Goal: Task Accomplishment & Management: Use online tool/utility

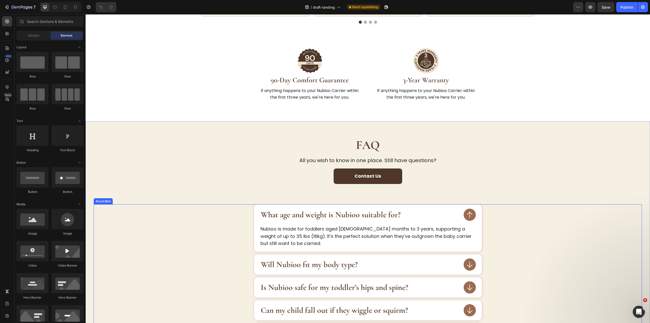
scroll to position [737, 0]
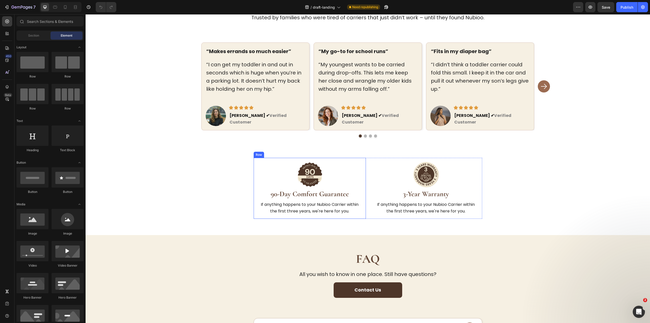
click at [362, 181] on div "Image 90-Day Comfort Guarantee Heading If anything happens to your Nubioo Carri…" at bounding box center [310, 188] width 112 height 61
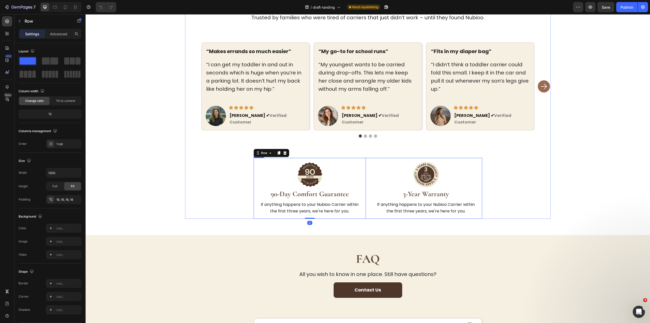
click at [366, 181] on div "Image 90-Day Comfort Guarantee Heading If anything happens to your Nubioo Carri…" at bounding box center [368, 188] width 229 height 61
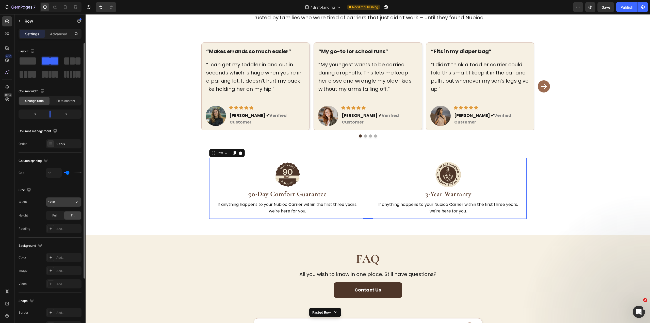
click at [60, 200] on input "1250" at bounding box center [63, 201] width 35 height 9
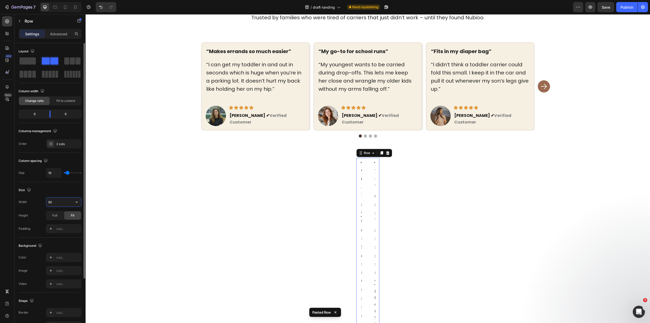
type input "900"
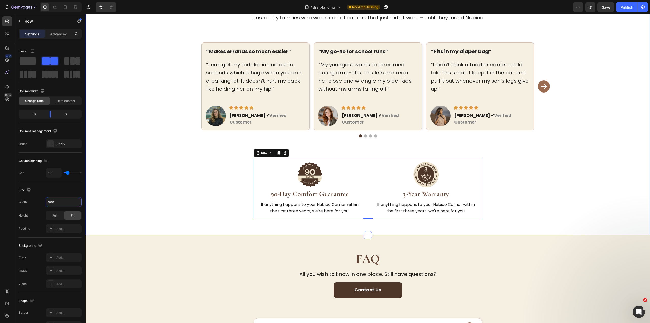
click at [542, 202] on div "150,000+ Happy Parents Heading Trusted by families who were tired of carriers t…" at bounding box center [368, 107] width 548 height 224
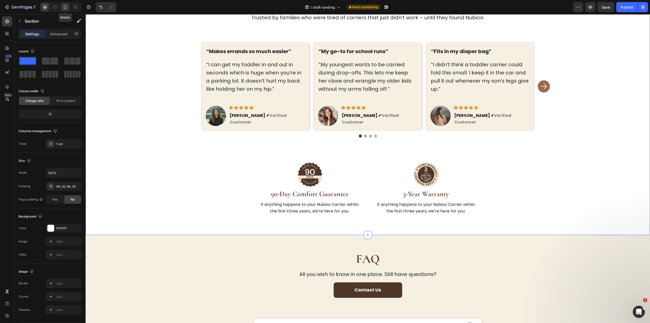
click at [68, 4] on div at bounding box center [65, 7] width 8 height 8
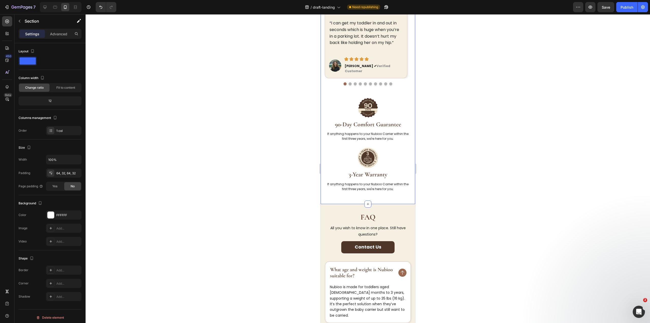
scroll to position [659, 0]
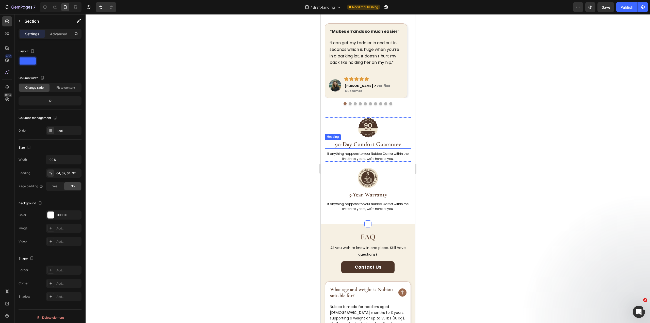
click at [385, 140] on strong "90-Day Comfort Guarantee" at bounding box center [368, 143] width 66 height 7
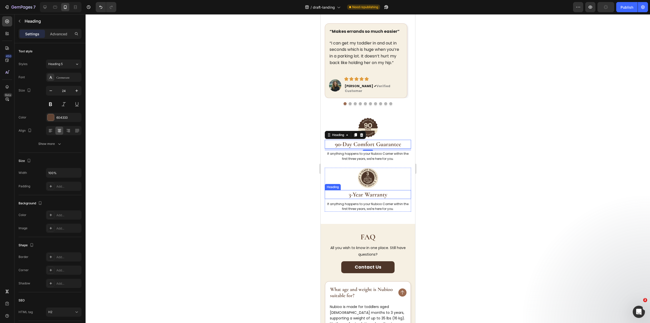
click at [376, 191] on strong "3-Year Warranty" at bounding box center [368, 194] width 39 height 7
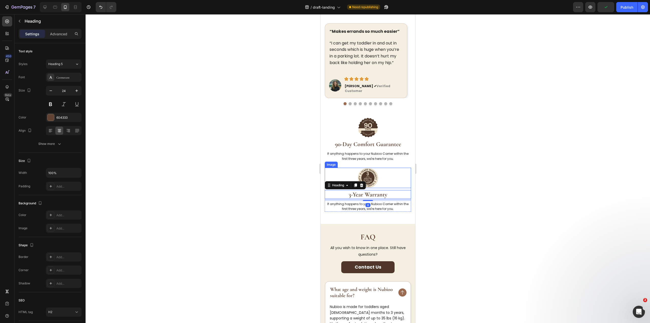
click at [377, 168] on div at bounding box center [368, 178] width 86 height 20
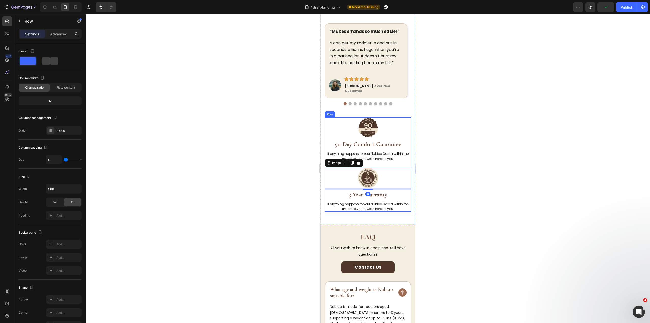
click at [376, 152] on div "Image 90-Day Comfort Guarantee Heading If anything happens to your Nubioo Carri…" at bounding box center [368, 142] width 86 height 50
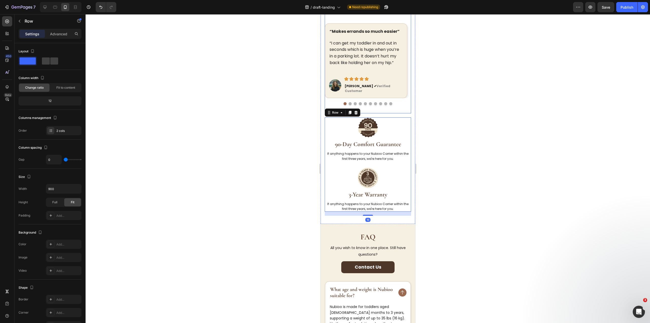
click at [384, 100] on div "“Makes errands so much easier” Text block “I can get my toddler in and out in s…" at bounding box center [368, 68] width 86 height 90
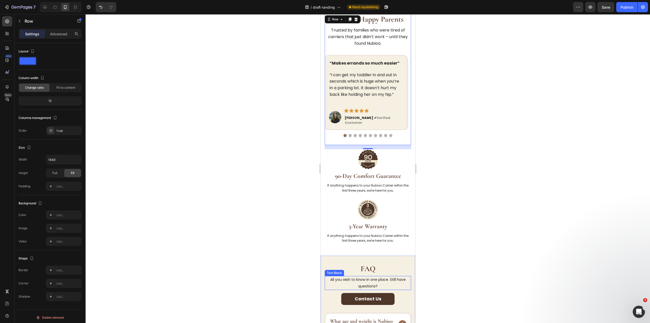
scroll to position [608, 0]
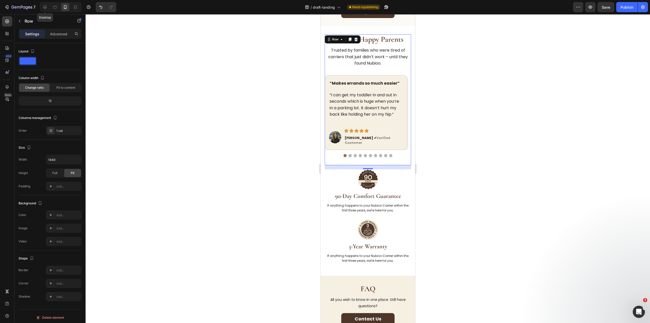
click at [47, 6] on icon at bounding box center [44, 7] width 5 height 5
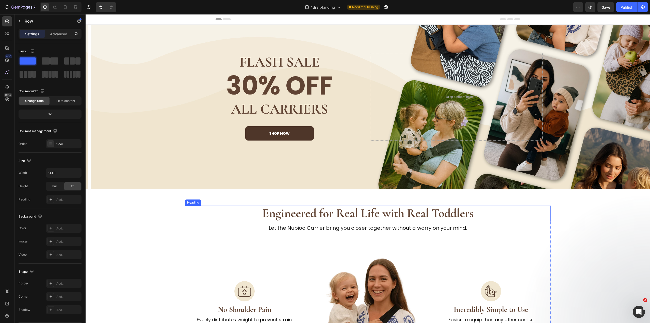
click at [341, 206] on strong "Engineered for Real Life with Real Toddlers" at bounding box center [367, 213] width 211 height 15
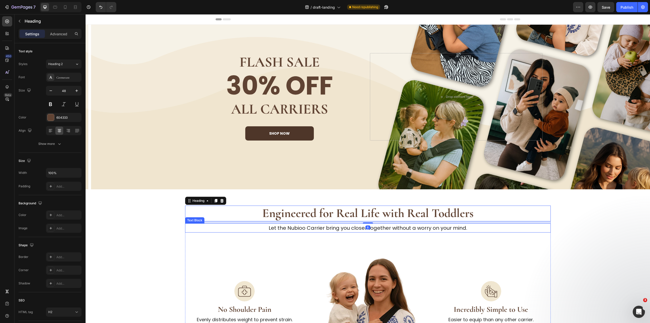
click at [337, 231] on p "Let the Nubioo Carrier bring you closer together without a worry on your mind." at bounding box center [368, 228] width 365 height 8
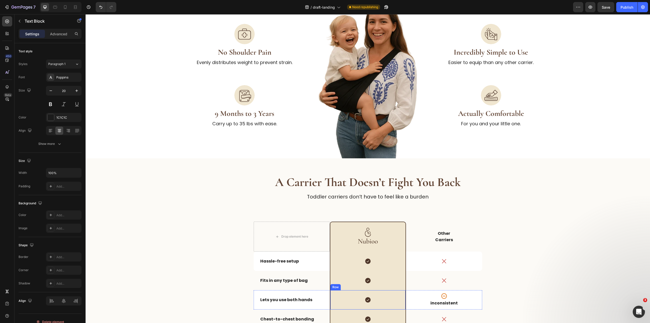
scroll to position [330, 0]
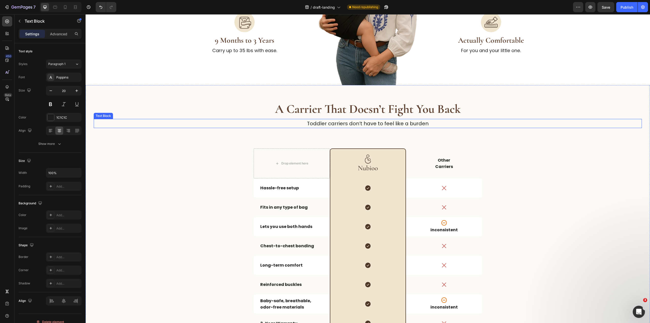
click at [367, 120] on p "Toddler carriers don’t have to feel like a burden" at bounding box center [367, 123] width 547 height 8
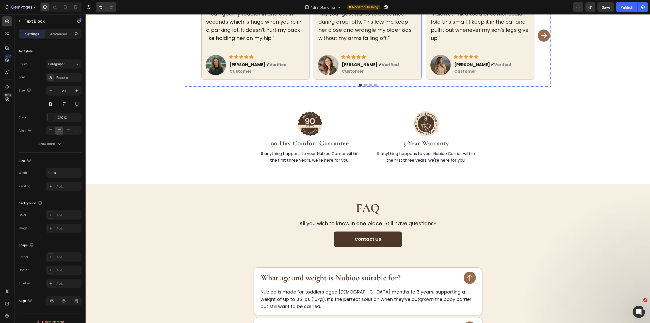
scroll to position [660, 0]
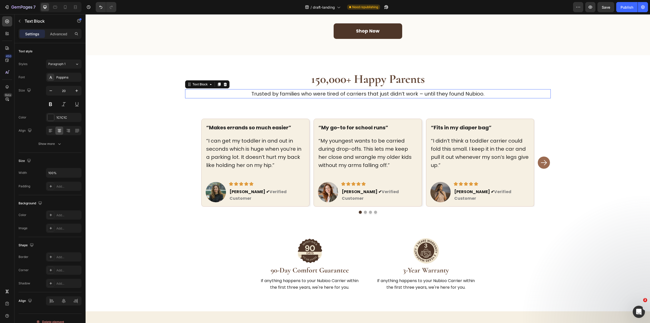
click at [374, 91] on p "Trusted by families who were tired of carriers that just didn’t work – until th…" at bounding box center [368, 94] width 365 height 8
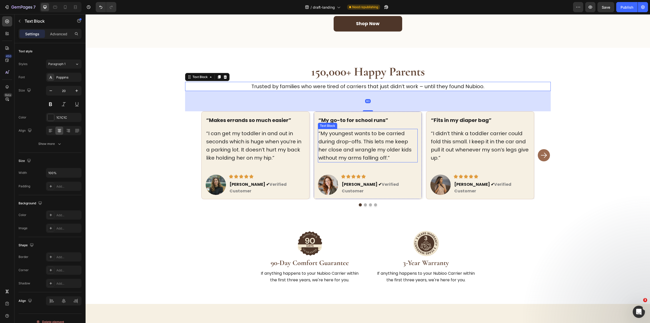
scroll to position [813, 0]
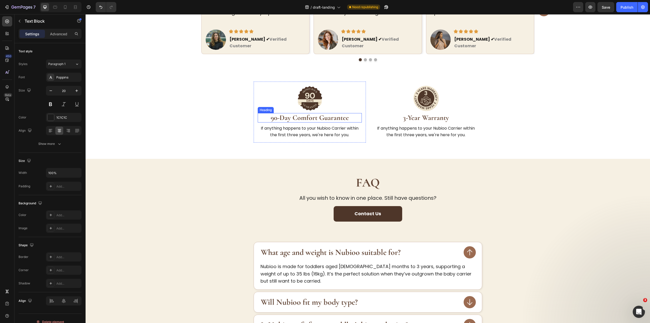
click at [325, 113] on strong "90-Day Comfort Guarantee" at bounding box center [310, 117] width 78 height 9
click at [417, 113] on strong "3-Year Warranty" at bounding box center [426, 117] width 46 height 9
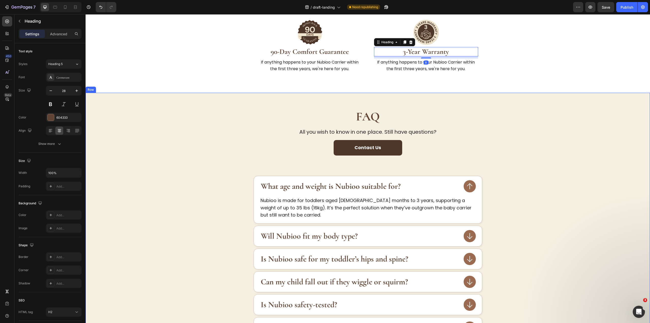
scroll to position [940, 0]
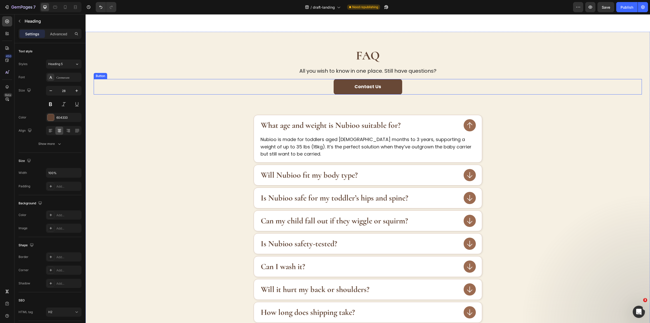
click at [400, 79] on button "Contact Us" at bounding box center [368, 86] width 69 height 15
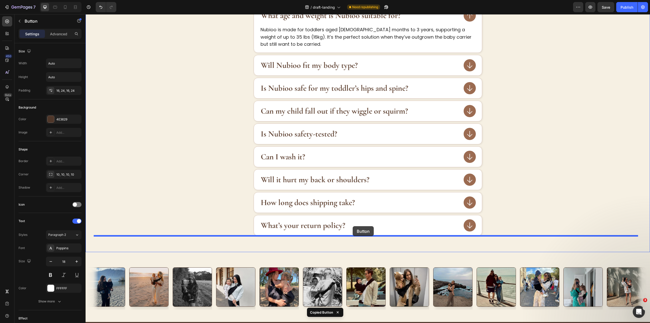
drag, startPoint x: 100, startPoint y: 68, endPoint x: 353, endPoint y: 226, distance: 298.0
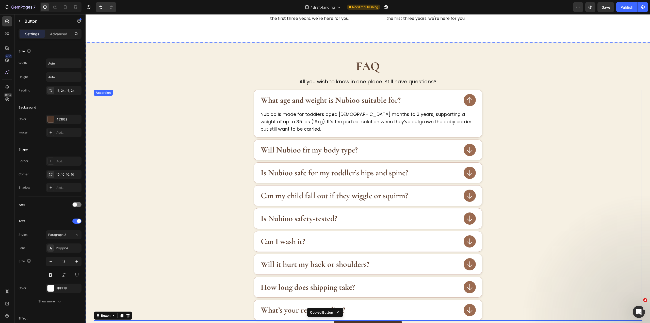
scroll to position [810, 0]
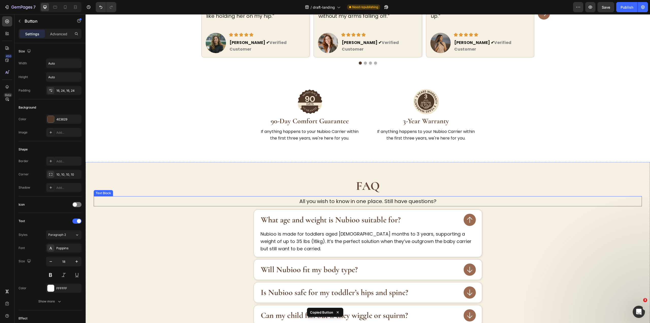
click at [397, 197] on p "All you wish to know in one place. Still have questions?" at bounding box center [367, 201] width 547 height 9
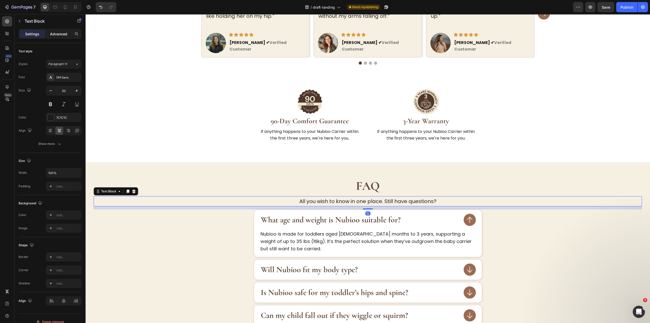
click at [62, 35] on p "Advanced" at bounding box center [58, 33] width 17 height 5
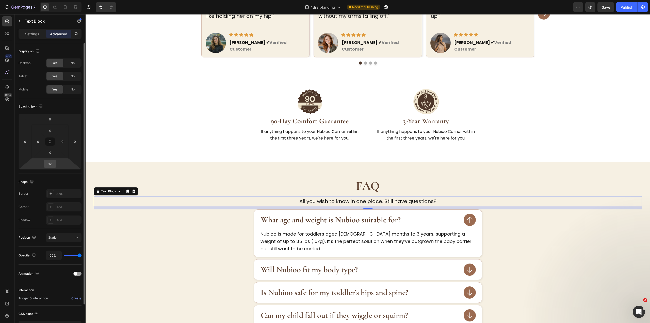
click at [48, 163] on input "12" at bounding box center [50, 164] width 10 height 8
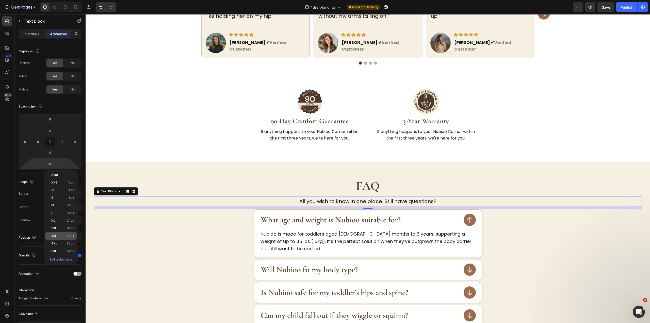
click at [52, 239] on div "3XL 64px" at bounding box center [60, 236] width 31 height 8
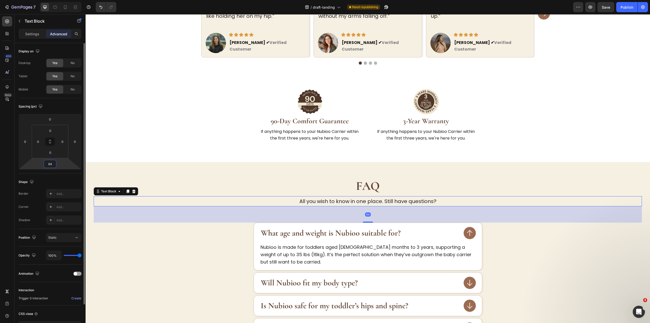
click at [53, 162] on input "64" at bounding box center [50, 164] width 10 height 8
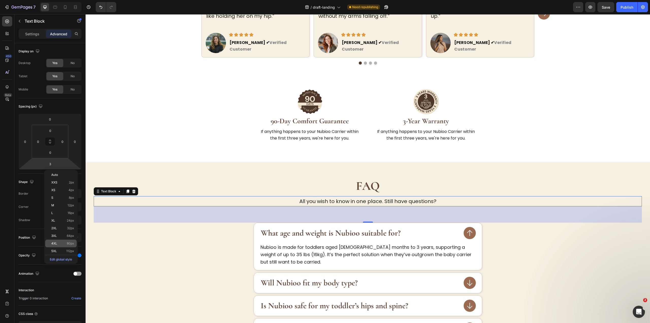
click at [65, 243] on p "4XL 80px" at bounding box center [62, 244] width 23 height 4
type input "80"
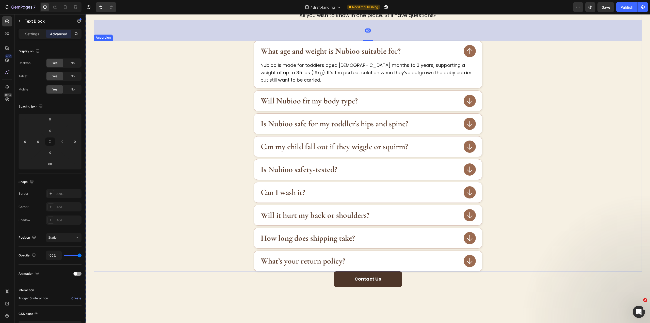
scroll to position [1089, 0]
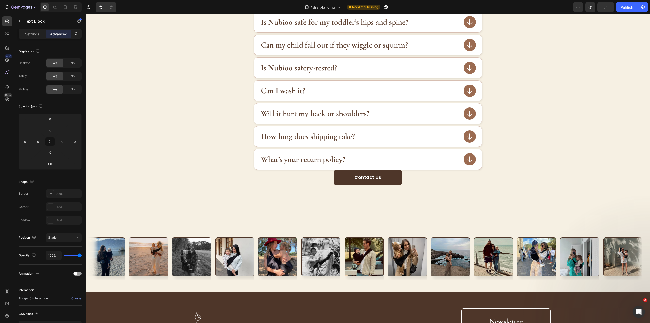
click at [513, 164] on div "What’s your return policy?" at bounding box center [368, 159] width 548 height 21
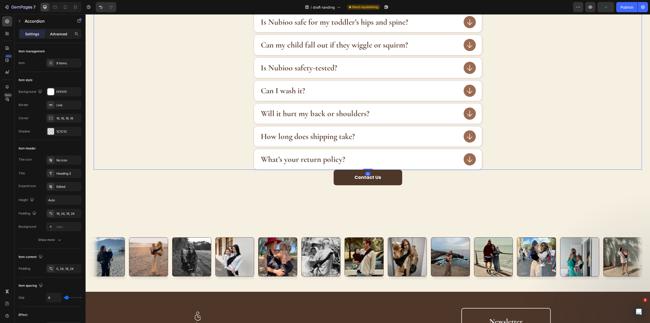
click at [60, 33] on p "Advanced" at bounding box center [58, 33] width 17 height 5
type input "100%"
type input "100"
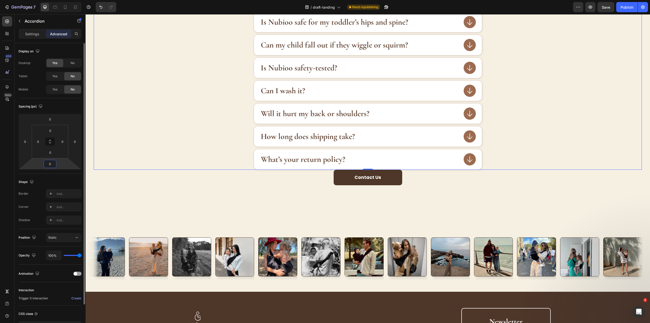
click at [54, 164] on input "0" at bounding box center [50, 164] width 10 height 8
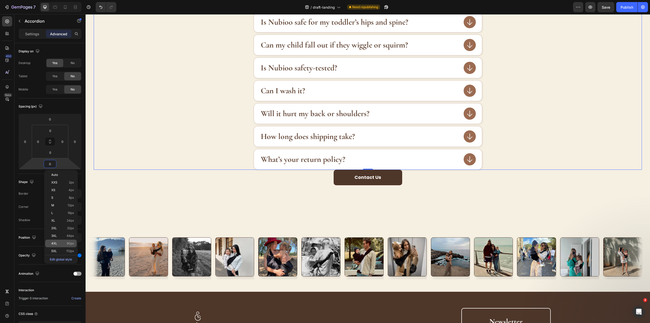
click at [63, 244] on p "4XL 80px" at bounding box center [62, 244] width 23 height 4
type input "80"
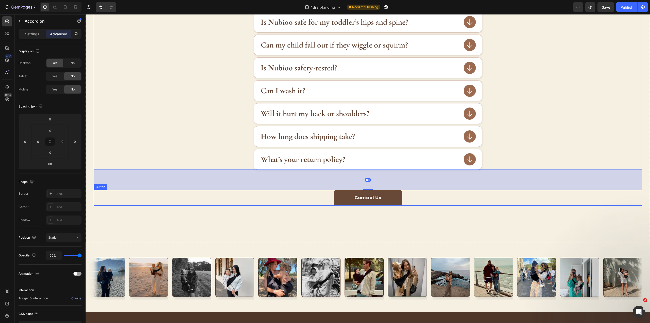
click at [398, 203] on button "Contact Us" at bounding box center [368, 197] width 69 height 15
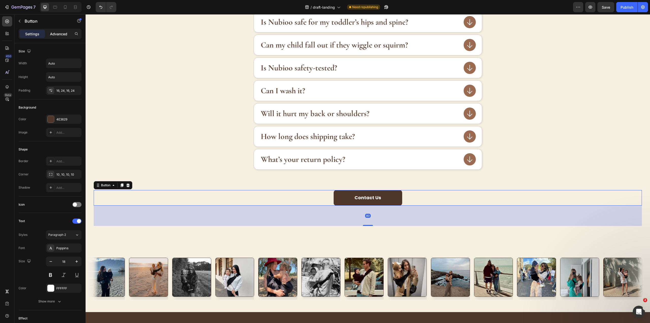
click at [50, 35] on p "Advanced" at bounding box center [58, 33] width 17 height 5
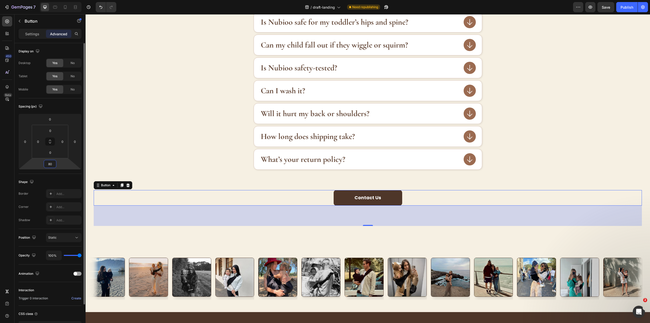
click at [50, 166] on input "80" at bounding box center [50, 164] width 10 height 8
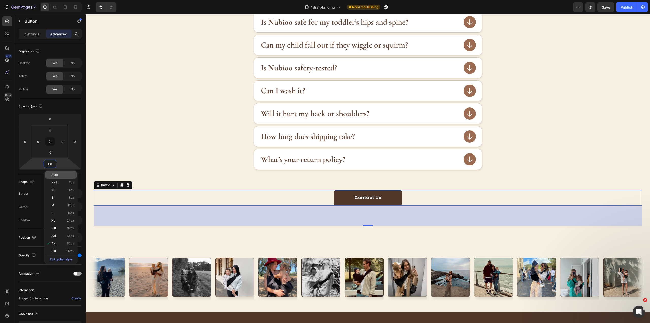
type input "4"
click at [54, 176] on span "Auto" at bounding box center [54, 175] width 7 height 4
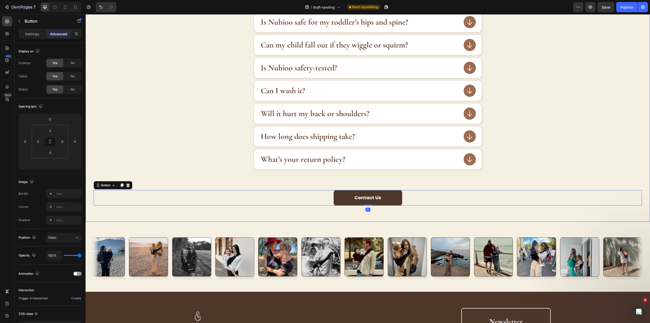
click at [309, 182] on div "FAQ Heading All you wish to know in one place. Still have questions? Text Block…" at bounding box center [368, 48] width 548 height 315
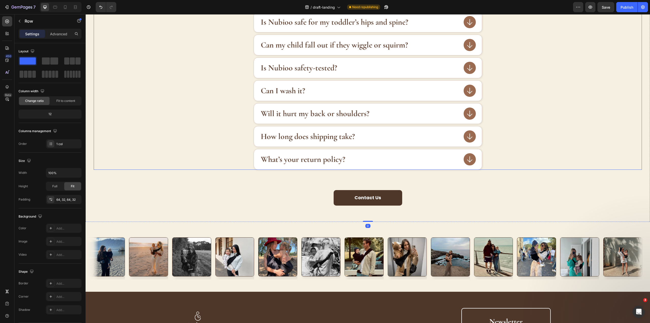
click at [405, 164] on div "What’s your return policy?" at bounding box center [360, 159] width 200 height 11
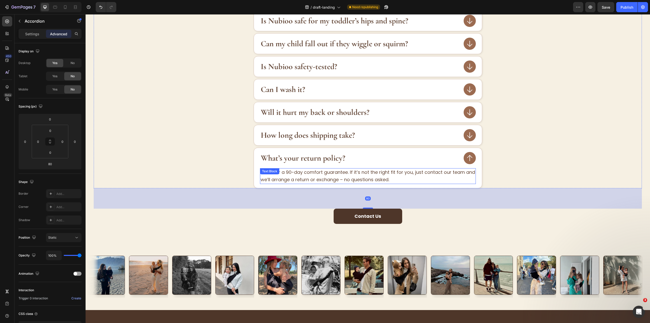
scroll to position [1062, 0]
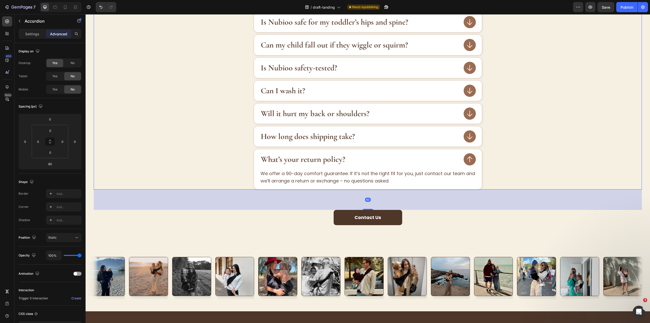
click at [572, 146] on div "How long does shipping take?" at bounding box center [368, 136] width 548 height 21
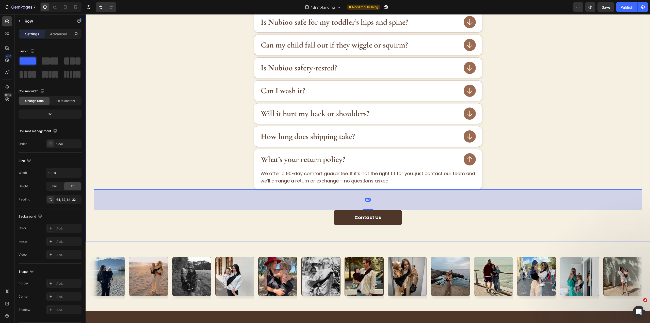
click at [442, 229] on div "FAQ Heading All you wish to know in one place. Still have questions? Text Block…" at bounding box center [368, 71] width 565 height 340
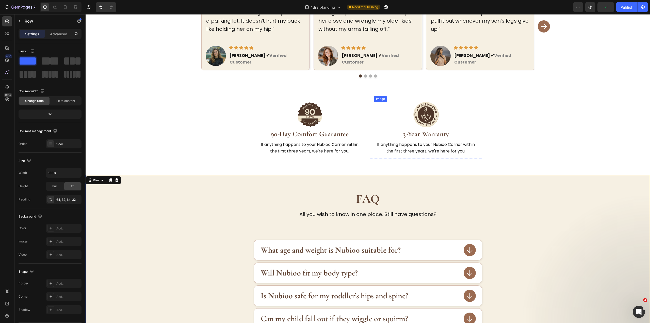
scroll to position [884, 0]
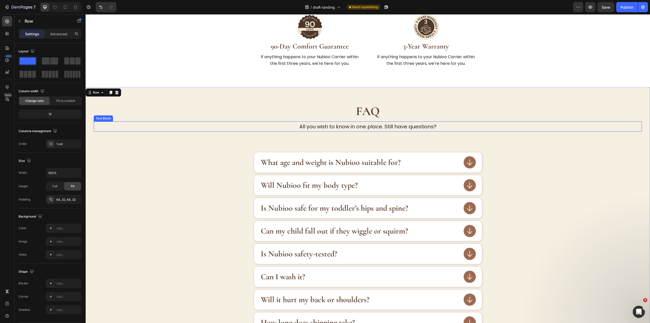
click at [393, 122] on p "All you wish to know in one place. Still have questions?" at bounding box center [367, 126] width 547 height 9
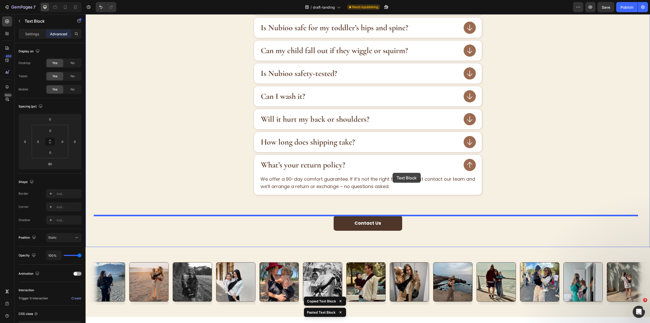
scroll to position [1189, 0]
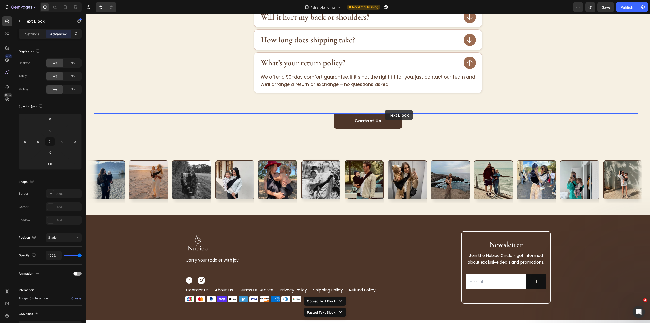
drag, startPoint x: 325, startPoint y: 148, endPoint x: 385, endPoint y: 110, distance: 71.4
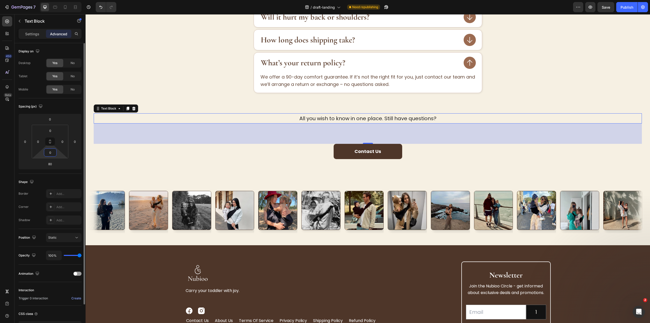
click at [54, 155] on input "0" at bounding box center [50, 153] width 10 height 8
click at [54, 148] on div "0" at bounding box center [50, 152] width 13 height 8
click at [30, 0] on html "7 Version history / draft-landing Need republishing Preview Save Publish 450 Be…" at bounding box center [325, 0] width 650 height 0
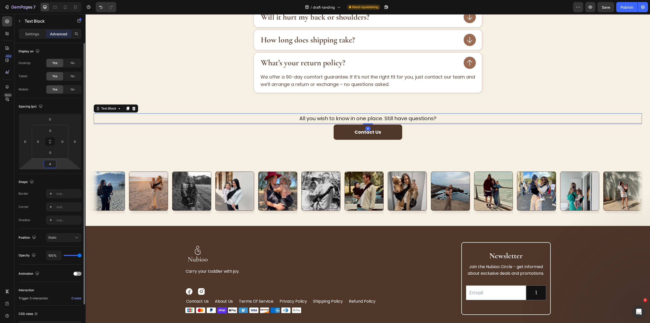
click at [48, 164] on input "4" at bounding box center [50, 164] width 10 height 8
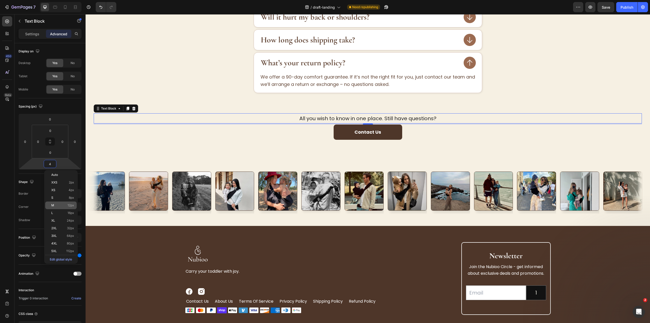
click at [65, 203] on p "M 12px" at bounding box center [62, 205] width 23 height 4
type input "12"
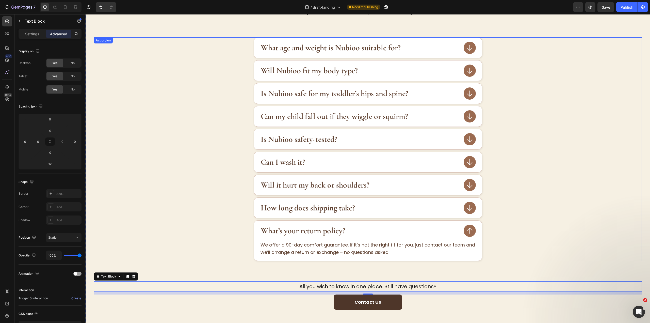
scroll to position [919, 0]
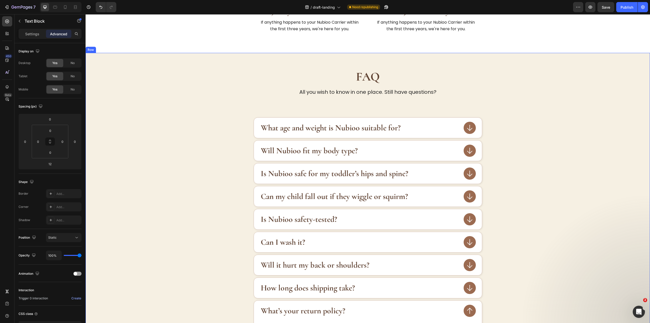
click at [106, 53] on div "FAQ Heading All you wish to know in one place. Still have questions? Text Block…" at bounding box center [368, 229] width 565 height 353
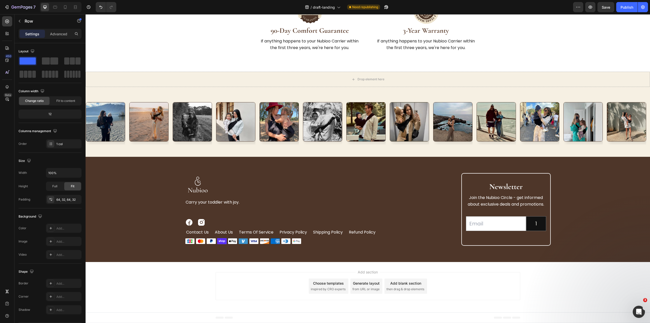
scroll to position [891, 0]
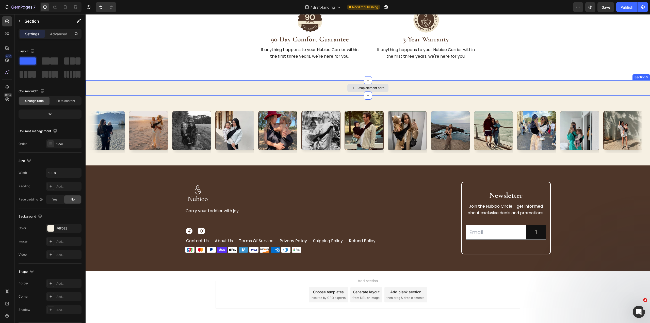
click at [135, 83] on div "Drop element here" at bounding box center [368, 87] width 565 height 15
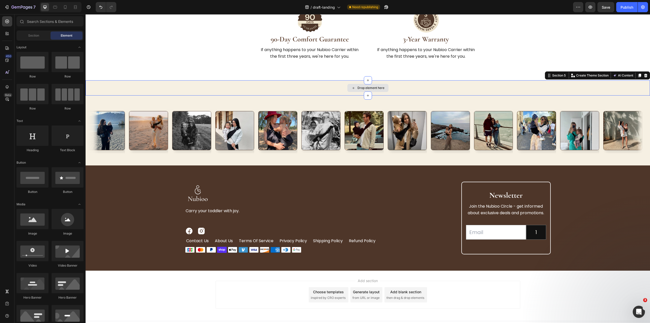
scroll to position [876, 0]
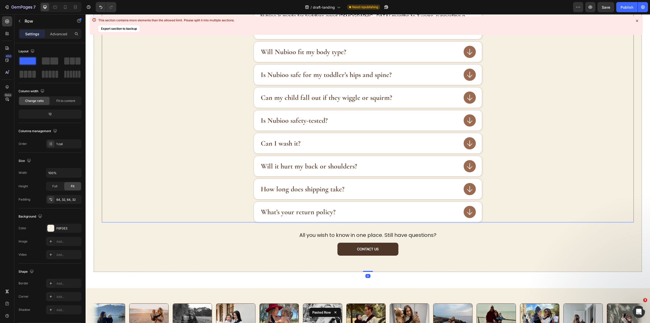
scroll to position [1097, 0]
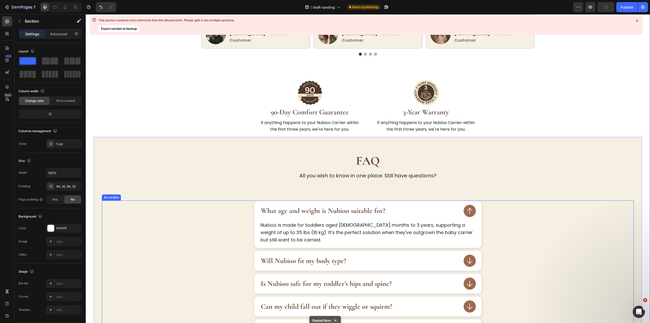
scroll to position [766, 0]
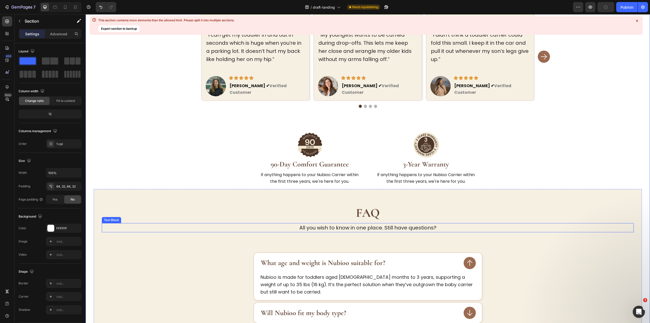
click at [144, 224] on p "All you wish to know in one place. Still have questions?" at bounding box center [367, 228] width 531 height 8
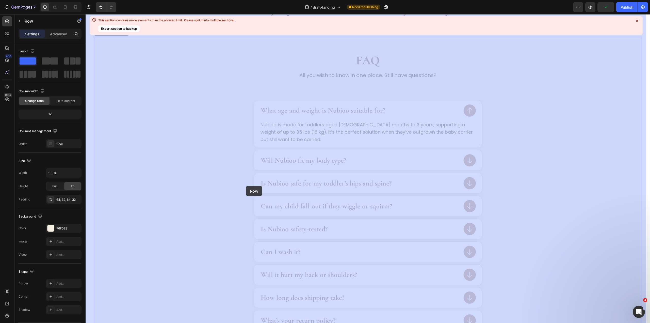
scroll to position [1071, 0]
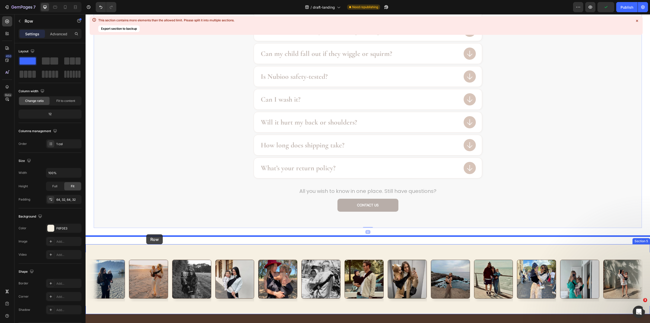
drag, startPoint x: 100, startPoint y: 175, endPoint x: 146, endPoint y: 234, distance: 75.3
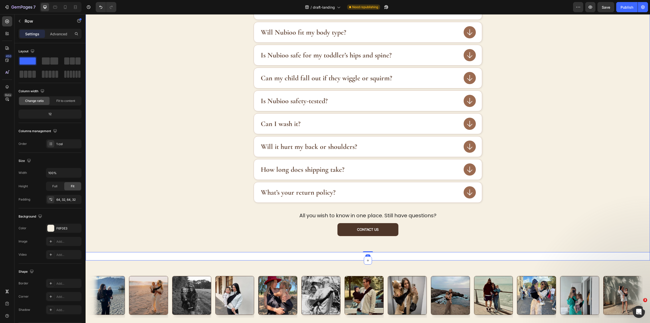
click at [374, 247] on div "FAQ Heading All you wish to know in one place. Still have questions? Text Block…" at bounding box center [368, 80] width 565 height 360
click at [391, 239] on div "FAQ Heading All you wish to know in one place. Still have questions? Text Block…" at bounding box center [368, 81] width 565 height 344
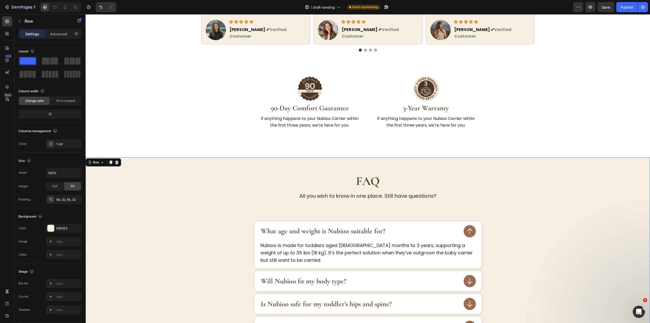
scroll to position [799, 0]
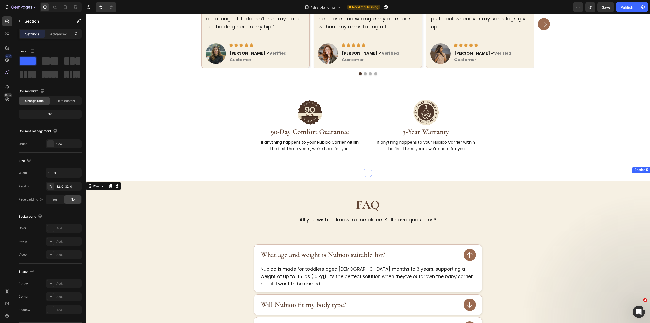
click at [127, 197] on h2 "FAQ" at bounding box center [368, 205] width 548 height 16
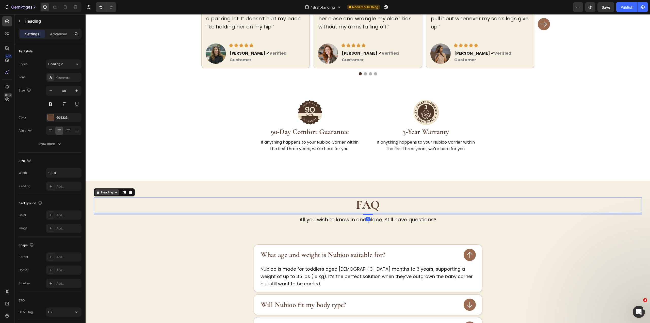
click at [105, 190] on div "Heading" at bounding box center [107, 192] width 14 height 5
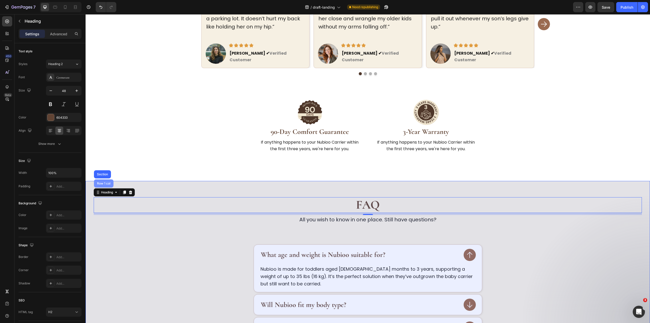
click at [105, 179] on div "Row 1 col" at bounding box center [104, 183] width 20 height 8
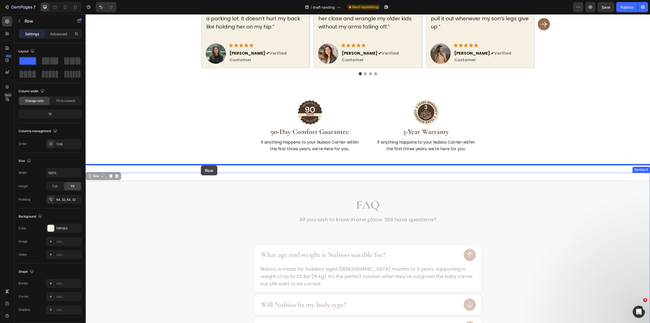
drag, startPoint x: 93, startPoint y: 170, endPoint x: 201, endPoint y: 165, distance: 108.3
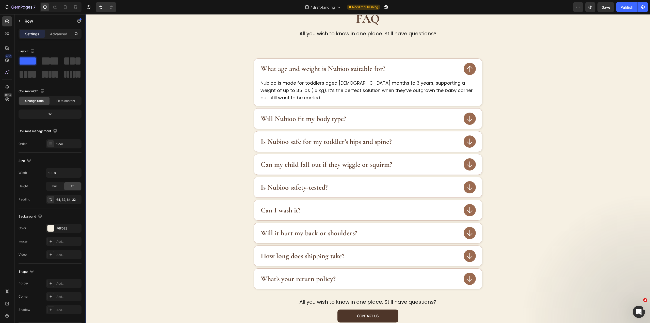
scroll to position [1154, 0]
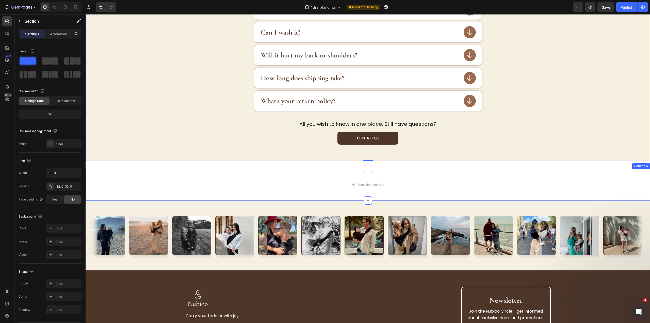
click at [222, 172] on div "Drop element here Section 6" at bounding box center [368, 184] width 565 height 31
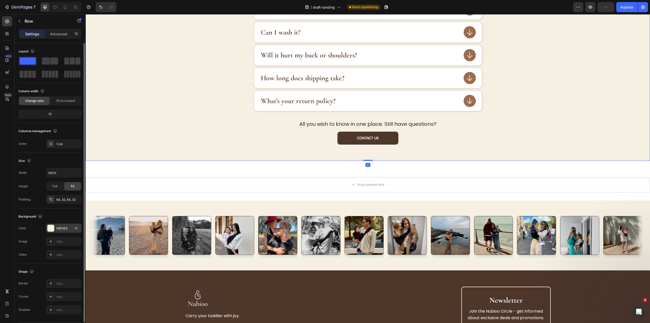
click at [62, 231] on div "F6F0E3" at bounding box center [64, 228] width 36 height 9
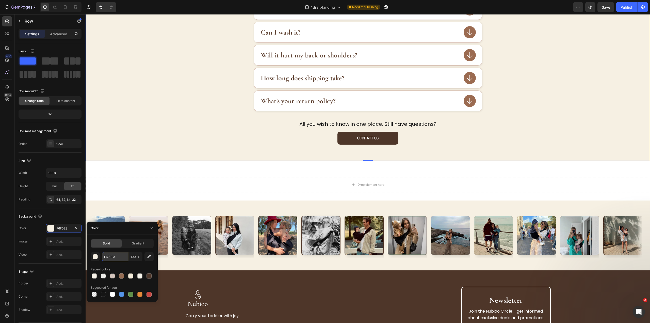
click at [110, 255] on input "F6F0E3" at bounding box center [115, 256] width 26 height 9
click at [189, 172] on div "Drop element here Section 6 You can create reusable sections Create Theme Secti…" at bounding box center [368, 184] width 565 height 31
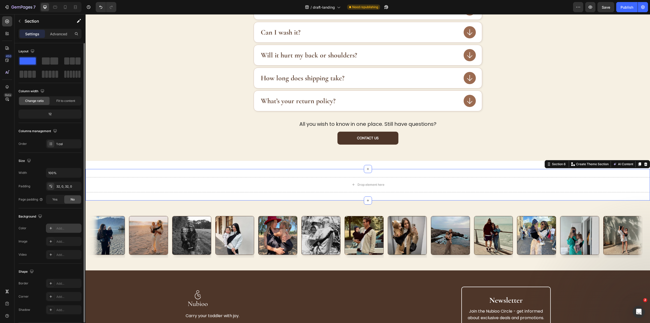
click at [57, 227] on div "Add..." at bounding box center [68, 228] width 24 height 5
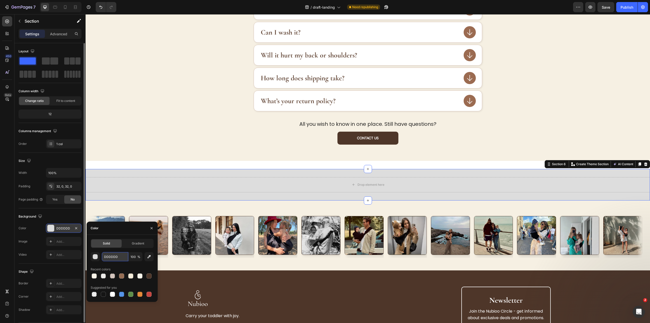
click at [114, 261] on input "DDDDDD" at bounding box center [115, 256] width 26 height 9
paste input "F6F0E3"
type input "F6F0E3"
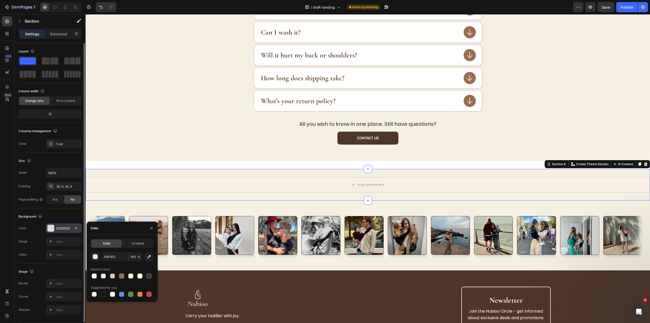
click at [63, 37] on div "Advanced" at bounding box center [58, 34] width 25 height 8
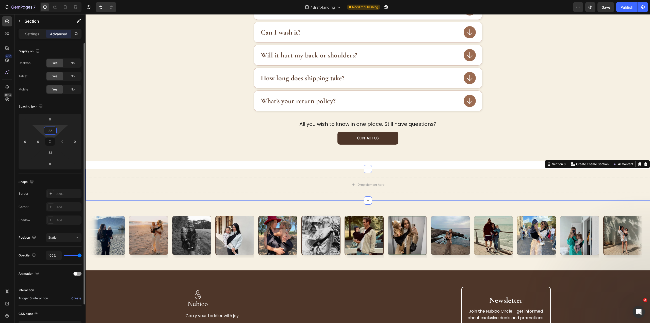
click at [55, 132] on input "32" at bounding box center [50, 131] width 10 height 8
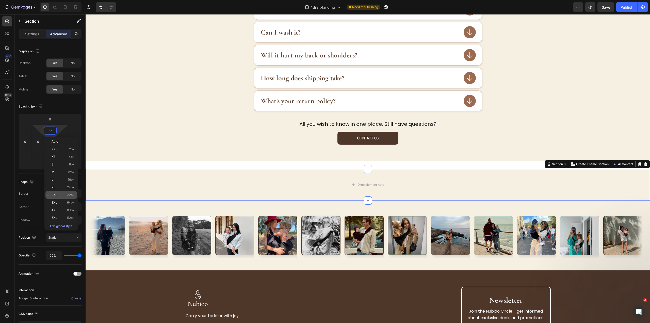
click at [62, 196] on p "2XL 32px" at bounding box center [63, 195] width 23 height 4
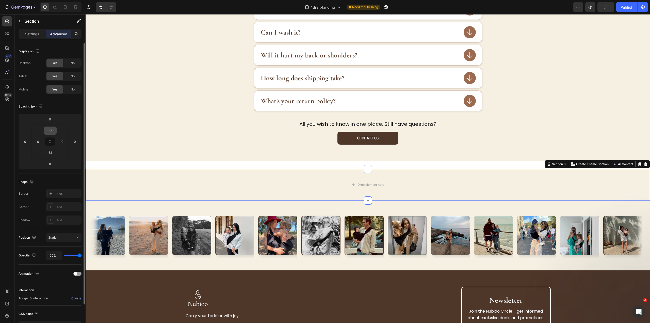
click at [51, 131] on input "32" at bounding box center [50, 131] width 10 height 8
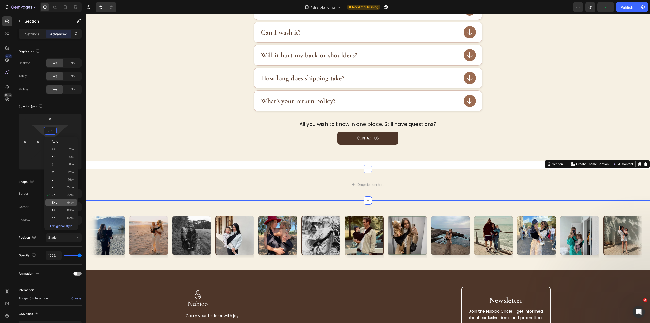
click at [65, 200] on div "3XL 64px" at bounding box center [60, 203] width 31 height 8
type input "64"
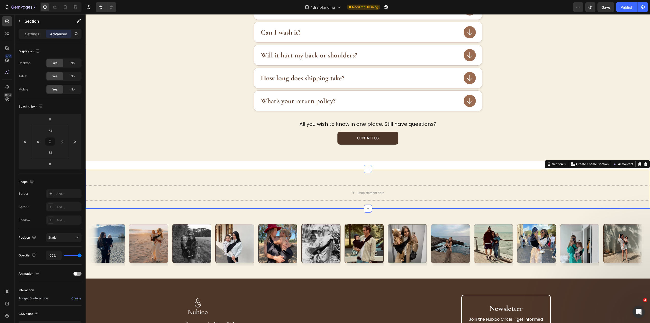
click at [122, 201] on div "Drop element here Section 6 You can create reusable sections Create Theme Secti…" at bounding box center [368, 189] width 565 height 40
click at [48, 154] on input "32" at bounding box center [50, 153] width 10 height 8
click at [57, 222] on div "3XL 64px" at bounding box center [60, 224] width 31 height 8
type input "64"
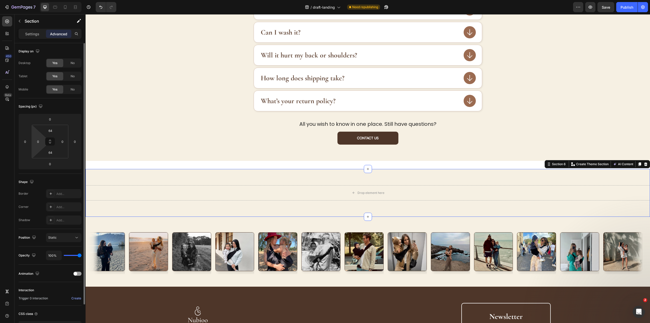
click at [38, 0] on html "7 Version history / draft-landing Need republishing Preview Save Publish 450 Be…" at bounding box center [325, 0] width 650 height 0
click at [39, 145] on input "0" at bounding box center [38, 142] width 8 height 8
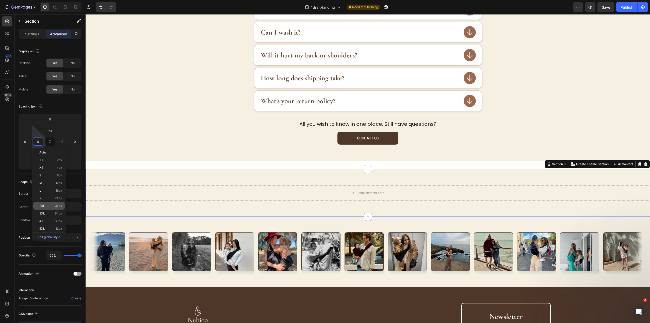
click at [57, 206] on span "32px" at bounding box center [58, 206] width 7 height 4
type input "32"
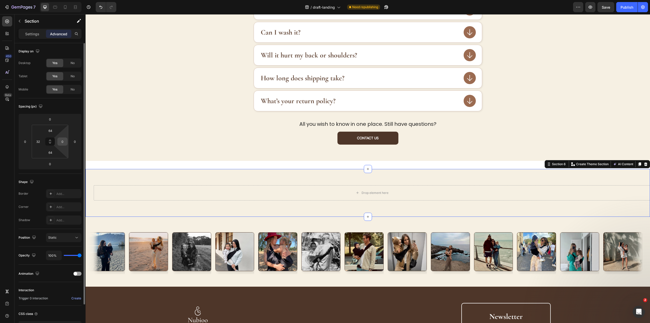
click at [61, 144] on input "0" at bounding box center [63, 142] width 8 height 8
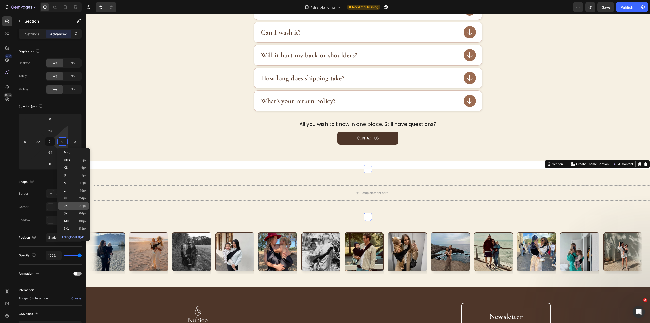
click at [78, 205] on p "2XL 32px" at bounding box center [75, 206] width 23 height 4
type input "32"
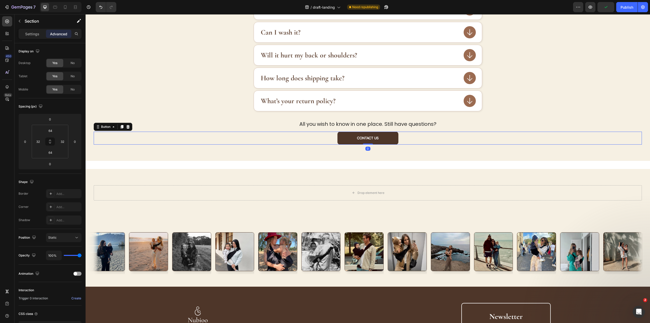
click at [406, 139] on div "Contact US Button 0" at bounding box center [368, 138] width 548 height 13
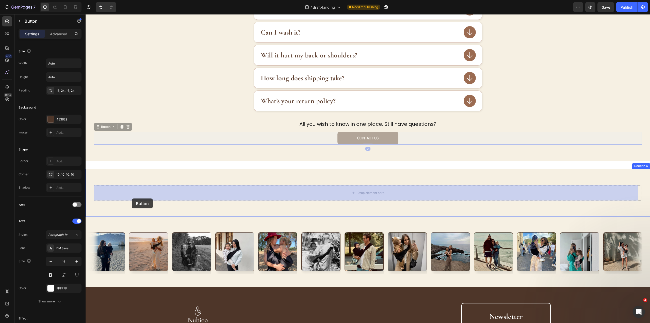
drag, startPoint x: 99, startPoint y: 128, endPoint x: 132, endPoint y: 198, distance: 78.2
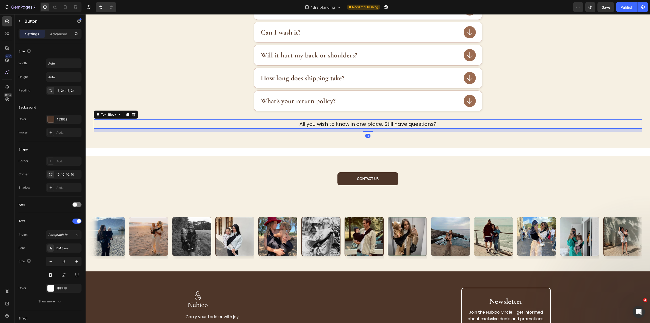
click at [360, 125] on p "All you wish to know in one place. Still have questions?" at bounding box center [367, 124] width 547 height 8
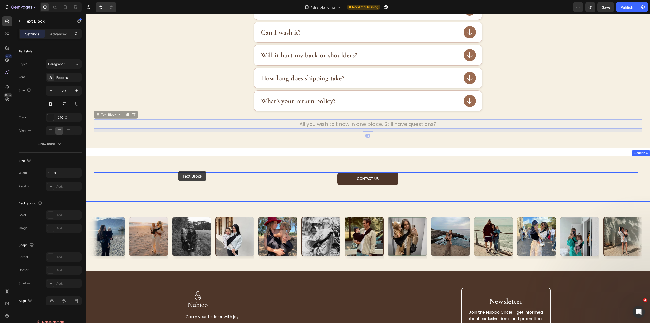
drag, startPoint x: 97, startPoint y: 113, endPoint x: 178, endPoint y: 171, distance: 100.2
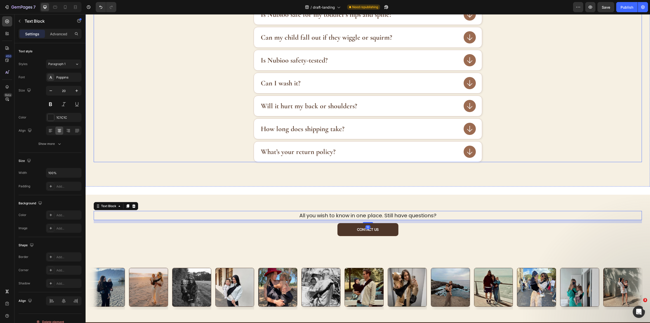
click at [365, 140] on div "What age and weight is Nubioo suitable for? Nubioo is made for toddlers aged 9 …" at bounding box center [368, 46] width 548 height 231
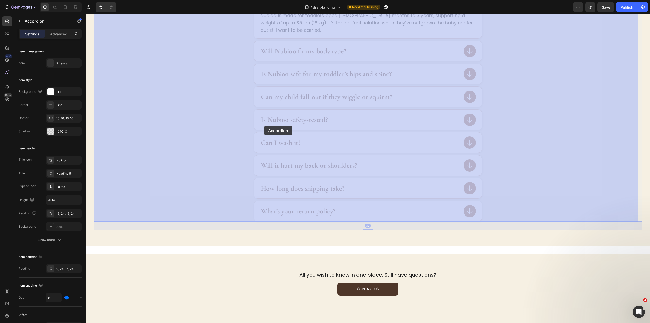
scroll to position [1104, 0]
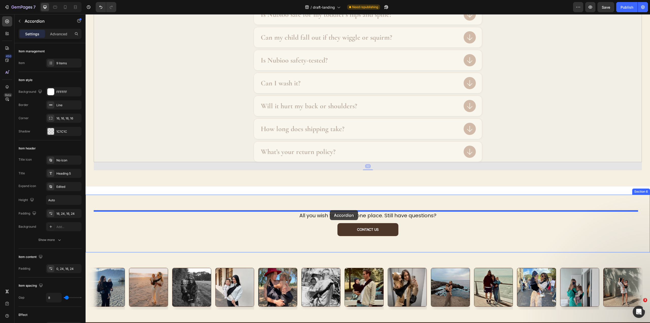
drag, startPoint x: 99, startPoint y: 65, endPoint x: 330, endPoint y: 210, distance: 273.0
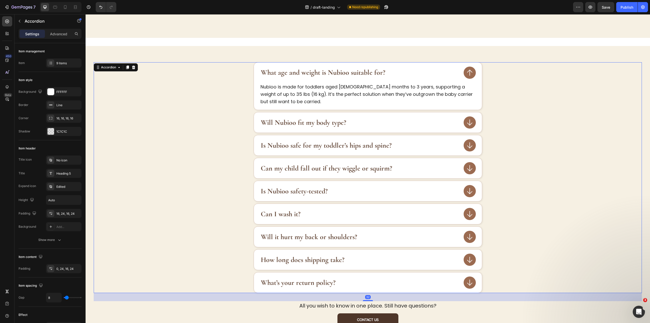
scroll to position [926, 0]
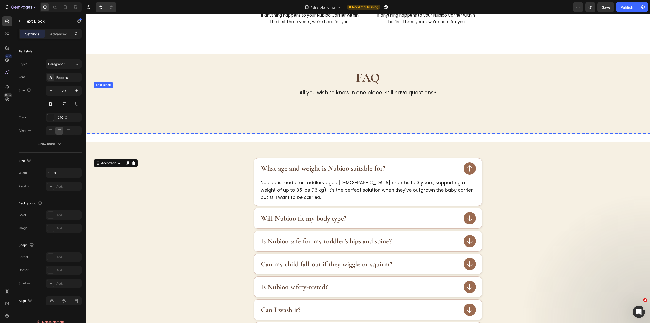
click at [357, 88] on p "All you wish to know in one place. Still have questions?" at bounding box center [367, 92] width 547 height 8
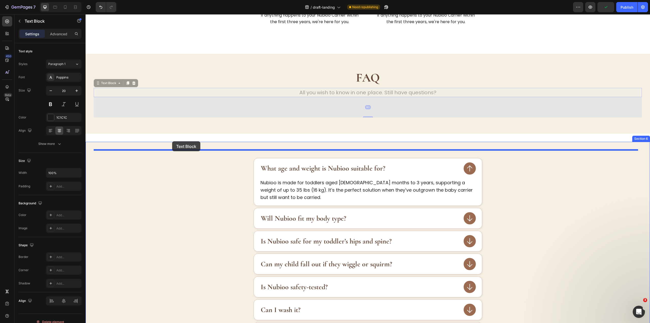
drag, startPoint x: 99, startPoint y: 73, endPoint x: 294, endPoint y: 97, distance: 196.7
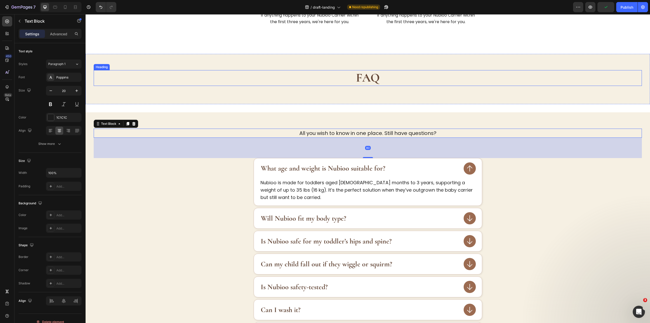
click at [365, 70] on strong "FAQ" at bounding box center [368, 77] width 24 height 15
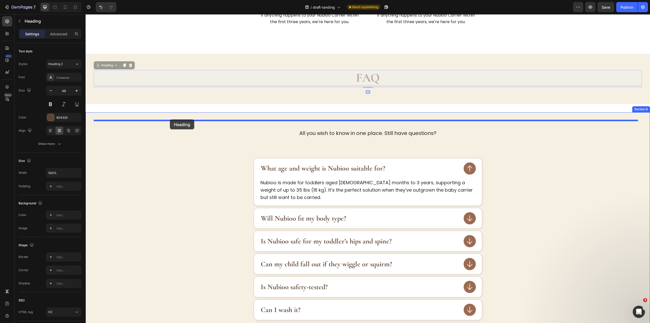
drag, startPoint x: 96, startPoint y: 57, endPoint x: 170, endPoint y: 119, distance: 96.8
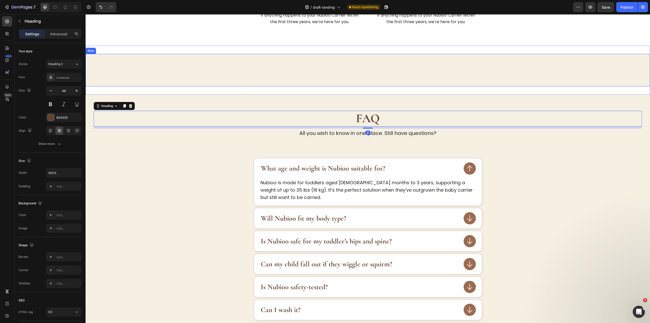
click at [416, 61] on div "What age and weight is Nubioo suitable for? Nubioo is made for toddlers aged 9 …" at bounding box center [368, 70] width 565 height 33
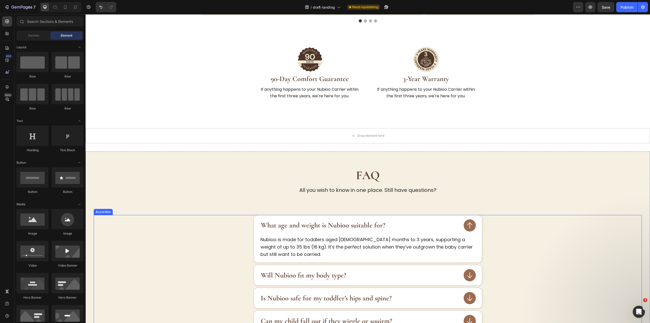
scroll to position [799, 0]
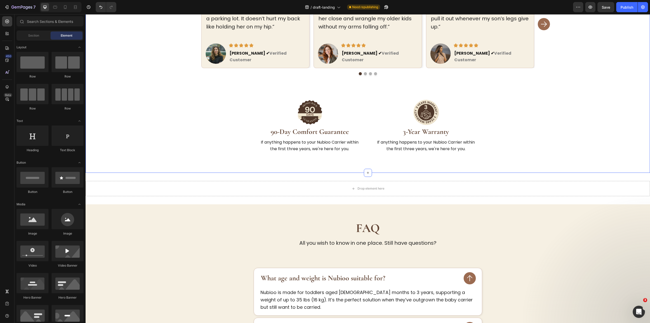
click at [241, 164] on div "150,000+ Happy Parents Heading Trusted by families who were tired of carriers t…" at bounding box center [368, 45] width 565 height 256
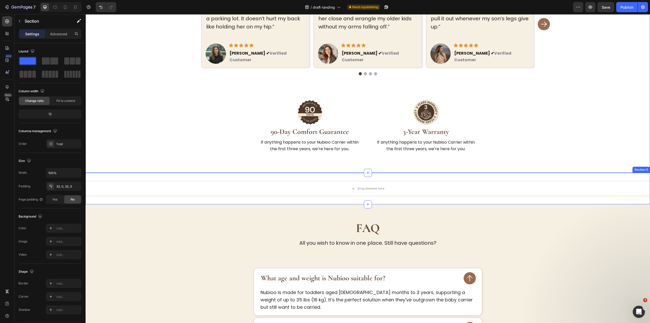
click at [248, 173] on div "Drop element here Section 5" at bounding box center [368, 188] width 565 height 31
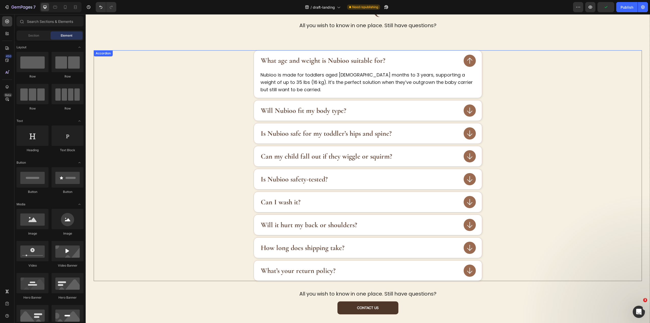
scroll to position [900, 0]
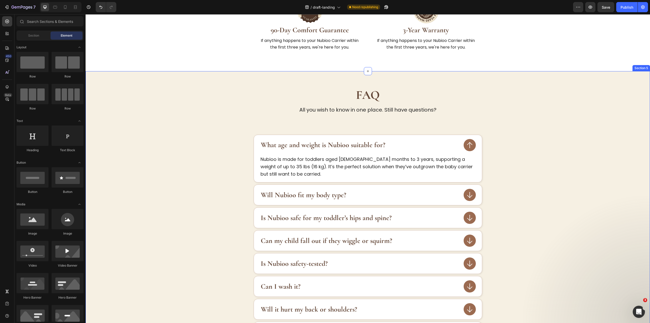
click at [453, 73] on div "FAQ Heading All you wish to know in one place. Still have questions? Text Block…" at bounding box center [368, 243] width 565 height 344
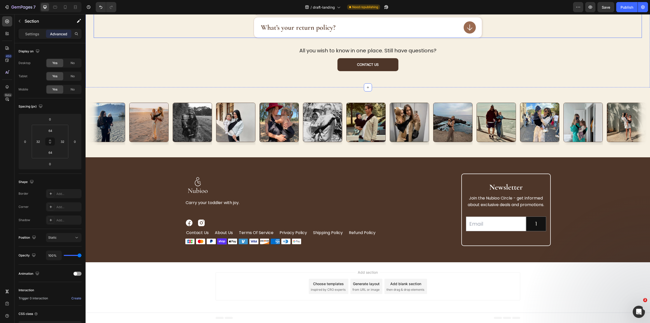
scroll to position [1093, 0]
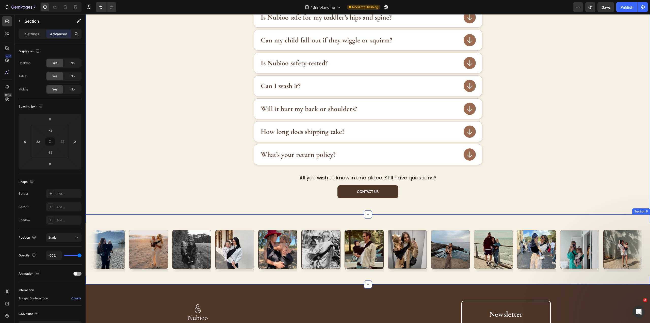
click at [414, 217] on div "Image Image Image Image Image Image Image Image Image Image Image Image Image I…" at bounding box center [368, 249] width 565 height 70
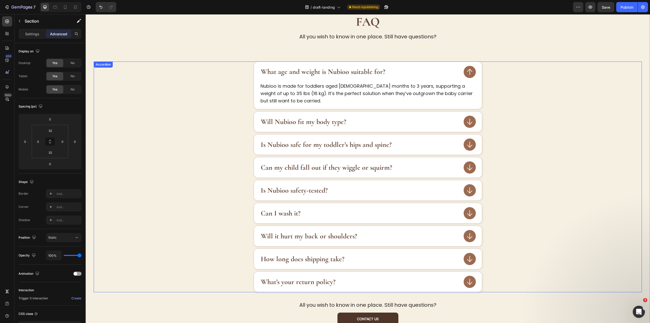
scroll to position [915, 0]
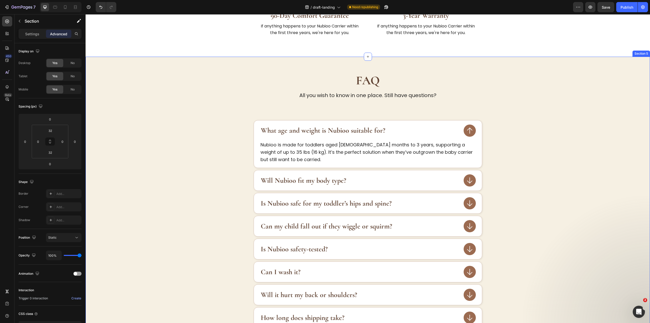
click at [113, 59] on div "FAQ Heading All you wish to know in one place. Still have questions? Text Block…" at bounding box center [368, 229] width 565 height 344
click at [33, 23] on p "Section" at bounding box center [46, 21] width 42 height 6
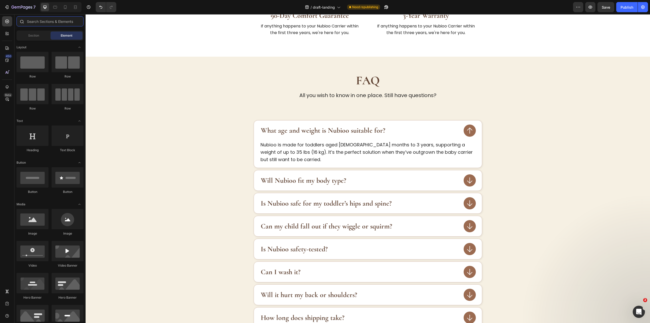
click at [59, 22] on input "text" at bounding box center [50, 21] width 67 height 10
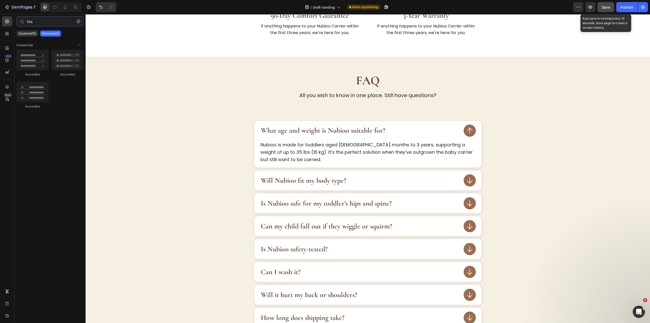
type input "faq"
click at [607, 9] on span "Save" at bounding box center [606, 7] width 8 height 4
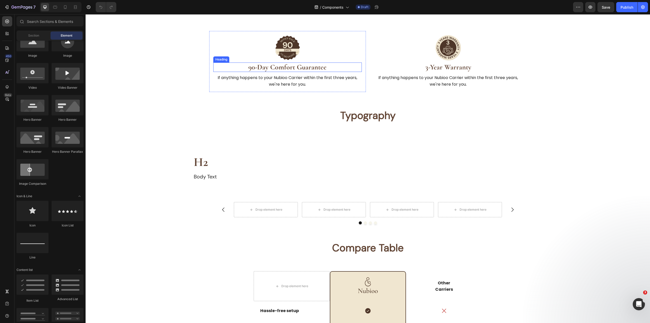
click at [265, 67] on strong "90-Day Comfort Guarantee" at bounding box center [287, 67] width 78 height 9
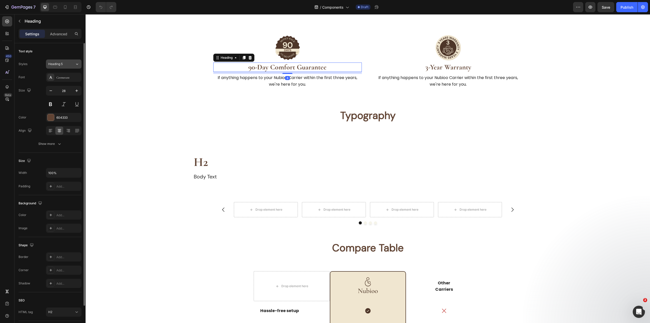
click at [59, 65] on span "Heading 5" at bounding box center [55, 64] width 14 height 5
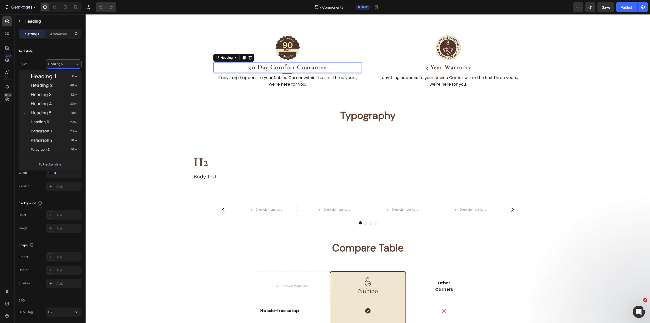
click at [53, 164] on div "Edit global style" at bounding box center [50, 164] width 22 height 6
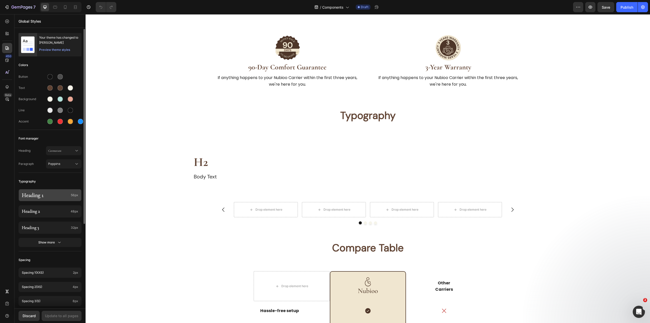
click at [50, 193] on p "Heading 1" at bounding box center [45, 195] width 47 height 7
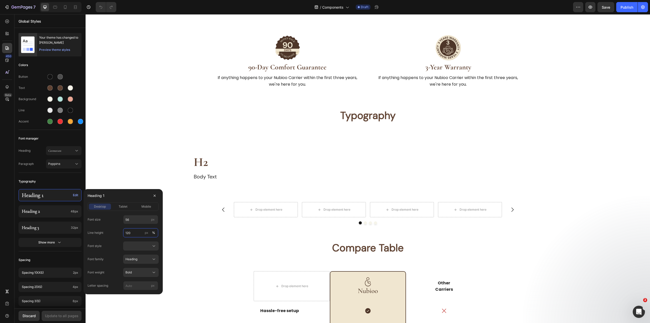
click at [129, 232] on input "120" at bounding box center [140, 232] width 35 height 9
click at [151, 210] on div "desktop tablet mobile" at bounding box center [123, 206] width 71 height 9
click at [150, 208] on span "mobile" at bounding box center [146, 206] width 10 height 5
click at [133, 231] on input "120" at bounding box center [140, 232] width 35 height 9
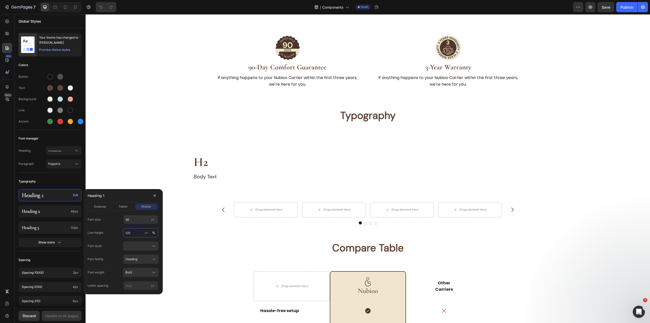
click at [133, 231] on input "120" at bounding box center [140, 232] width 35 height 9
type input "110"
click at [70, 213] on div "Heading 2 48px" at bounding box center [50, 211] width 63 height 12
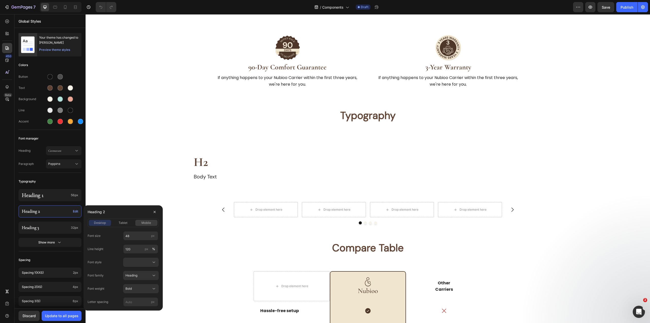
click at [148, 224] on span "mobile" at bounding box center [146, 222] width 10 height 5
click at [133, 250] on input "120" at bounding box center [140, 248] width 35 height 9
paste input "1"
type input "110"
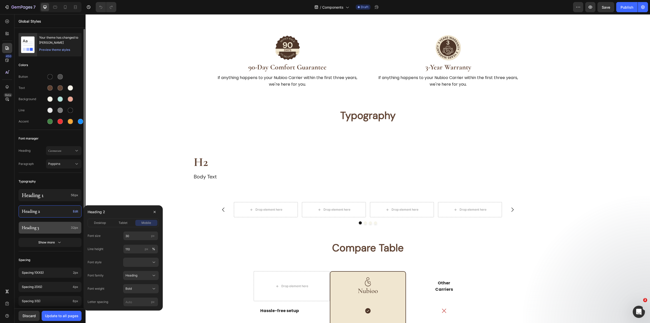
click at [42, 229] on p "Heading 3" at bounding box center [45, 227] width 47 height 5
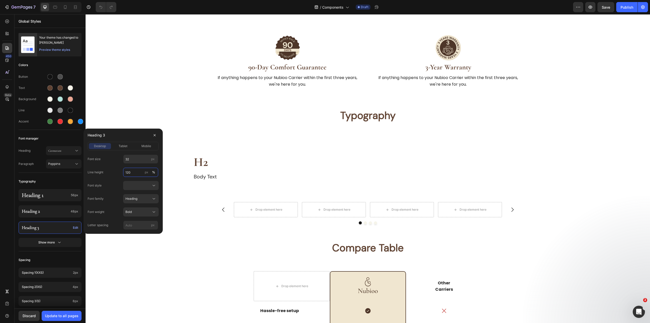
click at [135, 174] on input "120" at bounding box center [140, 172] width 35 height 9
paste input "1"
type input "110"
click at [53, 241] on div "Show more" at bounding box center [50, 242] width 24 height 5
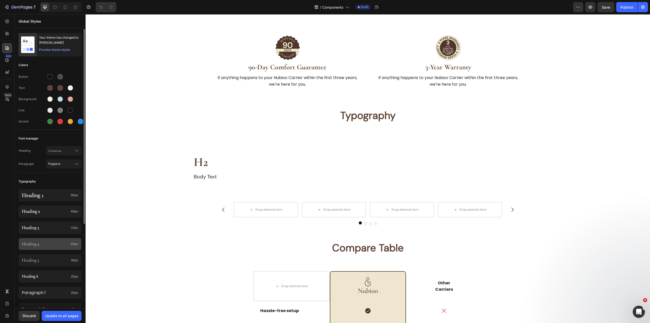
click at [35, 244] on p "Heading 4" at bounding box center [45, 243] width 47 height 5
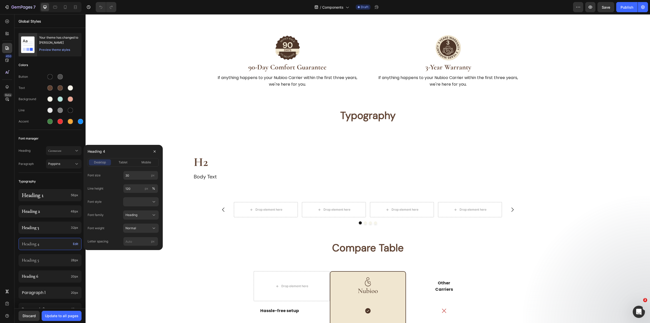
click at [145, 157] on div "Heading 4" at bounding box center [123, 151] width 71 height 13
click at [144, 162] on span "mobile" at bounding box center [146, 162] width 10 height 5
click at [136, 188] on input "120" at bounding box center [140, 188] width 35 height 9
paste input "1"
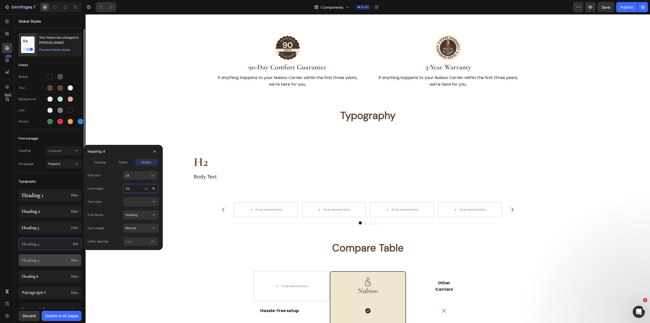
type input "110"
click at [50, 258] on p "Heading 5" at bounding box center [45, 260] width 47 height 5
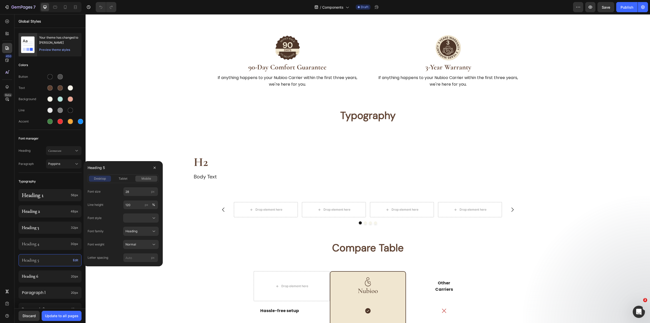
click at [153, 177] on div "mobile" at bounding box center [146, 178] width 22 height 5
click at [132, 205] on input "130" at bounding box center [140, 204] width 35 height 9
paste input "1"
type input "110"
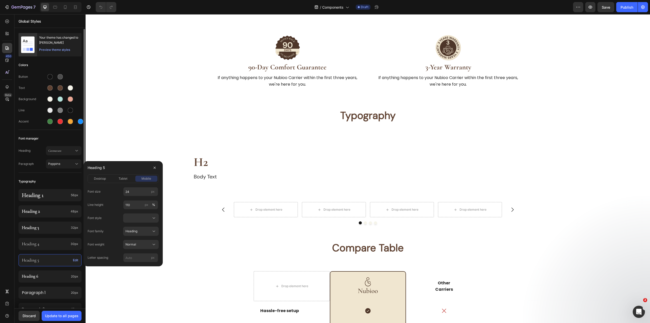
click at [55, 269] on div "Heading 1 56px Heading 2 48px Heading 3 32px Heading 4 30px Heading 5 Edit Head…" at bounding box center [50, 267] width 63 height 163
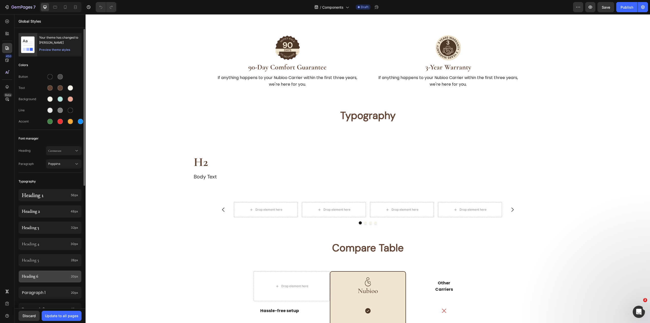
click at [52, 274] on p "Heading 6" at bounding box center [45, 276] width 47 height 5
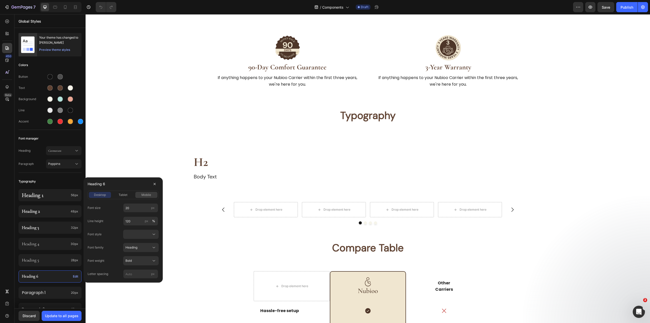
click at [151, 194] on span "mobile" at bounding box center [146, 195] width 10 height 5
click at [128, 219] on input "120" at bounding box center [140, 220] width 35 height 9
paste input "1"
type input "110"
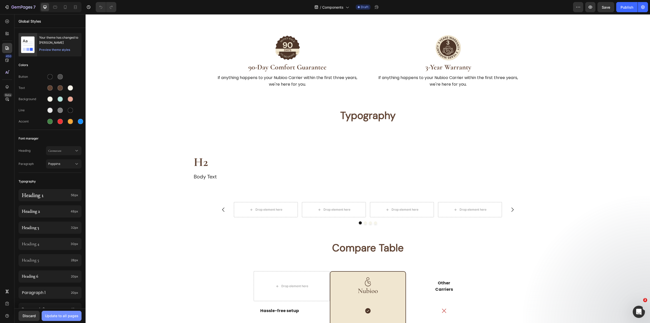
click at [62, 312] on button "Update to all pages" at bounding box center [62, 316] width 40 height 10
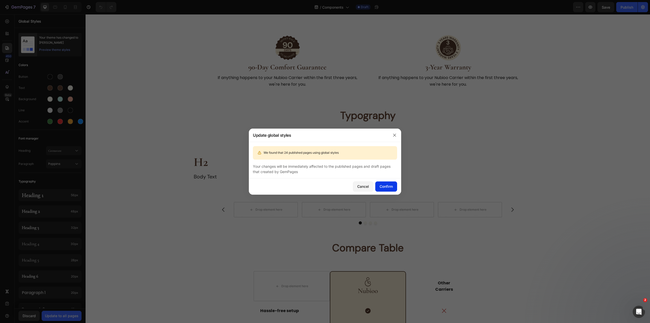
click at [389, 188] on div "Confirm" at bounding box center [386, 186] width 13 height 5
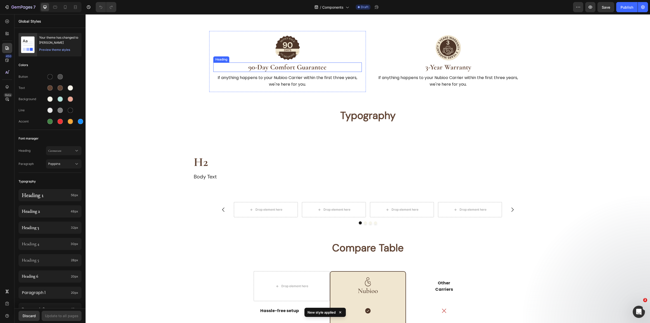
click at [309, 66] on strong "90-Day Comfort Guarantee" at bounding box center [287, 67] width 78 height 9
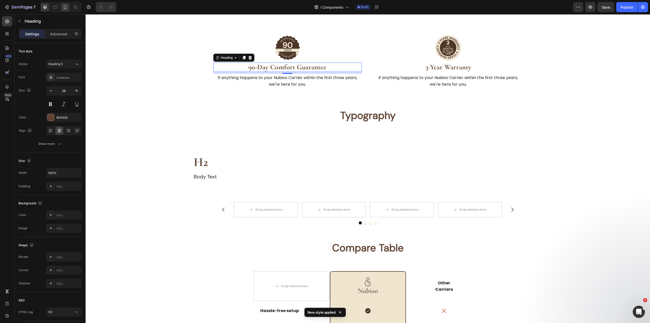
click at [61, 5] on div at bounding box center [65, 7] width 8 height 8
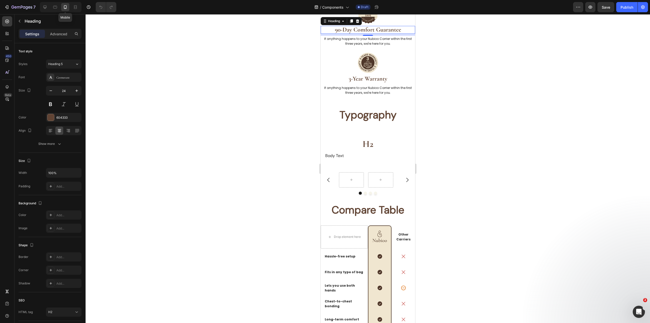
scroll to position [980, 0]
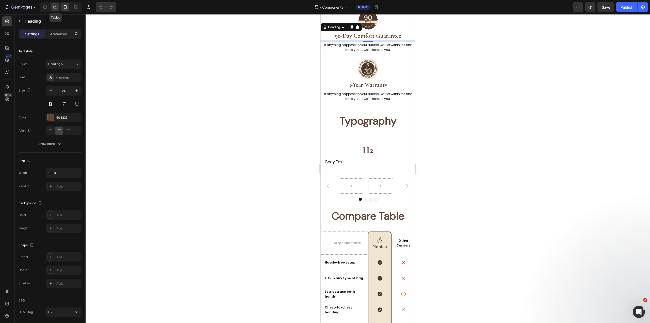
click at [53, 6] on icon at bounding box center [55, 7] width 5 height 5
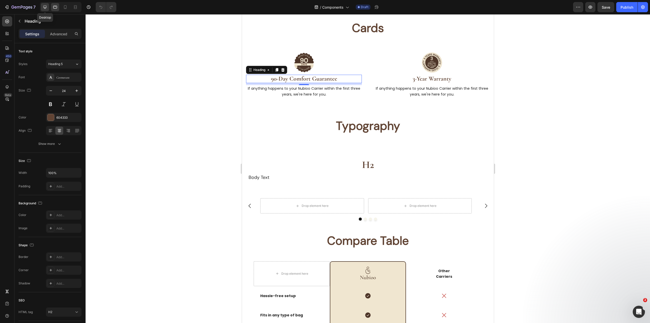
click at [45, 6] on icon at bounding box center [44, 7] width 5 height 5
type input "28"
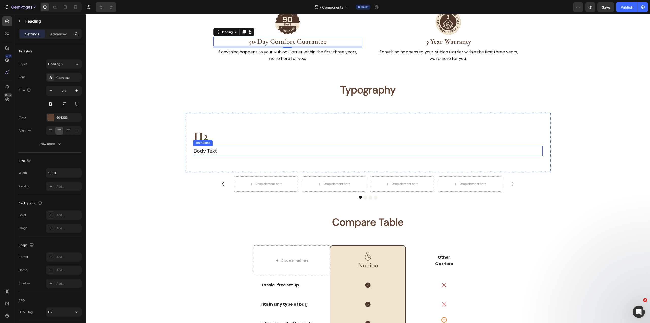
scroll to position [945, 0]
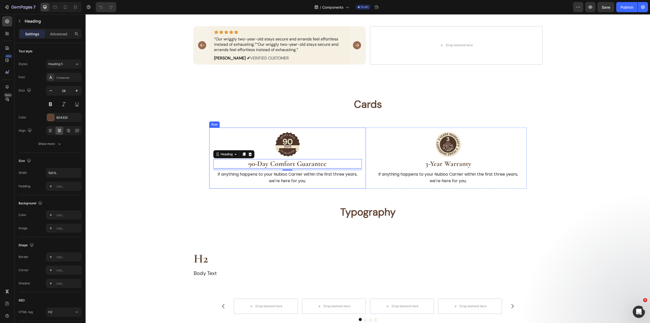
click at [363, 163] on div "Image 90-Day Comfort Guarantee Heading 8 If anything happens to your Nubioo Car…" at bounding box center [287, 158] width 157 height 61
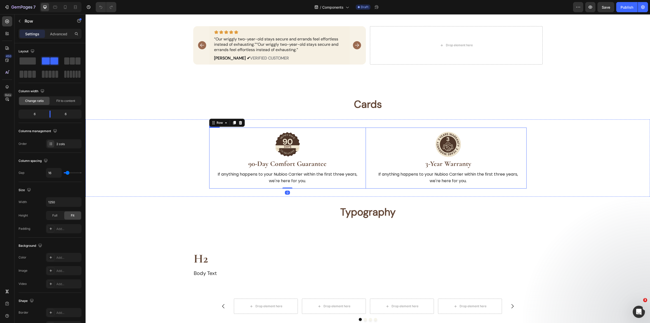
click at [365, 161] on div "Image 90-Day Comfort Guarantee Heading If anything happens to your Nubioo Carri…" at bounding box center [368, 158] width 318 height 61
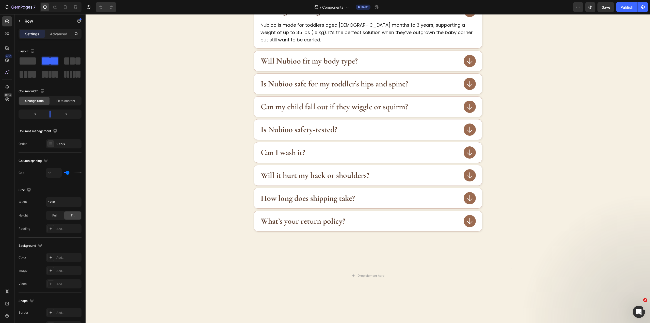
scroll to position [448, 0]
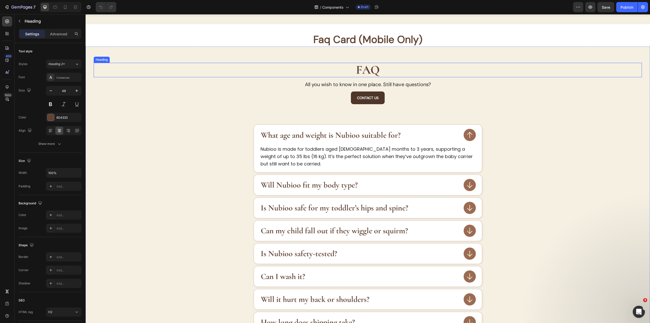
click at [371, 73] on strong "FAQ" at bounding box center [368, 69] width 24 height 15
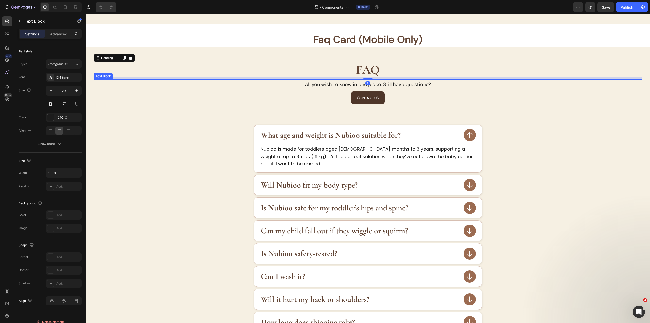
click at [398, 84] on p "All you wish to know in one place. Still have questions?" at bounding box center [367, 84] width 547 height 9
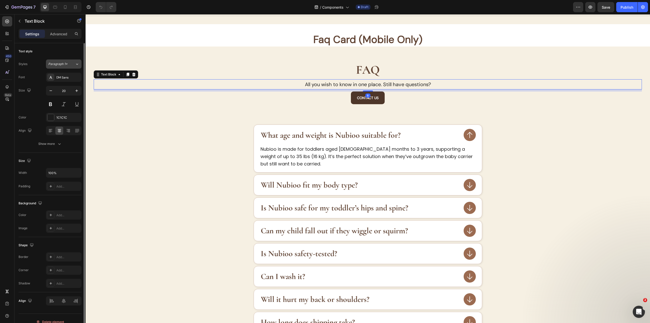
click at [58, 66] on span "Paragraph 1*" at bounding box center [57, 64] width 19 height 5
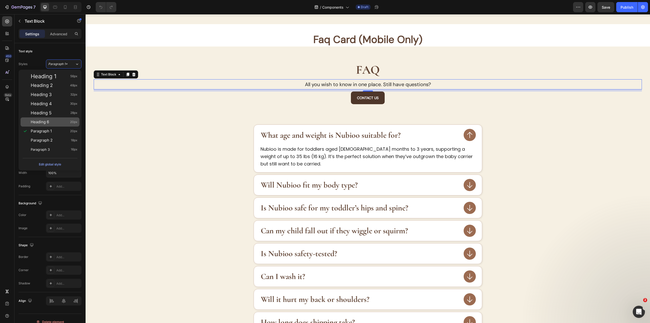
click at [45, 123] on span "Heading 6" at bounding box center [40, 121] width 18 height 5
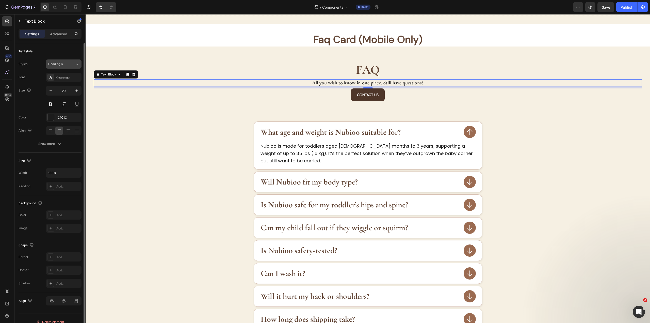
click at [67, 63] on div "Heading 6" at bounding box center [58, 64] width 21 height 5
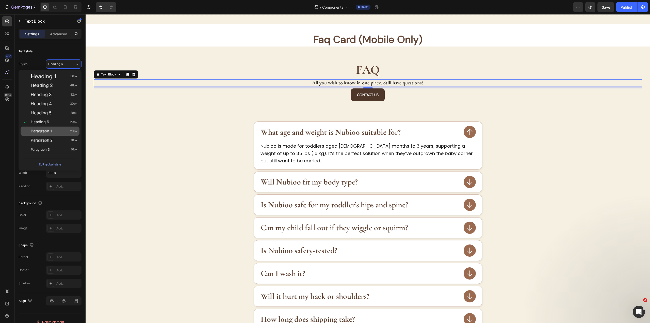
click at [50, 132] on span "Paragraph 1" at bounding box center [41, 131] width 21 height 5
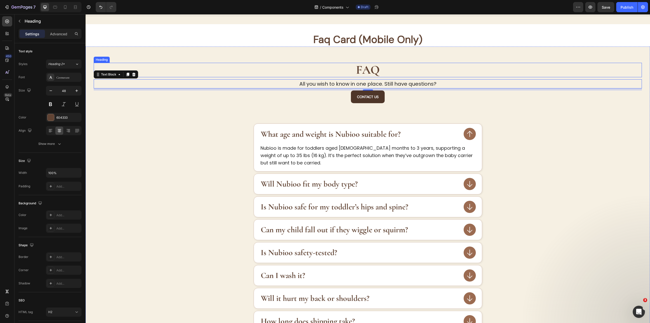
click at [361, 65] on strong "FAQ" at bounding box center [368, 69] width 24 height 15
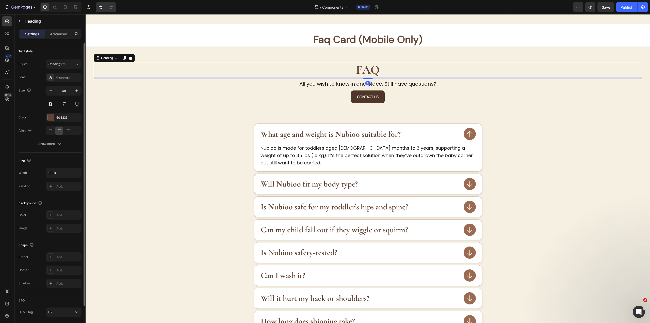
click at [75, 70] on div "Styles Heading 2* Font Cormorant Size 48 Color 604333 Align Show more" at bounding box center [50, 103] width 63 height 89
click at [74, 68] on button "Heading 2*" at bounding box center [64, 63] width 36 height 9
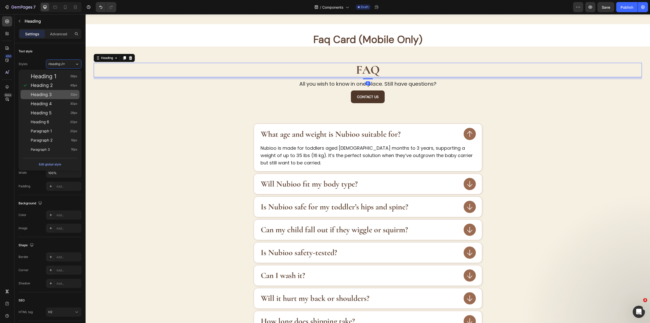
drag, startPoint x: 60, startPoint y: 97, endPoint x: 68, endPoint y: 65, distance: 33.8
click at [60, 97] on div "Heading 3 32px" at bounding box center [50, 94] width 59 height 9
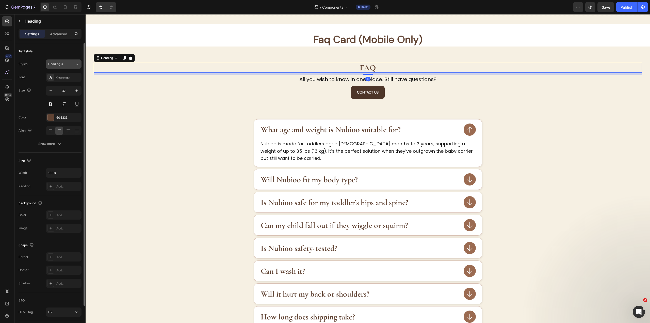
click at [69, 62] on div "Heading 3" at bounding box center [61, 64] width 27 height 5
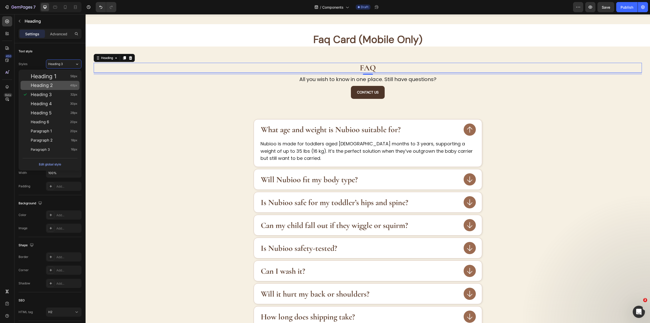
click at [65, 85] on div "Heading 2 48px" at bounding box center [54, 85] width 47 height 5
type input "48"
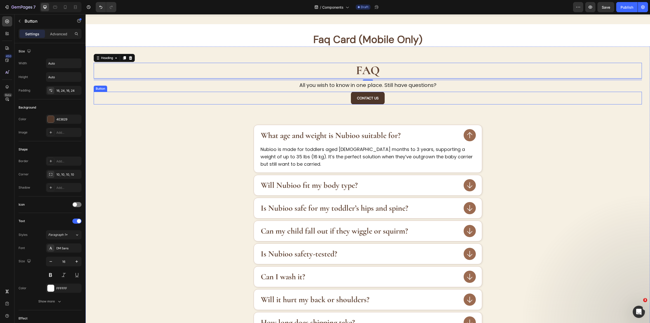
click at [395, 97] on div "Contact US Button" at bounding box center [368, 98] width 548 height 13
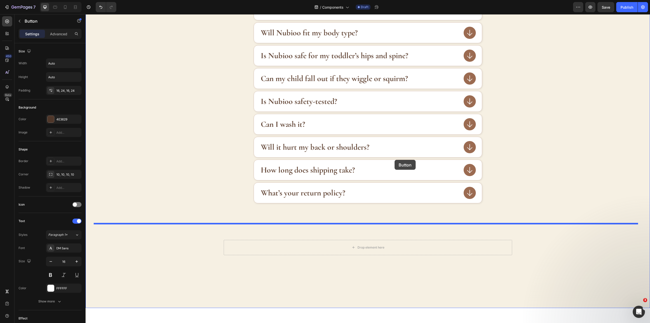
scroll to position [677, 0]
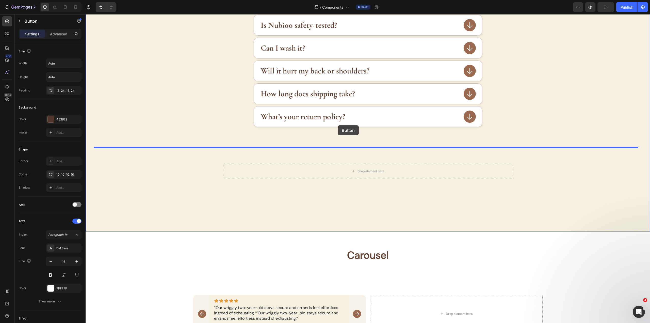
drag, startPoint x: 99, startPoint y: 88, endPoint x: 338, endPoint y: 125, distance: 241.9
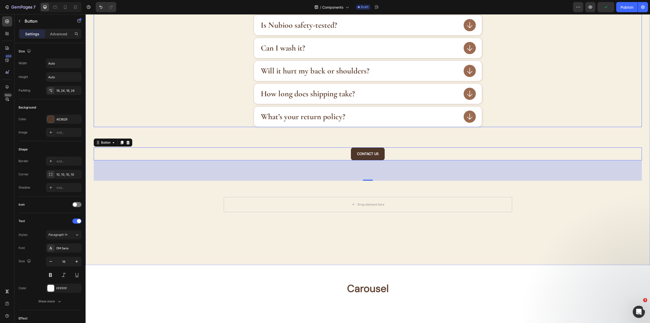
click at [343, 122] on div "What’s your return policy?" at bounding box center [368, 116] width 228 height 20
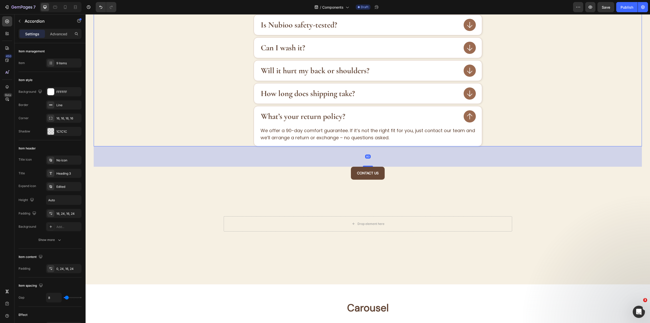
scroll to position [616, 0]
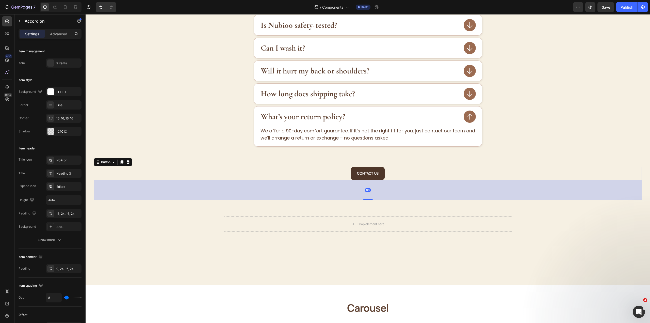
click at [394, 176] on div "Contact US Button 80" at bounding box center [368, 173] width 548 height 13
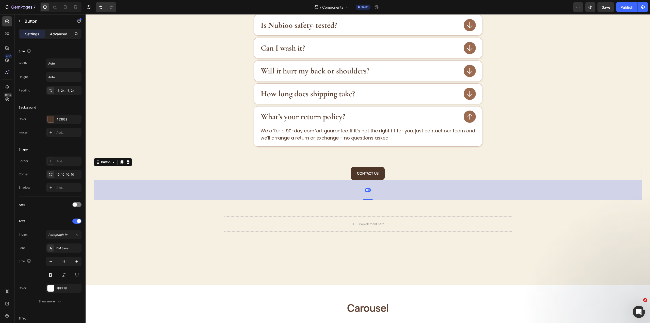
click at [63, 33] on p "Advanced" at bounding box center [58, 33] width 17 height 5
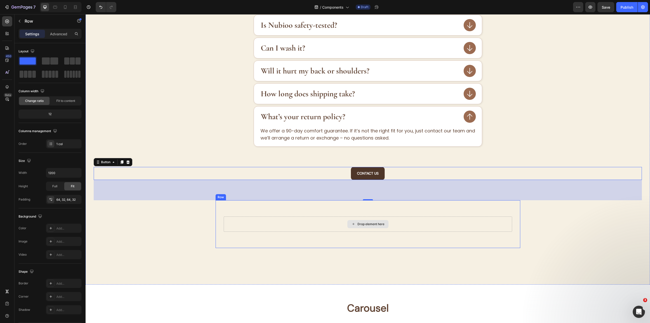
click at [420, 220] on div "Drop element here" at bounding box center [368, 223] width 289 height 15
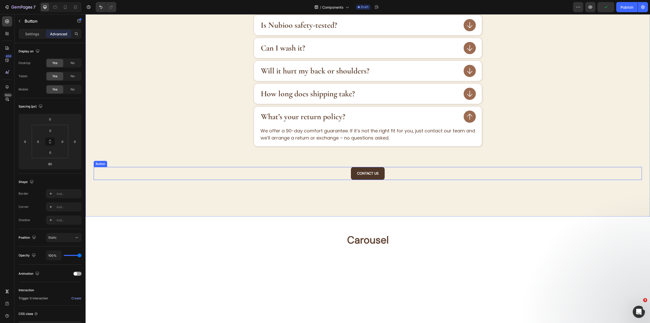
click at [391, 175] on div "Contact US Button" at bounding box center [368, 173] width 548 height 13
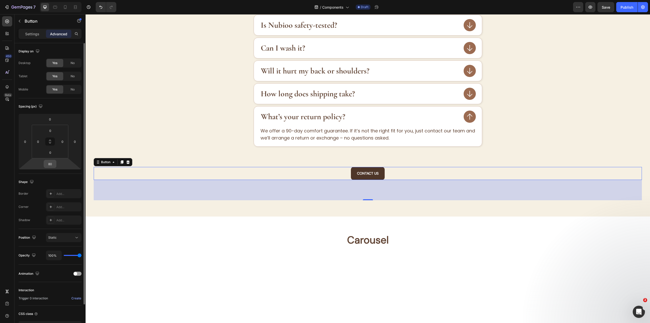
click at [54, 165] on input "80" at bounding box center [50, 164] width 10 height 8
type input "0"
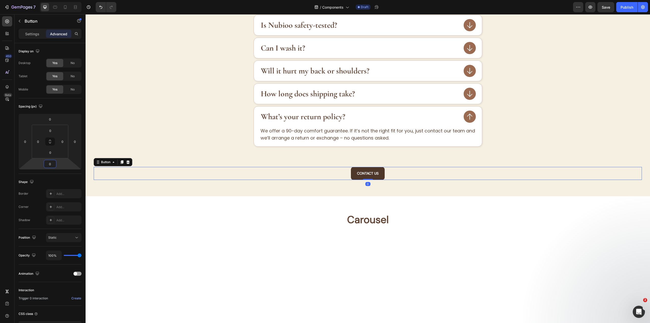
click at [478, 222] on h2 "Carousel" at bounding box center [368, 219] width 565 height 14
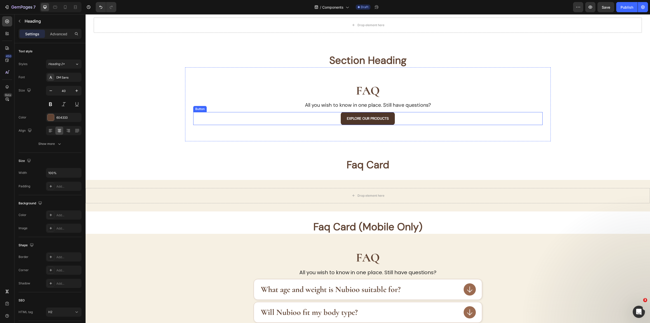
scroll to position [439, 0]
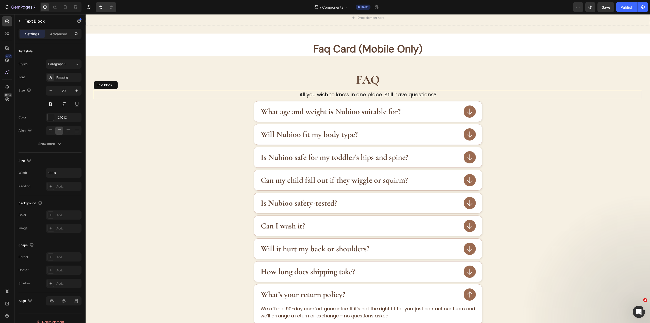
click at [377, 94] on p "All you wish to know in one place. Still have questions?" at bounding box center [367, 94] width 547 height 8
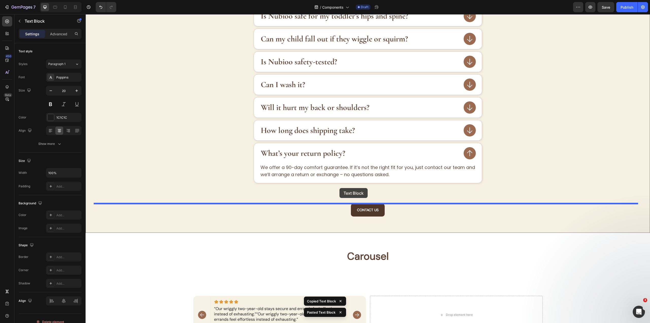
drag, startPoint x: 100, startPoint y: 97, endPoint x: 340, endPoint y: 188, distance: 256.8
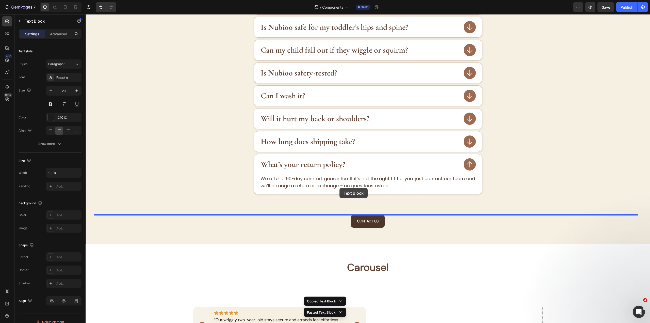
click at [340, 188] on div "FAQ Heading All you wish to know in one place. Still have questions? Text Block…" at bounding box center [368, 79] width 548 height 297
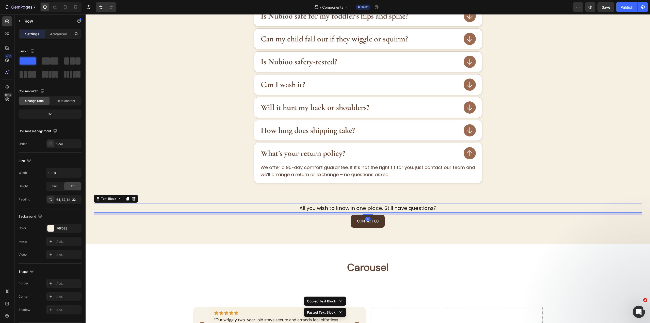
click at [382, 209] on p "All you wish to know in one place. Still have questions?" at bounding box center [367, 208] width 547 height 8
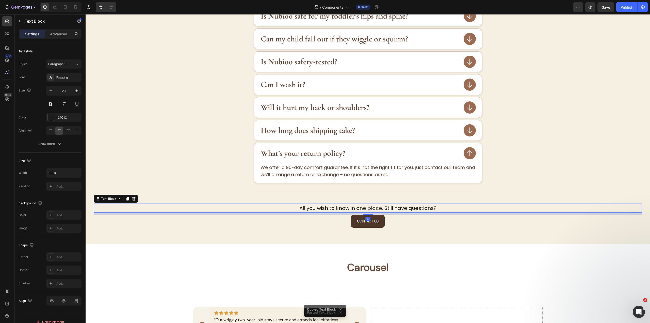
click at [67, 29] on div "Settings Advanced" at bounding box center [50, 34] width 63 height 10
click at [60, 36] on p "Advanced" at bounding box center [58, 33] width 17 height 5
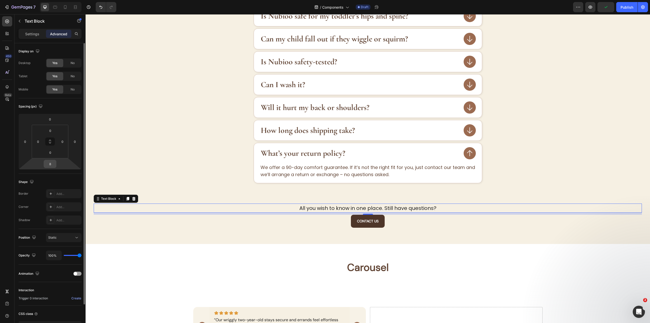
click at [51, 164] on input "8" at bounding box center [50, 164] width 10 height 8
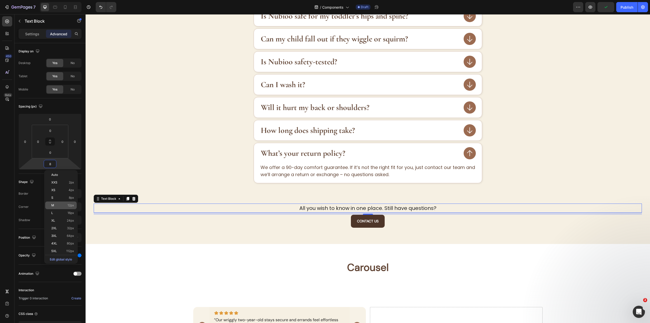
click at [59, 207] on p "M 12px" at bounding box center [62, 205] width 23 height 4
type input "12"
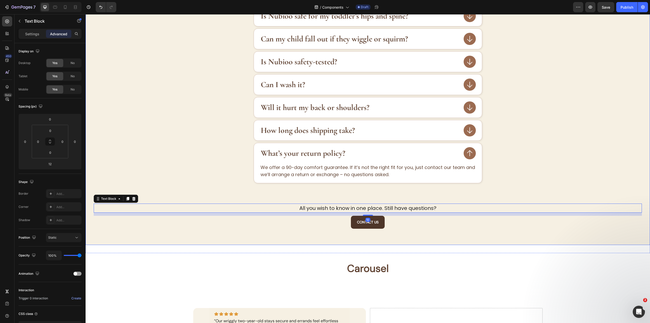
scroll to position [402, 0]
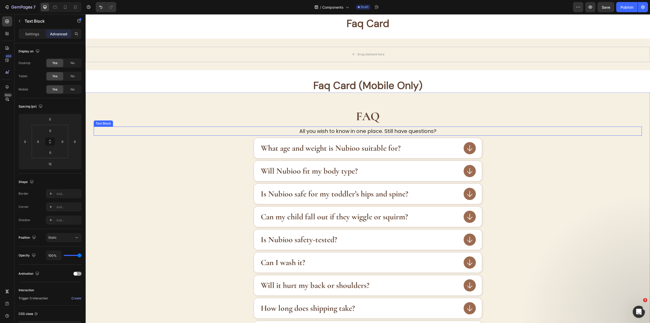
click at [364, 132] on p "All you wish to know in one place. Still have questions?" at bounding box center [367, 131] width 547 height 8
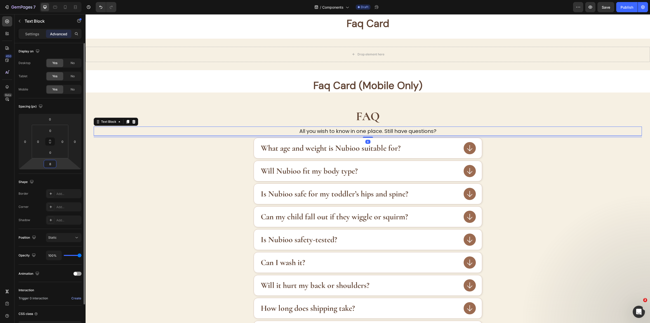
click at [52, 162] on input "8" at bounding box center [50, 164] width 10 height 8
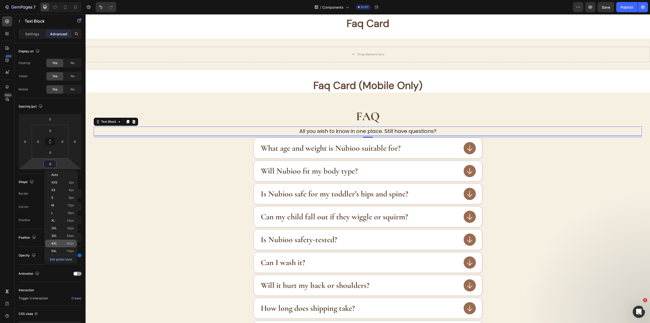
click at [72, 241] on div "4XL 80px" at bounding box center [60, 244] width 31 height 8
type input "80"
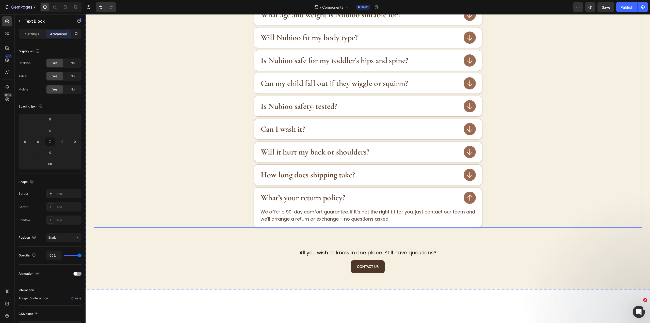
scroll to position [555, 0]
click at [560, 129] on div "Can I wash it?" at bounding box center [368, 128] width 548 height 21
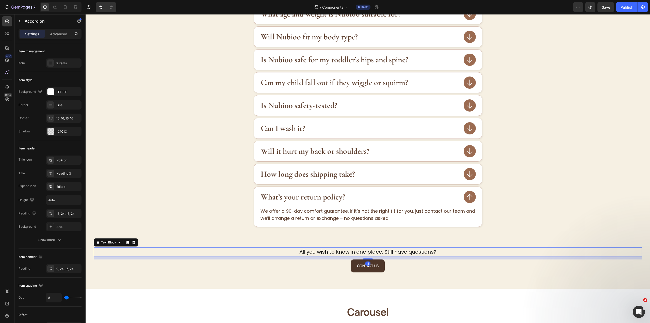
click at [431, 253] on p "All you wish to know in one place. Still have questions?" at bounding box center [367, 252] width 547 height 8
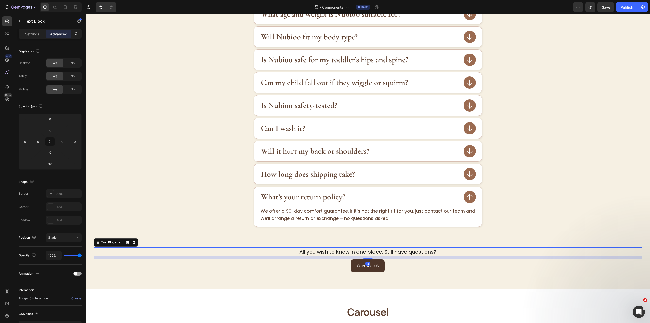
click at [482, 242] on div "FAQ Heading All you wish to know in one place. Still have questions? Text Block…" at bounding box center [368, 114] width 548 height 316
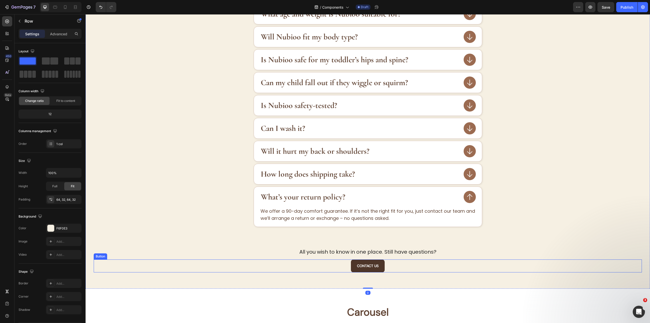
click at [431, 271] on div "Contact US Button" at bounding box center [368, 265] width 548 height 13
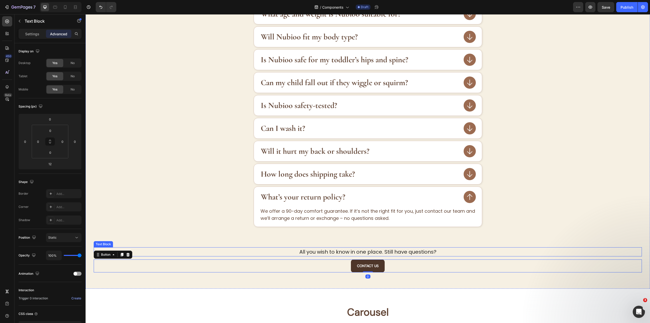
click at [401, 250] on p "All you wish to know in one place. Still have questions?" at bounding box center [367, 252] width 547 height 8
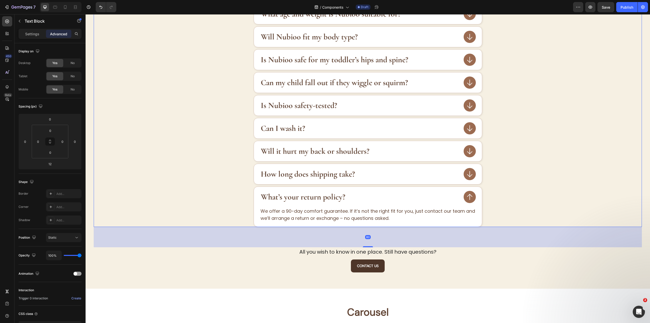
click at [318, 223] on div "We offer a 90-day comfort guarantee. If it’s not the right fit for you, just co…" at bounding box center [368, 217] width 228 height 20
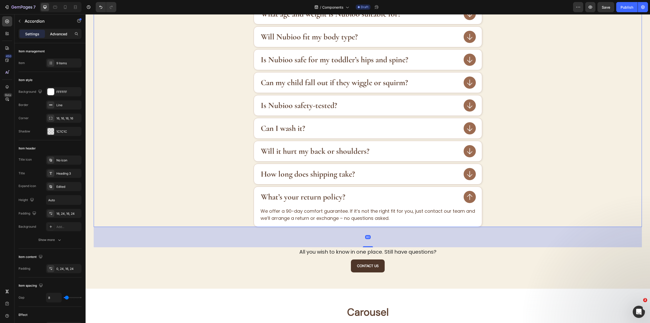
click at [59, 37] on div "Advanced" at bounding box center [58, 34] width 25 height 8
type input "100%"
type input "100"
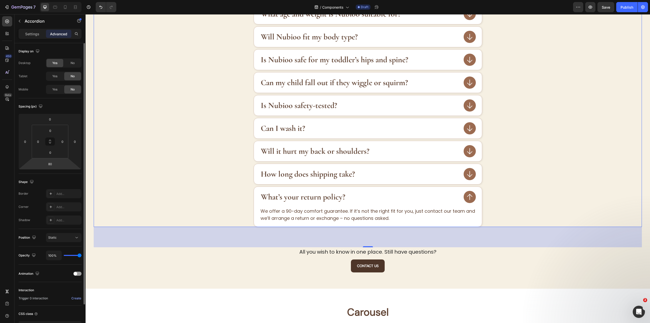
click at [56, 167] on div "80" at bounding box center [50, 164] width 13 height 8
click at [53, 164] on input "80" at bounding box center [50, 164] width 10 height 8
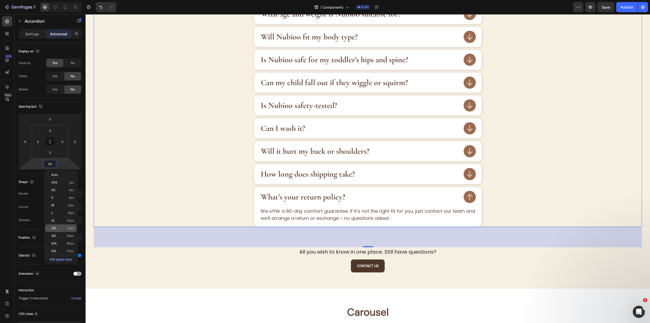
click at [73, 227] on span "32px" at bounding box center [70, 228] width 7 height 4
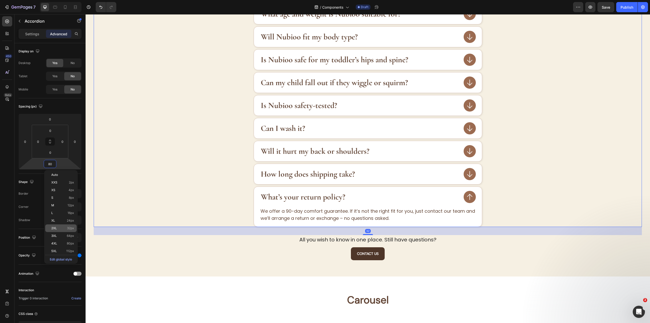
type input "32"
click at [508, 188] on div "What’s your return policy? We offer a 90-day comfort guarantee. If it’s not the…" at bounding box center [368, 206] width 548 height 41
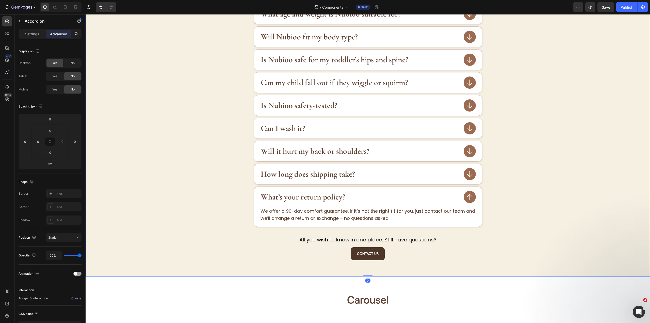
click at [575, 273] on div "FAQ Heading All you wish to know in one place. Still have questions? Text Block…" at bounding box center [368, 108] width 565 height 336
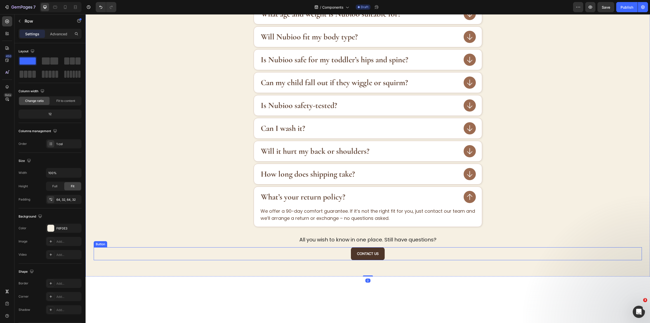
scroll to position [377, 0]
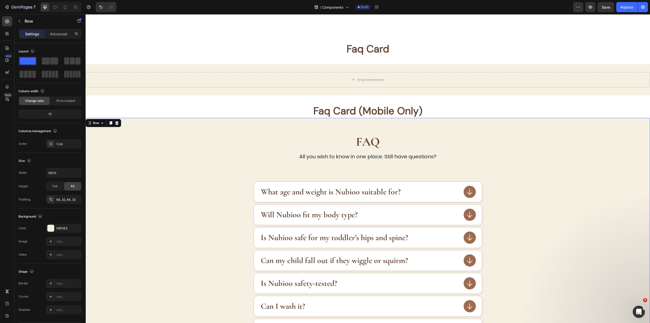
click at [593, 122] on div "FAQ Heading All you wish to know in one place. Still have questions? Text Block…" at bounding box center [368, 286] width 565 height 336
click at [56, 9] on icon at bounding box center [55, 7] width 5 height 5
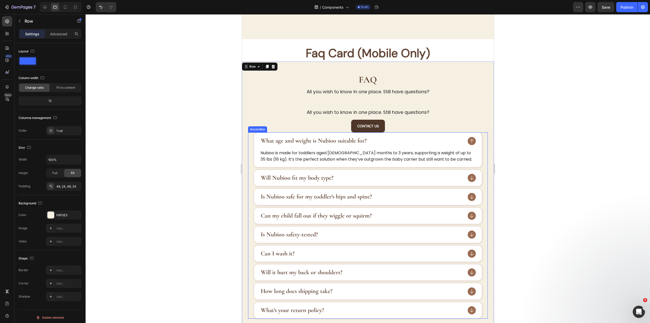
scroll to position [398, 0]
click at [405, 113] on p "All you wish to know in one place. Still have questions?" at bounding box center [367, 112] width 239 height 7
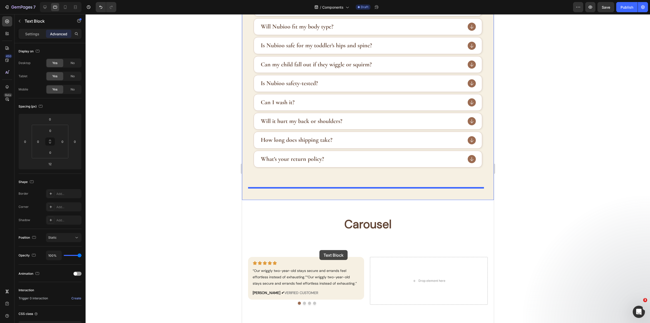
scroll to position [550, 0]
drag, startPoint x: 255, startPoint y: 104, endPoint x: 338, endPoint y: 167, distance: 104.3
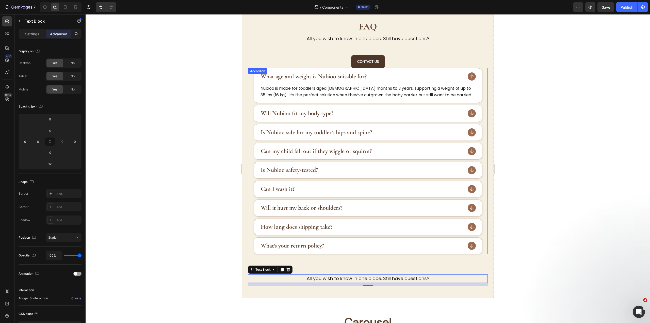
scroll to position [361, 0]
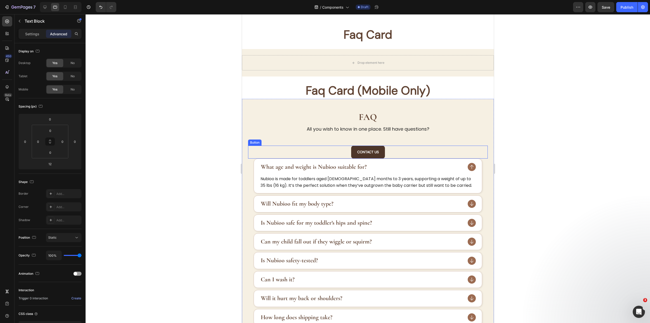
click at [349, 146] on div "Contact US Button" at bounding box center [368, 152] width 240 height 13
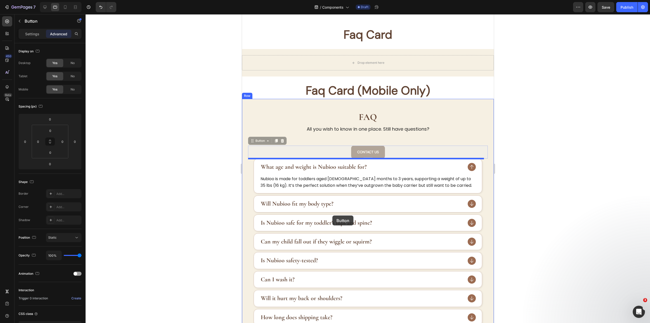
scroll to position [564, 0]
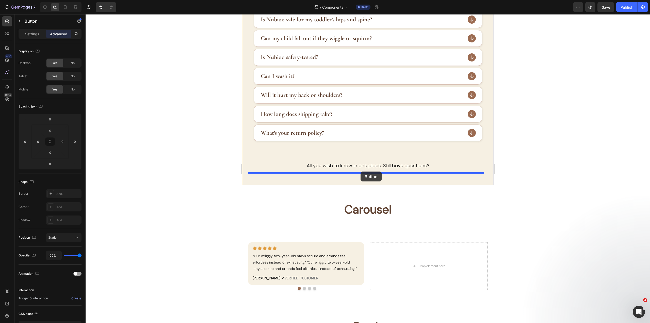
drag, startPoint x: 251, startPoint y: 141, endPoint x: 360, endPoint y: 171, distance: 113.2
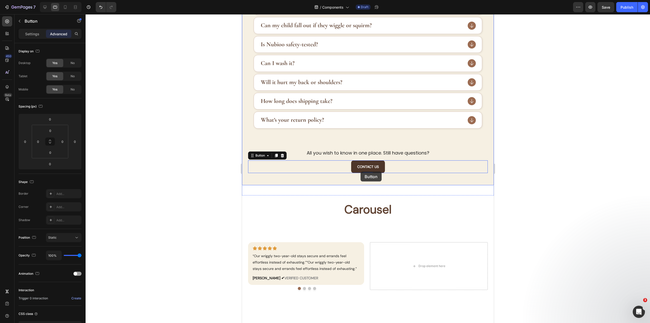
scroll to position [551, 0]
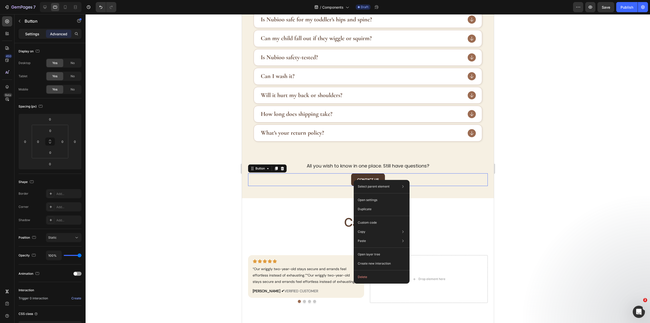
click at [38, 31] on p "Settings" at bounding box center [32, 33] width 14 height 5
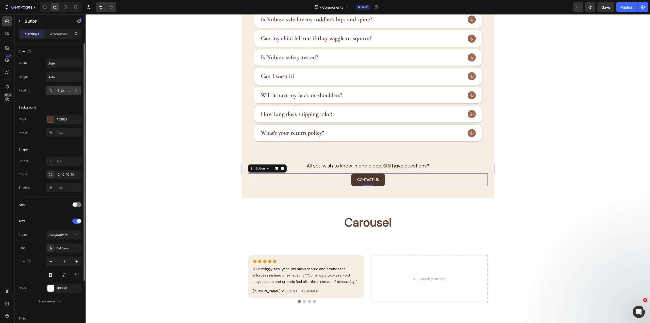
click at [64, 90] on div "16, 24, 16, 24" at bounding box center [63, 90] width 15 height 5
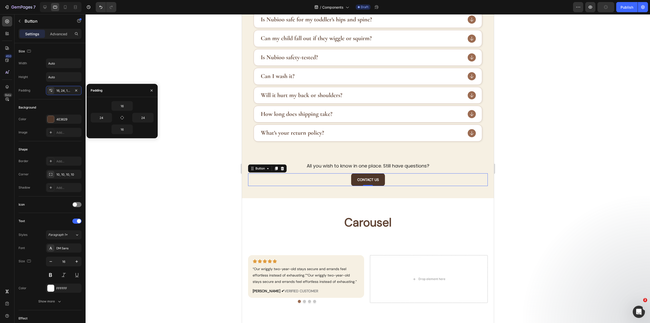
click at [348, 178] on div "Contact US Button 0" at bounding box center [368, 179] width 240 height 13
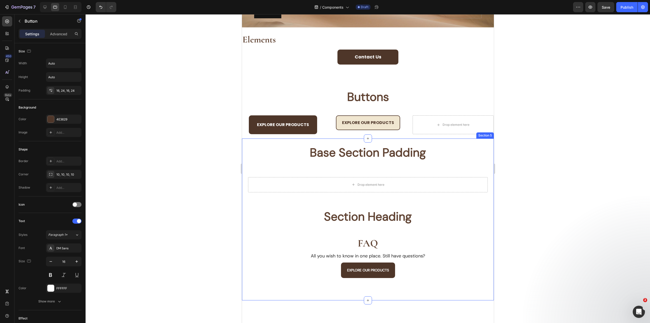
scroll to position [0, 0]
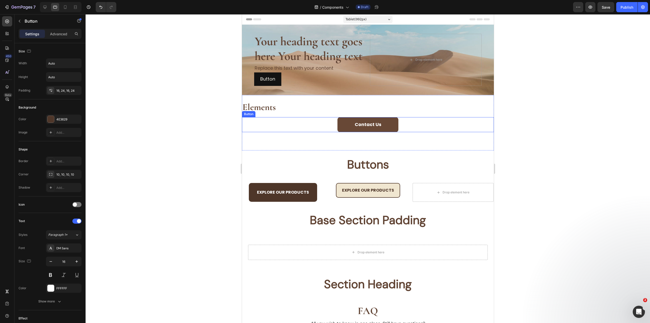
click at [389, 132] on button "Contact Us" at bounding box center [367, 124] width 61 height 15
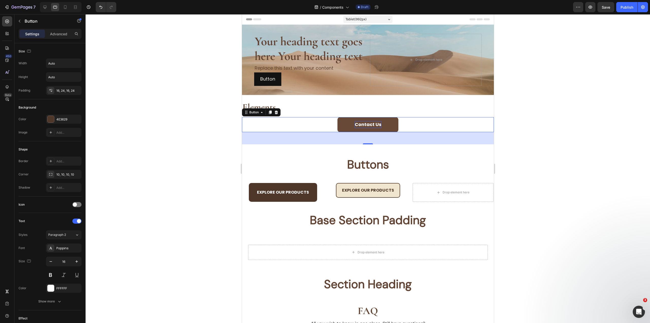
click at [375, 128] on strong "Contact Us" at bounding box center [368, 124] width 27 height 6
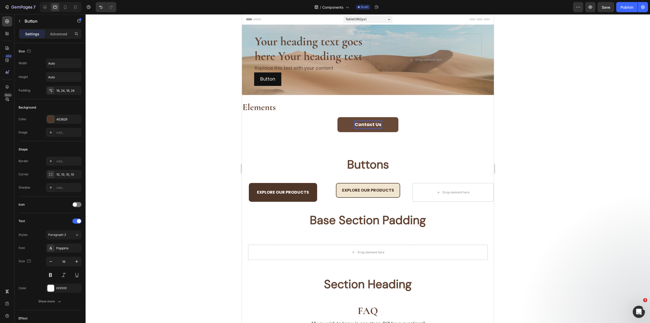
click at [391, 132] on button "Contact Us" at bounding box center [367, 124] width 61 height 15
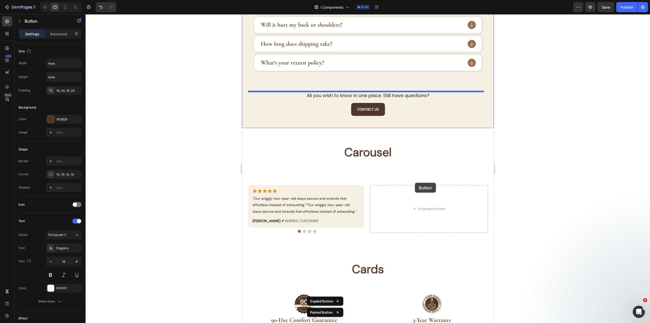
scroll to position [660, 0]
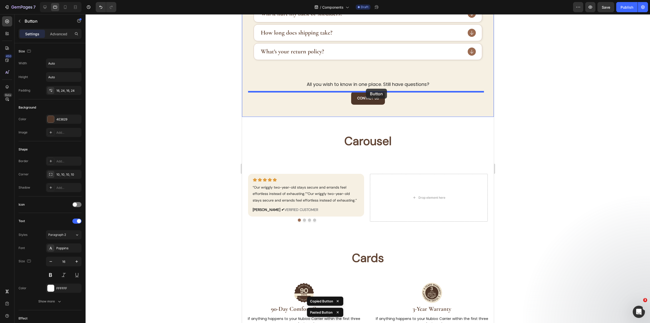
drag, startPoint x: 246, startPoint y: 153, endPoint x: 366, endPoint y: 89, distance: 135.7
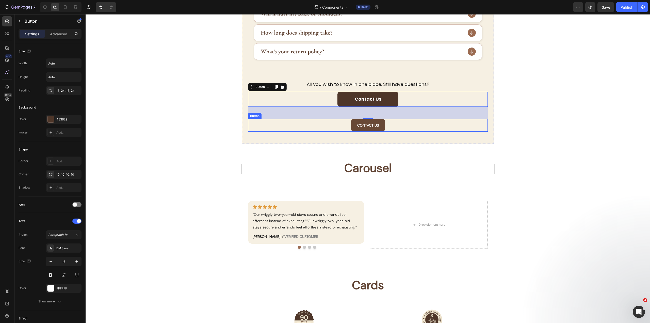
click at [379, 128] on button "Contact US" at bounding box center [368, 125] width 34 height 13
click at [381, 97] on button "Contact Us" at bounding box center [367, 99] width 61 height 15
click at [370, 125] on strong "Contact US" at bounding box center [368, 125] width 22 height 5
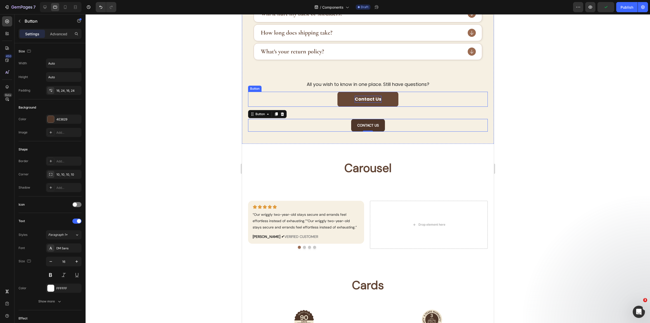
click at [378, 97] on strong "Contact Us" at bounding box center [368, 99] width 27 height 6
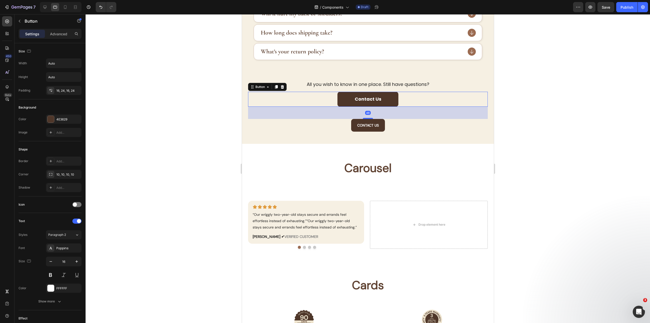
click at [403, 103] on div "Contact Us Button 48" at bounding box center [368, 99] width 240 height 15
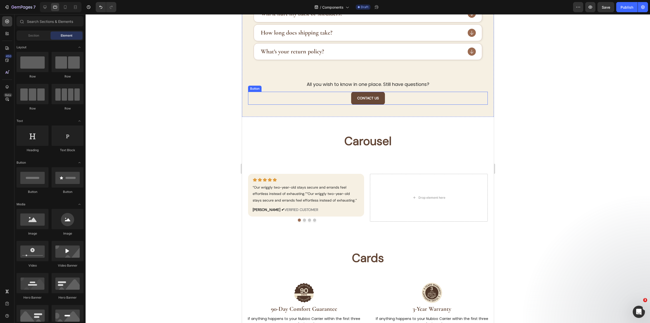
click at [379, 95] on button "Contact US" at bounding box center [368, 98] width 34 height 13
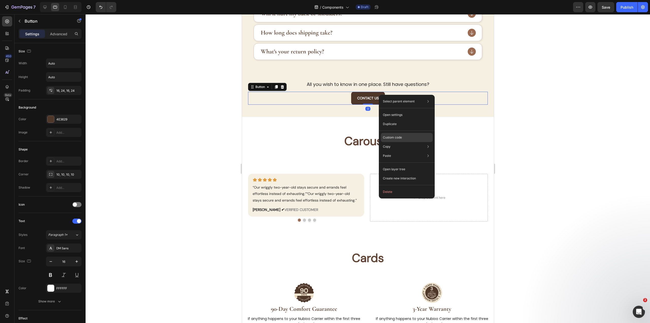
click at [402, 151] on div "Custom code" at bounding box center [407, 155] width 52 height 9
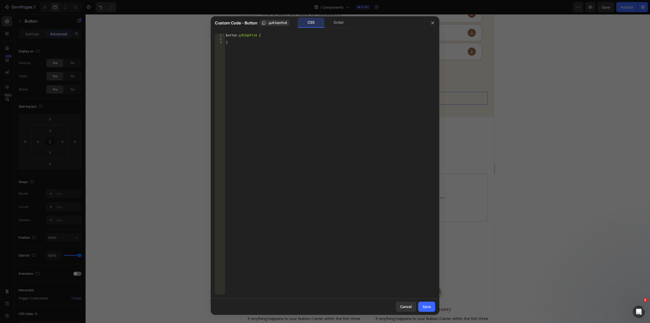
type textarea "}"
click at [288, 43] on div "button .gJK3qmftz6 { }" at bounding box center [330, 168] width 210 height 268
click at [289, 41] on div "button .gJK3qmftz6 { }" at bounding box center [330, 168] width 210 height 268
drag, startPoint x: 289, startPoint y: 40, endPoint x: 290, endPoint y: 37, distance: 2.7
click at [290, 38] on div "button .gJK3qmftz6 { }" at bounding box center [330, 168] width 210 height 268
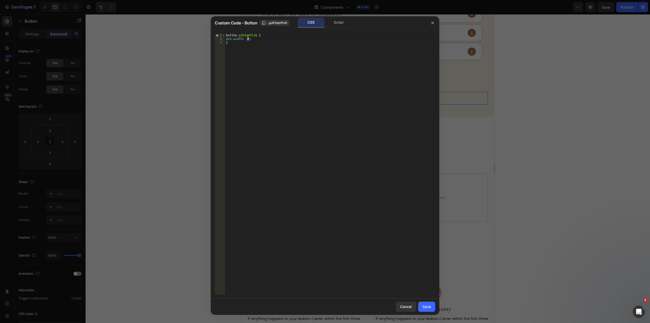
scroll to position [0, 2]
type textarea "min-width: 15em;"
click at [430, 307] on div "Save" at bounding box center [427, 306] width 8 height 5
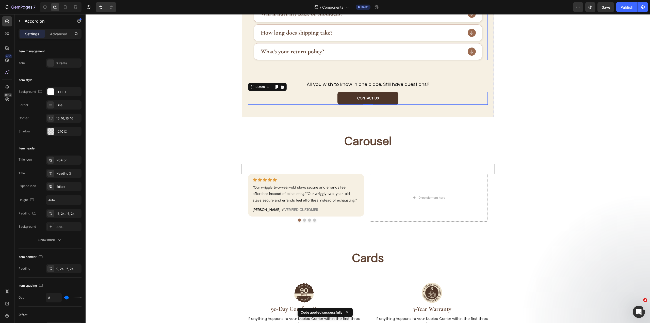
click at [413, 58] on div "What’s your return policy?" at bounding box center [368, 51] width 228 height 16
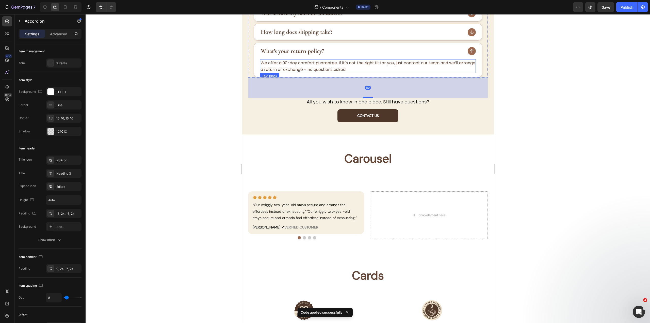
scroll to position [642, 0]
click at [55, 30] on div "Advanced" at bounding box center [58, 34] width 25 height 8
type input "100%"
type input "100"
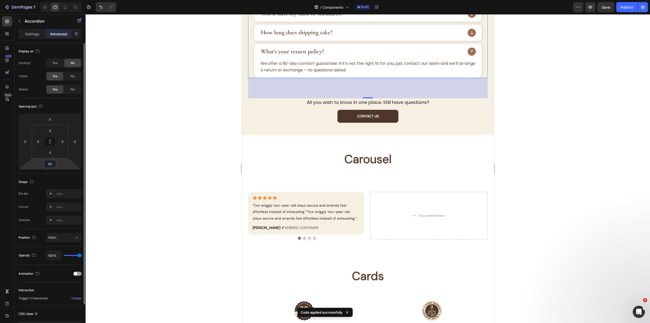
click at [51, 0] on html "7 Version history / Components Draft Preview Save Publish 450 Beta Sections(18)…" at bounding box center [325, 0] width 650 height 0
click at [51, 165] on input "80" at bounding box center [50, 164] width 10 height 8
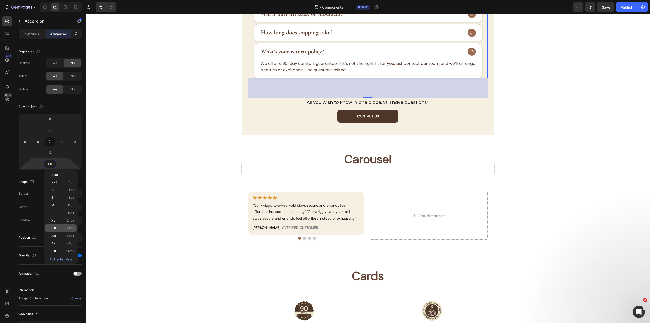
click at [75, 231] on div "2XL 24px" at bounding box center [60, 228] width 31 height 8
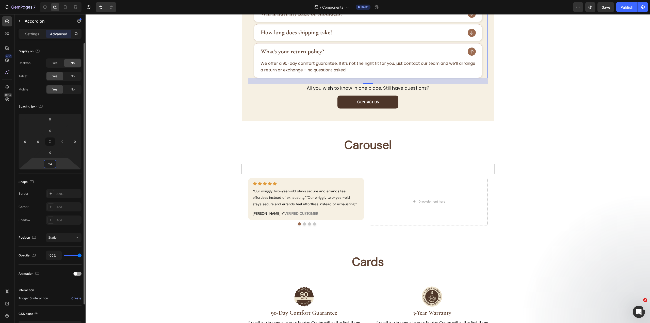
click at [52, 167] on input "24" at bounding box center [50, 164] width 10 height 8
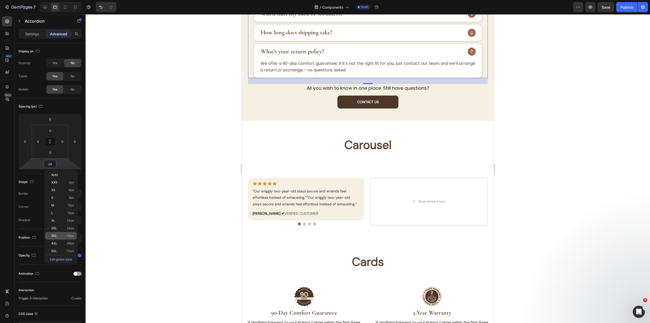
click at [69, 234] on span "48px" at bounding box center [70, 236] width 7 height 4
type input "48"
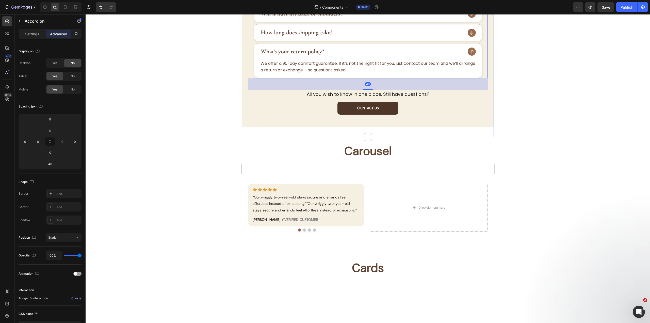
scroll to position [465, 0]
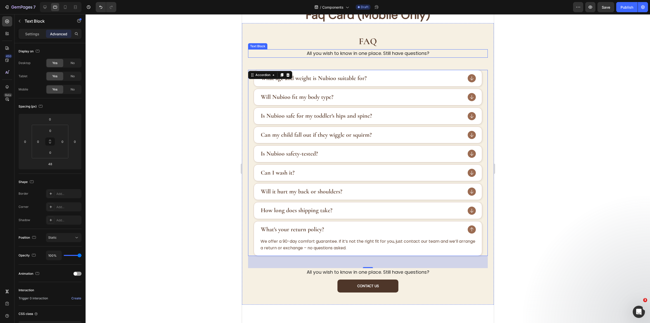
click at [376, 53] on p "All you wish to know in one place. Still have questions?" at bounding box center [367, 53] width 239 height 7
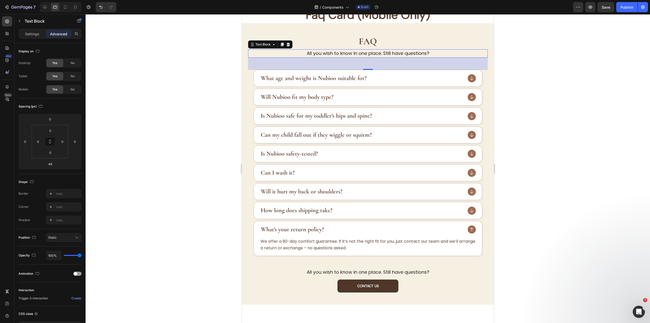
click at [361, 55] on p "All you wish to know in one place. Still have questions?" at bounding box center [367, 53] width 239 height 7
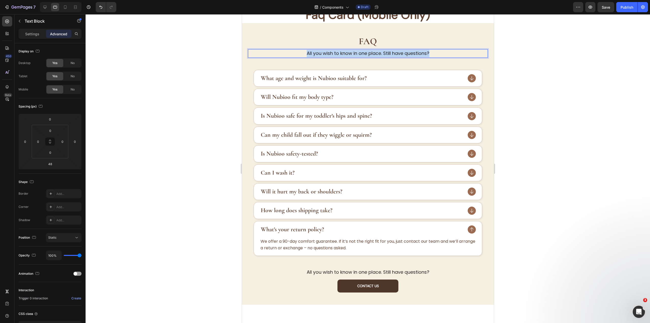
click at [361, 55] on p "All you wish to know in one place. Still have questions?" at bounding box center [367, 53] width 239 height 7
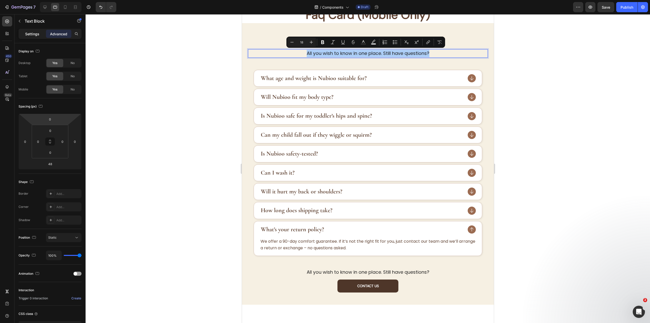
click at [27, 33] on p "Settings" at bounding box center [32, 33] width 14 height 5
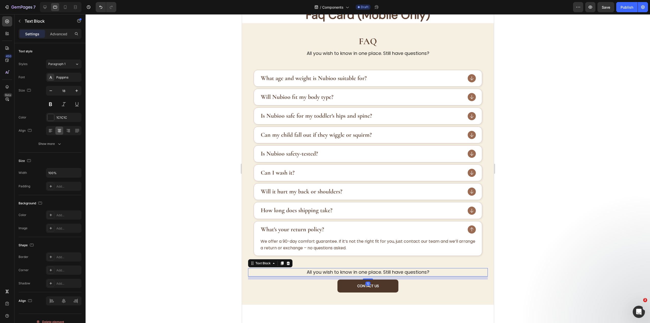
click at [421, 275] on p "All you wish to know in one place. Still have questions?" at bounding box center [367, 271] width 239 height 7
click at [336, 84] on div "What age and weight is Nubioo suitable for?" at bounding box center [368, 78] width 228 height 16
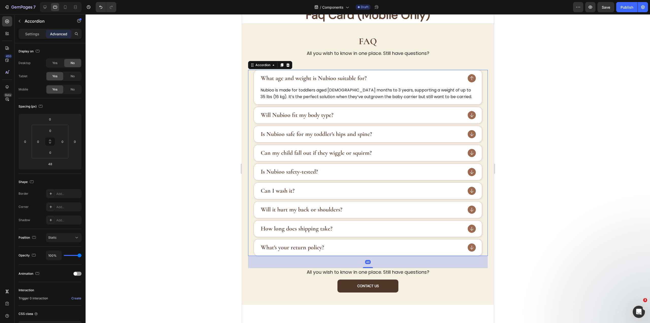
click at [337, 79] on strong "What age and weight is Nubioo suitable for?" at bounding box center [314, 77] width 106 height 7
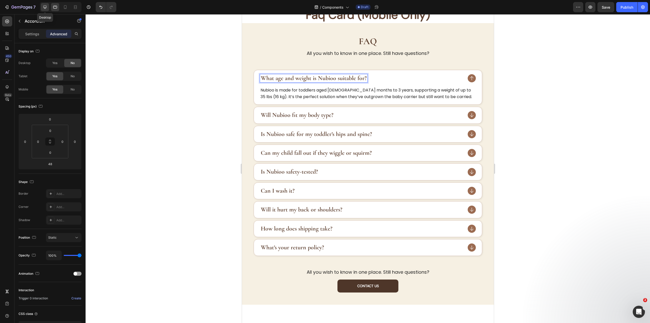
click at [46, 6] on icon at bounding box center [44, 7] width 5 height 5
type input "80"
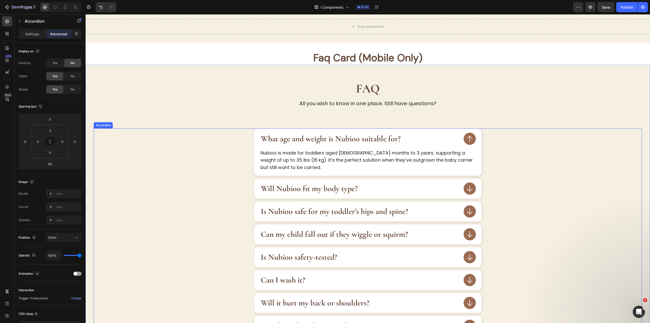
scroll to position [447, 0]
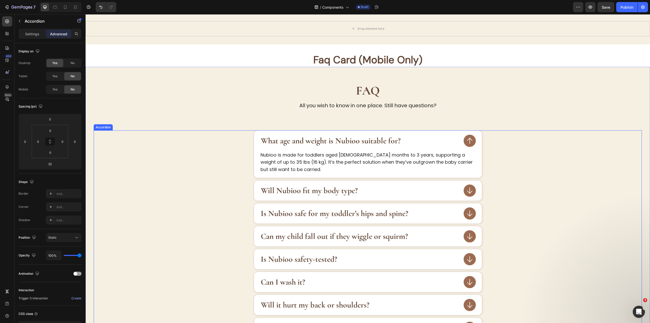
click at [311, 139] on strong "What age and weight is Nubioo suitable for?" at bounding box center [331, 141] width 140 height 10
click at [35, 33] on p "Settings" at bounding box center [32, 33] width 14 height 5
type input "8"
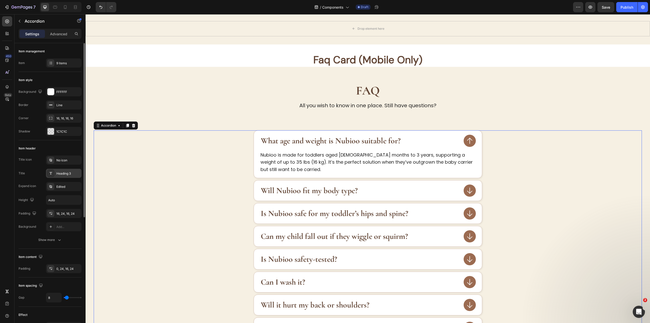
click at [58, 174] on div "Heading 3" at bounding box center [68, 173] width 24 height 5
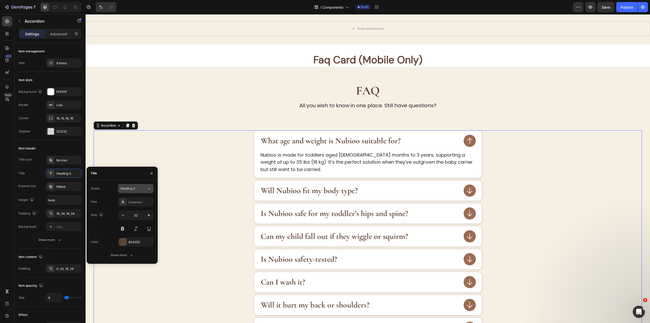
click at [144, 187] on div "Heading 3" at bounding box center [133, 188] width 27 height 5
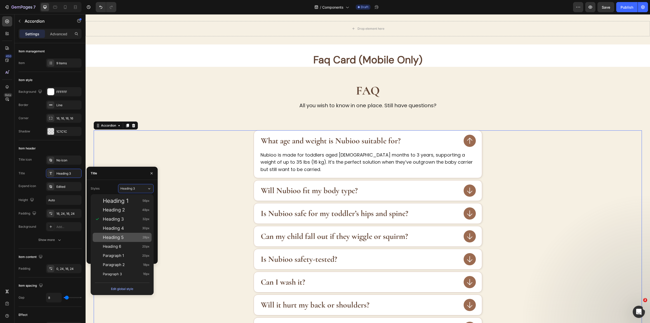
click at [143, 236] on span "28px" at bounding box center [146, 237] width 7 height 5
type input "28"
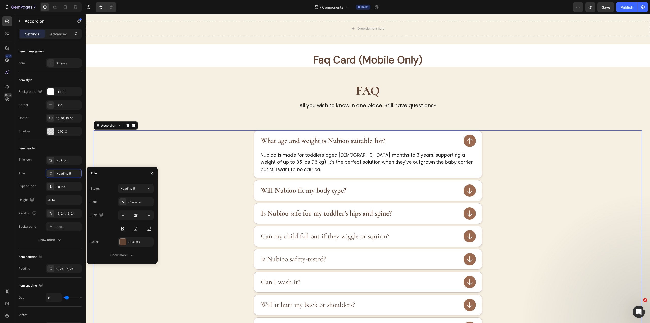
click at [283, 236] on p "Can my child fall out if they wiggle or squirm?" at bounding box center [325, 236] width 129 height 9
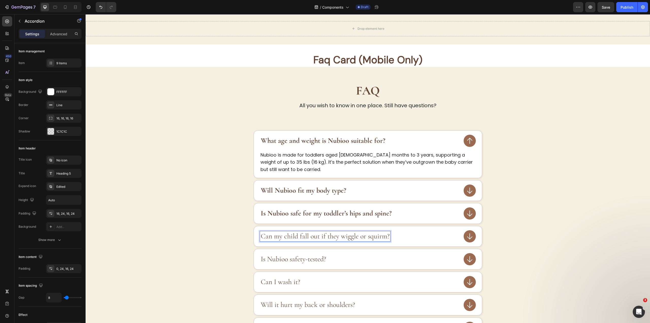
click at [283, 236] on p "Can my child fall out if they wiggle or squirm?" at bounding box center [325, 236] width 129 height 9
click at [287, 260] on p "Is Nubioo safety-tested?" at bounding box center [293, 259] width 65 height 9
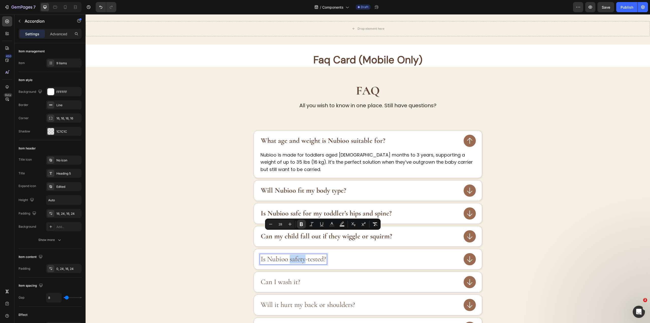
click at [288, 260] on p "Is Nubioo safety-tested?" at bounding box center [293, 259] width 65 height 9
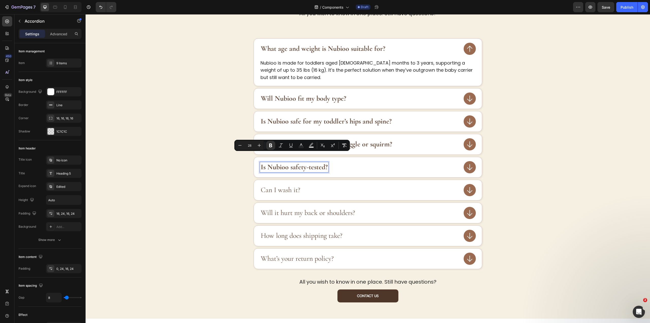
scroll to position [548, 0]
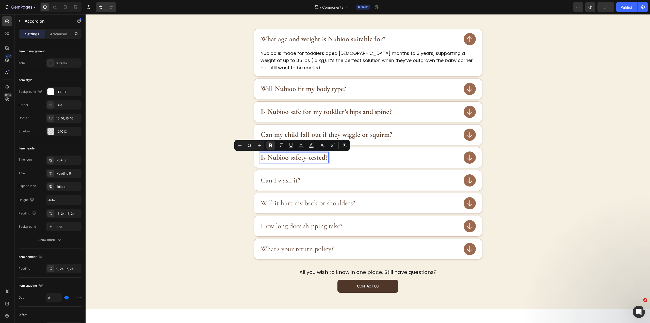
click at [276, 180] on p "Can I wash it?" at bounding box center [280, 180] width 39 height 9
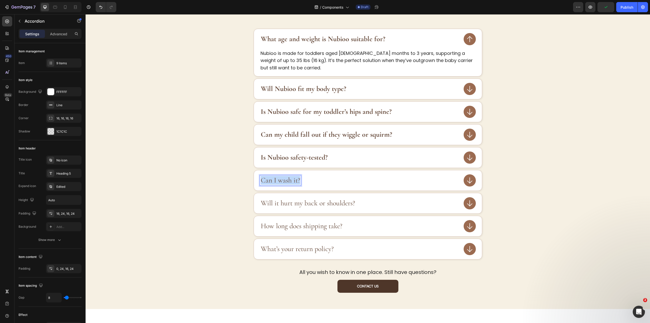
click at [276, 180] on p "Can I wash it?" at bounding box center [280, 180] width 39 height 9
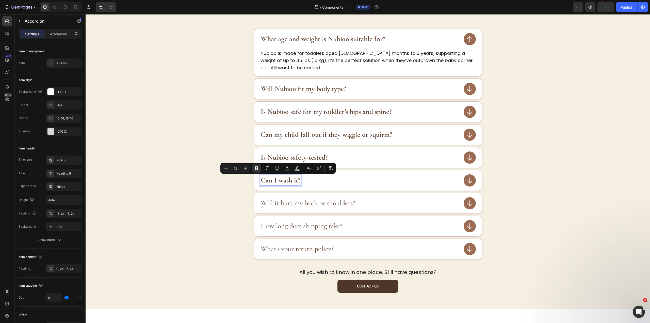
click at [275, 202] on p "Will it hurt my back or shoulders?" at bounding box center [308, 203] width 94 height 9
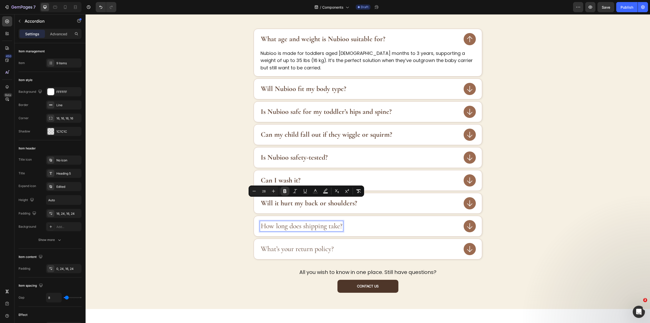
click at [273, 226] on p "How long does shipping take?" at bounding box center [302, 226] width 82 height 9
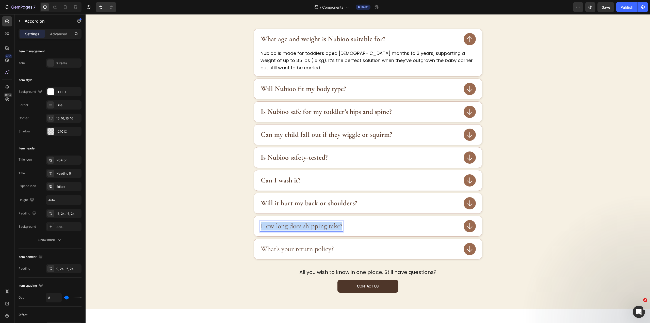
click at [273, 226] on p "How long does shipping take?" at bounding box center [302, 226] width 82 height 9
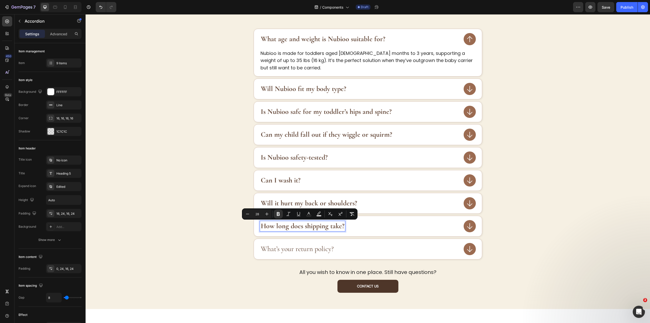
click at [273, 247] on p "What’s your return policy?" at bounding box center [297, 249] width 73 height 9
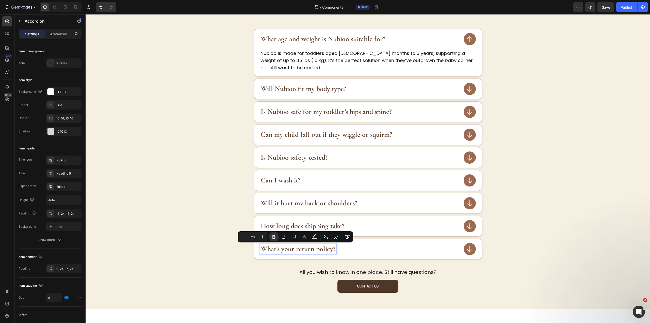
click at [616, 143] on div "Can my child fall out if they wiggle or squirm?" at bounding box center [368, 134] width 548 height 21
click at [546, 150] on div "Is Nubioo safety-tested?" at bounding box center [368, 157] width 548 height 21
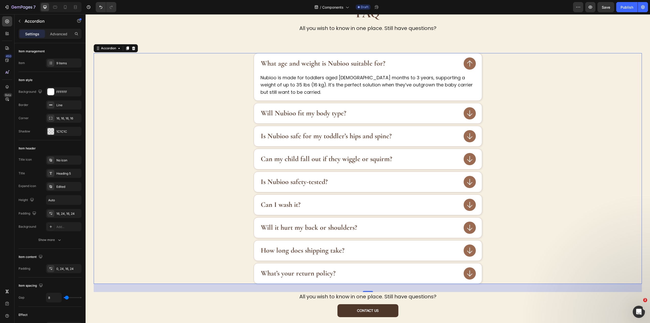
scroll to position [498, 0]
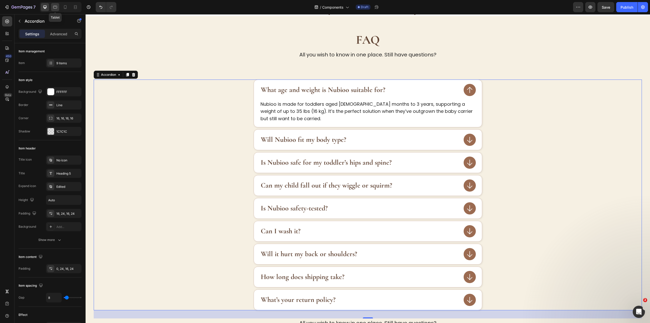
click at [54, 8] on icon at bounding box center [55, 7] width 5 height 5
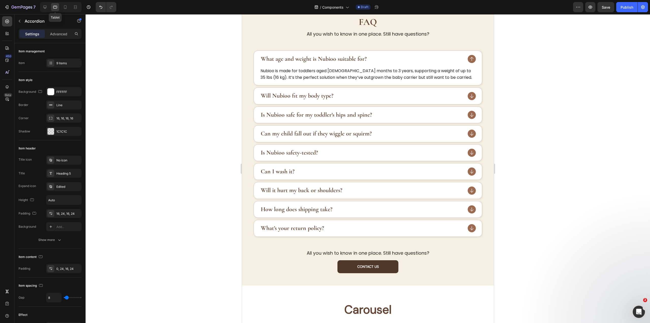
scroll to position [480, 0]
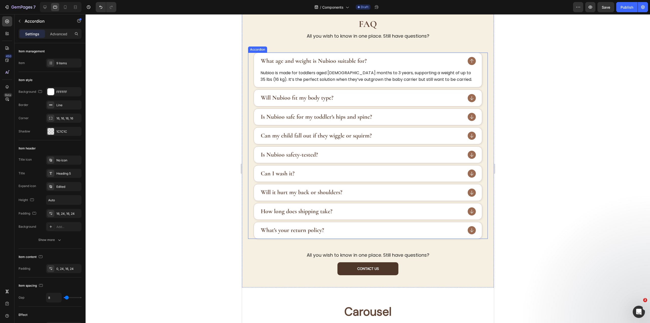
click at [285, 64] on strong "What age and weight is Nubioo suitable for?" at bounding box center [314, 60] width 106 height 7
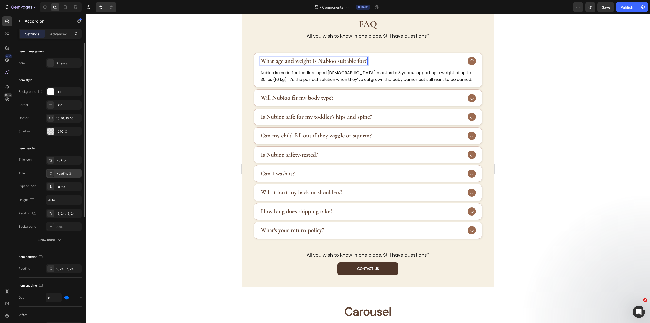
click at [67, 171] on div "Heading 3" at bounding box center [64, 173] width 36 height 9
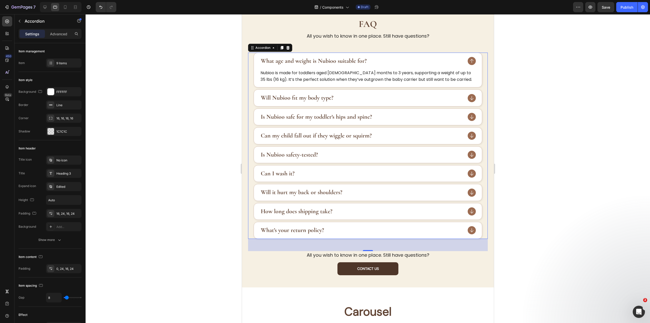
click at [145, 113] on div at bounding box center [368, 168] width 565 height 309
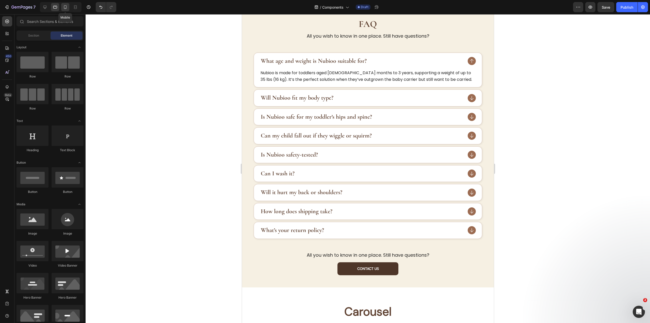
click at [62, 6] on div at bounding box center [65, 7] width 8 height 8
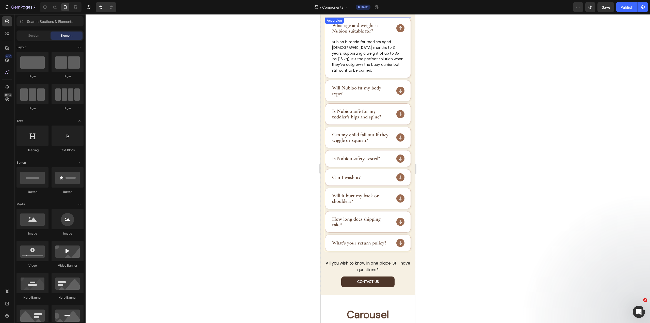
click at [351, 20] on div "What age and weight is Nubioo suitable for? Nubioo is made for toddlers aged 9 …" at bounding box center [368, 135] width 86 height 234
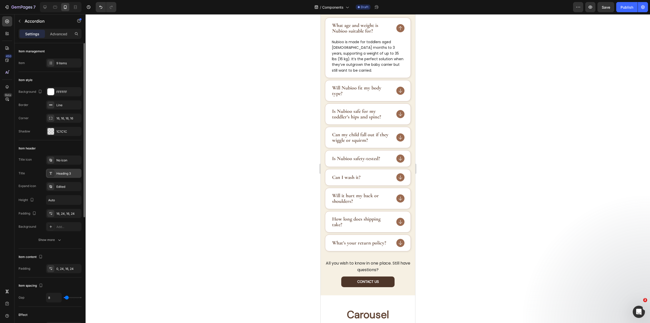
click at [66, 170] on div "Heading 3" at bounding box center [64, 173] width 36 height 9
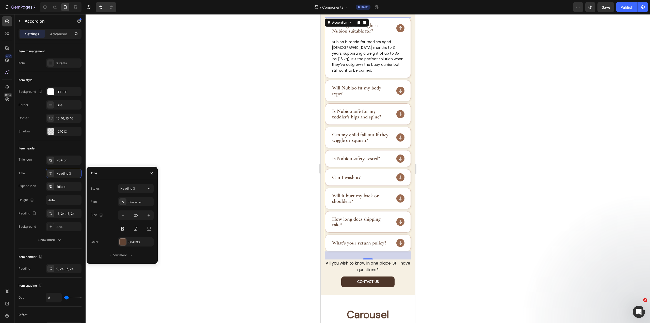
click at [212, 119] on div at bounding box center [368, 168] width 565 height 309
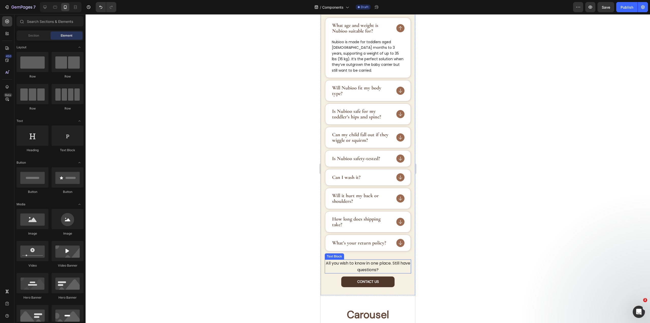
scroll to position [398, 0]
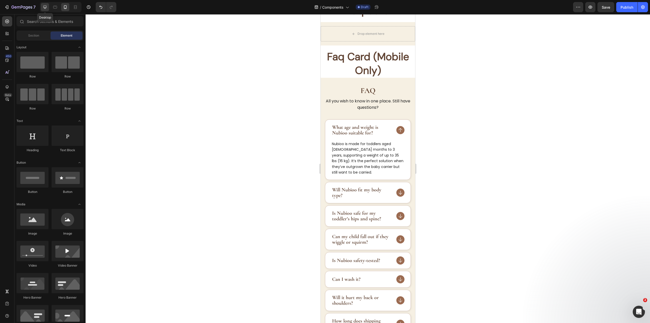
click at [48, 4] on div at bounding box center [45, 7] width 8 height 8
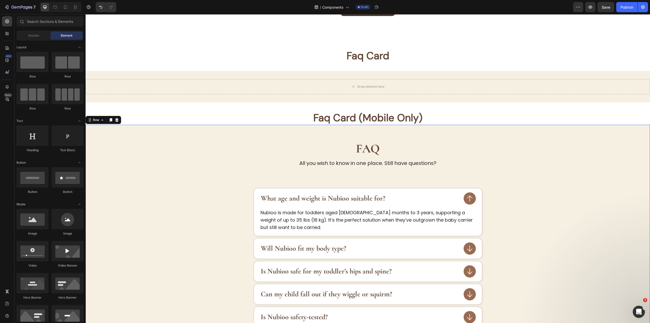
click at [429, 129] on div "FAQ Heading All you wish to know in one place. Still have questions? Text Block…" at bounding box center [368, 297] width 565 height 344
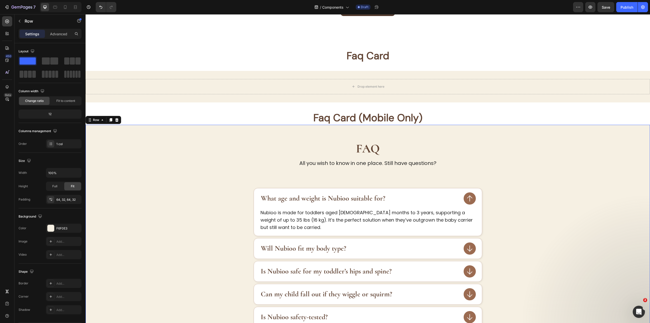
click at [238, 135] on div "FAQ Heading All you wish to know in one place. Still have questions? Text Block…" at bounding box center [368, 297] width 565 height 344
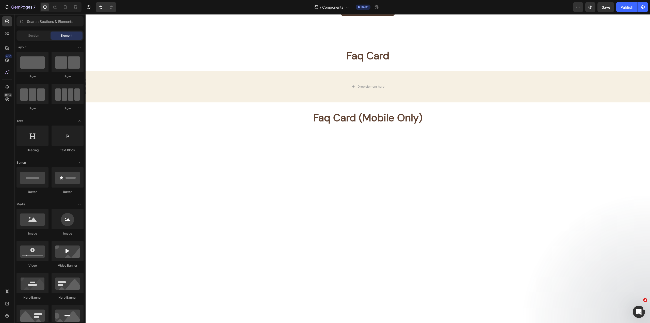
click at [235, 133] on div at bounding box center [368, 148] width 565 height 31
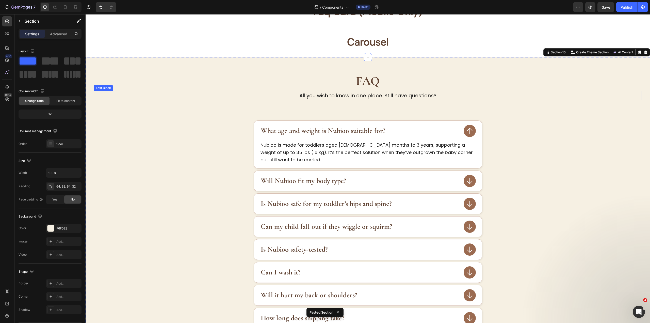
scroll to position [402, 0]
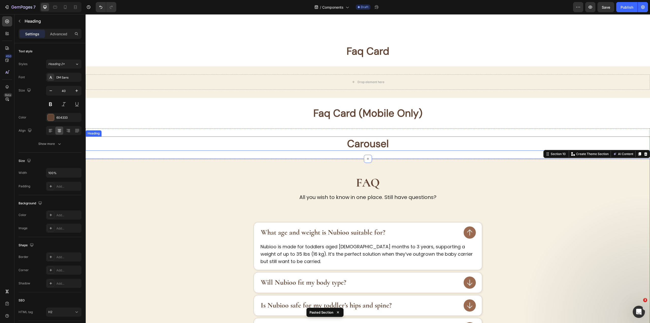
click at [368, 145] on strong "Carousel" at bounding box center [368, 143] width 42 height 13
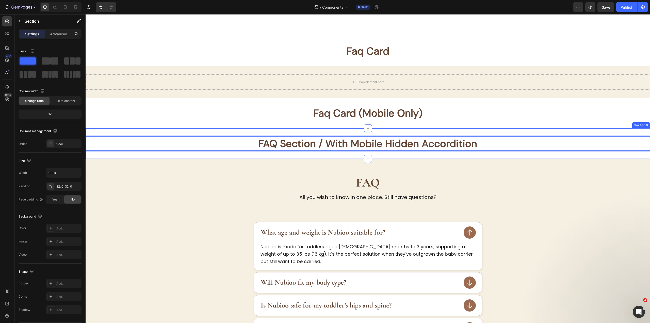
drag, startPoint x: 392, startPoint y: 133, endPoint x: 413, endPoint y: 115, distance: 28.2
click at [392, 133] on div "FAQ Section / With Mobile Hidden Accordition Heading 0 Section 9" at bounding box center [368, 143] width 565 height 30
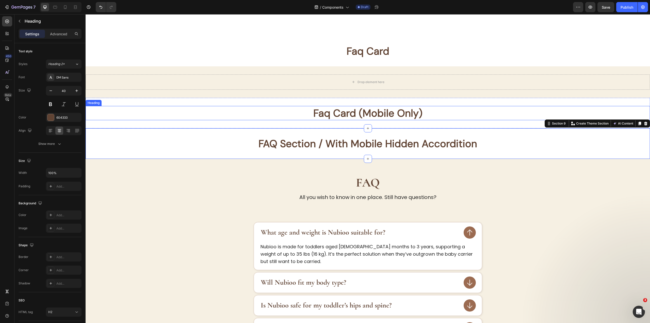
click at [413, 114] on strong "Faq Card (Mobile Only)" at bounding box center [367, 112] width 109 height 13
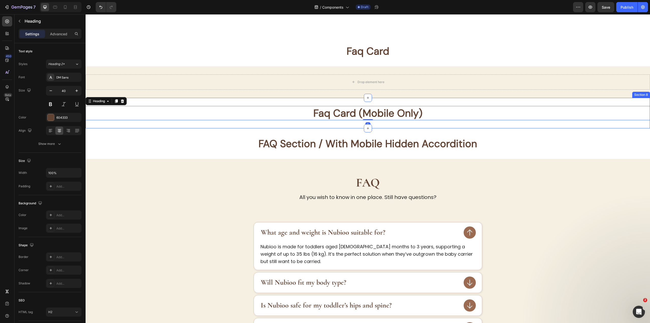
click at [431, 124] on div "Faq Card (Mobile Only) Heading 0 Section 8" at bounding box center [368, 113] width 565 height 30
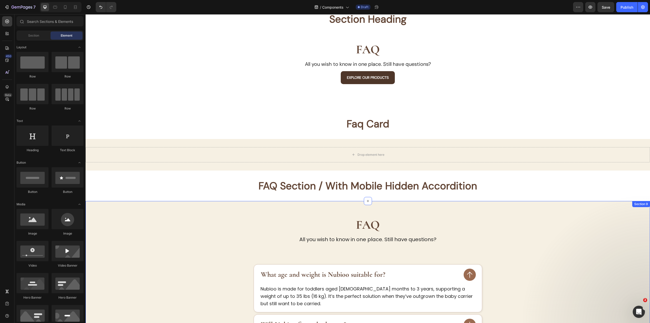
scroll to position [275, 0]
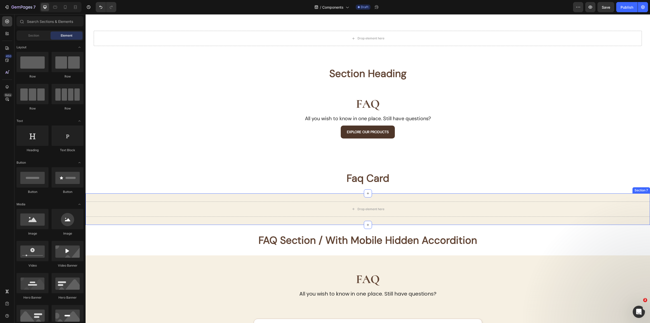
click at [272, 197] on div "Drop element here Section 7" at bounding box center [368, 208] width 565 height 31
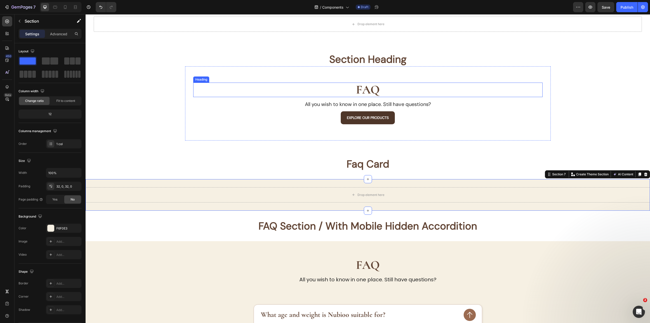
scroll to position [428, 0]
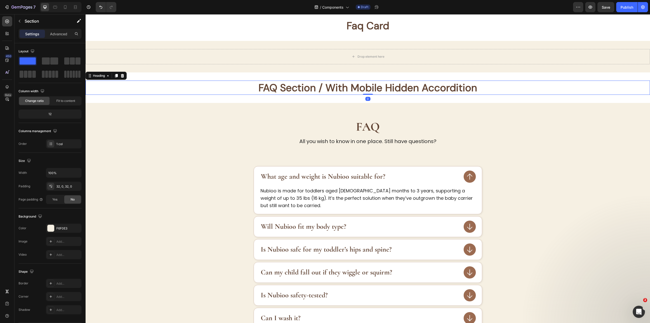
click at [331, 84] on strong "FAQ Section / With Mobile Hidden Accordition" at bounding box center [368, 87] width 219 height 13
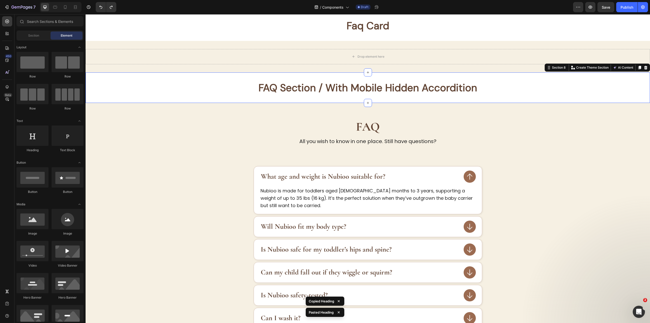
click at [263, 78] on div "FAQ Section / With Mobile Hidden Accordition Heading Section 8 You can create r…" at bounding box center [368, 87] width 565 height 30
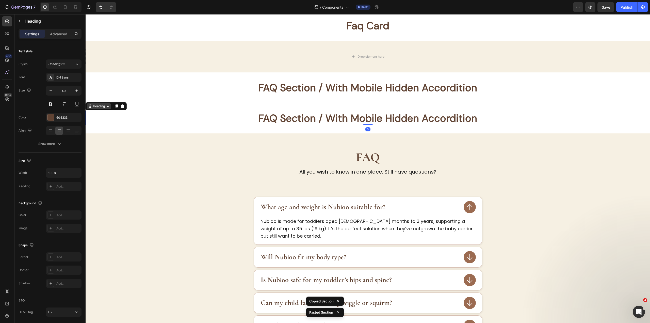
click at [104, 105] on div "Heading" at bounding box center [99, 106] width 14 height 5
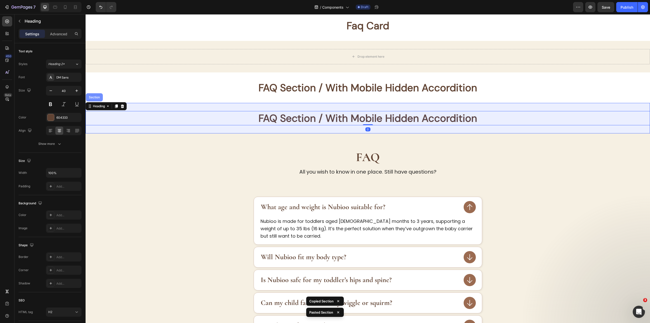
click at [94, 98] on div "Section" at bounding box center [94, 97] width 13 height 3
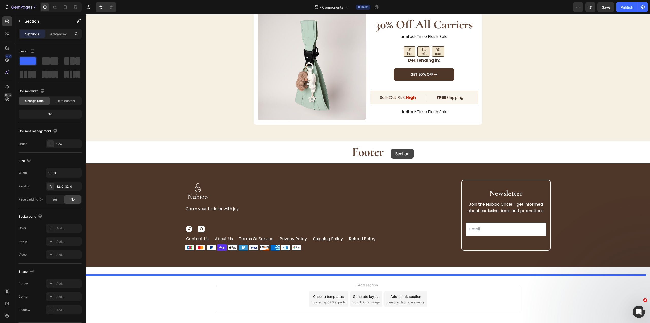
scroll to position [2304, 0]
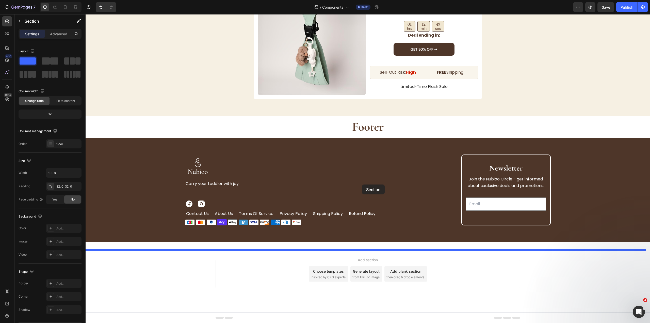
drag, startPoint x: 549, startPoint y: 99, endPoint x: 365, endPoint y: 189, distance: 204.1
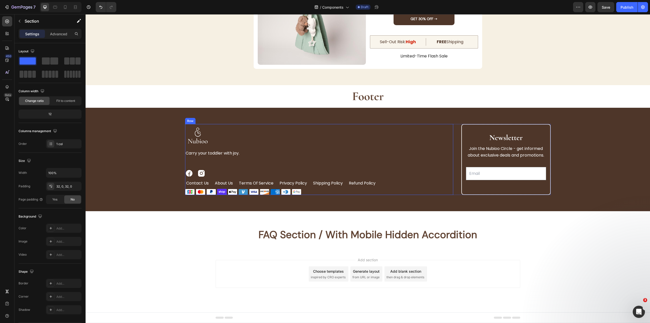
scroll to position [2274, 0]
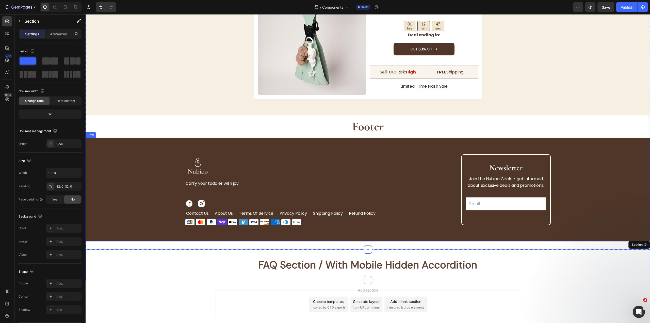
click at [412, 235] on div "Image Carry your toddler with joy. Text Block Image Image Row contact us Button…" at bounding box center [368, 189] width 565 height 103
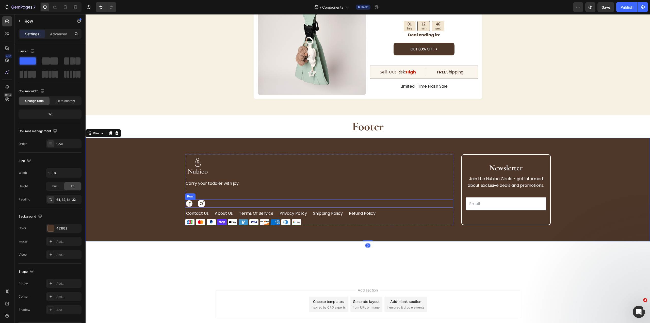
scroll to position [2096, 0]
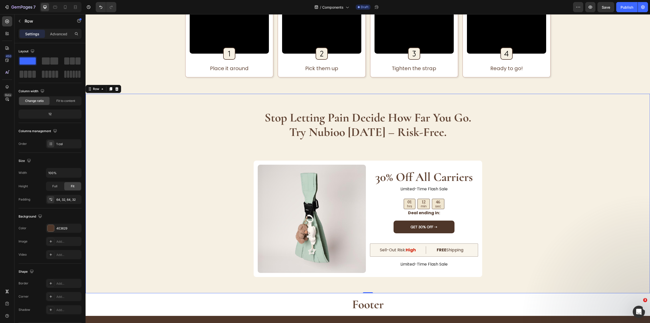
click at [121, 185] on div "stop letting pain decide how far you go. try nubioo today – risk-free. Heading …" at bounding box center [368, 193] width 548 height 167
click at [99, 90] on div "Row" at bounding box center [96, 89] width 8 height 5
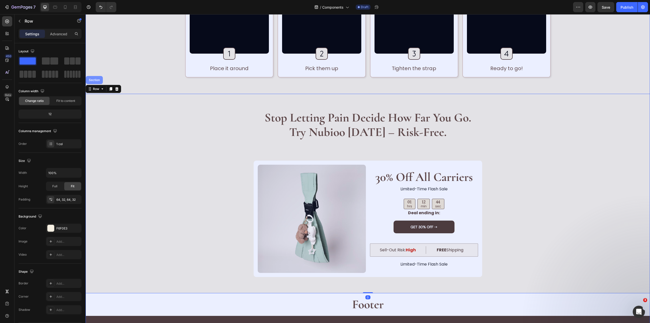
click at [99, 83] on div "Section" at bounding box center [94, 80] width 17 height 8
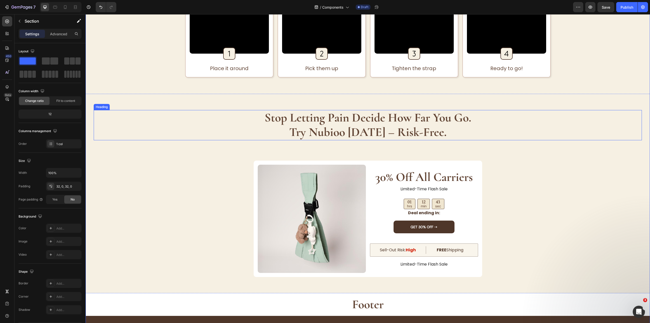
click at [177, 106] on div "stop letting pain decide how far you go. try nubioo today – risk-free. Heading …" at bounding box center [368, 193] width 565 height 199
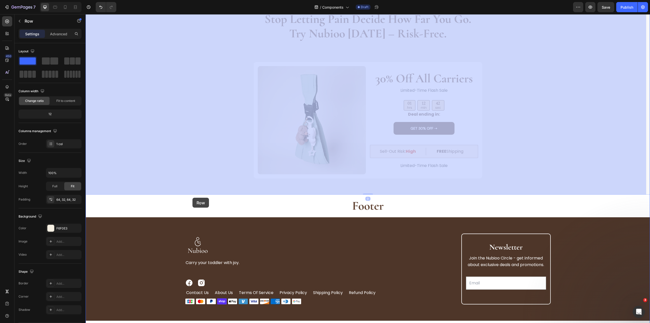
scroll to position [2249, 0]
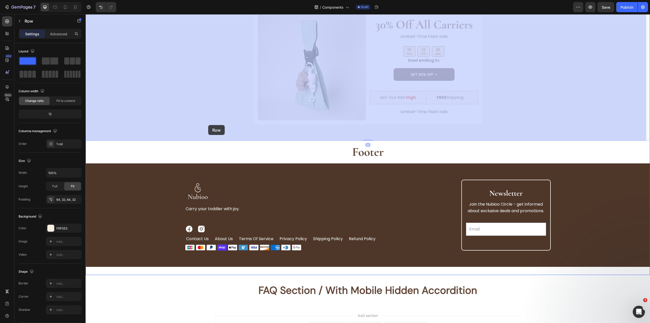
drag, startPoint x: 100, startPoint y: 88, endPoint x: 207, endPoint y: 122, distance: 112.2
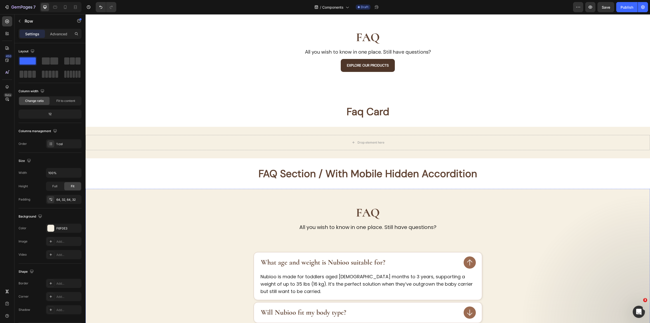
scroll to position [189, 0]
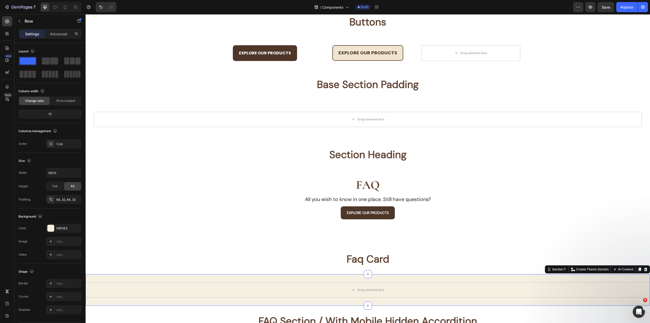
click at [229, 277] on div "Drop element here Section 7 You can create reusable sections Create Theme Secti…" at bounding box center [368, 289] width 565 height 31
click at [375, 259] on strong "Faq Card" at bounding box center [368, 258] width 43 height 13
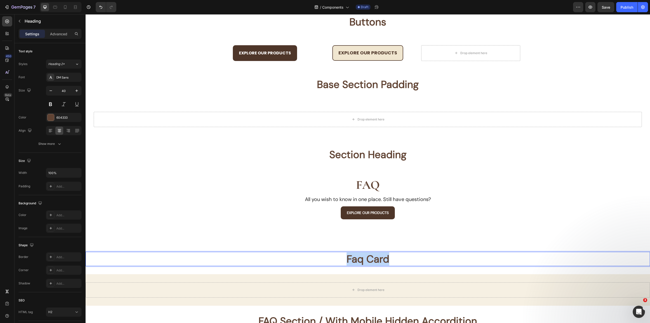
click at [375, 259] on strong "Faq Card" at bounding box center [368, 258] width 43 height 13
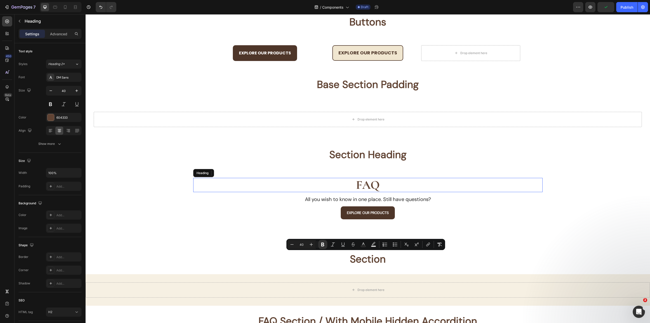
click at [473, 184] on h2 "FAQ" at bounding box center [368, 185] width 350 height 14
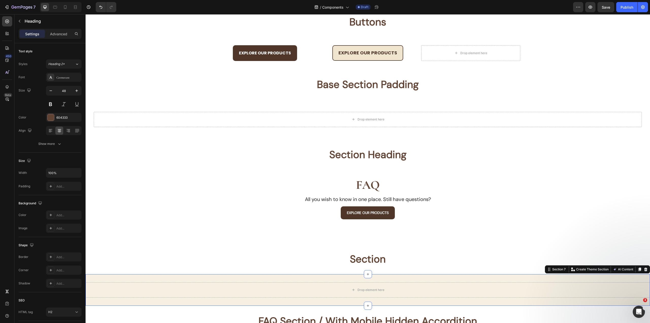
click at [388, 278] on div "Drop element here Section 7 You can create reusable sections Create Theme Secti…" at bounding box center [368, 289] width 565 height 31
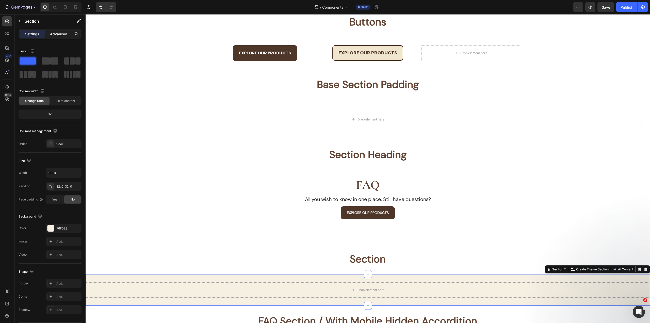
click at [62, 34] on p "Advanced" at bounding box center [58, 33] width 17 height 5
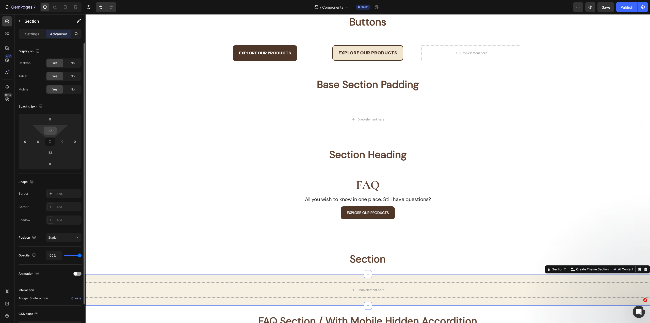
click at [51, 129] on input "32" at bounding box center [50, 131] width 10 height 8
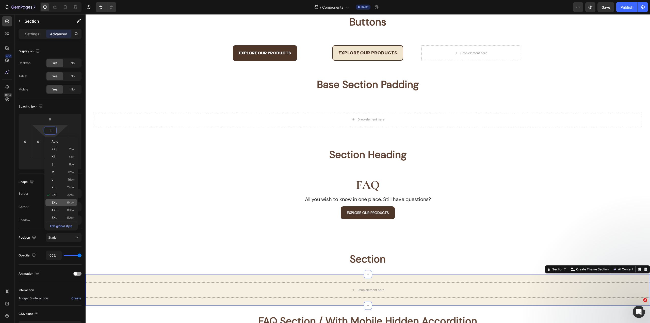
click at [73, 201] on span "64px" at bounding box center [70, 203] width 7 height 4
type input "64"
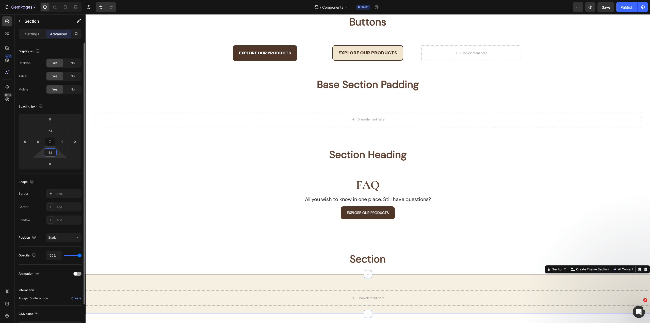
click at [47, 152] on input "32" at bounding box center [50, 153] width 10 height 8
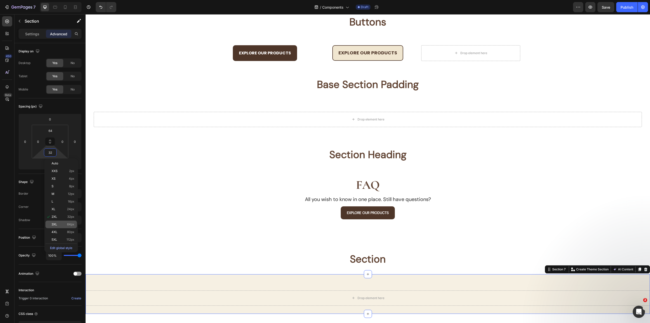
click at [68, 223] on span "64px" at bounding box center [70, 225] width 7 height 4
type input "64"
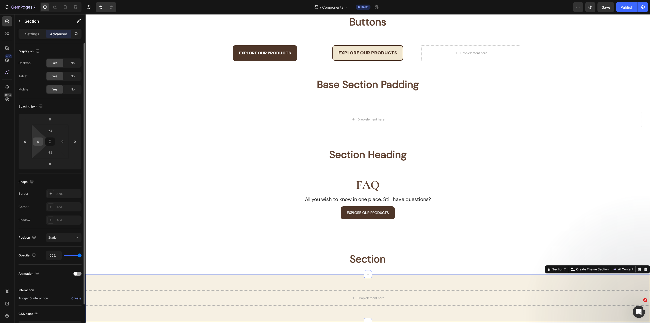
click at [38, 140] on input "0" at bounding box center [38, 142] width 8 height 8
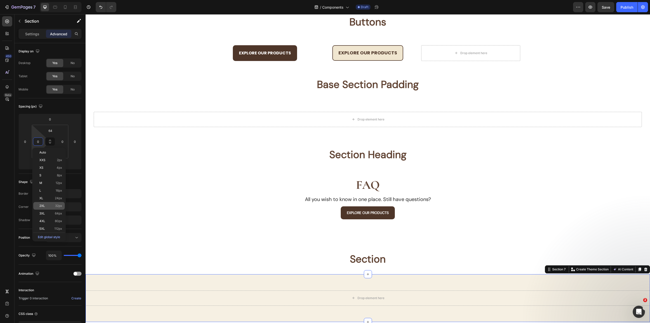
click at [57, 204] on div "2XL 32px" at bounding box center [48, 206] width 31 height 8
type input "32"
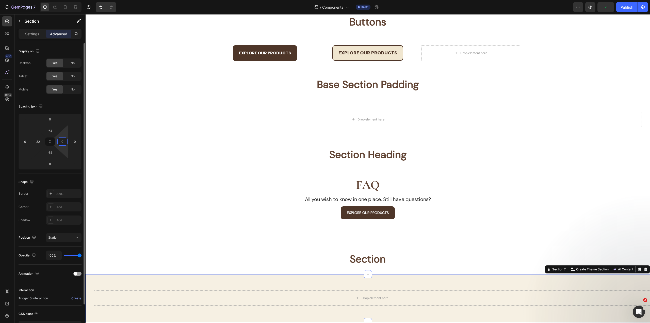
click at [65, 142] on input "0" at bounding box center [63, 142] width 8 height 8
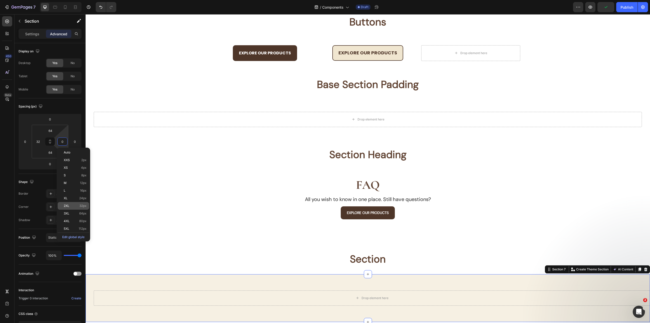
click at [83, 208] on div "2XL 32px" at bounding box center [73, 206] width 31 height 8
type input "32"
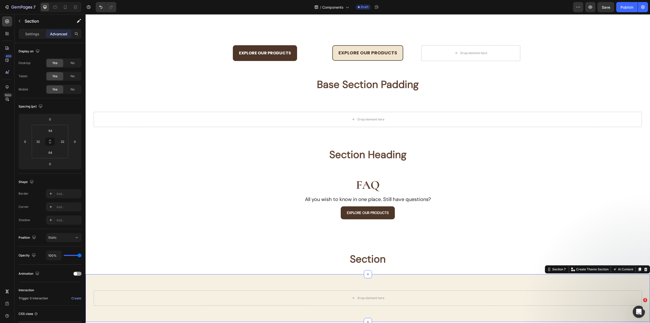
scroll to position [342, 0]
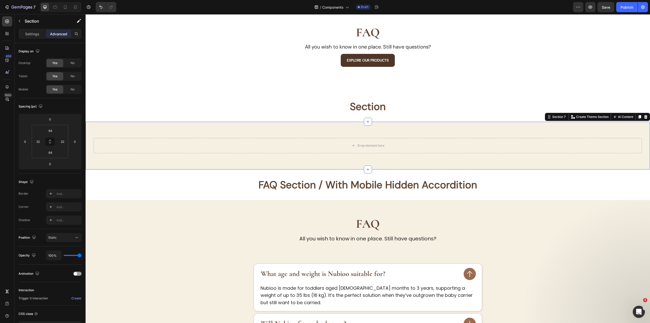
click at [419, 127] on div "Drop element here Section 7 You can create reusable sections Create Theme Secti…" at bounding box center [368, 146] width 565 height 48
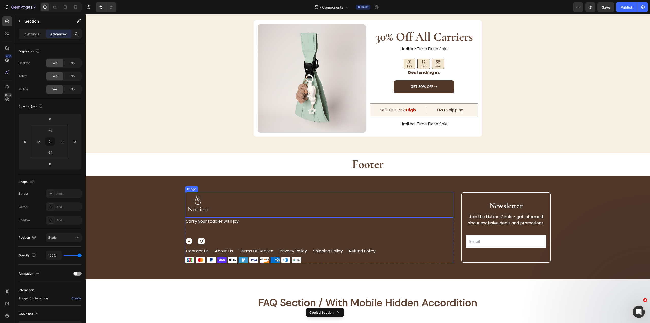
scroll to position [2316, 0]
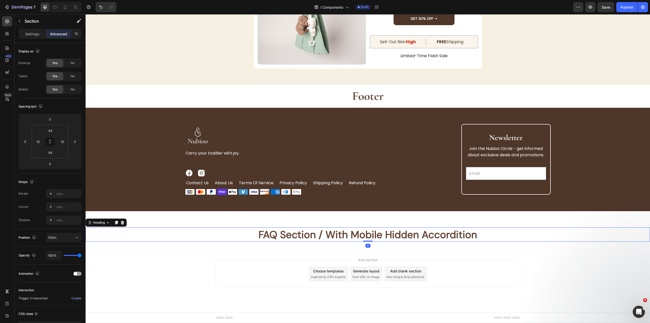
click at [539, 238] on h2 "FAQ Section / With Mobile Hidden Accordition" at bounding box center [368, 234] width 565 height 14
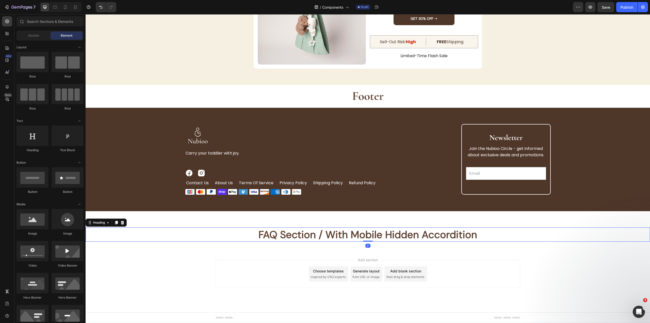
click at [551, 255] on div "Add section Choose templates inspired by CRO experts Generate layout from URL o…" at bounding box center [368, 281] width 565 height 62
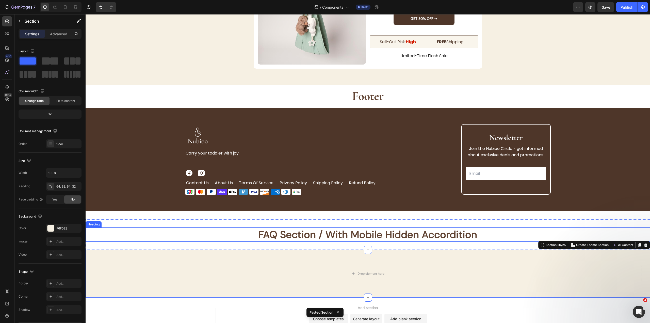
click at [399, 233] on strong "FAQ Section / With Mobile Hidden Accordition" at bounding box center [368, 234] width 219 height 13
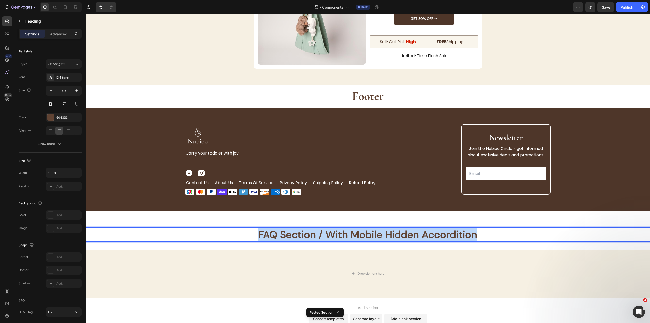
click at [399, 233] on strong "FAQ Section / With Mobile Hidden Accordition" at bounding box center [368, 234] width 219 height 13
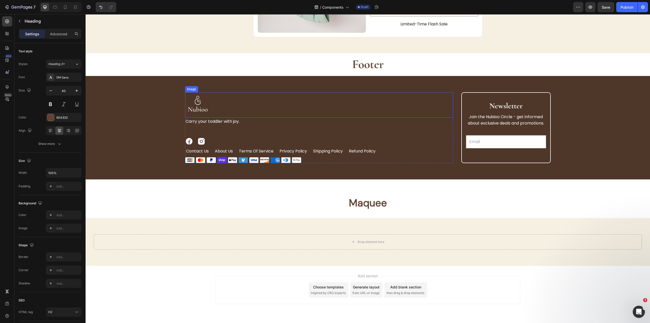
scroll to position [2340, 0]
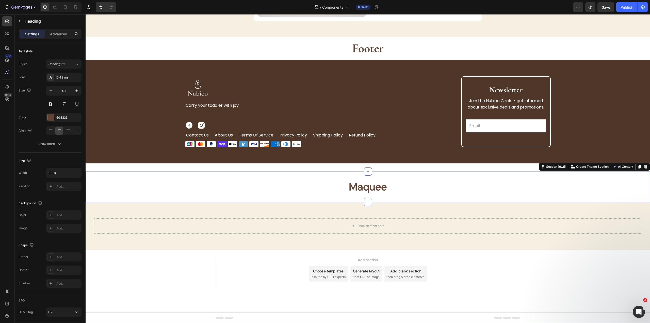
click at [433, 195] on div "Maquee Heading Section 19/25 You can create reusable sections Create Theme Sect…" at bounding box center [368, 186] width 565 height 30
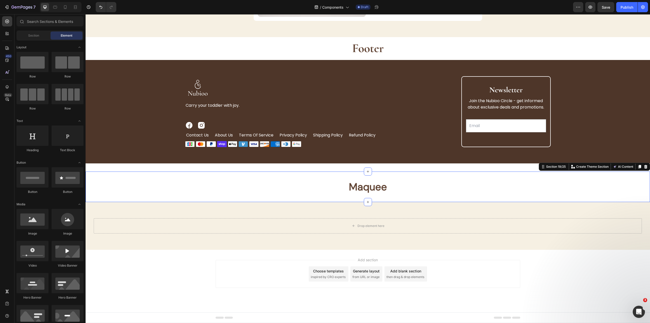
click at [459, 269] on div "Add section Choose templates inspired by CRO experts Generate layout from URL o…" at bounding box center [368, 274] width 305 height 28
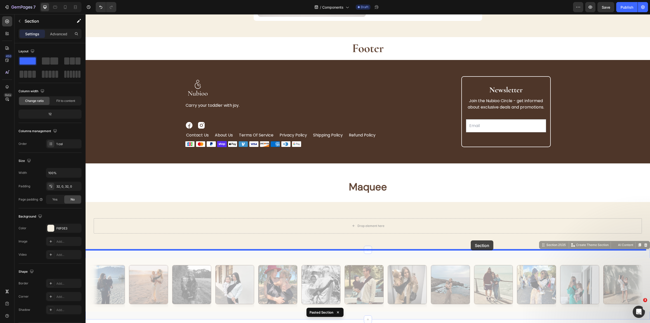
drag, startPoint x: 545, startPoint y: 246, endPoint x: 471, endPoint y: 240, distance: 74.7
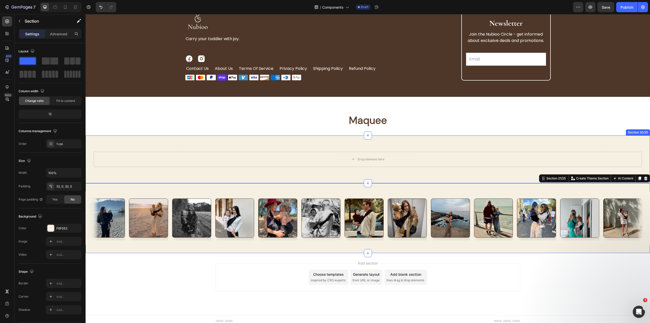
scroll to position [2410, 0]
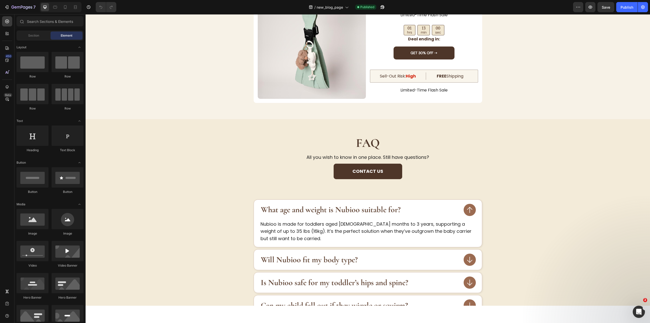
scroll to position [1549, 0]
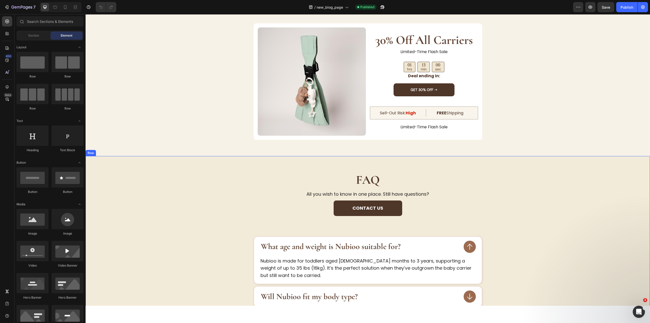
click at [529, 175] on h2 "FAQ" at bounding box center [368, 180] width 548 height 16
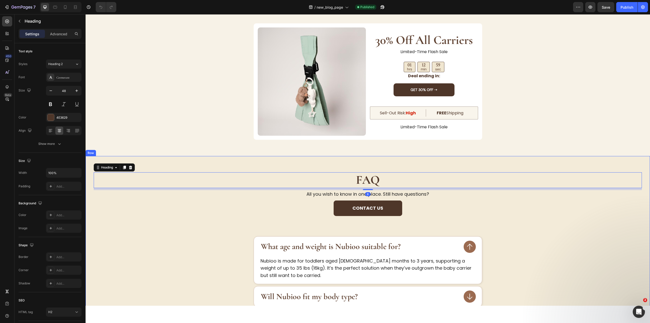
click at [482, 166] on div "FAQ Heading 8 All you wish to know in one place. Still have questions? Text Blo…" at bounding box center [368, 319] width 565 height 327
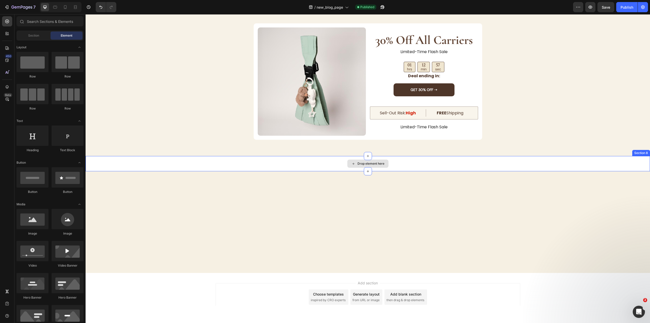
click at [285, 161] on div "Drop element here" at bounding box center [368, 163] width 565 height 15
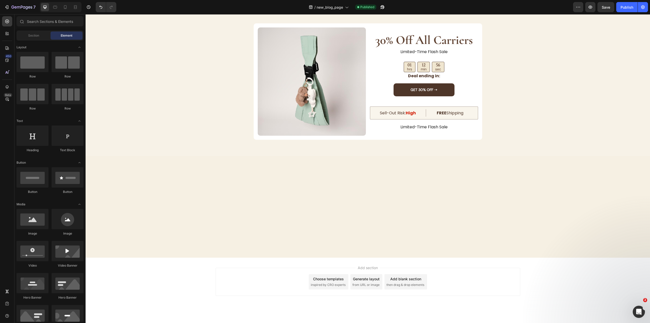
click at [234, 214] on div at bounding box center [368, 206] width 565 height 69
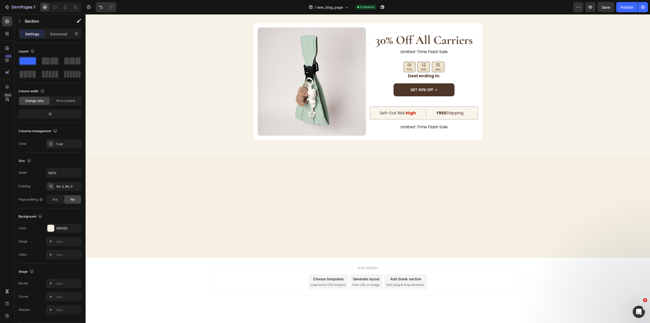
click at [478, 176] on div at bounding box center [368, 206] width 565 height 69
drag, startPoint x: 430, startPoint y: 249, endPoint x: 429, endPoint y: 234, distance: 14.7
click at [430, 248] on div at bounding box center [368, 206] width 565 height 101
drag, startPoint x: 453, startPoint y: 152, endPoint x: 545, endPoint y: 138, distance: 92.9
click at [454, 151] on div "stop letting pain decide how far you go. try nubioo today – risk-free. Heading …" at bounding box center [368, 56] width 565 height 199
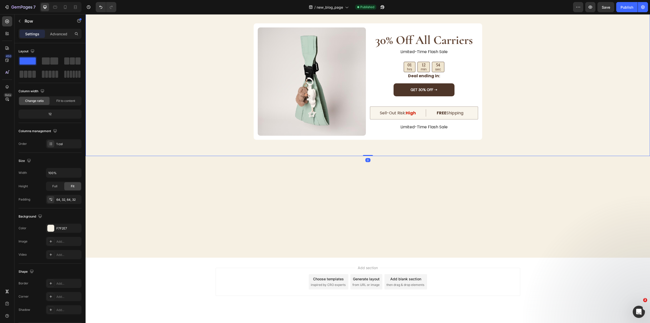
click at [550, 145] on div "stop letting pain decide how far you go. try nubioo today – risk-free. Heading …" at bounding box center [368, 56] width 565 height 199
click at [517, 192] on div at bounding box center [368, 206] width 565 height 69
click at [321, 193] on div at bounding box center [368, 206] width 565 height 69
click at [180, 227] on div at bounding box center [368, 206] width 565 height 69
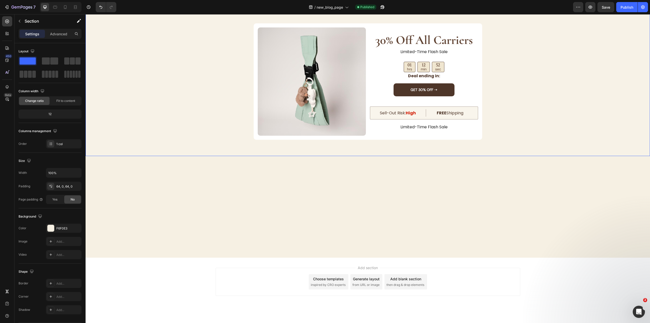
click at [166, 128] on div "stop letting pain decide how far you go. try nubioo today – risk-free. Heading …" at bounding box center [368, 56] width 548 height 167
click at [316, 193] on div at bounding box center [368, 206] width 565 height 69
click at [609, 7] on span "Save" at bounding box center [606, 7] width 8 height 4
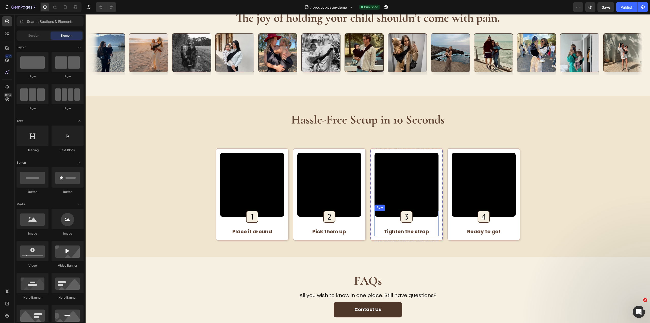
scroll to position [584, 0]
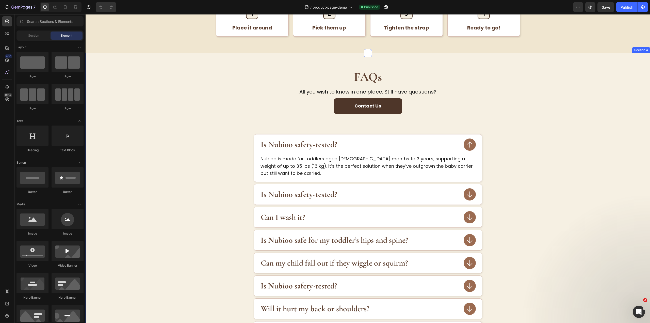
click at [590, 72] on div "FAQs Heading All you wish to know in one place. Still have questions? Text Bloc…" at bounding box center [368, 216] width 548 height 295
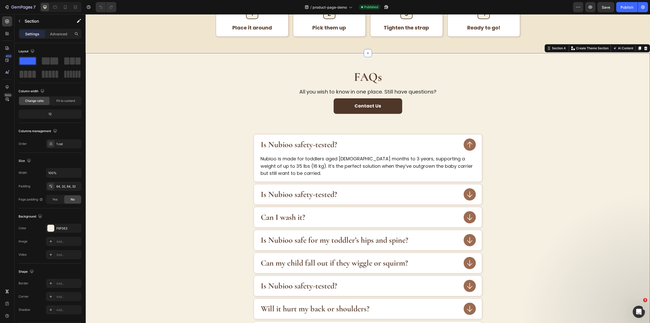
scroll to position [0, 0]
click at [589, 72] on div "FAQs Heading All you wish to know in one place. Still have questions? Text Bloc…" at bounding box center [368, 216] width 548 height 295
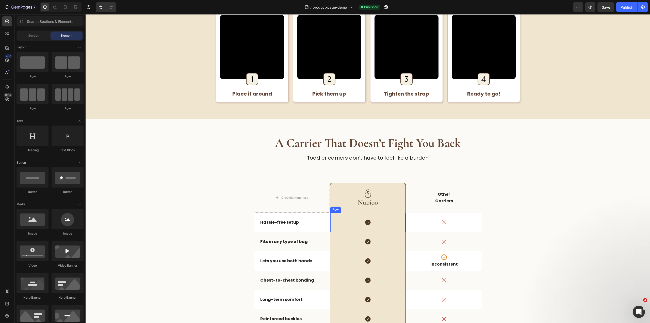
scroll to position [559, 0]
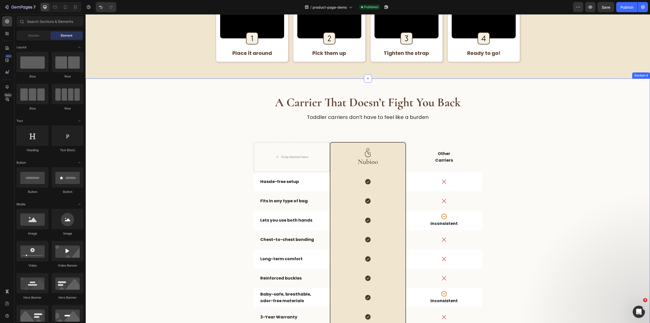
click at [561, 127] on div "A Carrier That Doesn’t Fight You Back Heading Toddler carriers don’t have to fe…" at bounding box center [368, 229] width 548 height 268
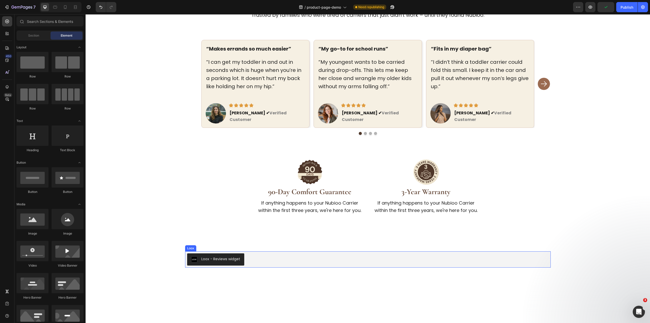
scroll to position [587, 0]
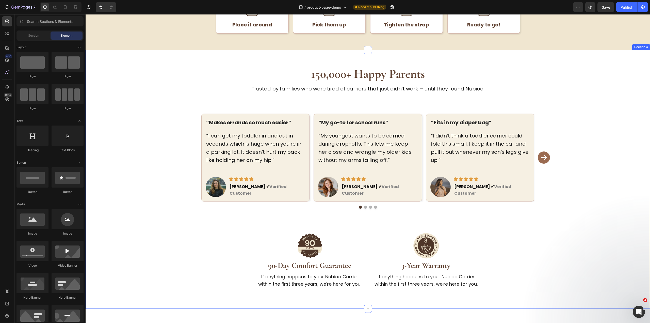
click at [559, 59] on div "150,000+ Happy Parents Heading Trusted by families who were tired of carriers t…" at bounding box center [368, 179] width 565 height 258
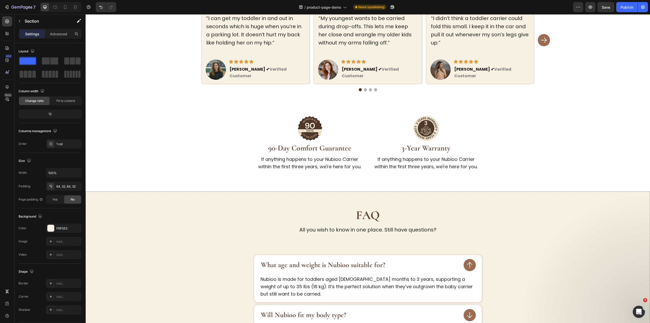
scroll to position [704, 0]
click at [617, 183] on div "150,000+ Happy Parents Heading Trusted by families who were tired of carriers t…" at bounding box center [368, 62] width 565 height 258
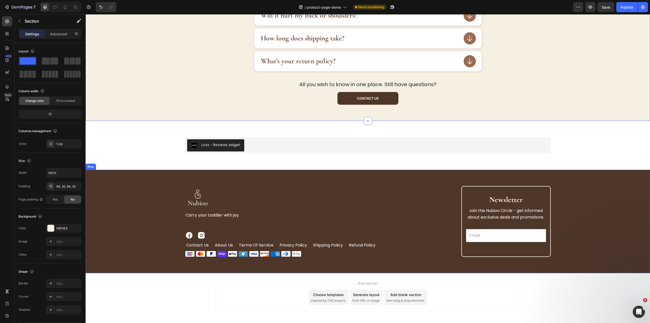
scroll to position [1121, 0]
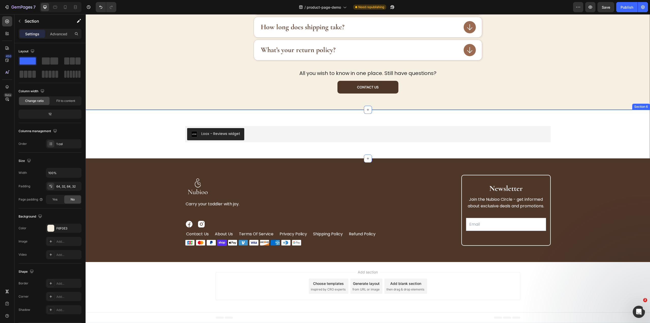
click at [322, 159] on div "Image Carry your toddler with joy. Text Block Image Image Row contact us Button…" at bounding box center [368, 210] width 565 height 103
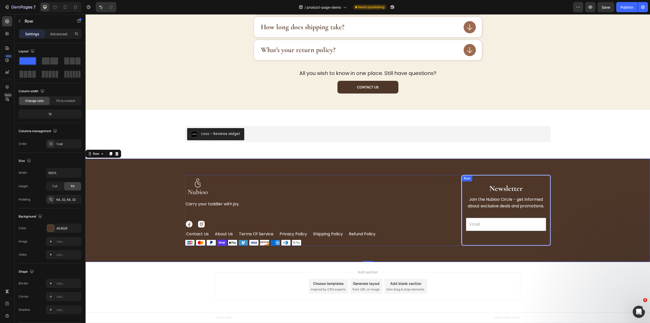
click at [463, 212] on div "Newsletter Heading Join the Nubioo Circle - get informed about exclusive deals …" at bounding box center [506, 210] width 89 height 71
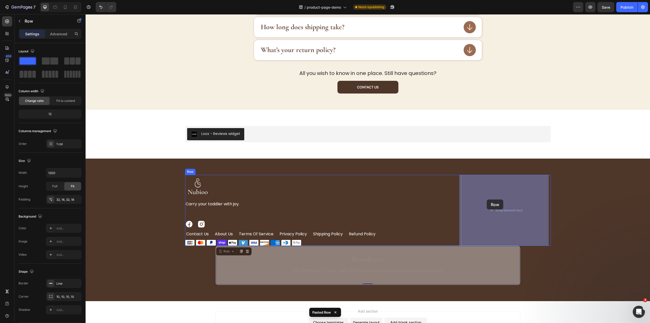
drag, startPoint x: 218, startPoint y: 250, endPoint x: 488, endPoint y: 199, distance: 275.2
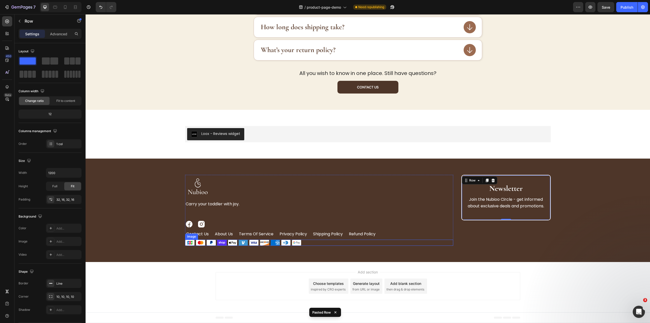
click at [275, 243] on img at bounding box center [243, 243] width 116 height 6
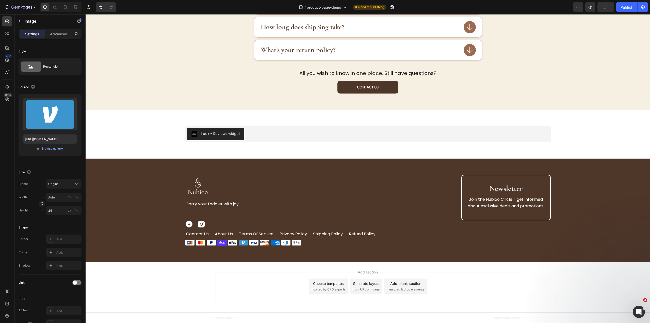
click at [243, 240] on img at bounding box center [243, 243] width 116 height 6
click at [307, 243] on div at bounding box center [319, 243] width 268 height 6
click at [291, 244] on img at bounding box center [243, 243] width 116 height 6
click at [272, 241] on img at bounding box center [243, 243] width 116 height 6
click at [198, 241] on img at bounding box center [243, 243] width 116 height 6
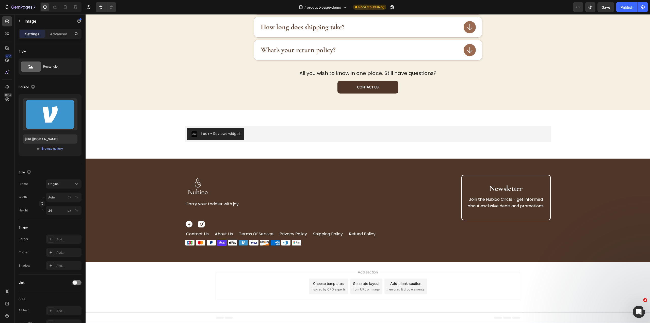
click at [234, 242] on img at bounding box center [243, 243] width 116 height 6
click at [217, 242] on img at bounding box center [243, 243] width 116 height 6
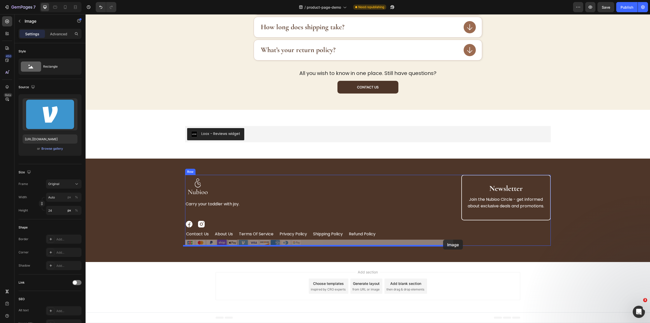
drag, startPoint x: 219, startPoint y: 241, endPoint x: 443, endPoint y: 240, distance: 224.0
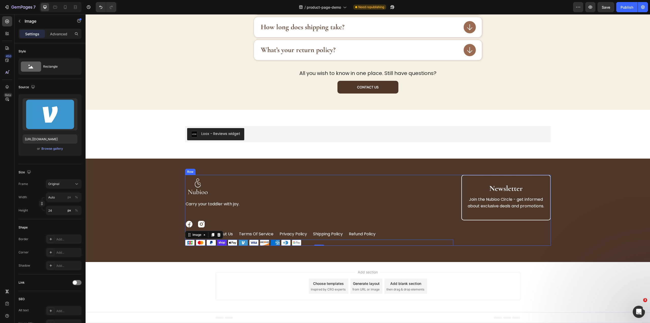
click at [457, 226] on div "Image Carry your toddler with joy. Text Block Image Image Row contact us Button…" at bounding box center [368, 210] width 366 height 71
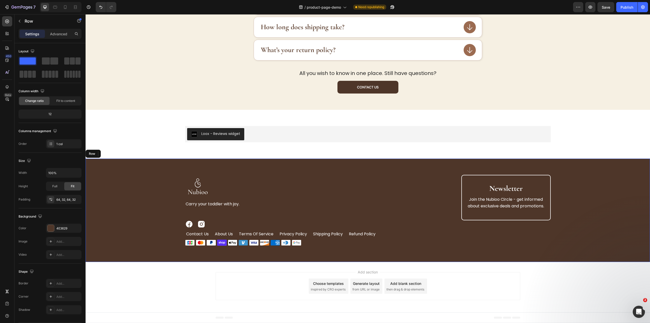
click at [288, 162] on div "Image Carry your toddler with joy. Text Block Image Image Row contact us Button…" at bounding box center [368, 210] width 565 height 103
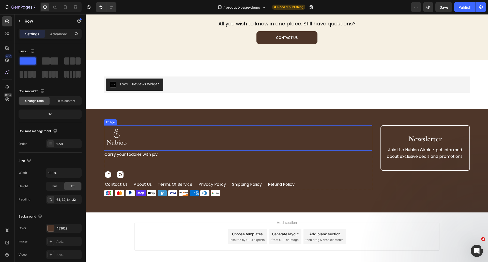
scroll to position [1182, 0]
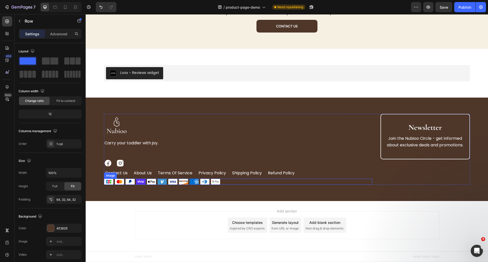
click at [232, 181] on div at bounding box center [238, 182] width 268 height 6
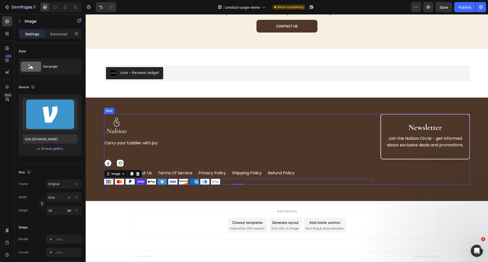
click at [436, 161] on div "Newsletter Heading Join the Nubioo Circle - get informed about exclusive deals …" at bounding box center [424, 149] width 89 height 71
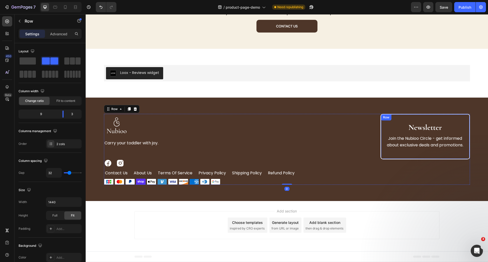
click at [440, 152] on div "Newsletter Heading Join the Nubioo Circle - get informed about exclusive deals …" at bounding box center [424, 136] width 89 height 45
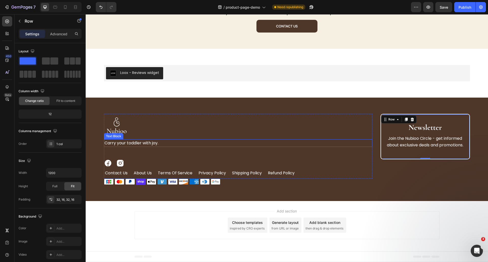
click at [118, 141] on p "Carry your toddler with joy." at bounding box center [237, 143] width 267 height 7
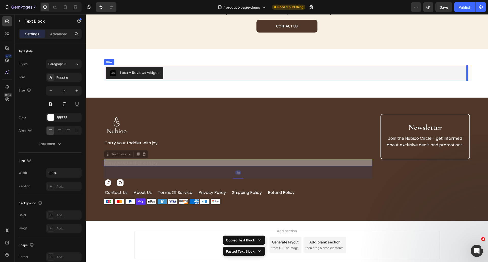
drag, startPoint x: 106, startPoint y: 156, endPoint x: 719, endPoint y: 64, distance: 619.6
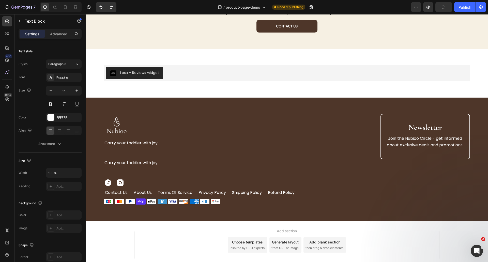
click at [122, 163] on p "Carry your toddler with joy." at bounding box center [237, 163] width 267 height 7
click at [161, 160] on p "Carry your toddler with joy." at bounding box center [237, 163] width 267 height 7
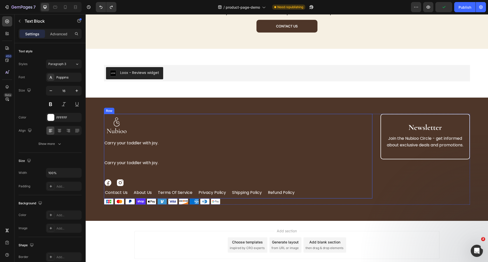
click at [172, 175] on div "Image Carry your toddler with joy. Text Block Carry your toddler with joy. Text…" at bounding box center [238, 156] width 268 height 85
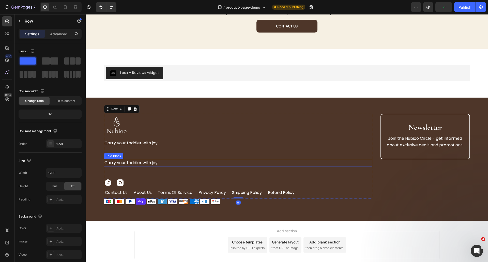
click at [152, 163] on p "Carry your toddler with joy." at bounding box center [237, 163] width 267 height 7
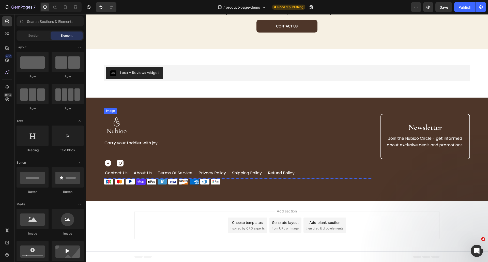
click at [120, 124] on img at bounding box center [116, 126] width 25 height 25
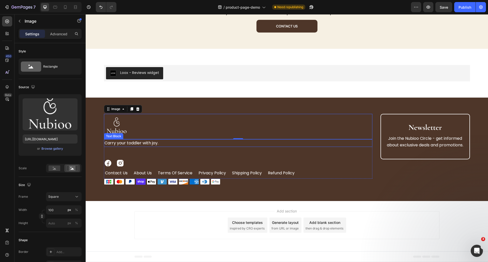
click at [137, 145] on p "Carry your toddler with joy." at bounding box center [237, 143] width 267 height 7
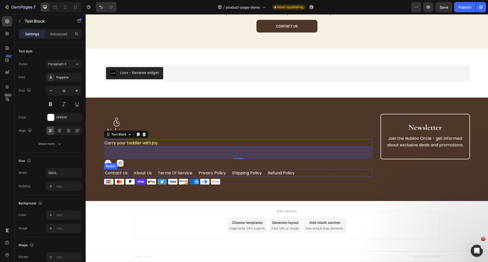
click at [118, 163] on img at bounding box center [120, 163] width 8 height 8
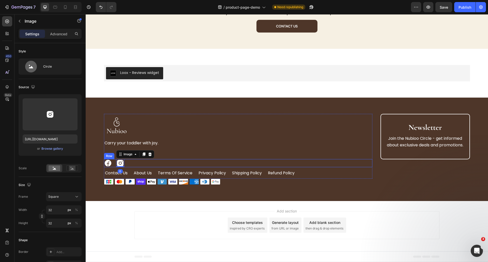
click at [143, 160] on div "Image Image 0 Row" at bounding box center [238, 163] width 268 height 8
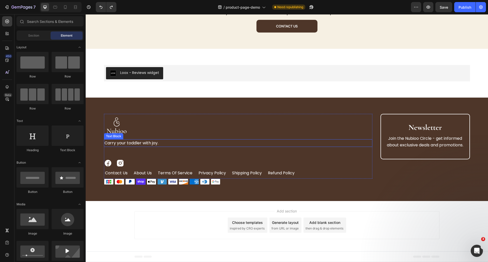
click at [123, 142] on p "Carry your toddler with joy." at bounding box center [237, 143] width 267 height 7
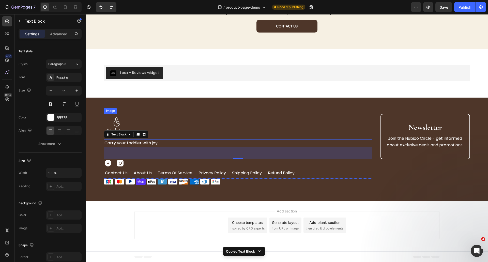
click at [111, 127] on img at bounding box center [116, 126] width 25 height 25
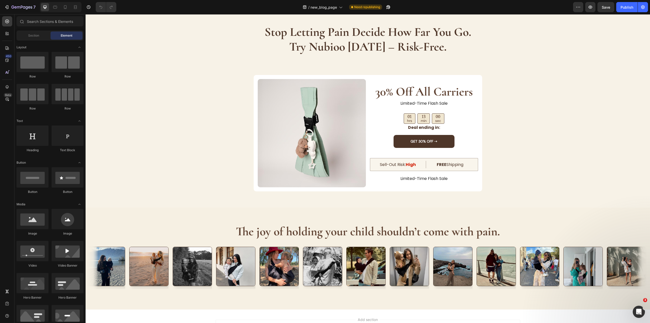
scroll to position [1545, 0]
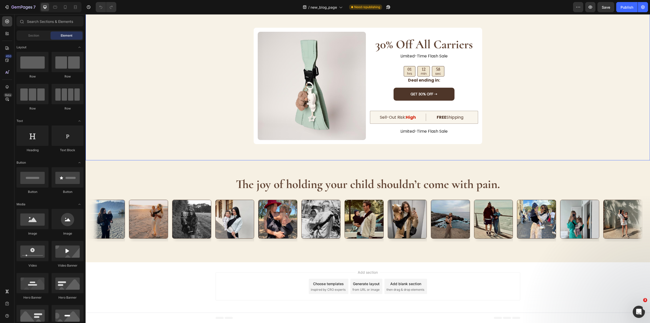
click at [345, 156] on div "stop letting pain decide how far you go. try nubioo [DATE] – risk-free. Heading…" at bounding box center [368, 60] width 565 height 199
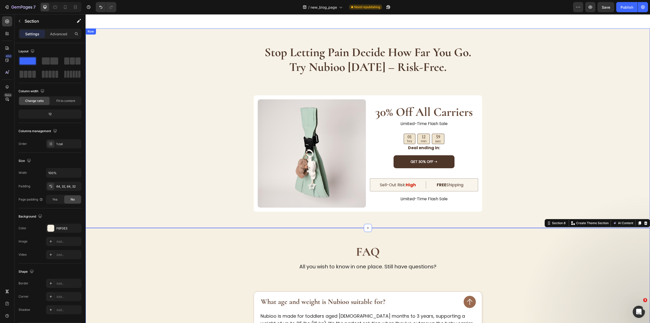
scroll to position [1394, 0]
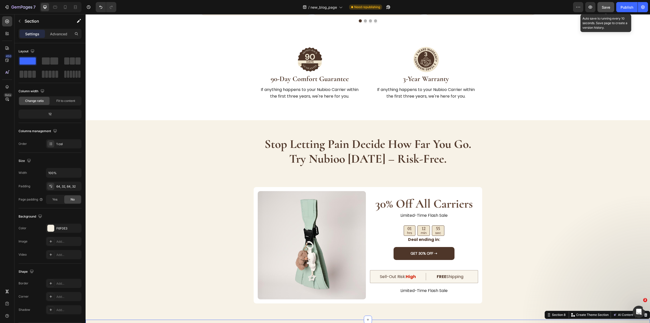
click at [606, 5] on div "Save" at bounding box center [606, 7] width 8 height 5
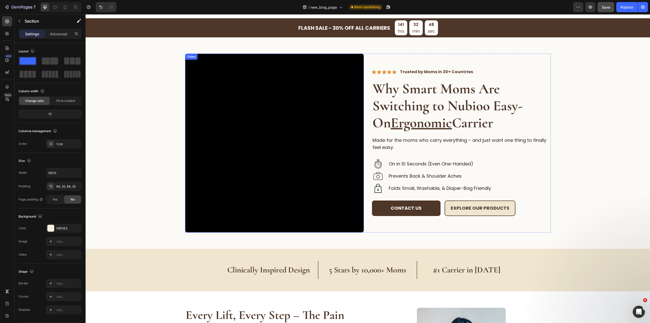
scroll to position [0, 0]
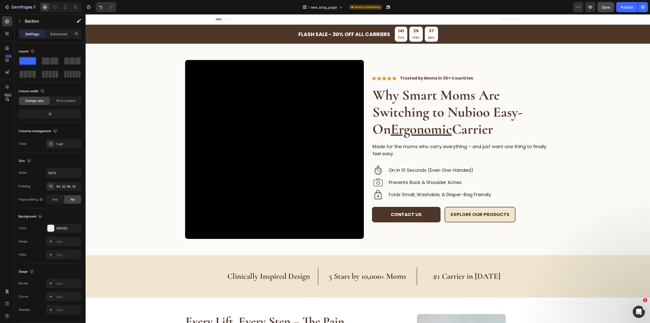
click at [604, 5] on span "Save" at bounding box center [606, 7] width 8 height 4
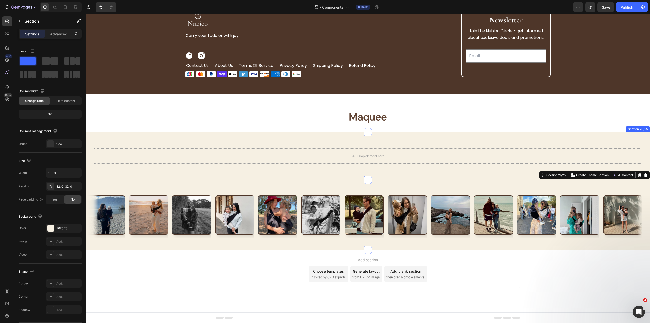
click at [423, 132] on div "Drop element here Section 20/25" at bounding box center [368, 156] width 565 height 48
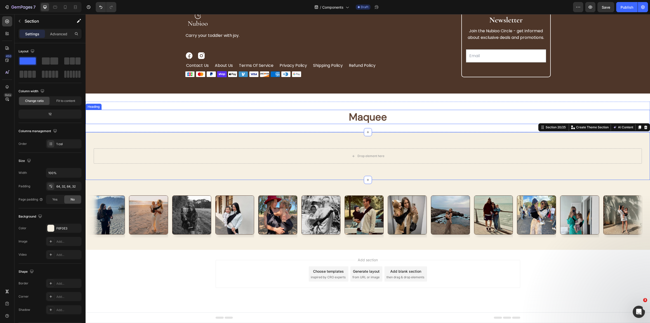
click at [384, 120] on strong "Maquee" at bounding box center [368, 116] width 38 height 13
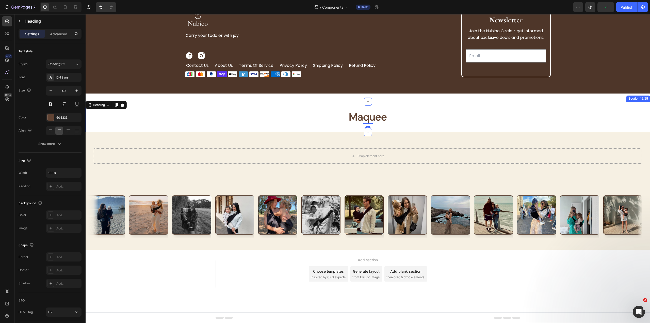
click at [213, 105] on div "Maquee Heading 0 Section 19/25" at bounding box center [368, 117] width 565 height 30
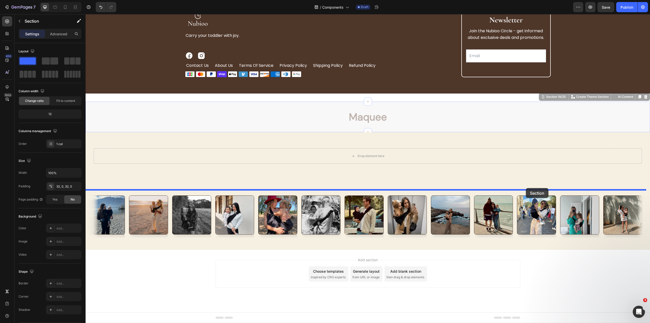
drag, startPoint x: 539, startPoint y: 96, endPoint x: 526, endPoint y: 188, distance: 92.6
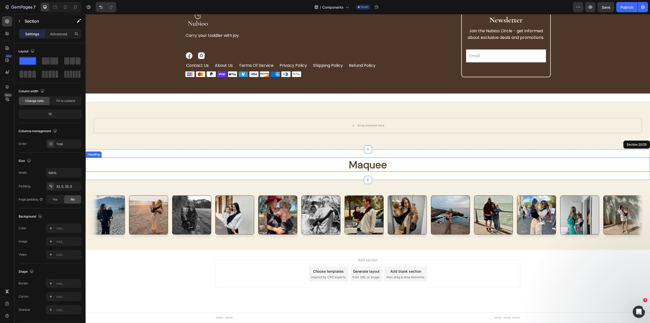
click at [365, 165] on strong "Maquee" at bounding box center [368, 164] width 38 height 13
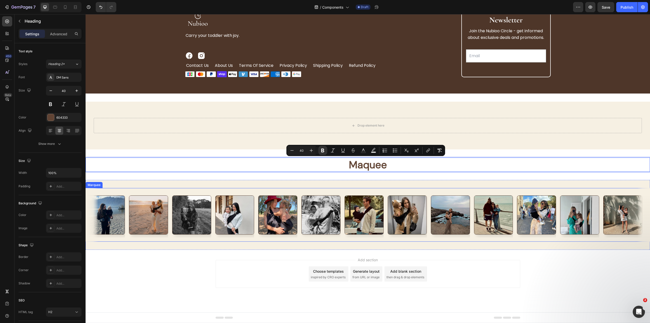
drag, startPoint x: 457, startPoint y: 190, endPoint x: 369, endPoint y: 181, distance: 88.3
click at [457, 190] on div "Image Image Image Image Image Image Image Image Image Image Image Image Image I…" at bounding box center [368, 215] width 565 height 54
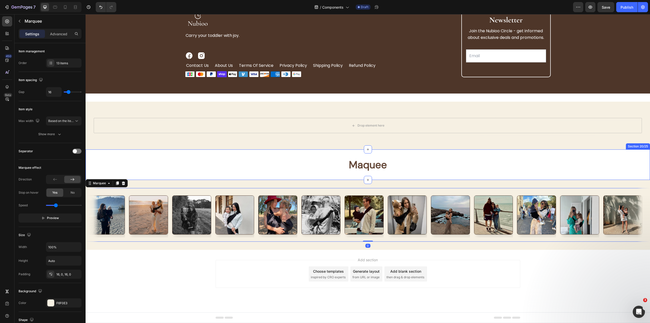
click at [241, 154] on div "⁠⁠⁠⁠⁠⁠⁠ Maquee Heading Section 20/25" at bounding box center [368, 164] width 565 height 30
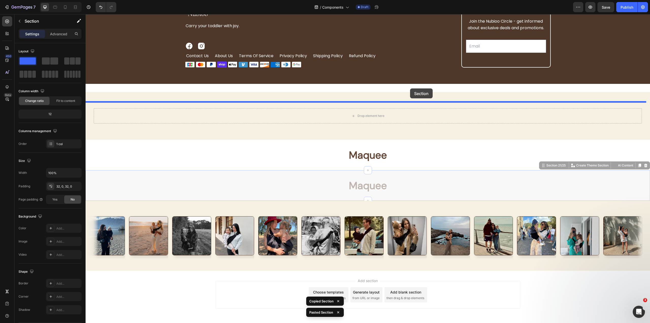
drag, startPoint x: 540, startPoint y: 176, endPoint x: 410, endPoint y: 88, distance: 156.1
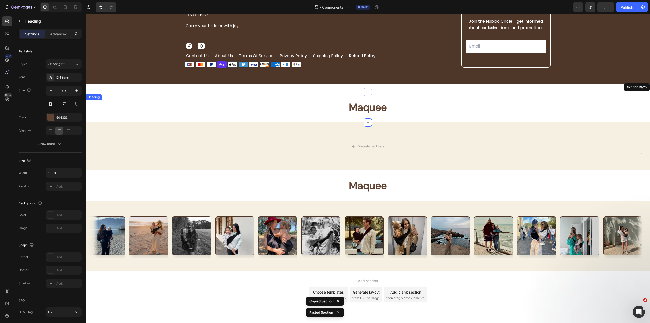
click at [375, 111] on strong "Maquee" at bounding box center [368, 107] width 38 height 13
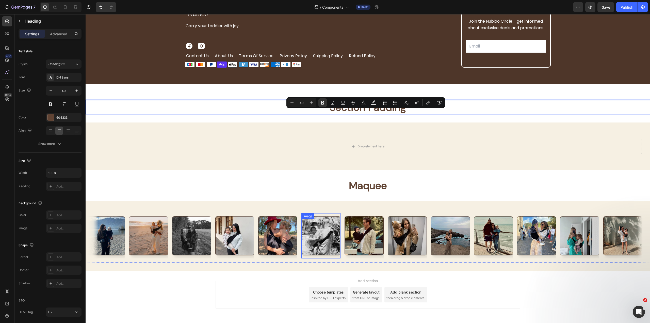
click at [303, 243] on img at bounding box center [321, 235] width 39 height 39
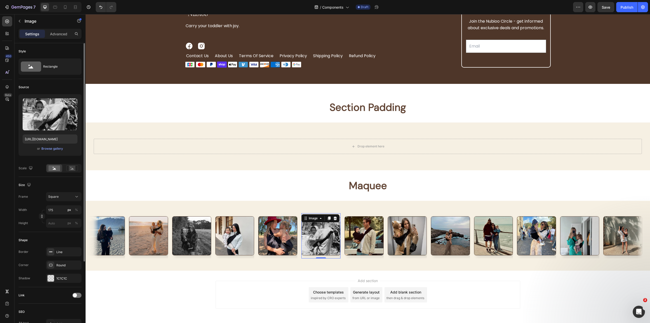
scroll to position [102, 0]
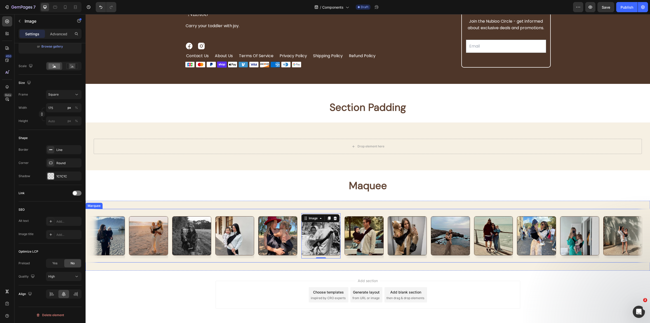
click at [214, 241] on div "Image" at bounding box center [193, 235] width 43 height 45
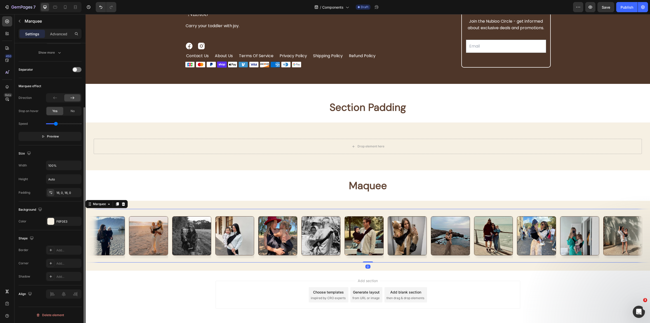
scroll to position [0, 0]
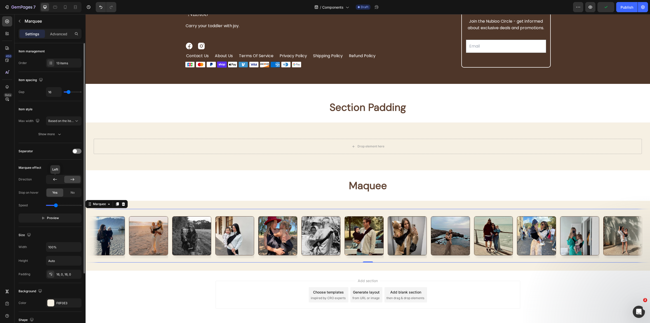
click at [58, 176] on div at bounding box center [55, 179] width 16 height 7
click at [71, 180] on icon at bounding box center [72, 179] width 5 height 5
click at [55, 176] on div at bounding box center [55, 179] width 16 height 7
click at [65, 220] on button "Preview" at bounding box center [50, 217] width 63 height 9
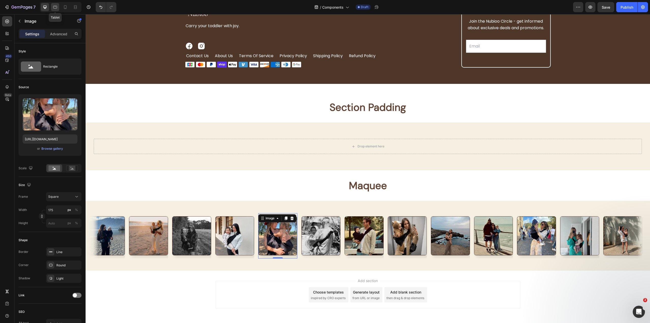
click at [55, 6] on icon at bounding box center [55, 7] width 4 height 3
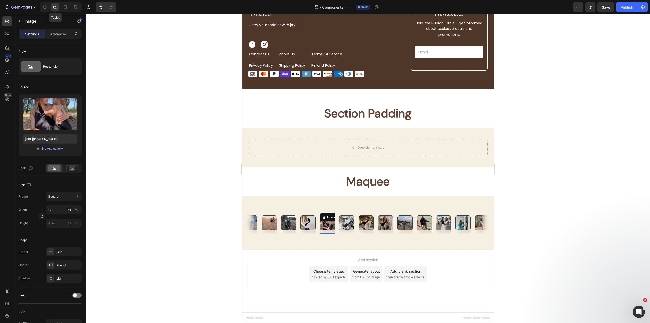
scroll to position [2218, 0]
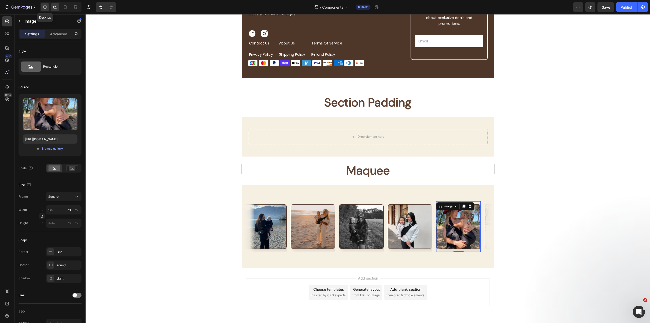
click at [46, 8] on icon at bounding box center [44, 7] width 5 height 5
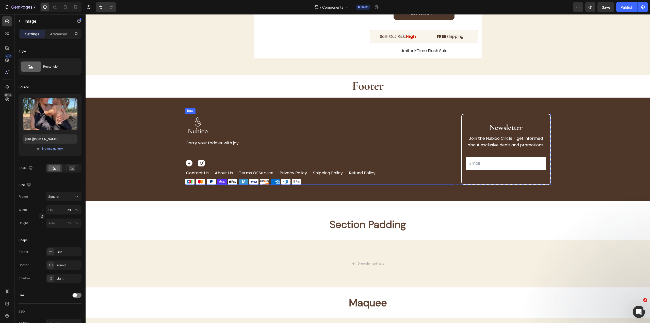
scroll to position [2426, 0]
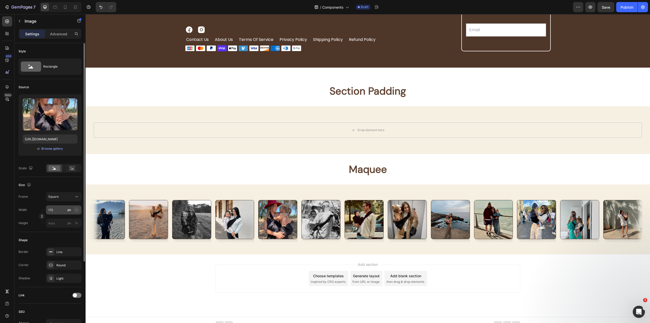
click at [77, 211] on div "%" at bounding box center [76, 210] width 3 height 5
type input "175"
click at [301, 227] on div "Image" at bounding box center [279, 219] width 43 height 45
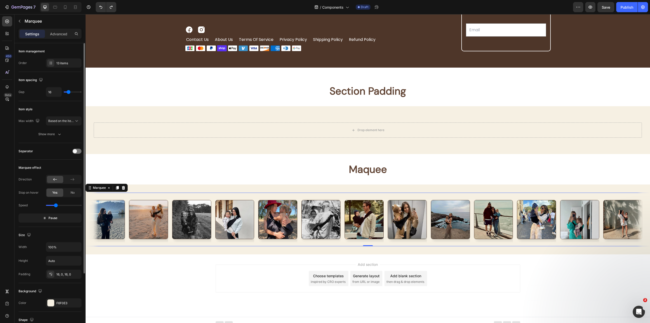
scroll to position [82, 0]
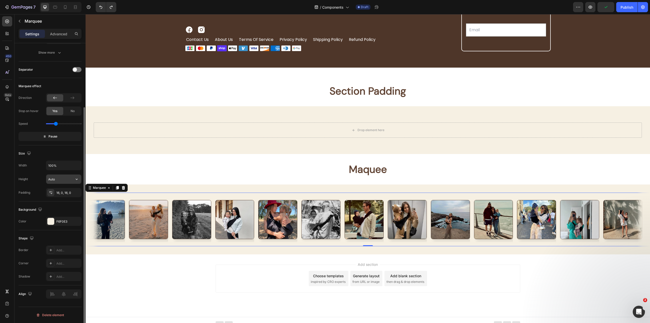
click at [55, 179] on input "Auto" at bounding box center [63, 179] width 35 height 9
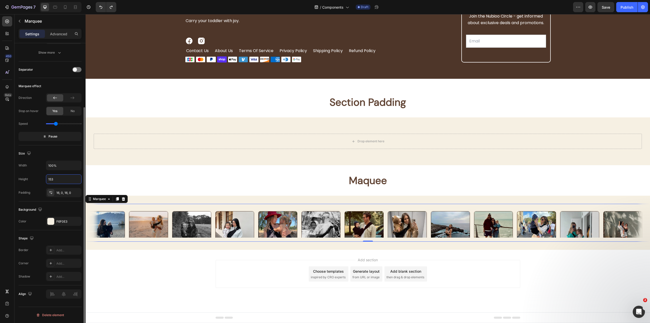
scroll to position [2426, 0]
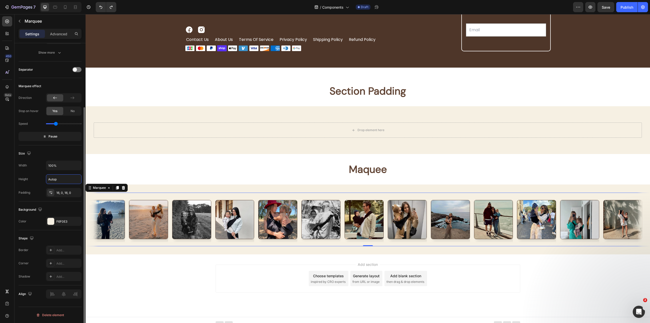
type input "Autop"
type input "Auto"
click at [46, 136] on icon "button" at bounding box center [45, 137] width 4 height 4
click at [45, 135] on p "Preview" at bounding box center [50, 136] width 18 height 5
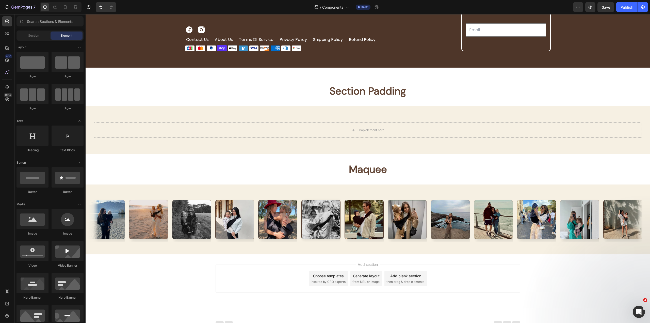
click at [152, 283] on div "Add section Choose templates inspired by CRO experts Generate layout from URL o…" at bounding box center [368, 285] width 565 height 62
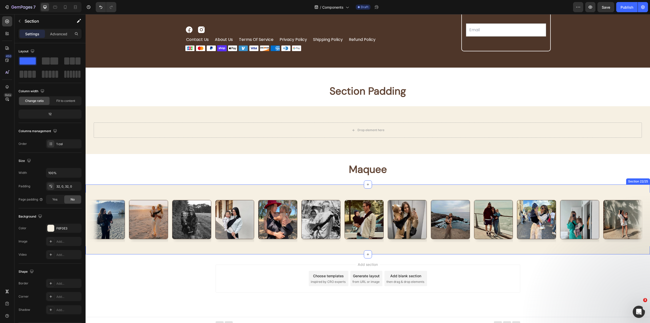
click at [185, 254] on div "Image Image Image Image Image Image Image Image Image Image Image Image Image I…" at bounding box center [368, 219] width 565 height 70
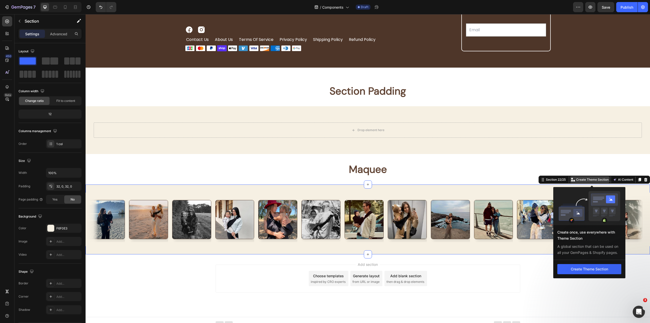
click at [576, 182] on p "Create Theme Section" at bounding box center [592, 179] width 33 height 5
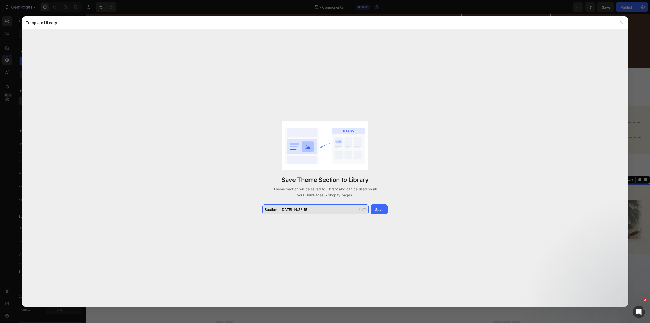
click at [289, 210] on input "Section - Aug 26 14:28:15" at bounding box center [315, 209] width 106 height 10
click at [619, 19] on button "button" at bounding box center [622, 23] width 8 height 8
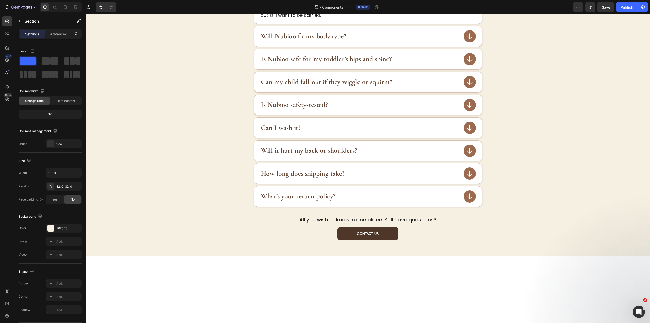
scroll to position [469, 0]
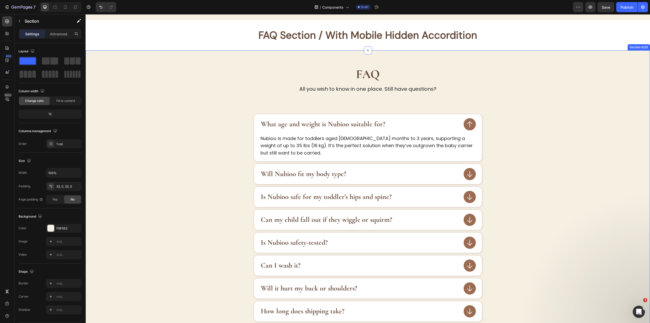
click at [464, 56] on div "FAQ Heading All you wish to know in one place. Still have questions? Text Block…" at bounding box center [368, 222] width 565 height 344
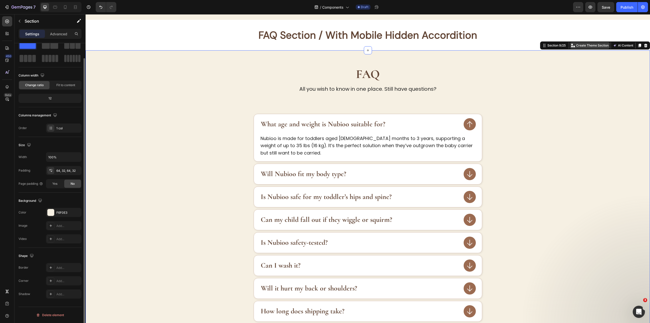
click at [586, 47] on p "Create Theme Section" at bounding box center [592, 45] width 33 height 5
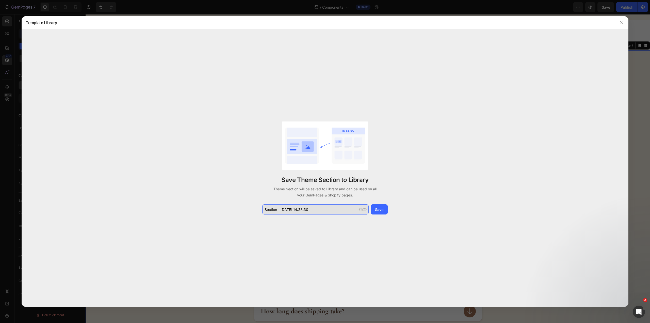
click at [300, 210] on input "Section - Aug 26 14:28:30" at bounding box center [315, 209] width 106 height 10
type input "FAQ Section"
click at [387, 210] on button "Save" at bounding box center [379, 209] width 17 height 10
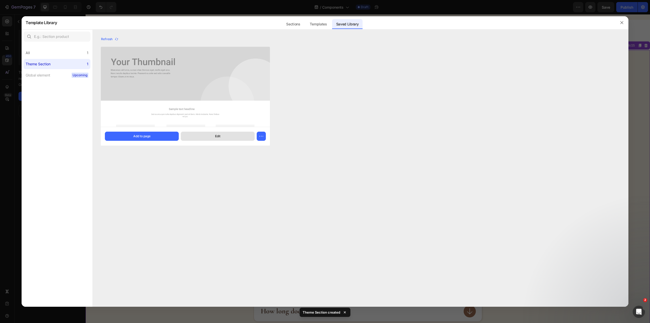
click at [240, 135] on button "Edit" at bounding box center [218, 136] width 74 height 9
click at [263, 135] on icon "button" at bounding box center [261, 136] width 5 height 5
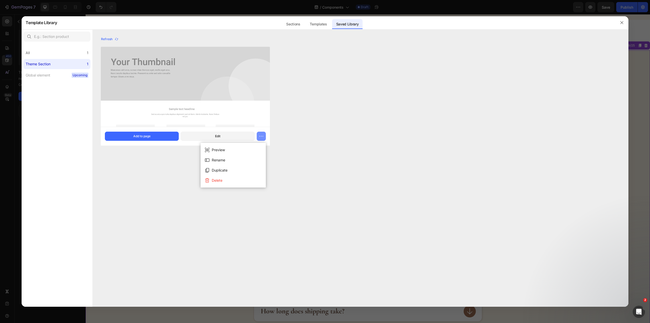
click at [263, 135] on icon "button" at bounding box center [261, 136] width 5 height 5
click at [260, 137] on icon "button" at bounding box center [261, 136] width 5 height 5
click at [225, 182] on button "Delete" at bounding box center [233, 180] width 61 height 10
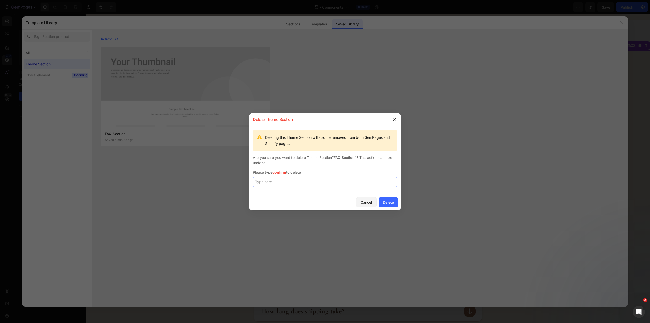
click at [298, 178] on input "text" at bounding box center [325, 182] width 144 height 10
type input "confirm"
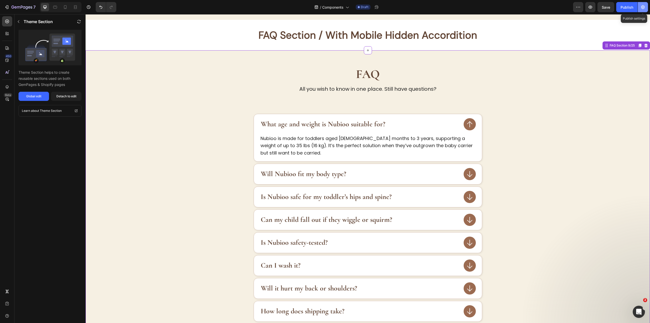
click at [643, 11] on button "button" at bounding box center [643, 7] width 10 height 10
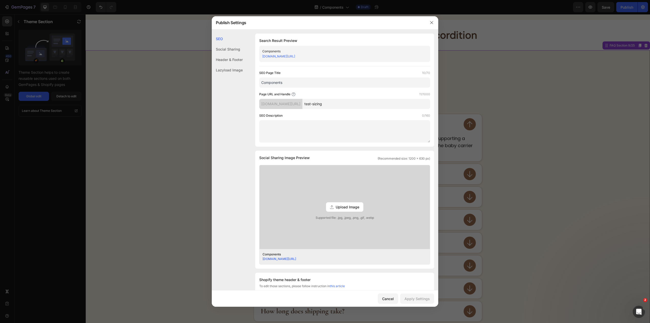
click at [295, 55] on link "gxva1g-i1.myshopify.com/pages/test-sizing" at bounding box center [278, 56] width 33 height 4
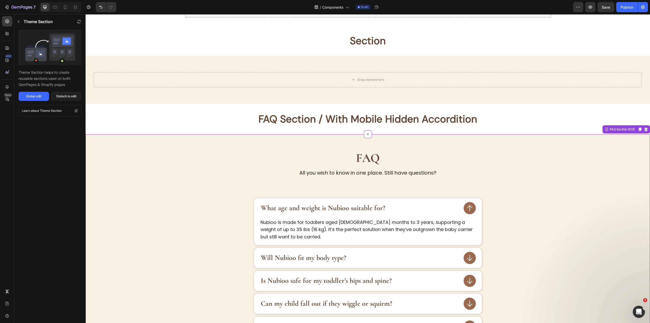
scroll to position [392, 0]
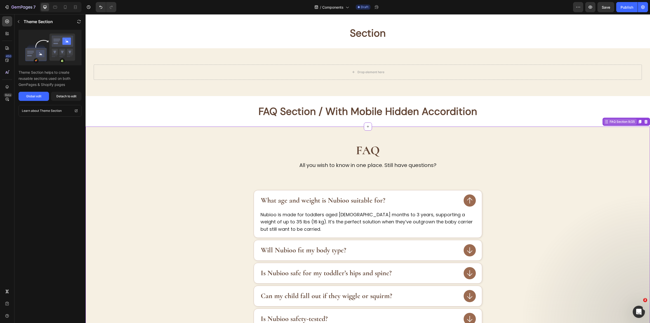
click at [614, 123] on div "FAQ Section 9/25" at bounding box center [622, 121] width 27 height 5
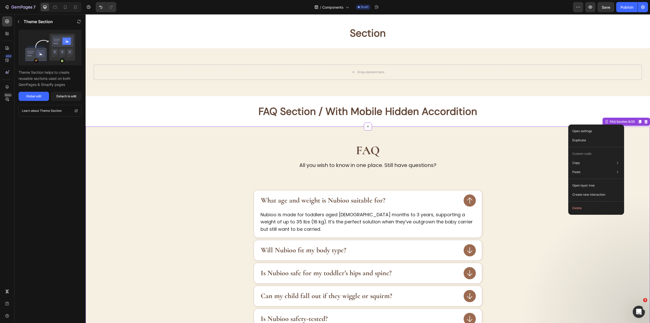
click at [644, 142] on div "FAQ Heading All you wish to know in one place. Still have questions? Text Block…" at bounding box center [368, 298] width 565 height 344
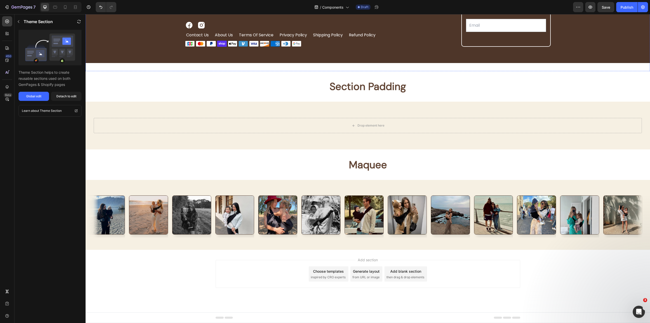
scroll to position [2263, 0]
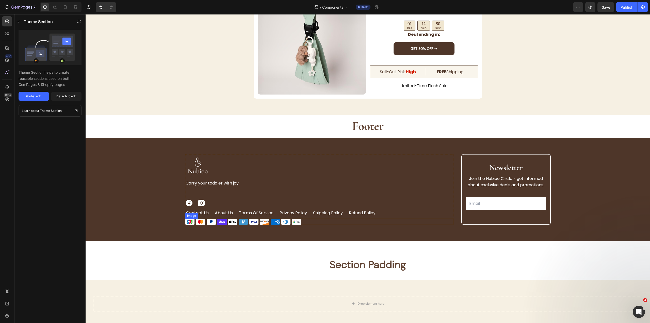
click at [303, 220] on div at bounding box center [319, 222] width 268 height 6
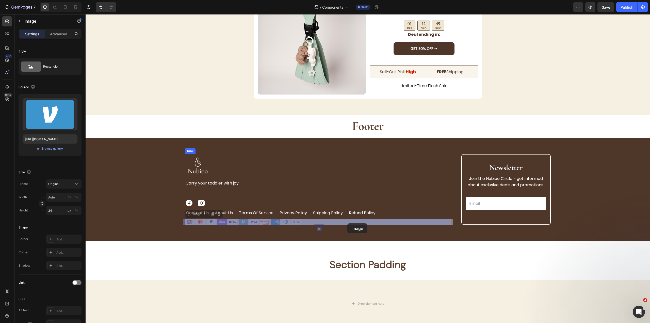
drag, startPoint x: 190, startPoint y: 213, endPoint x: 347, endPoint y: 223, distance: 157.5
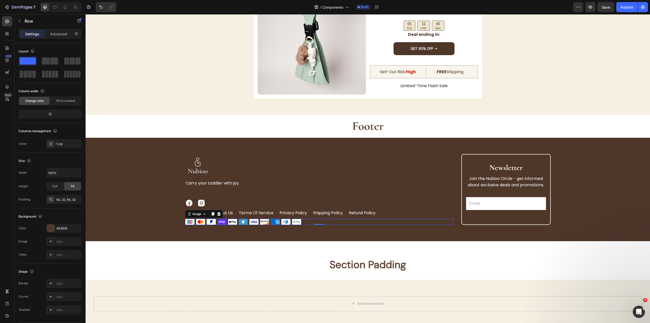
click at [152, 155] on div "Image Carry your toddler with joy. Text Block Image Image Row contact us Button…" at bounding box center [368, 189] width 548 height 71
click at [183, 136] on h2 "Footer" at bounding box center [368, 126] width 565 height 23
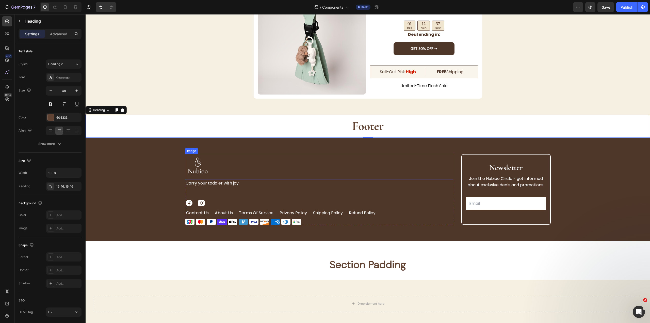
click at [189, 161] on img at bounding box center [197, 166] width 25 height 25
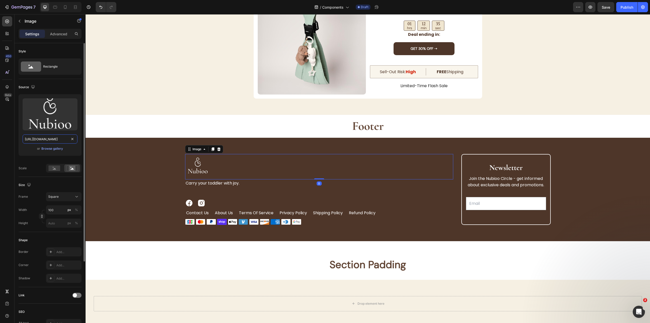
click at [38, 135] on input "[URL][DOMAIN_NAME]" at bounding box center [50, 138] width 55 height 9
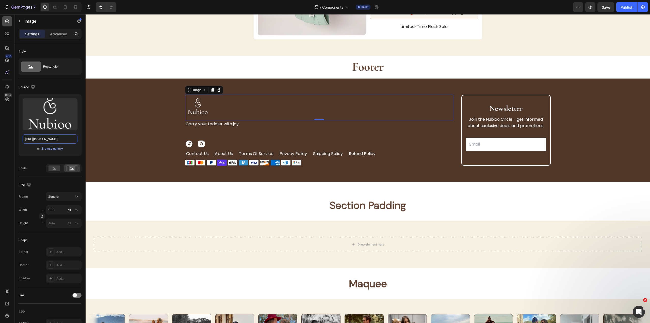
scroll to position [2314, 0]
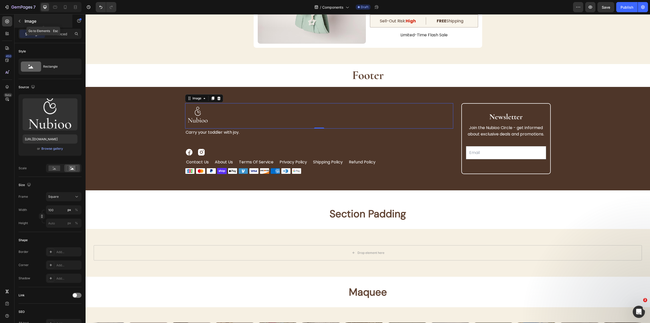
click at [30, 16] on div "Image" at bounding box center [43, 20] width 58 height 13
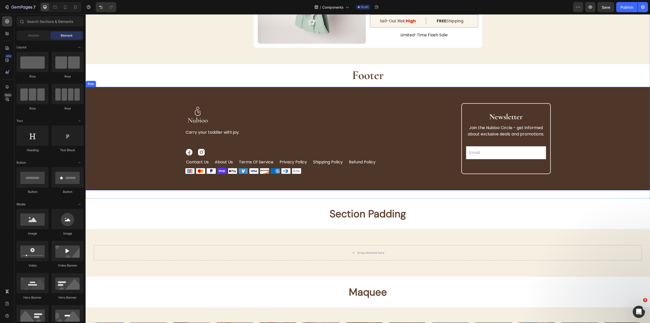
click at [133, 99] on div "Image Carry your toddler with joy. Text Block Image Image Row contact us Button…" at bounding box center [368, 138] width 565 height 103
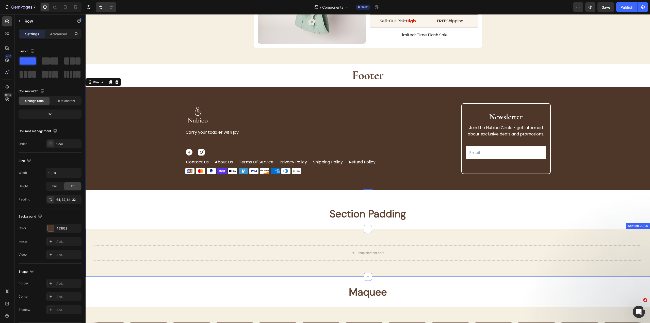
click at [285, 242] on div "Drop element here Section 20/25" at bounding box center [368, 253] width 565 height 48
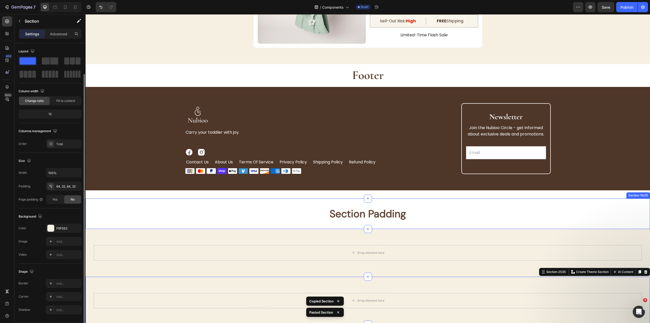
scroll to position [16, 0]
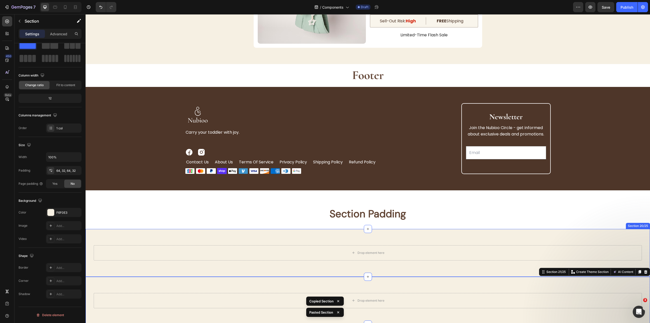
click at [533, 235] on div "Drop element here Section 20/25" at bounding box center [368, 253] width 565 height 48
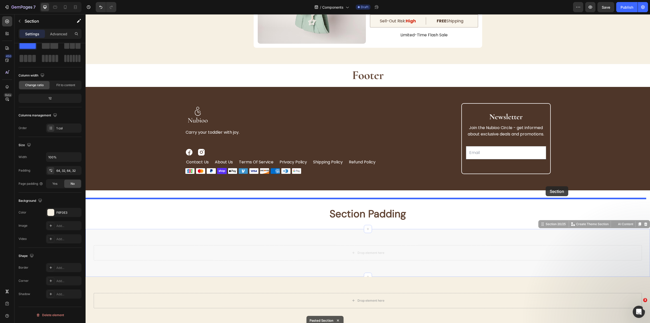
drag, startPoint x: 547, startPoint y: 226, endPoint x: 546, endPoint y: 186, distance: 39.6
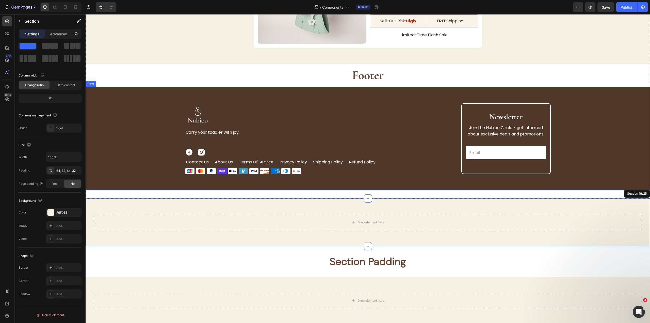
click at [398, 183] on div "Image Carry your toddler with joy. Text Block Image Image Row contact us Button…" at bounding box center [368, 138] width 565 height 103
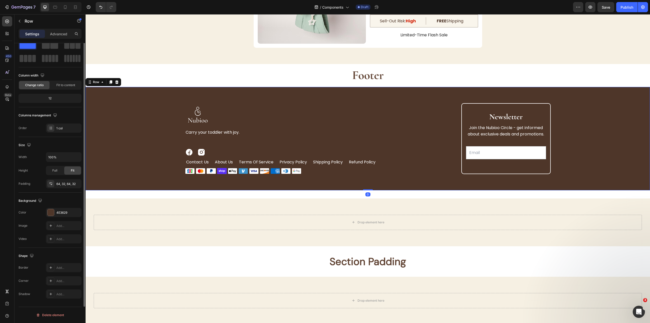
scroll to position [0, 0]
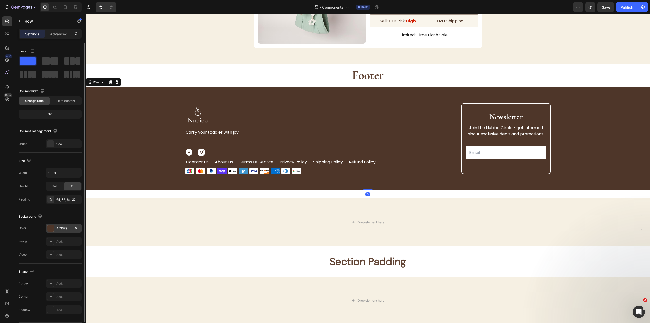
click at [66, 226] on div "4E3629" at bounding box center [63, 228] width 15 height 5
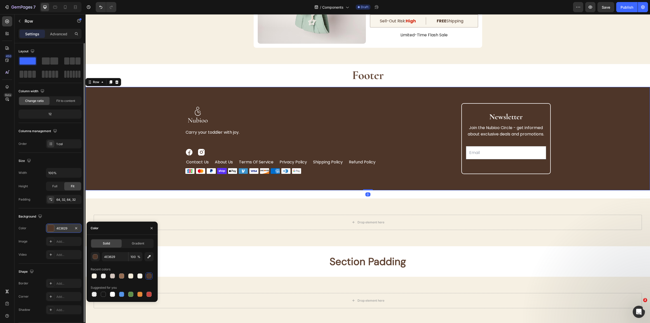
click at [66, 226] on div "4E3629" at bounding box center [63, 228] width 15 height 5
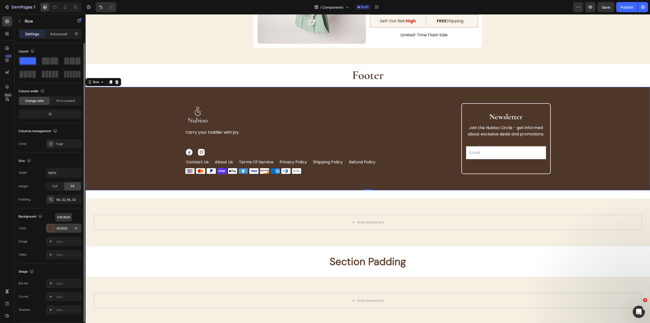
click at [66, 226] on div "4E3629" at bounding box center [63, 228] width 15 height 5
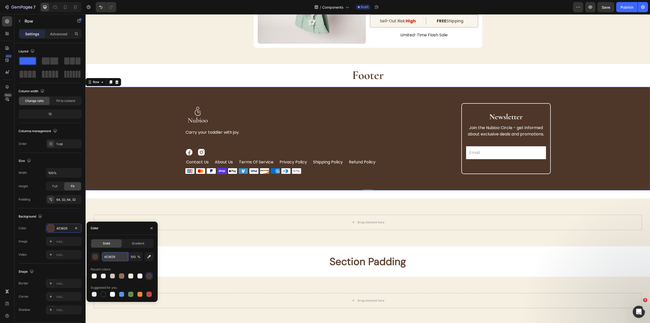
click at [116, 256] on input "4E3629" at bounding box center [115, 256] width 26 height 9
click at [217, 201] on div "Drop element here Section 19/25" at bounding box center [368, 222] width 565 height 48
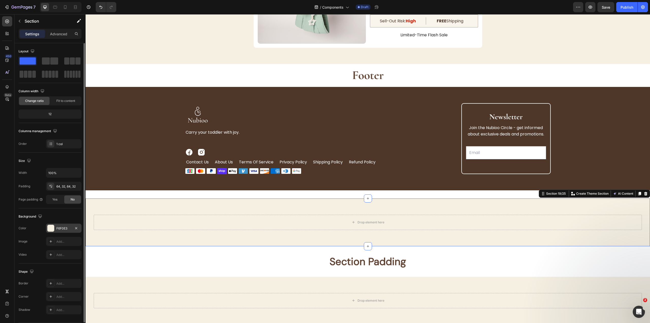
click at [67, 231] on div "F6F0E3" at bounding box center [64, 228] width 36 height 9
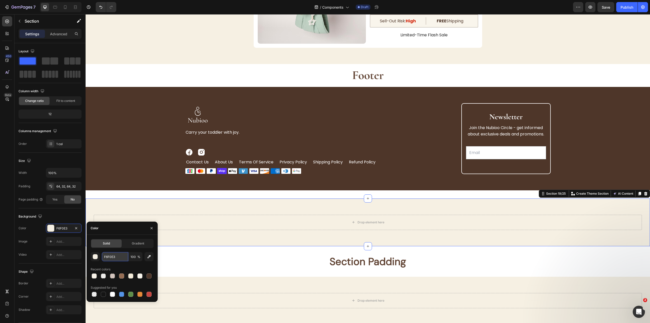
click at [123, 260] on input "F6F0E3" at bounding box center [115, 256] width 26 height 9
paste input "4E3629"
type input "4E3629"
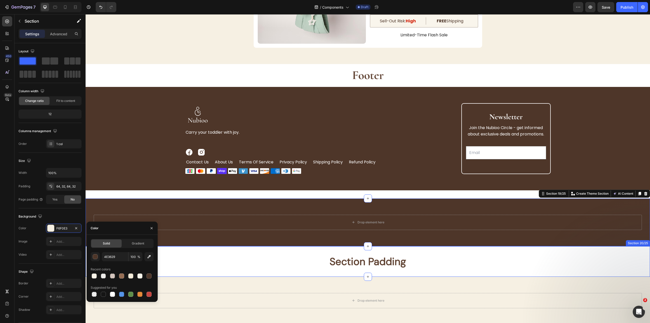
click at [270, 247] on div "Section Padding Heading Section 20/25" at bounding box center [368, 261] width 565 height 30
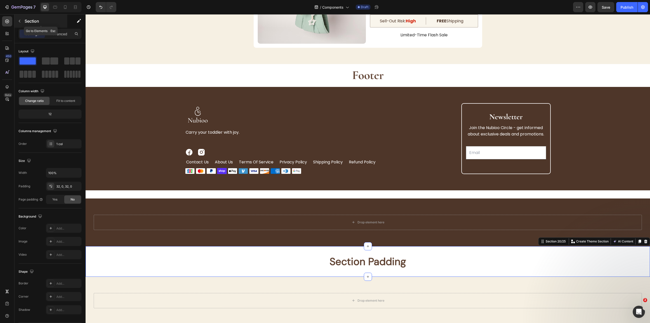
click at [20, 17] on button "button" at bounding box center [19, 21] width 8 height 8
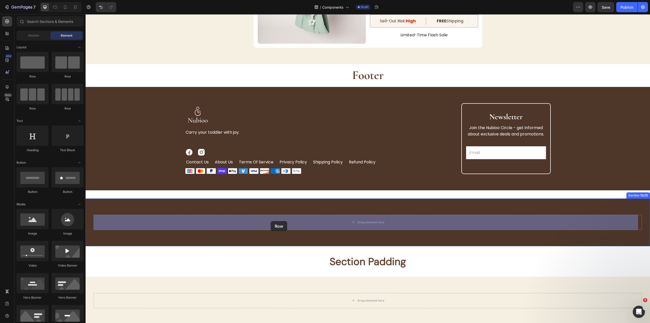
drag, startPoint x: 114, startPoint y: 76, endPoint x: 271, endPoint y: 221, distance: 213.6
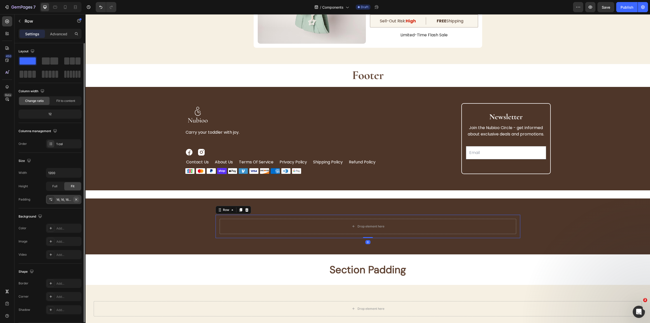
click at [75, 199] on icon "button" at bounding box center [76, 199] width 4 height 4
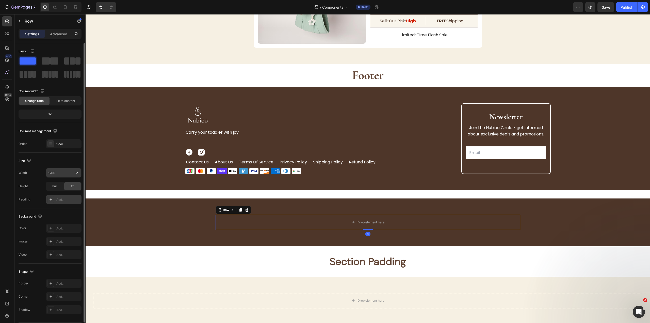
click at [53, 175] on input "1200" at bounding box center [63, 172] width 35 height 9
type input "1440"
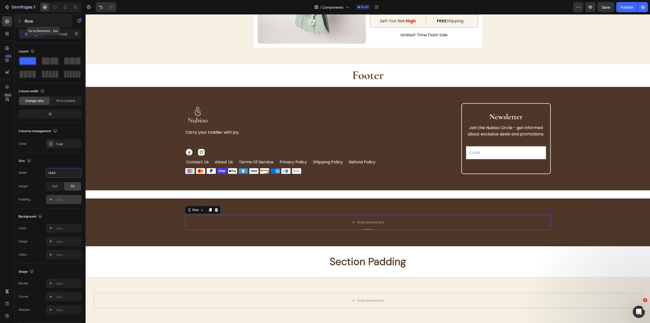
click at [27, 19] on p "Row" at bounding box center [46, 21] width 43 height 6
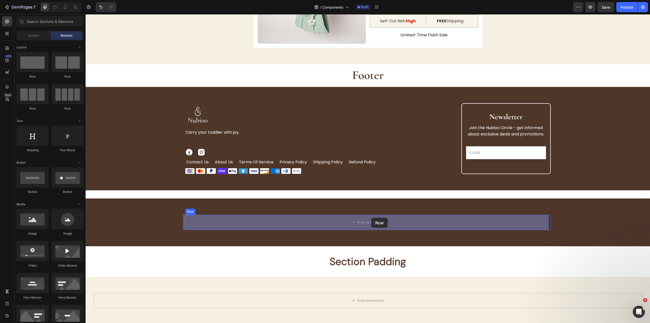
drag, startPoint x: 130, startPoint y: 116, endPoint x: 371, endPoint y: 218, distance: 262.1
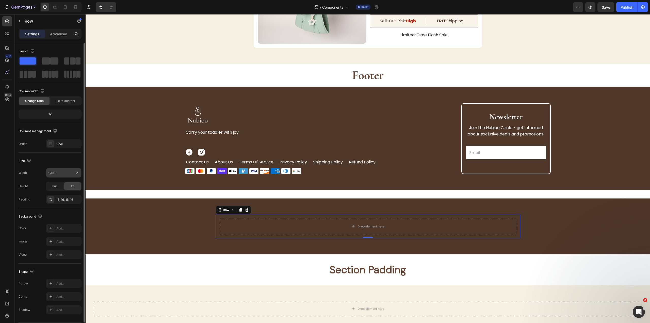
click at [80, 174] on button "button" at bounding box center [76, 172] width 9 height 9
click at [71, 197] on span "100%" at bounding box center [73, 195] width 8 height 5
type input "100%"
click at [75, 198] on icon "button" at bounding box center [76, 199] width 4 height 4
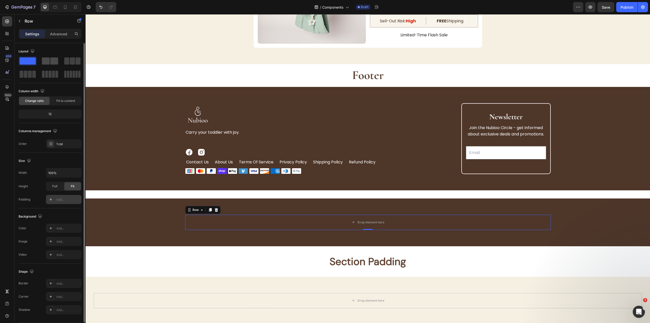
click at [55, 58] on span at bounding box center [54, 60] width 8 height 7
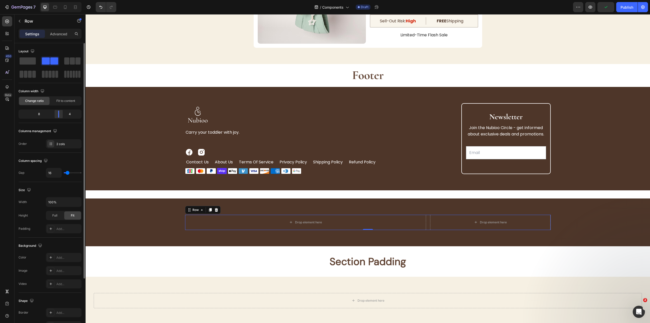
drag, startPoint x: 51, startPoint y: 114, endPoint x: 63, endPoint y: 116, distance: 11.8
click at [63, 116] on div at bounding box center [58, 113] width 9 height 7
click at [539, 125] on p "Join the Nubioo Circle - get informed about exclusive deals and promotions." at bounding box center [506, 130] width 79 height 13
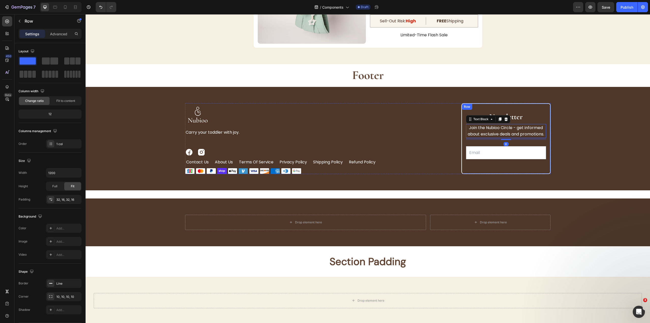
click at [544, 110] on div "Newsletter Heading Join the Nubioo Circle - get informed about exclusive deals …" at bounding box center [506, 138] width 89 height 71
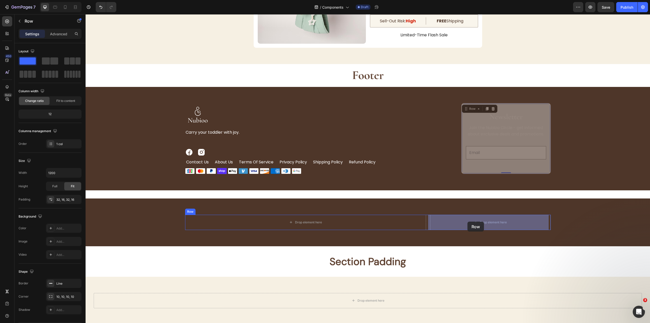
drag, startPoint x: 464, startPoint y: 110, endPoint x: 468, endPoint y: 222, distance: 111.1
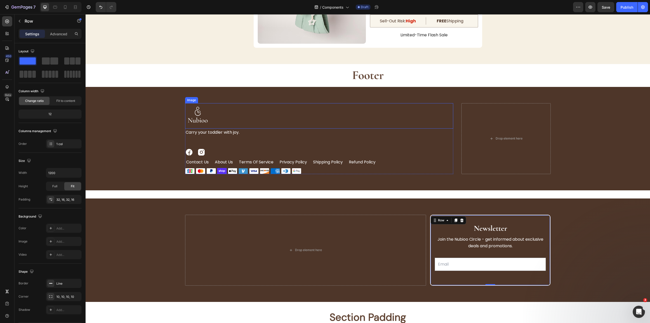
click at [243, 121] on div at bounding box center [319, 115] width 268 height 25
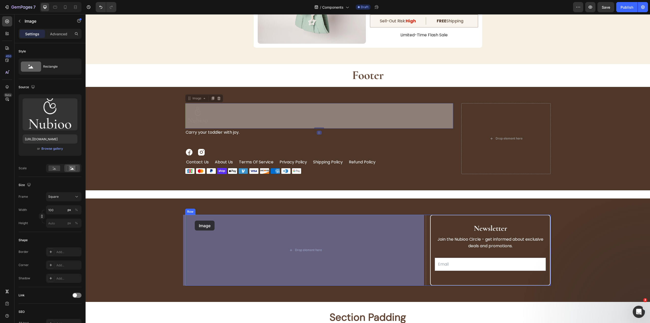
drag, startPoint x: 188, startPoint y: 95, endPoint x: 195, endPoint y: 220, distance: 125.4
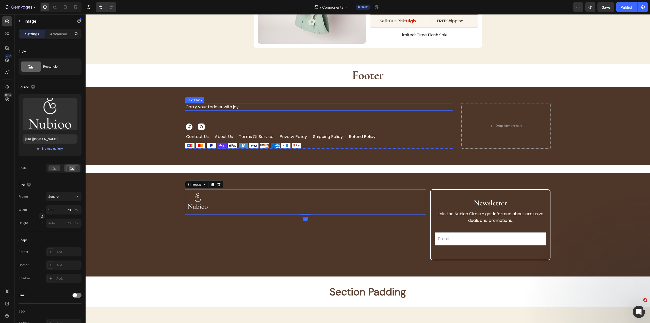
click at [195, 105] on p "Carry your toddler with joy." at bounding box center [319, 107] width 267 height 7
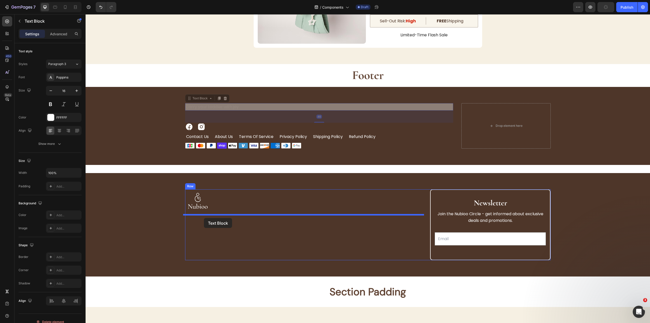
drag, startPoint x: 187, startPoint y: 98, endPoint x: 219, endPoint y: 136, distance: 50.7
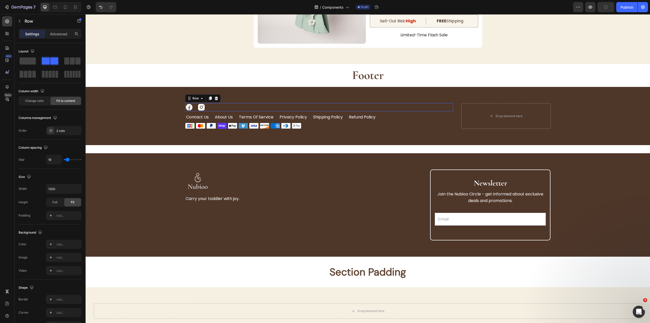
click at [215, 106] on div "Image Image Row 0" at bounding box center [319, 107] width 268 height 8
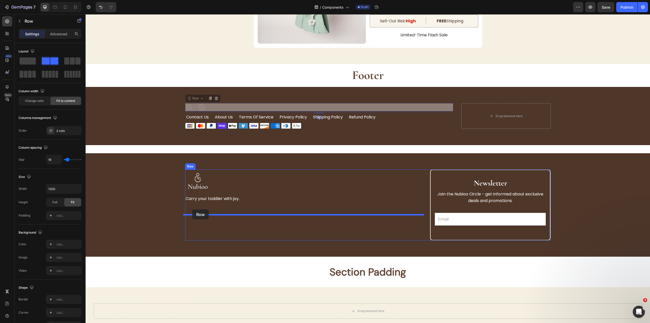
drag, startPoint x: 189, startPoint y: 98, endPoint x: 192, endPoint y: 209, distance: 111.6
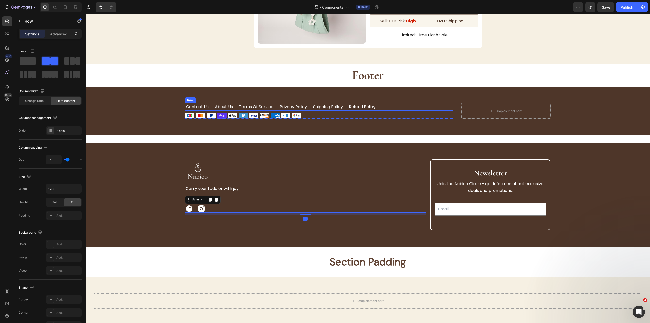
click at [407, 109] on div "contact us Button About Us Button Terms of Service Button Privacy Policy Button…" at bounding box center [319, 107] width 268 height 8
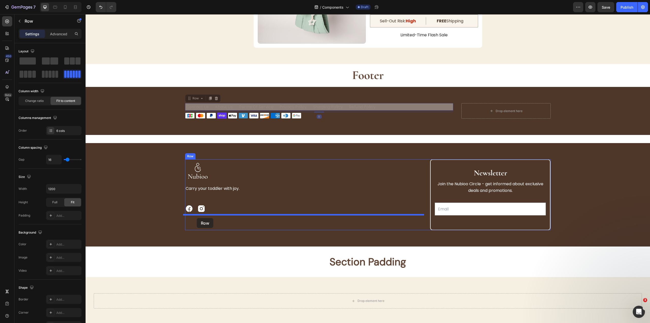
drag, startPoint x: 188, startPoint y: 99, endPoint x: 214, endPoint y: 173, distance: 78.5
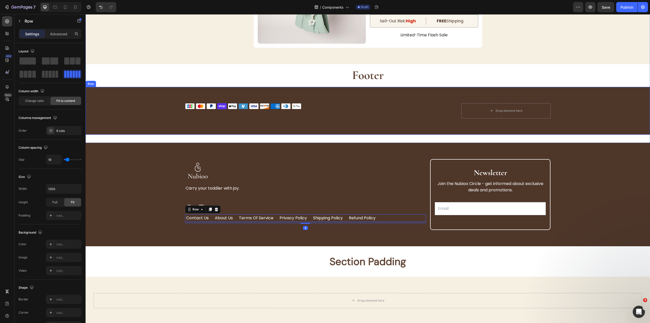
click at [313, 100] on div "Image Row Drop element here Row Row Row" at bounding box center [368, 111] width 565 height 48
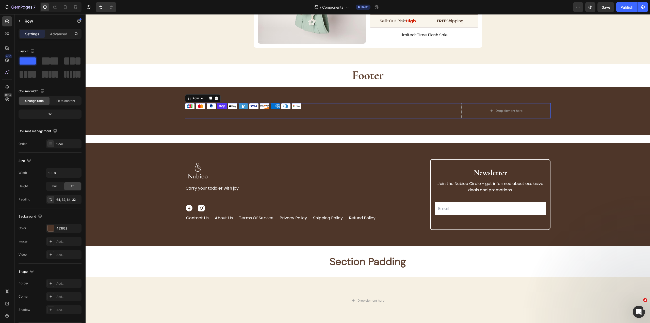
click at [303, 112] on div "Image Row" at bounding box center [319, 110] width 268 height 15
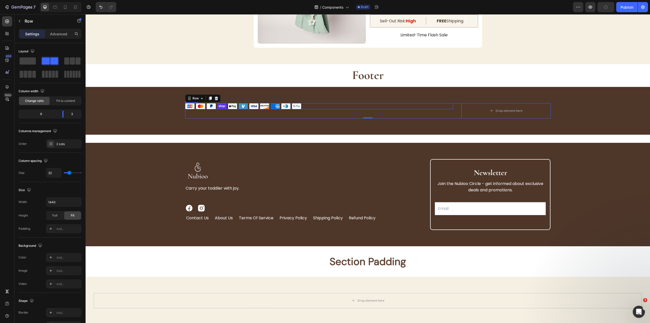
click at [302, 106] on div at bounding box center [319, 106] width 268 height 6
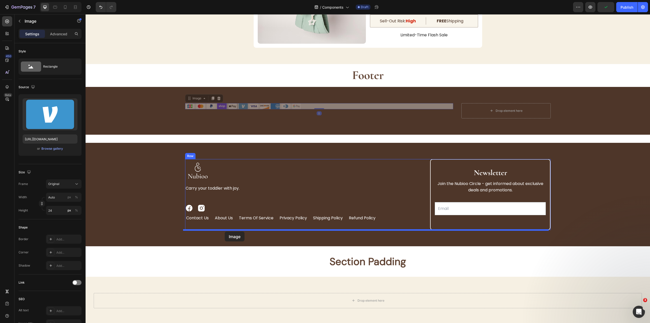
drag, startPoint x: 189, startPoint y: 100, endPoint x: 225, endPoint y: 231, distance: 136.5
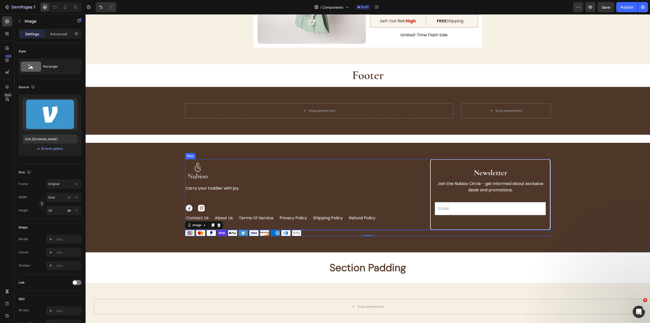
click at [425, 213] on div "Image Carry your toddler with joy. Text Block Image Image Row contact us Button…" at bounding box center [368, 194] width 366 height 71
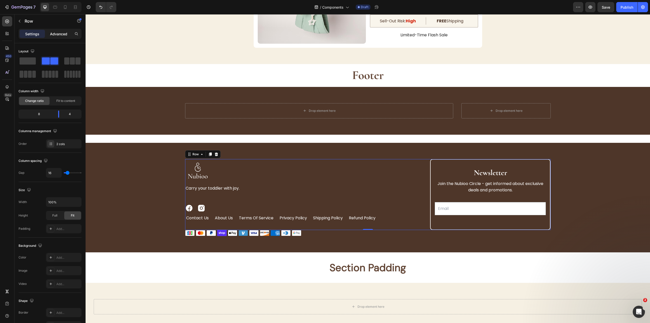
click at [60, 32] on p "Advanced" at bounding box center [58, 33] width 17 height 5
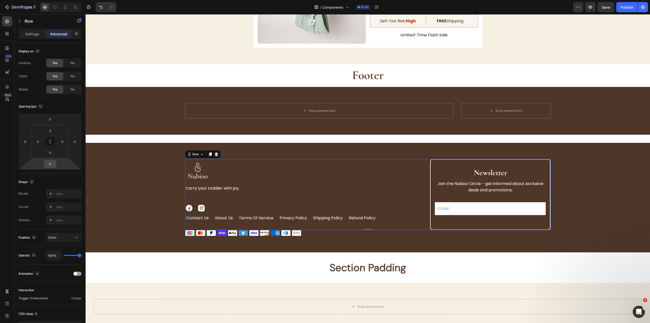
click at [54, 161] on input "0" at bounding box center [50, 164] width 10 height 8
click at [64, 214] on p "L 16px" at bounding box center [62, 213] width 23 height 4
type input "16"
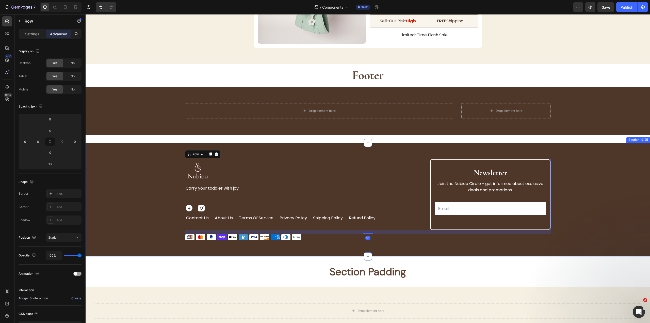
click at [603, 207] on div "Image Carry your toddler with joy. Text Block Image Image Row contact us Button…" at bounding box center [368, 199] width 548 height 81
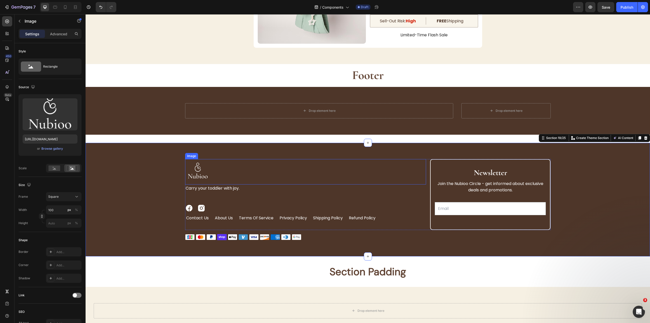
click at [196, 164] on img at bounding box center [197, 171] width 25 height 25
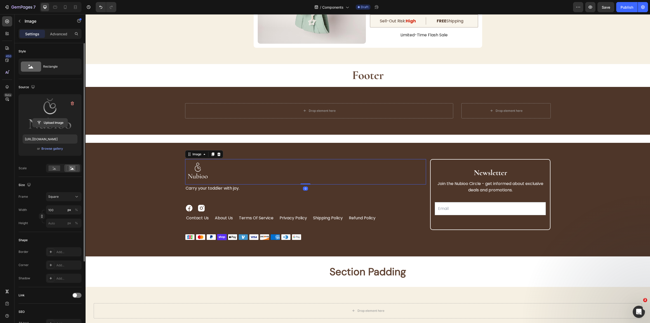
click at [55, 122] on input "file" at bounding box center [50, 122] width 35 height 9
type input "https://cdn.shopify.com/s/files/1/0946/2300/7027/files/gempages_571521811703923…"
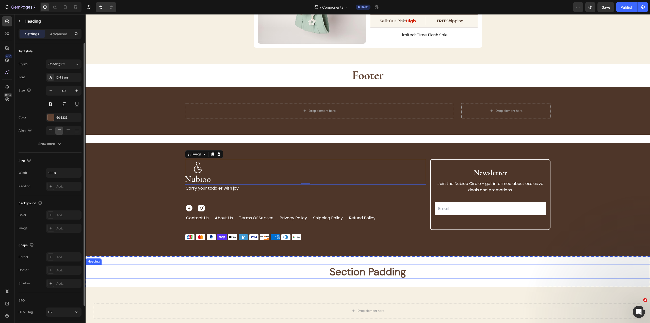
click at [167, 269] on h2 "Section Padding" at bounding box center [368, 271] width 565 height 14
click at [211, 178] on div at bounding box center [305, 171] width 241 height 25
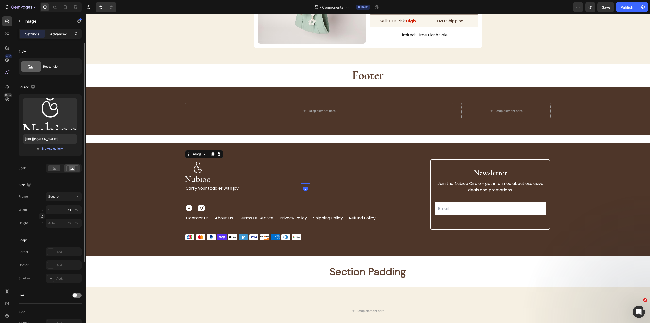
click at [63, 35] on p "Advanced" at bounding box center [58, 33] width 17 height 5
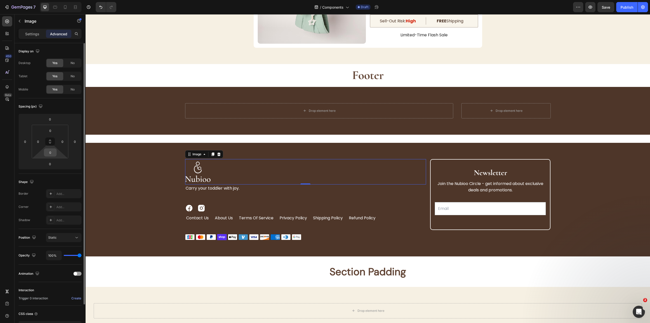
click at [52, 149] on input "0" at bounding box center [50, 153] width 10 height 8
click at [32, 0] on html "7 Version history / Components Draft Preview Save Publish 450 Beta Sections(18)…" at bounding box center [325, 0] width 650 height 0
click at [48, 164] on input "0" at bounding box center [50, 164] width 10 height 8
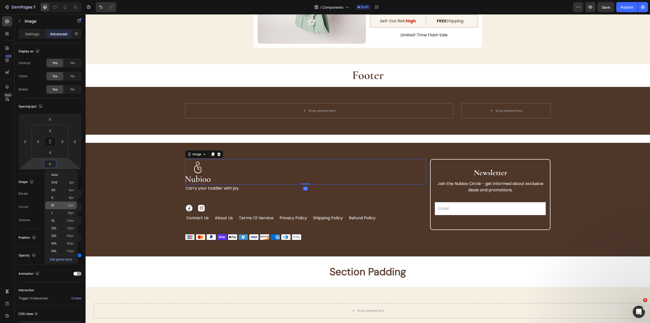
click at [71, 208] on div "M 12px" at bounding box center [60, 205] width 31 height 8
type input "12"
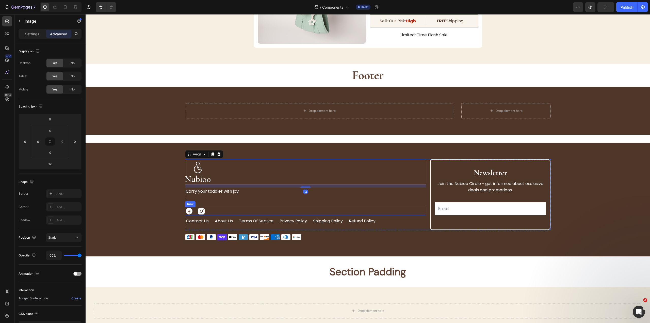
click at [252, 202] on div "Image 12 Carry your toddler with joy. Text Block Image Image Row contact us But…" at bounding box center [305, 194] width 241 height 71
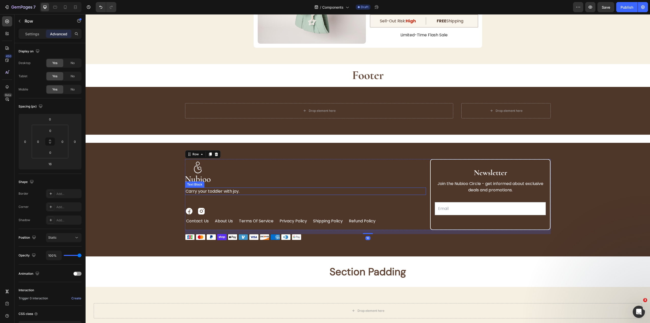
click at [238, 189] on p "Carry your toddler with joy." at bounding box center [306, 191] width 240 height 7
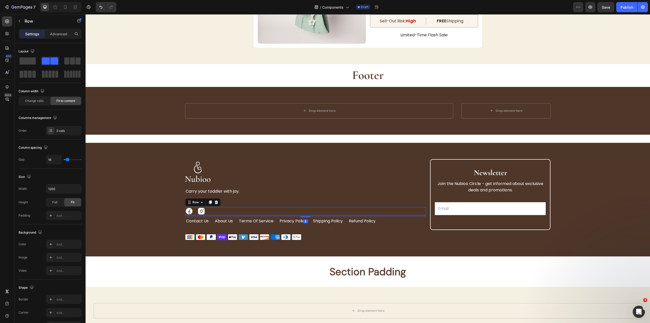
click at [214, 213] on div "Image Image Row 8" at bounding box center [305, 211] width 241 height 8
click at [246, 180] on div at bounding box center [305, 171] width 241 height 25
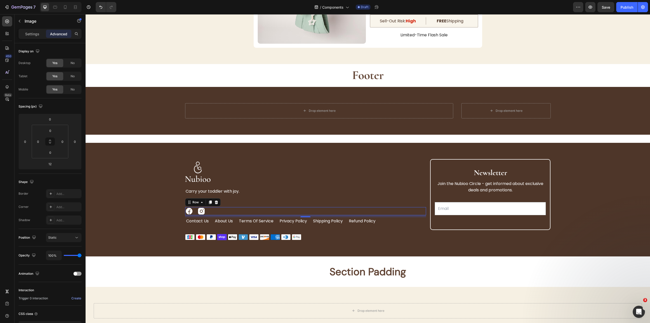
click at [267, 209] on div "Image Image Row 0" at bounding box center [305, 211] width 241 height 8
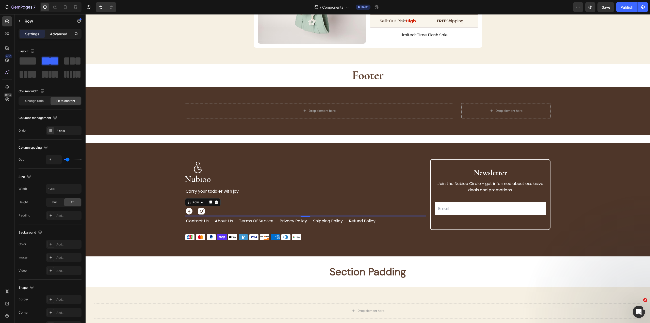
click at [59, 33] on p "Advanced" at bounding box center [58, 33] width 17 height 5
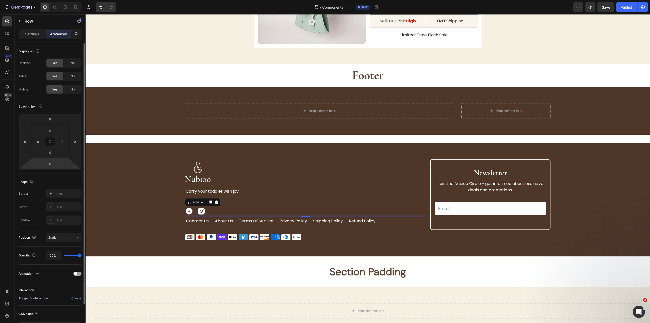
click at [54, 0] on html "7 Version history / Components Draft Preview Save Publish 450 Beta Sections(18)…" at bounding box center [325, 0] width 650 height 0
click at [53, 163] on input "8" at bounding box center [50, 164] width 10 height 8
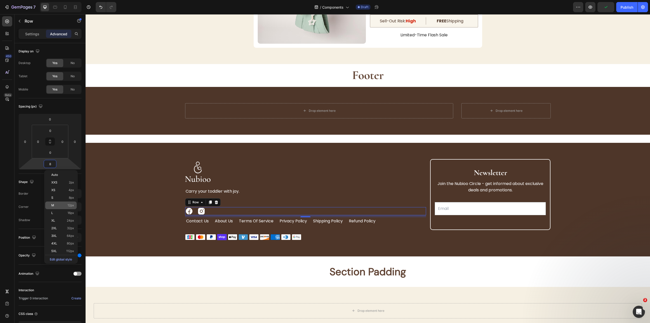
click at [72, 206] on span "12px" at bounding box center [71, 205] width 7 height 4
type input "12"
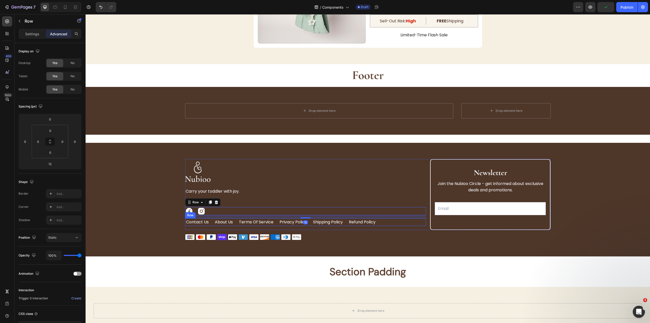
click at [387, 220] on div "contact us Button About Us Button Terms of Service Button Privacy Policy Button…" at bounding box center [305, 222] width 241 height 8
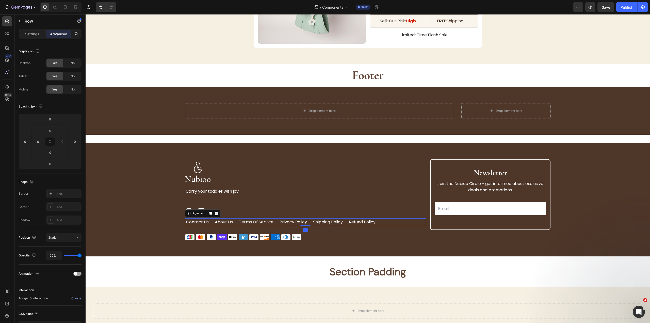
drag, startPoint x: 306, startPoint y: 227, endPoint x: 341, endPoint y: 194, distance: 48.2
click at [331, 201] on div "Image Carry your toddler with joy. Text Block Image Image Row contact us Button…" at bounding box center [305, 194] width 241 height 71
type input "0"
drag, startPoint x: 589, startPoint y: 221, endPoint x: 536, endPoint y: 200, distance: 56.0
click at [589, 221] on div "Image Carry your toddler with joy. Text Block Image Image Row contact us Button…" at bounding box center [368, 199] width 548 height 81
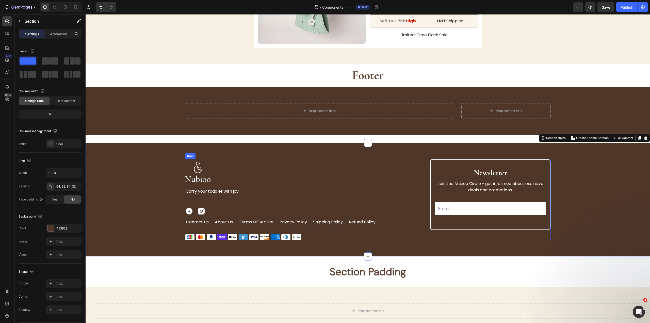
click at [423, 217] on div "Image Carry your toddler with joy. Text Block Image Image Row contact us Button…" at bounding box center [305, 194] width 241 height 71
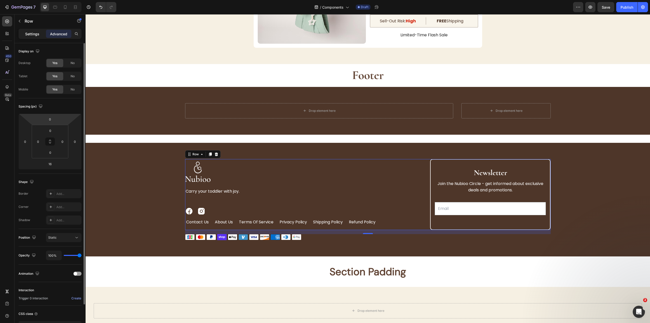
click at [37, 31] on div "Settings" at bounding box center [32, 34] width 25 height 8
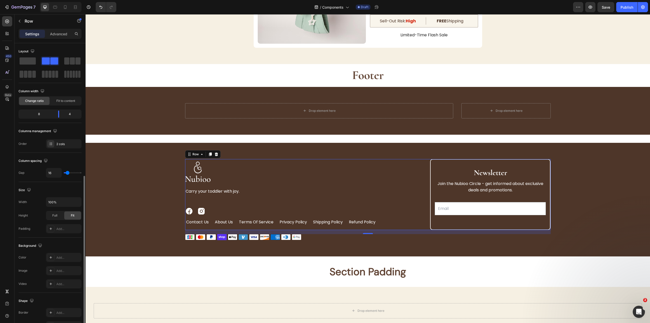
scroll to position [74, 0]
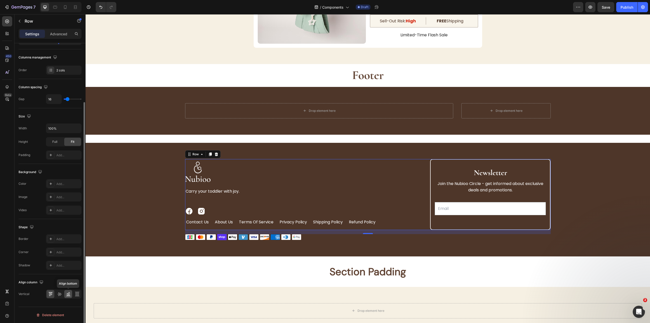
click at [68, 291] on div at bounding box center [68, 294] width 8 height 8
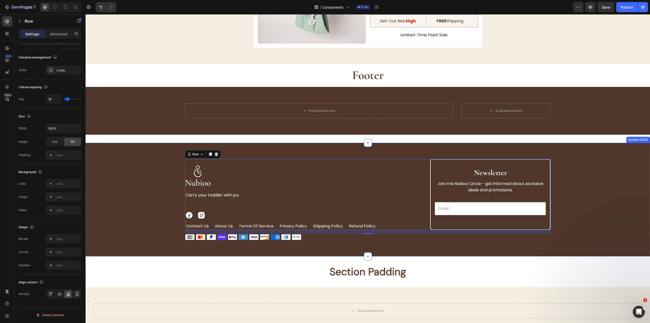
click at [593, 193] on div "Image Carry your toddler with joy. Text Block Image Image Row contact us Button…" at bounding box center [368, 199] width 548 height 81
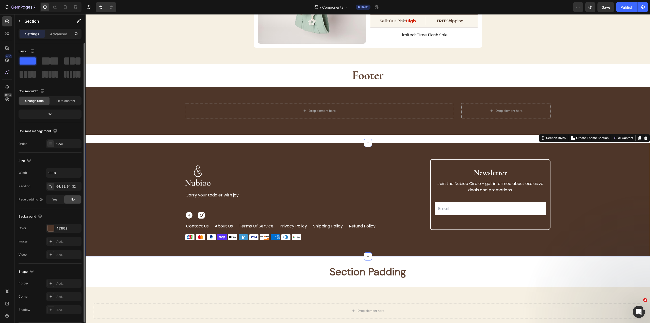
scroll to position [0, 0]
click at [423, 215] on div "Image Image Row" at bounding box center [305, 215] width 241 height 8
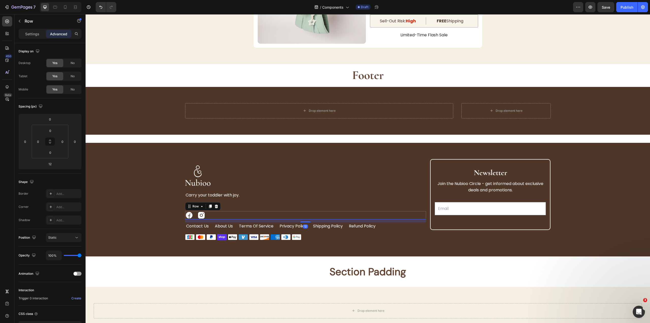
click at [425, 214] on div "Image Carry your toddler with joy. Text Block Image Image Row 12 contact us But…" at bounding box center [368, 194] width 366 height 71
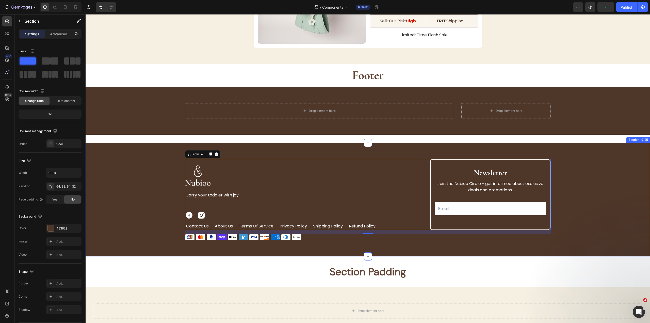
click at [124, 148] on div "Image Carry your toddler with joy. Text Block Image Image Row contact us Button…" at bounding box center [368, 200] width 565 height 114
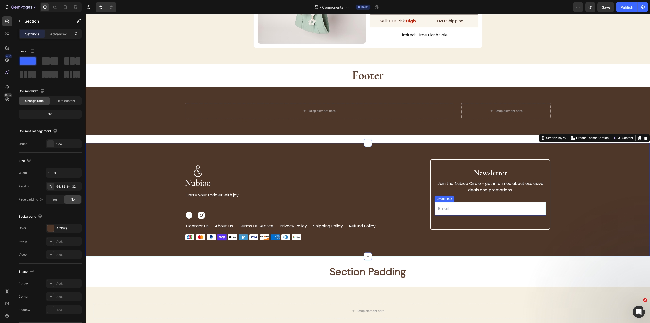
click at [524, 209] on input "email" at bounding box center [491, 208] width 112 height 13
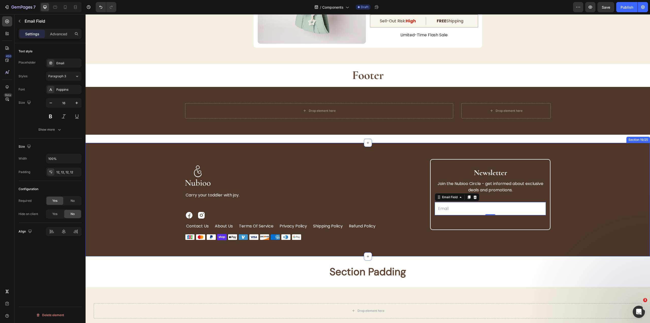
click at [500, 258] on div "Section Padding Heading Section 20/25" at bounding box center [368, 271] width 565 height 30
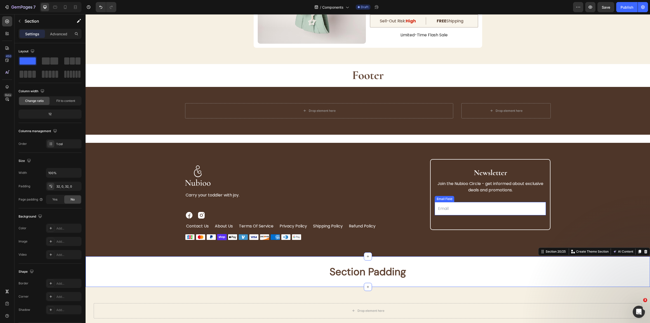
click at [463, 211] on input "email" at bounding box center [491, 208] width 112 height 13
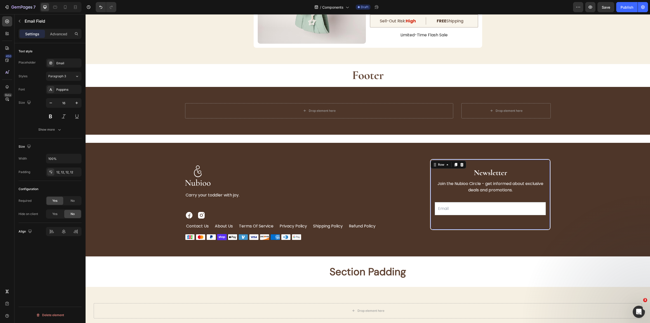
click at [508, 195] on div "Newsletter Heading Join the Nubioo Circle - get informed about exclusive deals …" at bounding box center [491, 195] width 112 height 54
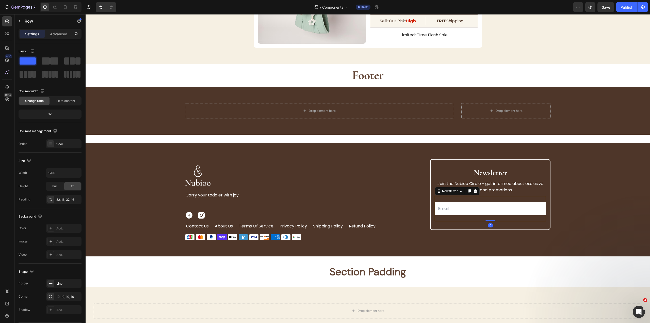
click at [478, 217] on div "Email Field Row Newsletter 0" at bounding box center [491, 208] width 112 height 25
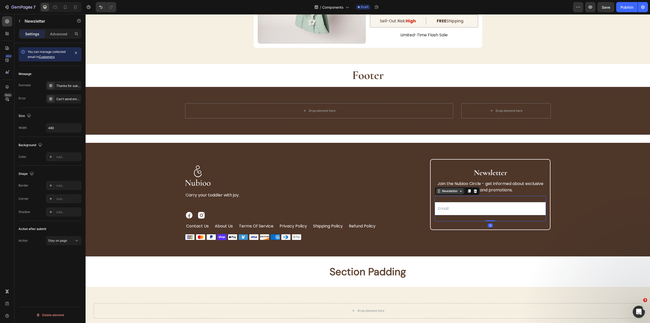
click at [454, 189] on div "Newsletter" at bounding box center [450, 191] width 18 height 5
click at [63, 98] on div "Can’t send email. Please try again later." at bounding box center [68, 99] width 24 height 5
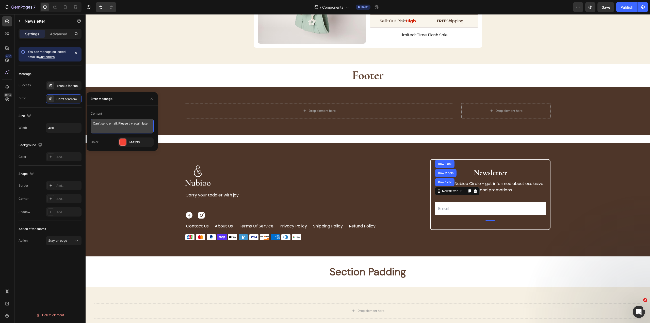
click at [137, 129] on textarea "Can’t send email. Please try again later." at bounding box center [122, 126] width 63 height 15
click at [149, 97] on button "button" at bounding box center [152, 99] width 8 height 8
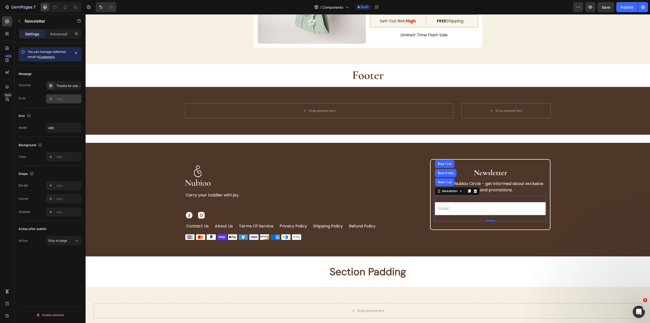
click at [67, 98] on div "Add..." at bounding box center [68, 99] width 24 height 5
type textarea "Can’t send email. Please try again later."
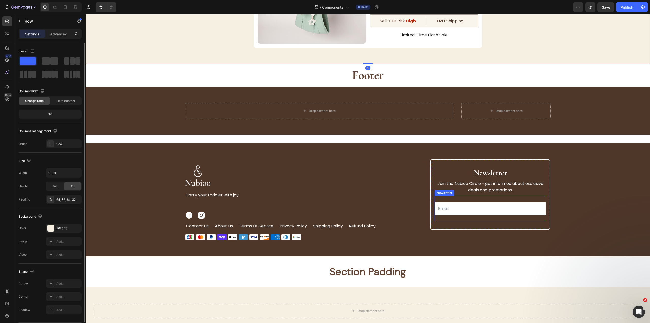
click at [495, 202] on input "email" at bounding box center [491, 208] width 112 height 13
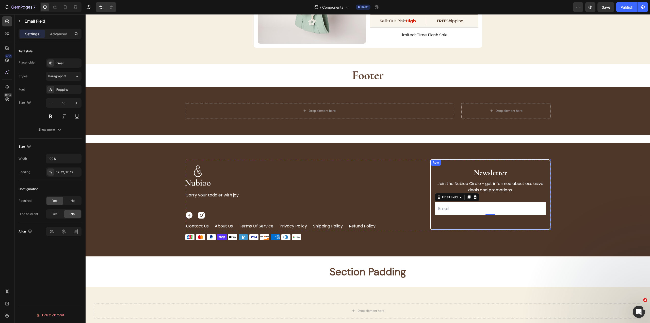
click at [493, 223] on div "Newsletter Heading Join the Nubioo Circle - get informed about exclusive deals …" at bounding box center [490, 194] width 121 height 71
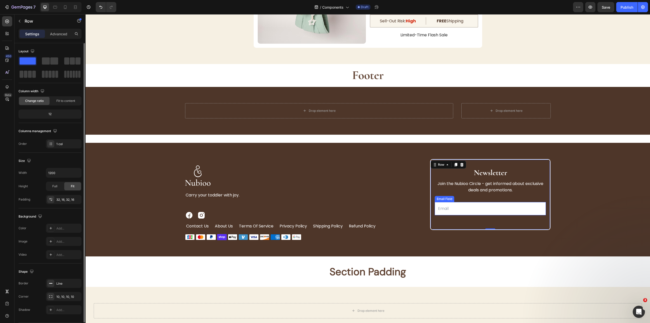
click at [494, 213] on input "email" at bounding box center [491, 208] width 112 height 13
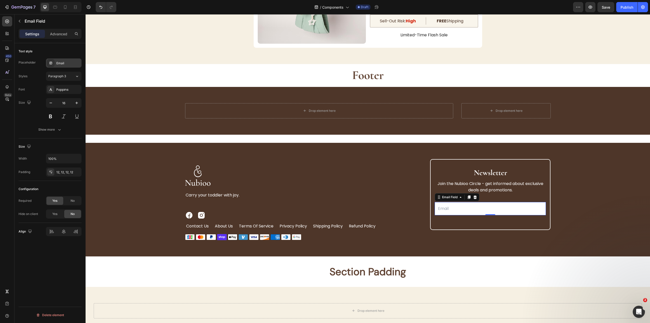
click at [65, 61] on div "Email" at bounding box center [68, 63] width 24 height 5
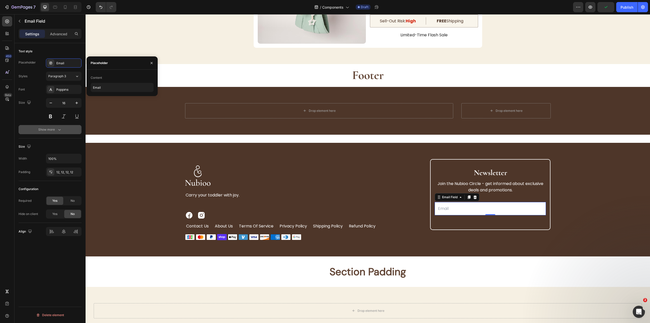
click at [57, 130] on icon "button" at bounding box center [59, 129] width 5 height 5
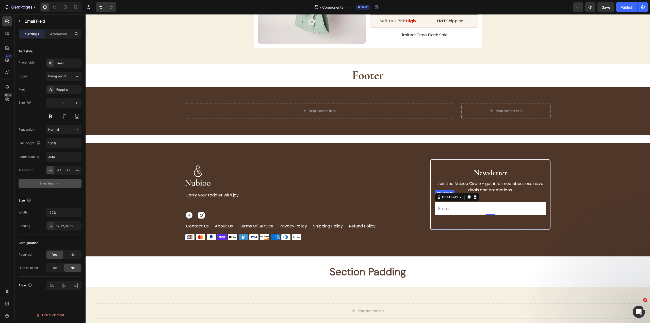
click at [504, 197] on div "Email Field 0 Row Newsletter" at bounding box center [491, 208] width 112 height 25
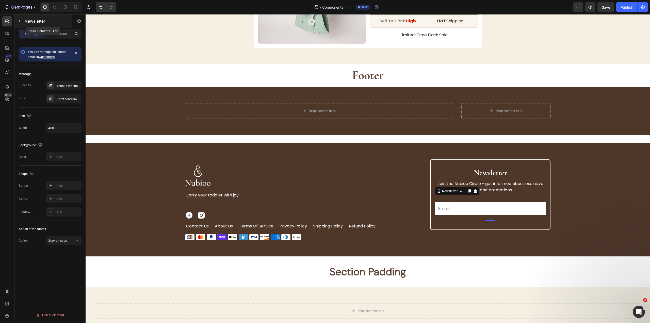
click at [31, 22] on p "Newsletter" at bounding box center [46, 21] width 43 height 6
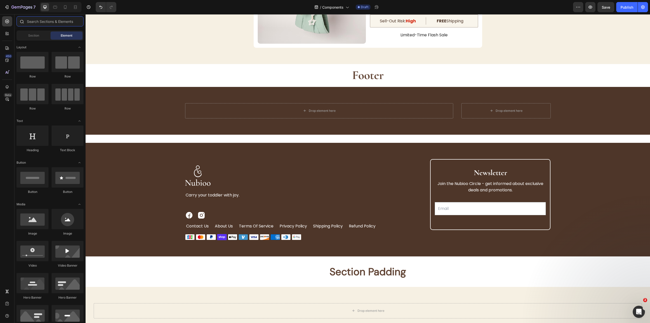
click at [45, 23] on input "text" at bounding box center [50, 21] width 67 height 10
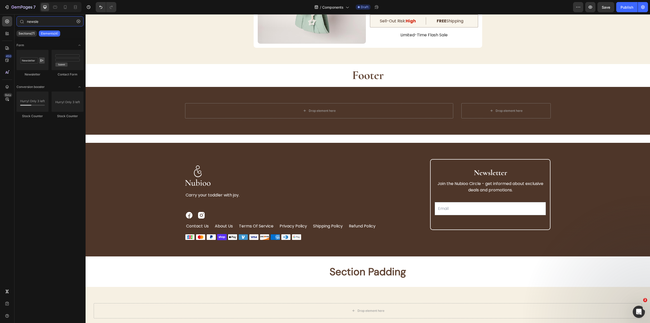
type input "newsle"
drag, startPoint x: 153, startPoint y: 86, endPoint x: 514, endPoint y: 196, distance: 377.3
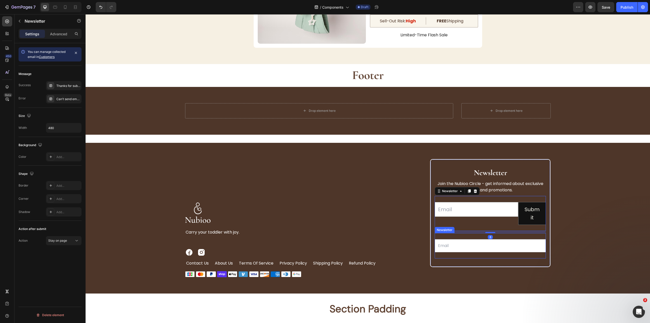
click at [530, 238] on div "Email Field Row Newsletter" at bounding box center [491, 245] width 112 height 25
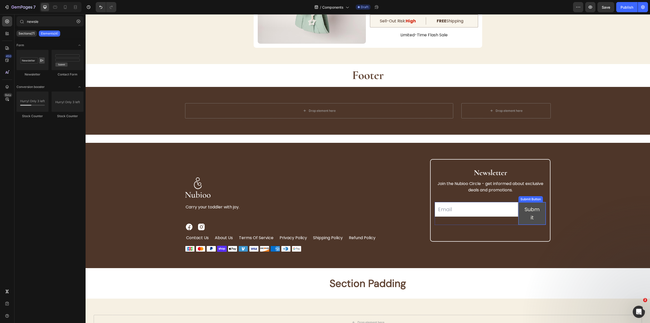
click at [521, 210] on button "Submit" at bounding box center [532, 213] width 27 height 22
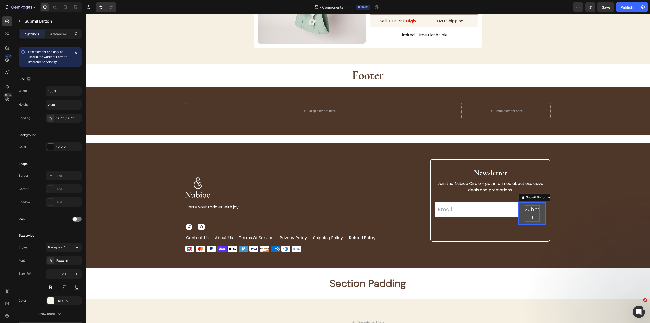
click at [531, 211] on div "Submit" at bounding box center [532, 213] width 15 height 16
click at [576, 206] on div "Image Carry your toddler with joy. Text Block Image Image Row contact us Button…" at bounding box center [368, 205] width 548 height 93
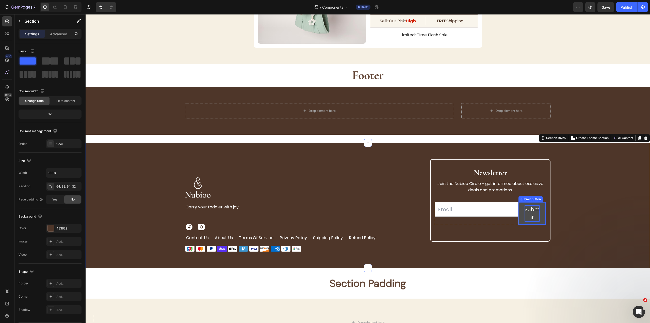
click at [533, 205] on p "Submit" at bounding box center [532, 213] width 15 height 16
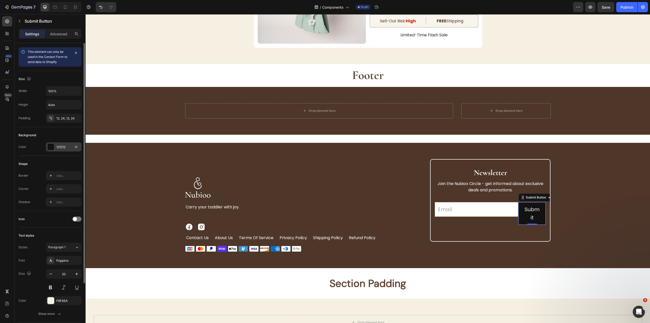
click at [53, 147] on div at bounding box center [51, 147] width 7 height 7
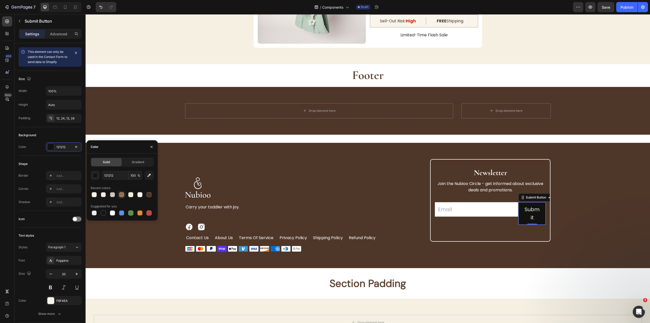
click at [118, 192] on div at bounding box center [121, 194] width 7 height 7
type input "956D53"
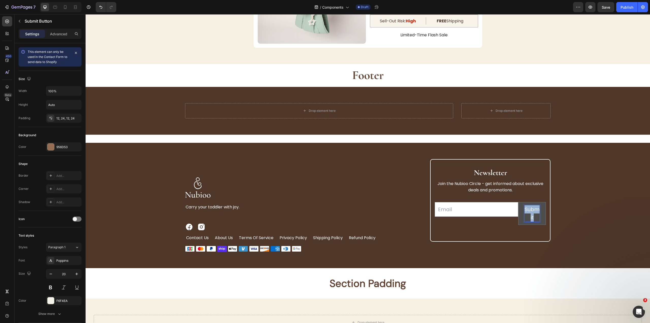
click at [530, 213] on p "Submit" at bounding box center [532, 213] width 15 height 16
click at [525, 209] on p "Submit" at bounding box center [532, 213] width 15 height 16
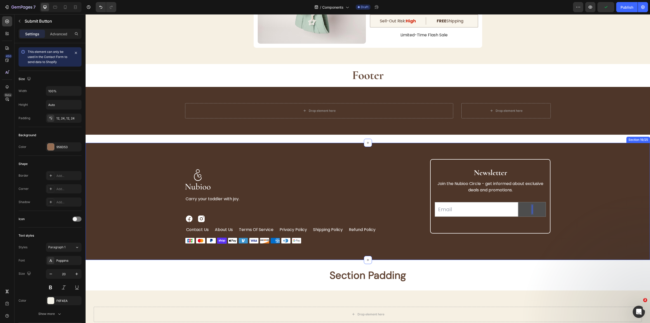
click at [554, 187] on div "Image Carry your toddler with joy. Text Block Image Image Row contact us Button…" at bounding box center [368, 201] width 548 height 85
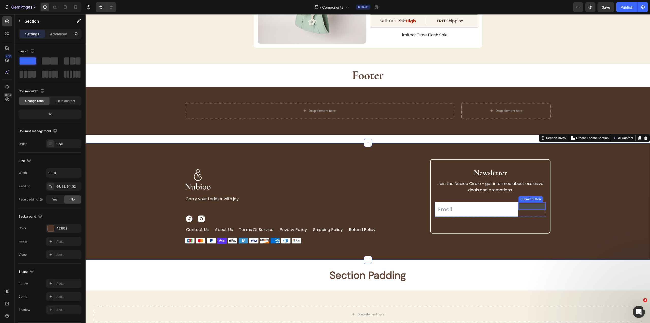
click at [535, 208] on button at bounding box center [532, 206] width 27 height 6
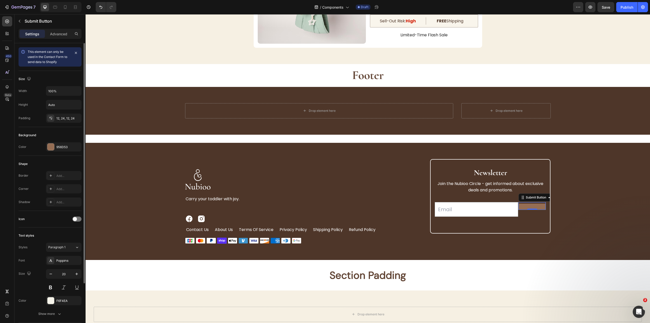
scroll to position [66, 0]
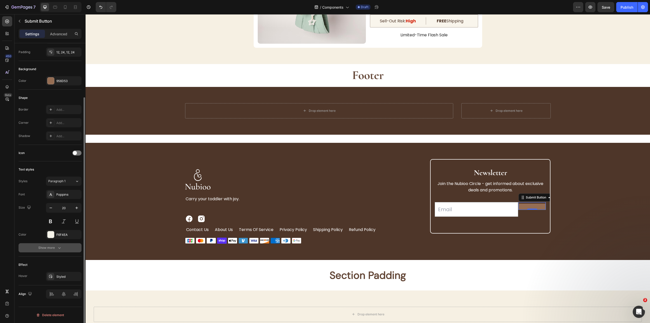
click at [52, 247] on div "Show more" at bounding box center [50, 247] width 24 height 5
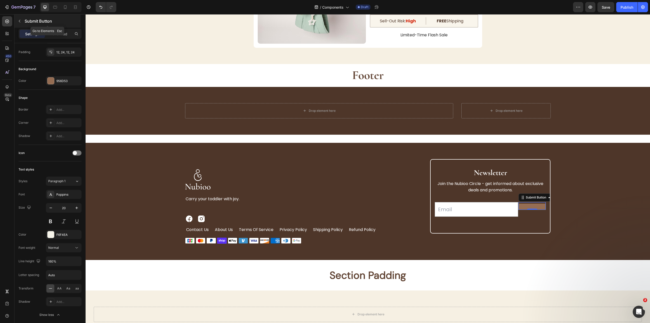
click at [29, 23] on p "Submit Button" at bounding box center [52, 21] width 55 height 6
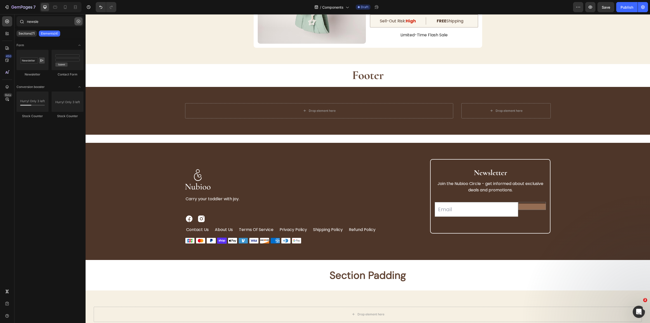
click at [78, 20] on icon "button" at bounding box center [79, 22] width 4 height 4
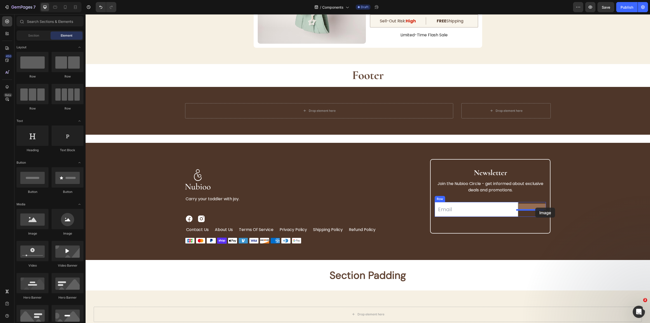
drag, startPoint x: 145, startPoint y: 238, endPoint x: 535, endPoint y: 208, distance: 391.4
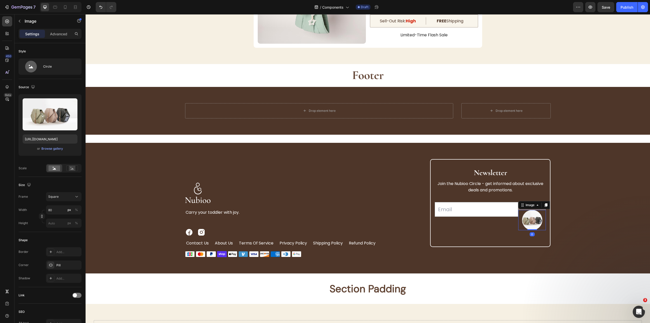
click at [531, 220] on img at bounding box center [532, 220] width 20 height 20
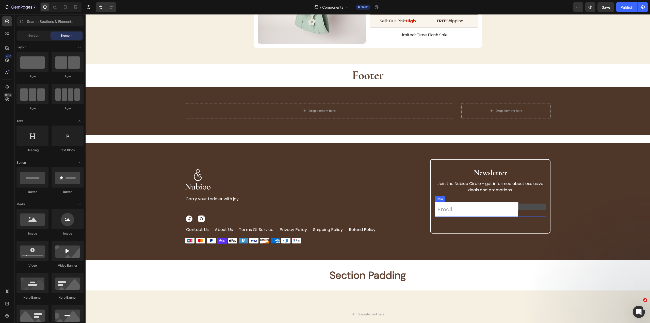
click at [533, 207] on button at bounding box center [532, 206] width 27 height 6
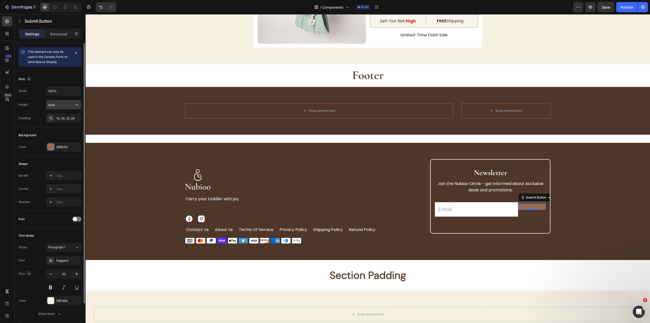
click at [69, 104] on input "Auto" at bounding box center [63, 104] width 35 height 9
click at [78, 104] on icon "button" at bounding box center [76, 104] width 5 height 5
click at [58, 108] on input "Auto" at bounding box center [63, 104] width 35 height 9
click at [59, 108] on input "Auto" at bounding box center [63, 104] width 35 height 9
click at [81, 218] on div at bounding box center [76, 218] width 9 height 5
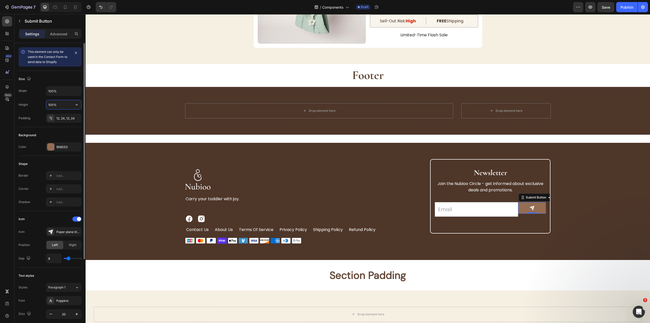
click at [59, 105] on input "100%" at bounding box center [63, 104] width 35 height 9
type input "auto"
type input "Auto"
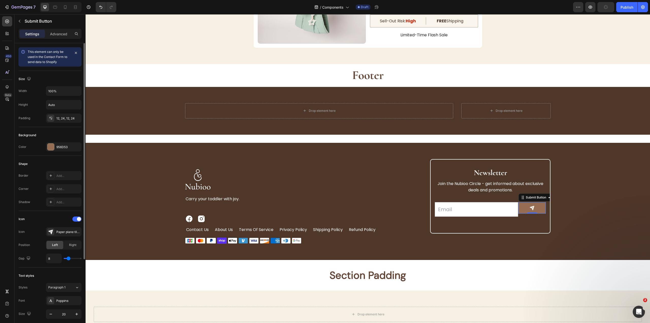
click at [69, 236] on div "Icon Icon Paper plane tilt filled Position Left Right Gap 8" at bounding box center [50, 239] width 63 height 48
click at [70, 231] on div "Paper plane tilt filled" at bounding box center [68, 232] width 24 height 5
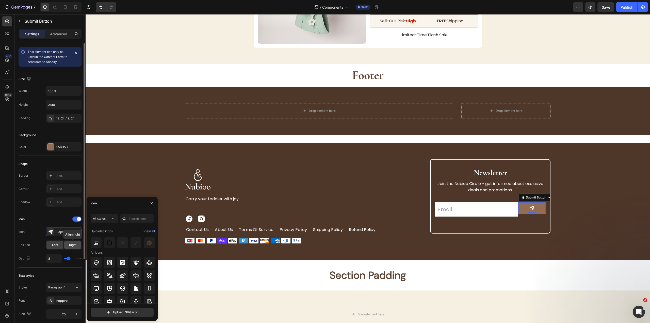
click at [69, 247] on div "Right" at bounding box center [72, 245] width 17 height 8
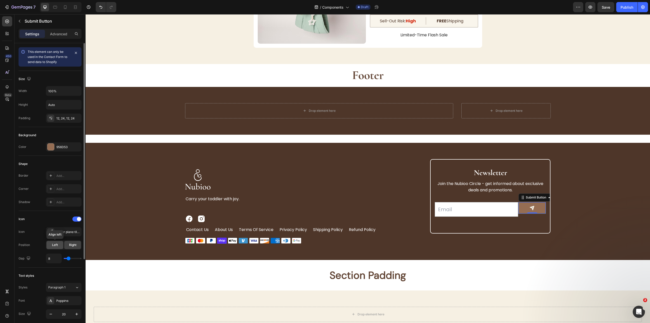
click at [54, 245] on span "Left" at bounding box center [55, 245] width 6 height 5
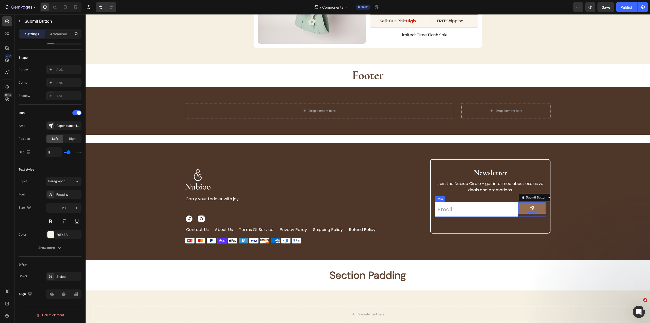
click at [519, 216] on div "Submit Button 0" at bounding box center [532, 209] width 28 height 15
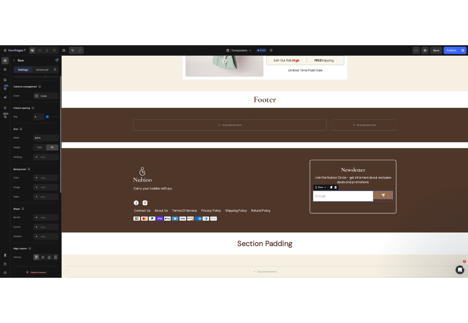
scroll to position [0, 0]
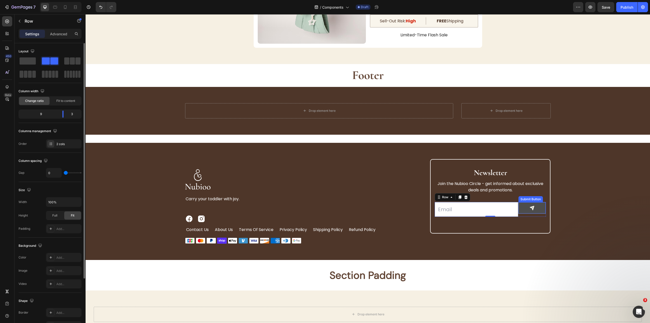
click at [520, 211] on button at bounding box center [532, 207] width 27 height 11
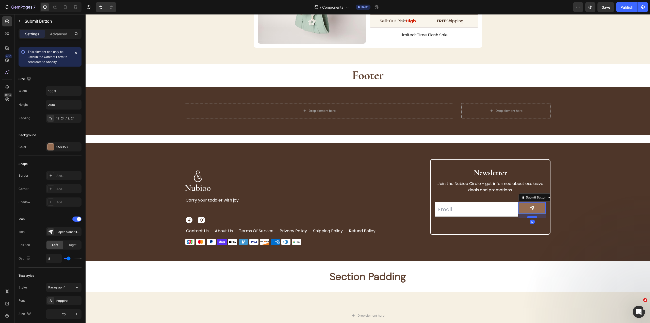
drag, startPoint x: 533, startPoint y: 213, endPoint x: 535, endPoint y: 217, distance: 4.6
click at [535, 217] on div at bounding box center [532, 217] width 10 height 2
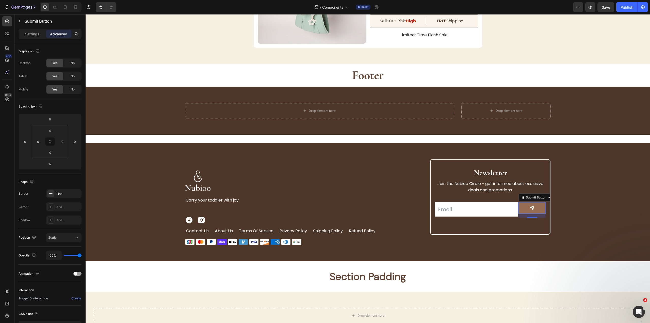
drag, startPoint x: 532, startPoint y: 217, endPoint x: 544, endPoint y: 186, distance: 33.2
click at [547, 183] on div "Newsletter Heading Join the Nubioo Circle - get informed about exclusive deals …" at bounding box center [490, 197] width 121 height 76
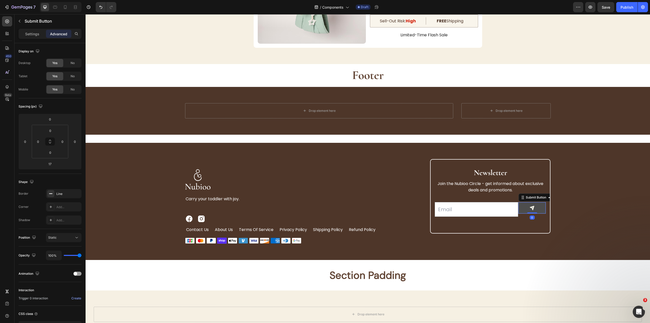
click at [536, 205] on button at bounding box center [532, 207] width 27 height 11
type input "0"
click at [450, 209] on input "email" at bounding box center [477, 209] width 84 height 15
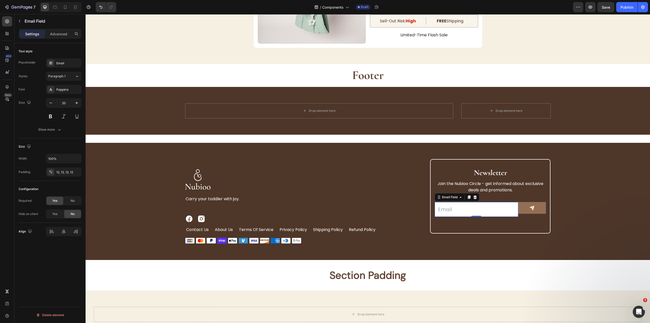
click at [65, 81] on div "Styles Paragraph 1 Font Poppins Size 20 Show more" at bounding box center [50, 103] width 63 height 62
click at [67, 79] on button "Paragraph 1" at bounding box center [64, 76] width 36 height 9
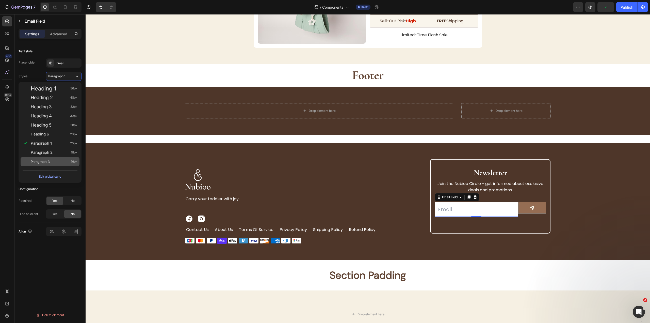
click at [75, 160] on span "16px" at bounding box center [74, 161] width 7 height 5
type input "16"
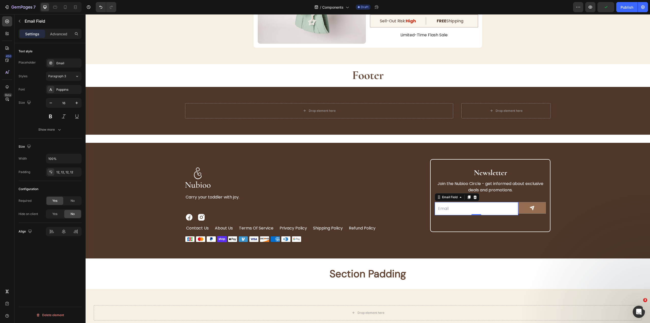
click at [498, 210] on input "email" at bounding box center [477, 208] width 84 height 13
type input "fkjasdfajkb"
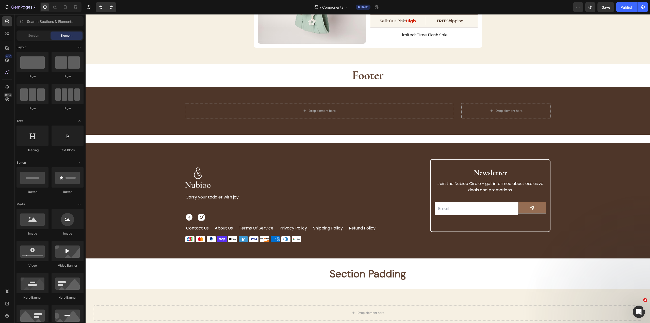
click at [498, 210] on input "email" at bounding box center [477, 208] width 84 height 13
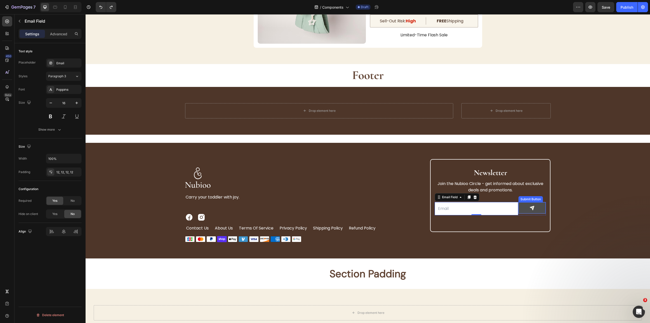
click at [524, 209] on button at bounding box center [532, 207] width 27 height 11
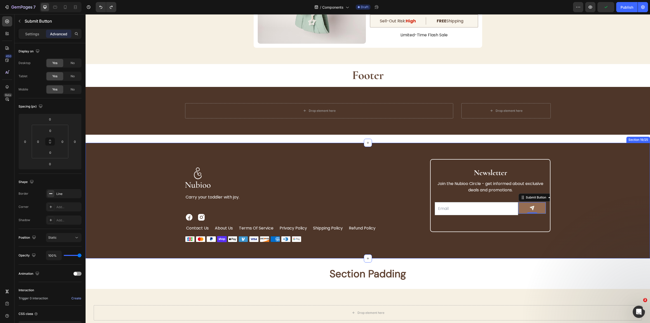
click at [565, 205] on div "Image Carry your toddler with joy. Text Block Image Image Row contact us Button…" at bounding box center [368, 200] width 548 height 83
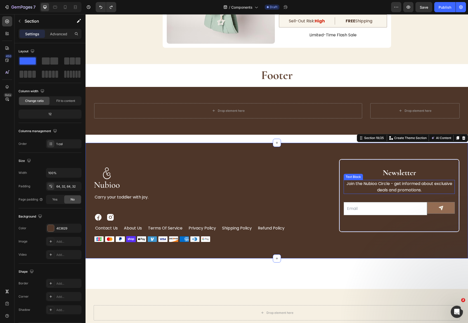
scroll to position [2321, 0]
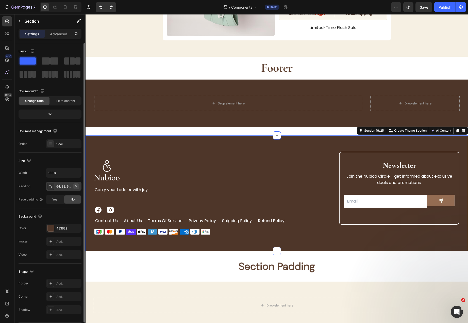
click at [76, 185] on icon "button" at bounding box center [76, 186] width 2 height 2
click at [433, 201] on button at bounding box center [441, 200] width 27 height 11
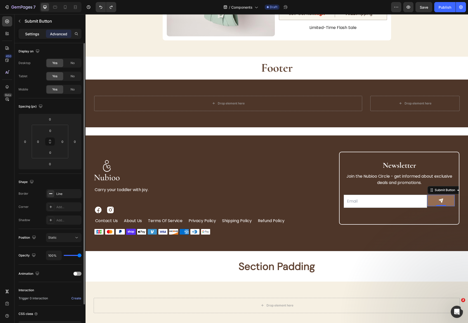
click at [29, 31] on p "Settings" at bounding box center [32, 33] width 14 height 5
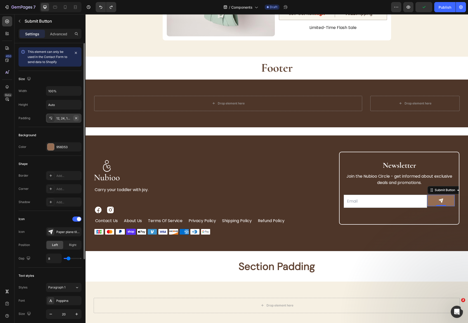
click at [75, 117] on icon "button" at bounding box center [76, 118] width 2 height 2
click at [66, 104] on input "Auto" at bounding box center [63, 104] width 35 height 9
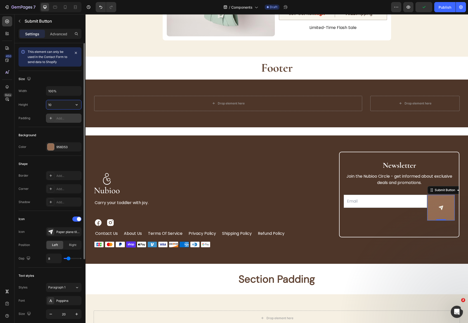
type input "1"
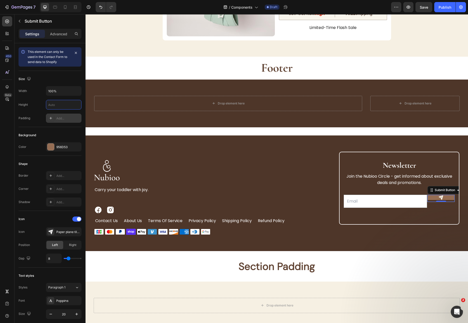
click at [65, 114] on div "Add..." at bounding box center [64, 118] width 36 height 9
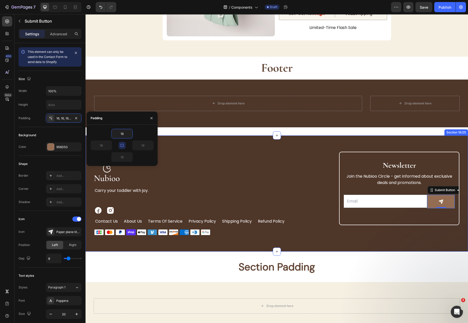
click at [442, 236] on div "Image Carry your toddler with joy. Text Block Image Image Row contact us Button…" at bounding box center [277, 193] width 383 height 116
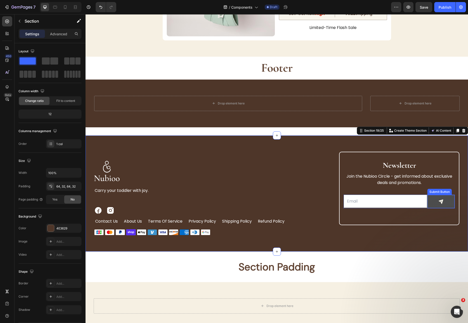
click at [429, 202] on button at bounding box center [441, 201] width 27 height 13
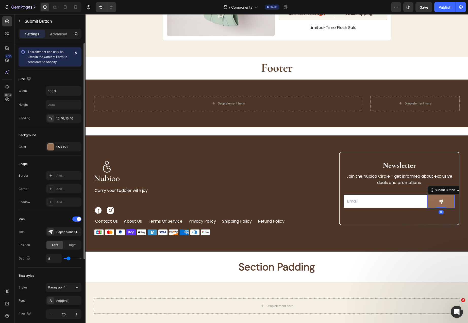
click at [57, 112] on div "Width 100% Height Padding 16, 16, 16, 16" at bounding box center [50, 104] width 63 height 37
click at [62, 120] on div "16, 16, 16, 16" at bounding box center [63, 118] width 15 height 5
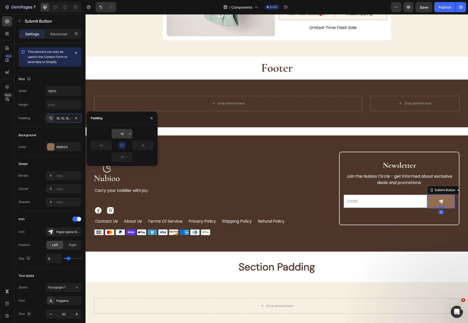
click at [123, 135] on input "16" at bounding box center [122, 133] width 21 height 9
type input "1"
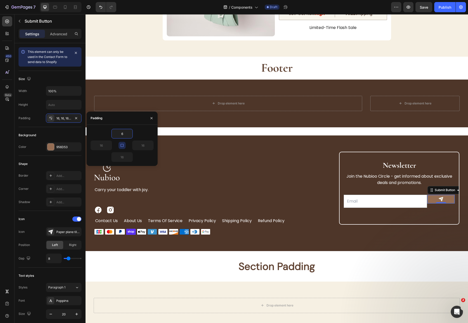
type input "6"
click at [428, 201] on button at bounding box center [441, 199] width 27 height 8
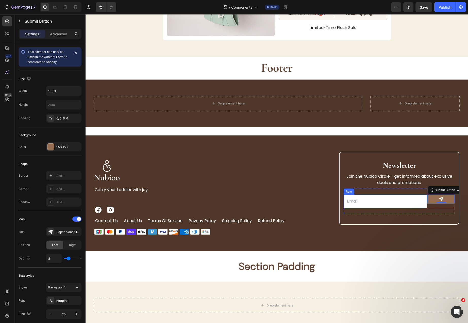
click at [428, 204] on div "Submit Button 0" at bounding box center [442, 201] width 28 height 13
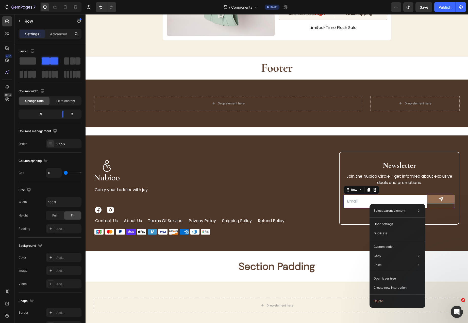
click at [440, 206] on div "Submit Button" at bounding box center [442, 201] width 28 height 13
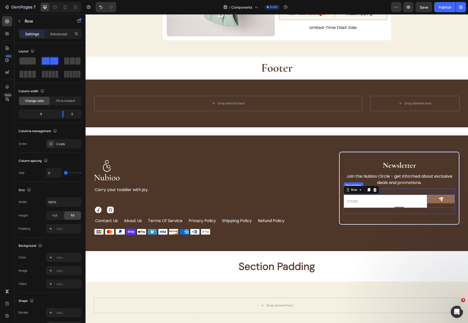
click at [425, 210] on div "Email Field Submit Button Row 0 Newsletter" at bounding box center [400, 200] width 112 height 25
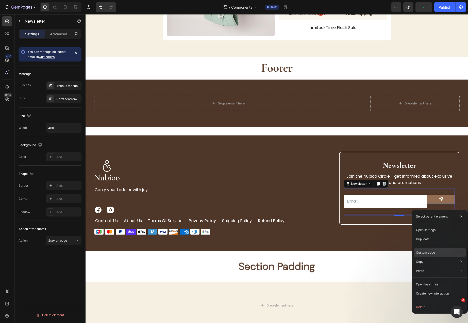
click at [428, 253] on p "Custom code" at bounding box center [425, 252] width 19 height 5
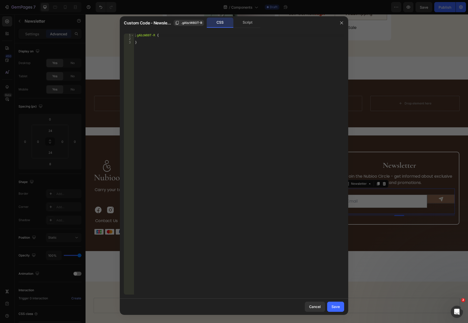
click at [184, 46] on div ".gAbzW80T-R { }" at bounding box center [239, 168] width 210 height 268
type textarea "}"
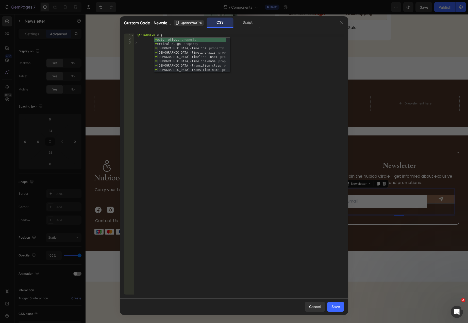
scroll to position [0, 2]
type textarea ".gAbzW80T-R button {"
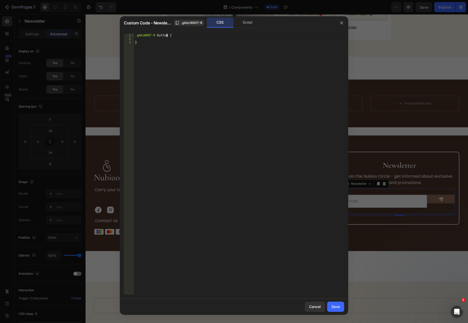
scroll to position [0, 0]
click at [159, 34] on div ".gAbzW80T-R button { }" at bounding box center [239, 168] width 210 height 268
paste textarea "gp-flex gp-flex-col"
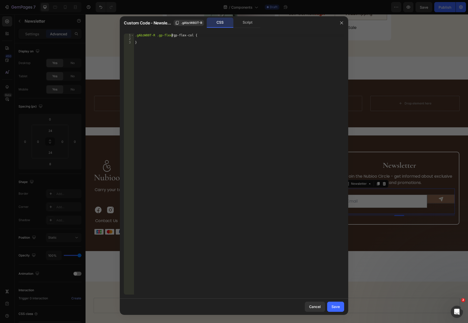
type textarea ".gAbzW80T-R .gp-flex .gp-flex-col {"
type textarea "height: 100%;"
click at [339, 307] on div "Save" at bounding box center [336, 306] width 8 height 5
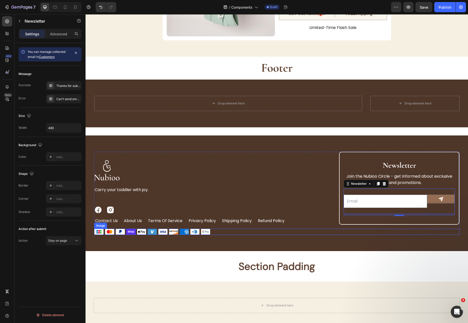
click at [437, 216] on div "Newsletter Heading Join the Nubioo Circle - get informed about exclusive deals …" at bounding box center [399, 188] width 121 height 73
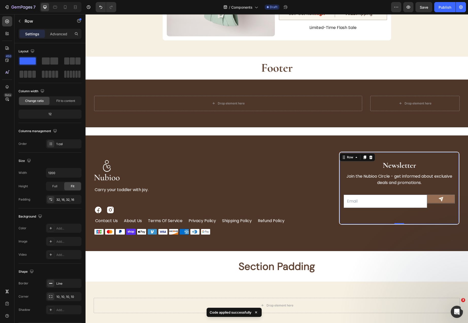
click at [438, 224] on div "0" at bounding box center [400, 224] width 120 height 0
click at [445, 224] on div "0" at bounding box center [400, 224] width 120 height 0
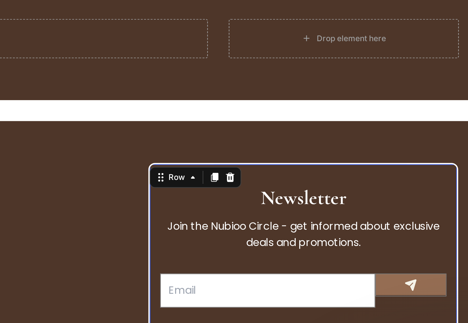
scroll to position [2376, 0]
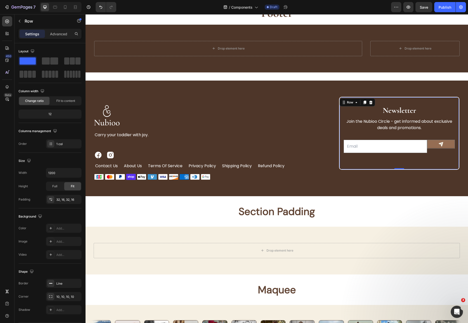
click at [377, 169] on div "0" at bounding box center [400, 169] width 120 height 0
click at [420, 169] on div "0" at bounding box center [400, 169] width 120 height 0
click at [442, 169] on div "0" at bounding box center [400, 169] width 120 height 0
click at [410, 169] on div "0" at bounding box center [400, 169] width 120 height 0
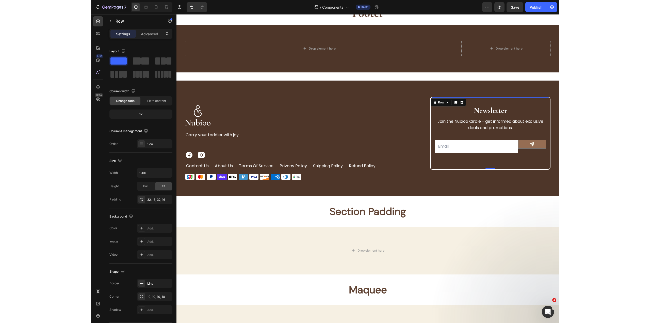
scroll to position [2377, 0]
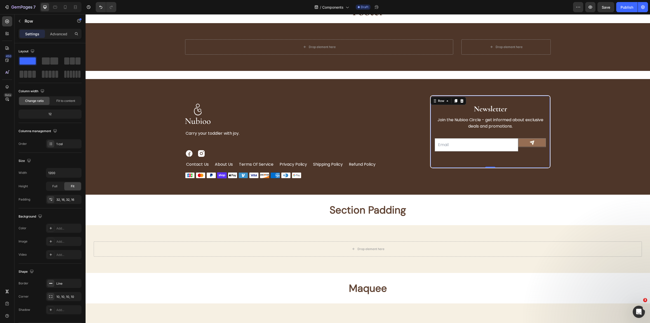
click at [539, 168] on div "0" at bounding box center [491, 168] width 120 height 0
click at [520, 168] on div "0" at bounding box center [491, 168] width 120 height 0
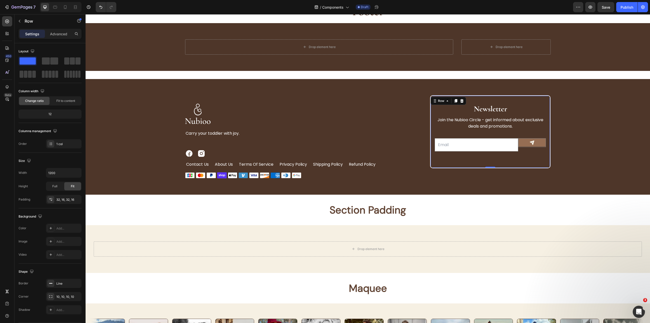
click at [496, 168] on div "0" at bounding box center [491, 168] width 120 height 0
click at [583, 93] on div "Image Carry your toddler with joy. Text Block Image Image Row contact us Button…" at bounding box center [368, 137] width 565 height 116
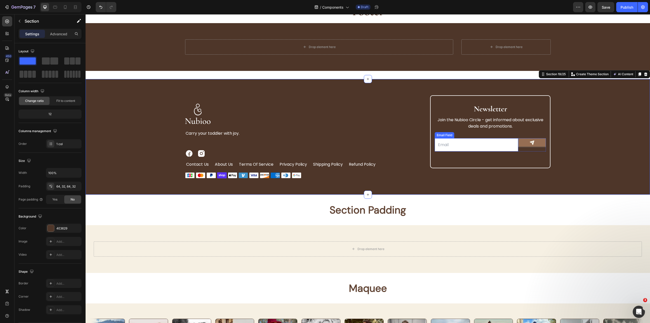
click at [512, 140] on input "email" at bounding box center [477, 144] width 84 height 13
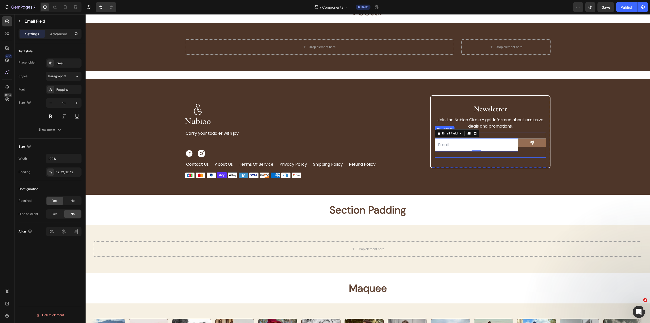
click at [524, 153] on div "Email Field 0 Submit Button Row Newsletter" at bounding box center [491, 144] width 112 height 25
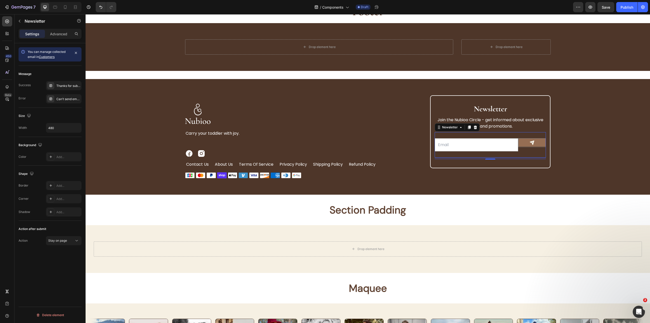
click at [517, 157] on div "8" at bounding box center [491, 157] width 112 height 0
click at [461, 128] on icon at bounding box center [461, 127] width 4 height 4
click at [521, 157] on div "8" at bounding box center [491, 157] width 112 height 0
click at [513, 157] on div "8" at bounding box center [491, 157] width 112 height 0
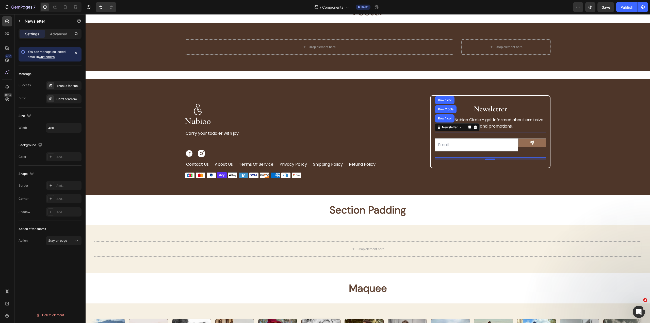
click at [513, 157] on div "8" at bounding box center [491, 157] width 112 height 0
click at [519, 157] on div "8" at bounding box center [491, 157] width 112 height 0
click at [541, 117] on p "Join the Nubioo Circle - get informed about exclusive deals and promotions." at bounding box center [490, 123] width 110 height 13
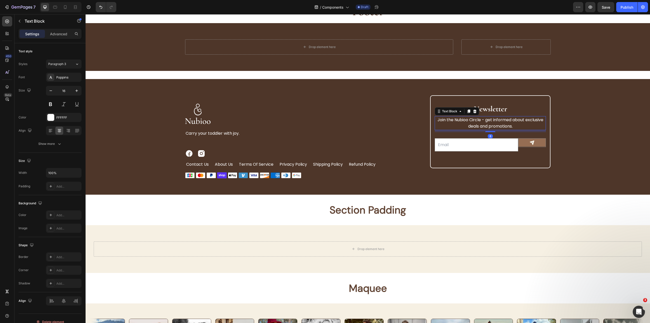
click at [505, 147] on input "email" at bounding box center [477, 144] width 84 height 13
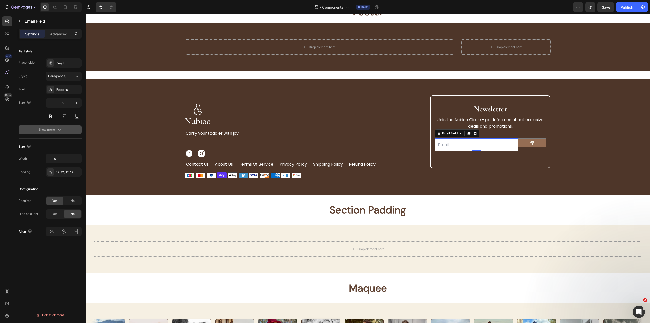
click at [54, 131] on div "Show more" at bounding box center [50, 129] width 24 height 5
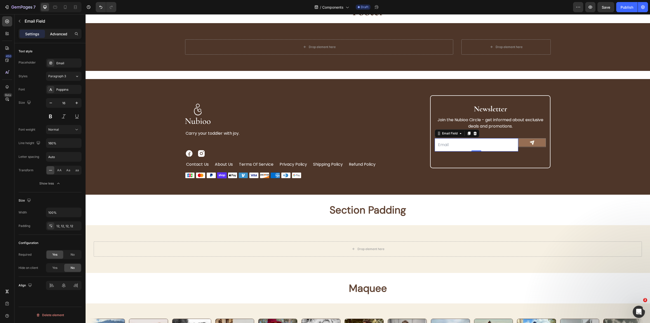
click at [58, 35] on p "Advanced" at bounding box center [58, 33] width 17 height 5
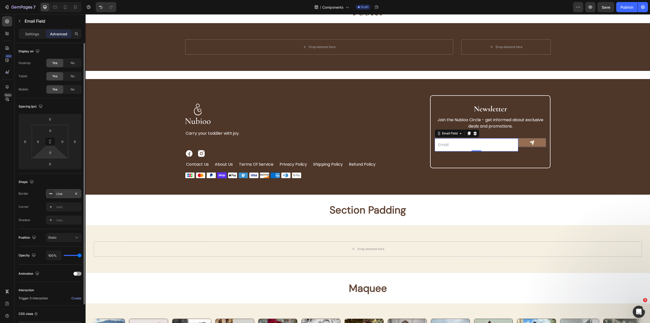
scroll to position [37, 0]
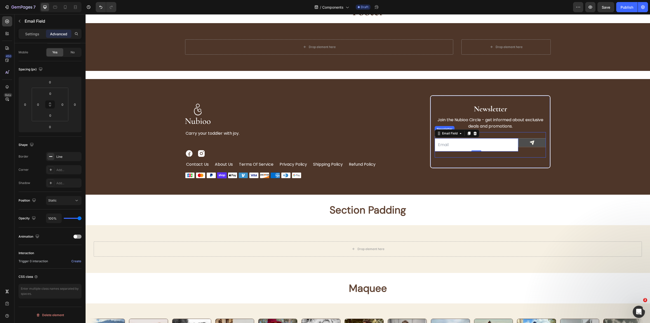
click at [521, 147] on button at bounding box center [532, 142] width 27 height 8
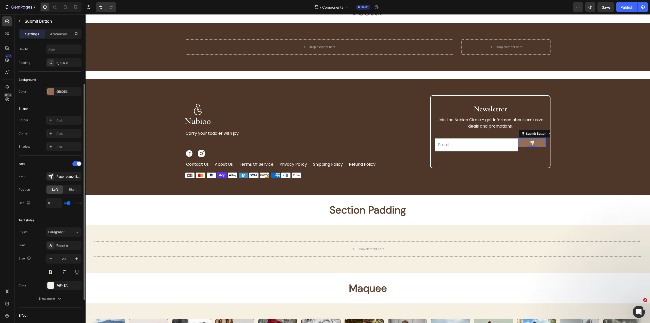
scroll to position [0, 0]
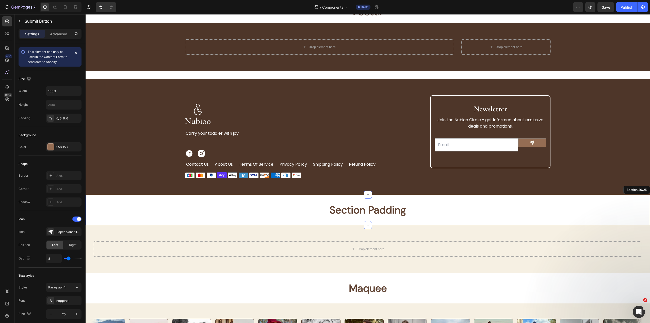
click at [546, 195] on div "Section Padding Heading Section 20/25" at bounding box center [368, 210] width 565 height 30
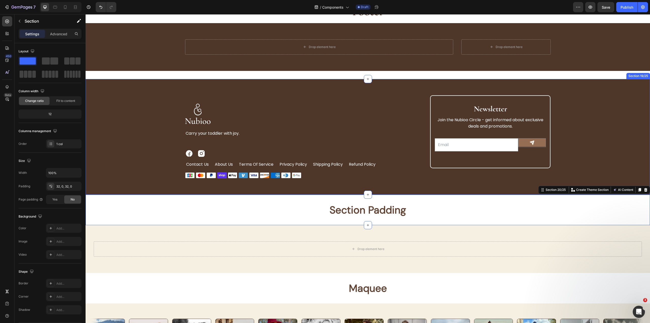
click at [140, 98] on div "Image Carry your toddler with joy. Text Block Image Image Row contact us Button…" at bounding box center [368, 136] width 548 height 83
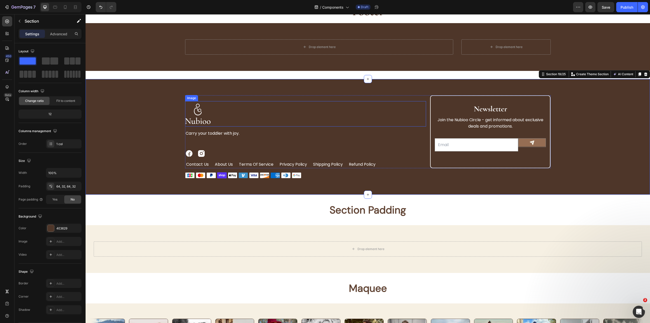
click at [200, 101] on img at bounding box center [197, 113] width 25 height 25
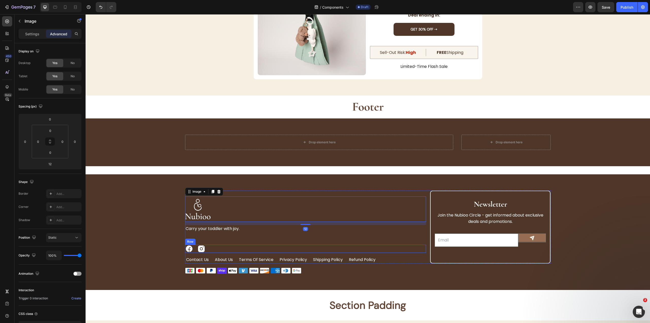
scroll to position [2276, 0]
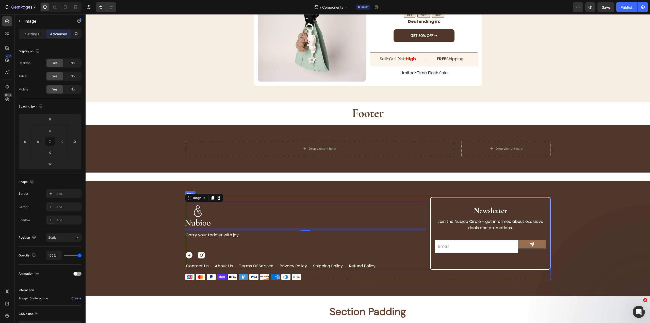
click at [278, 250] on div "Image 12 Carry your toddler with joy. Text Block Image Image Row contact us But…" at bounding box center [305, 233] width 241 height 73
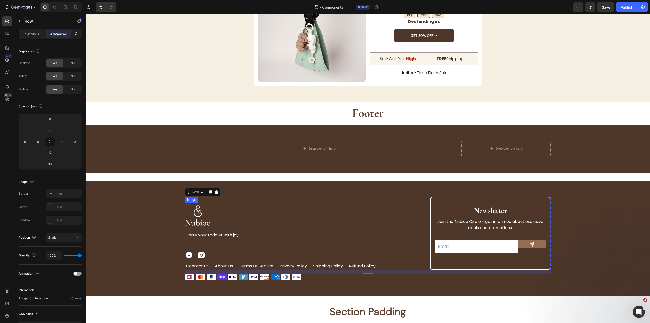
click at [198, 203] on img at bounding box center [197, 215] width 25 height 25
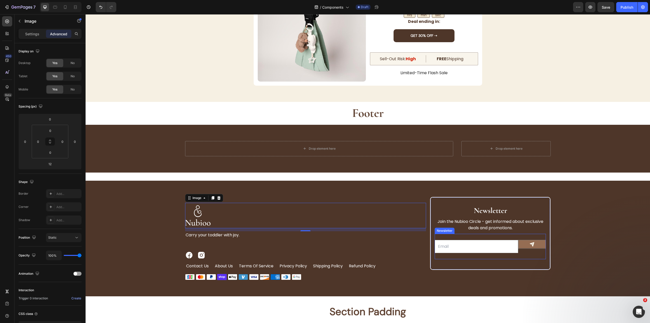
click at [517, 256] on div "Email Field Submit Button Row Newsletter" at bounding box center [491, 246] width 112 height 25
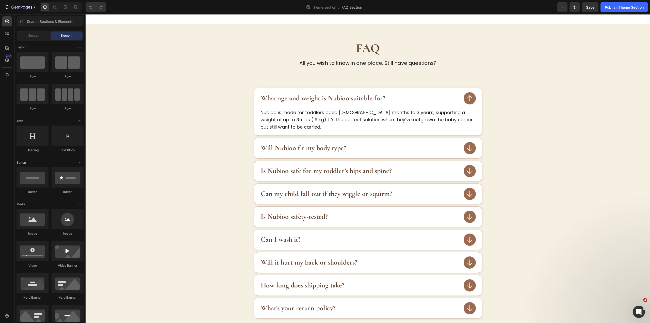
click at [411, 18] on div at bounding box center [368, 19] width 565 height 10
click at [402, 28] on div "FAQ Heading All you wish to know in one place. Still have questions? Text Block…" at bounding box center [368, 196] width 565 height 344
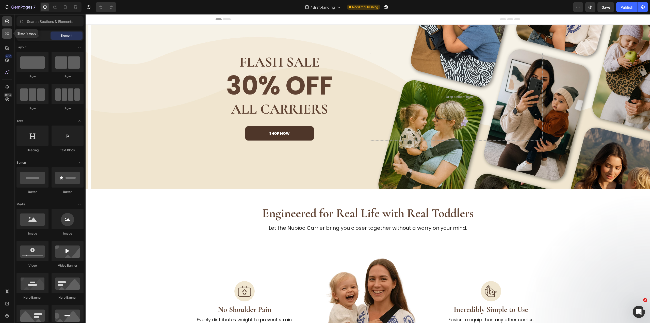
click at [6, 36] on div at bounding box center [7, 33] width 10 height 10
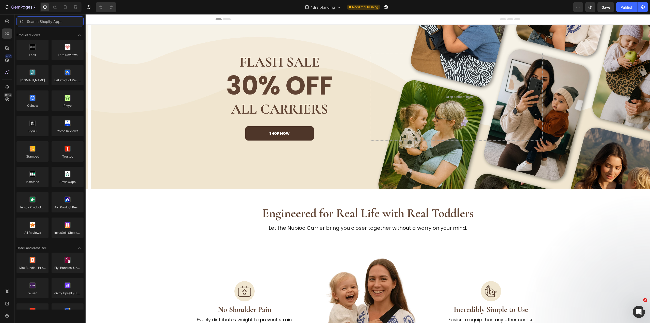
click at [51, 22] on input "text" at bounding box center [50, 21] width 67 height 10
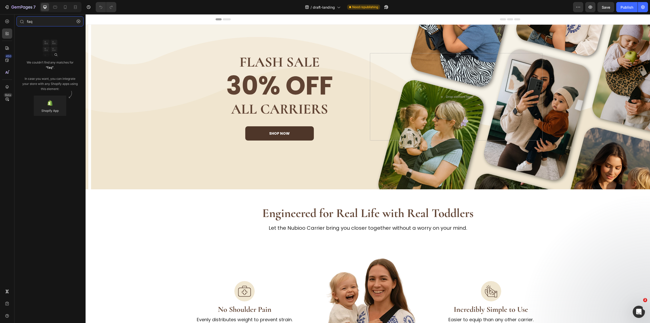
type input "faq"
click at [12, 34] on div "450 Beta" at bounding box center [7, 168] width 14 height 309
click at [79, 21] on icon "button" at bounding box center [79, 22] width 4 height 4
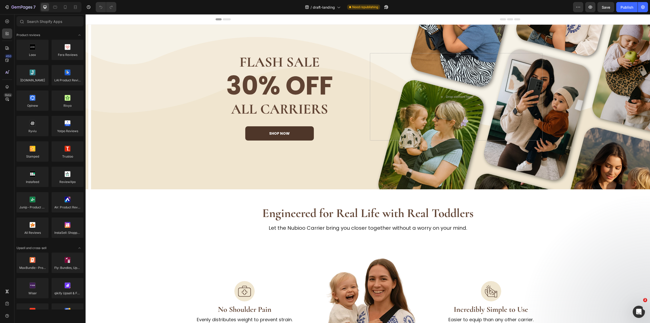
click at [8, 40] on div "450 Beta" at bounding box center [7, 151] width 10 height 270
click at [8, 45] on div at bounding box center [7, 48] width 10 height 10
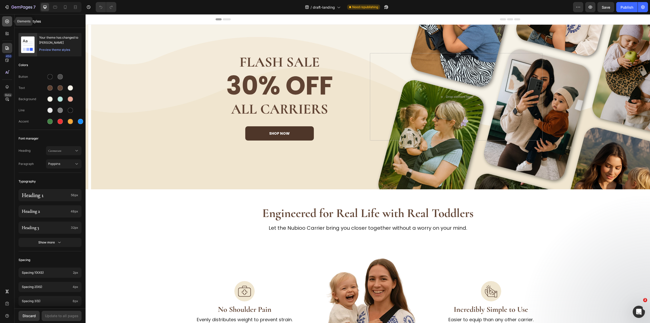
click at [7, 26] on div at bounding box center [7, 21] width 10 height 10
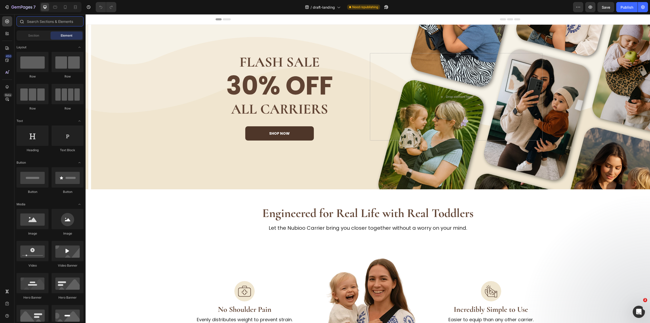
click at [42, 22] on input "text" at bounding box center [50, 21] width 67 height 10
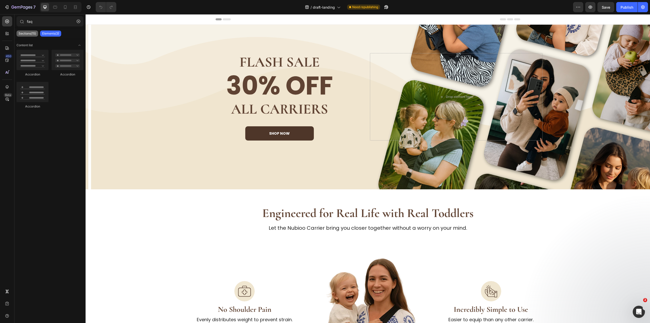
click at [36, 36] on div "Sections(15)" at bounding box center [28, 33] width 22 height 6
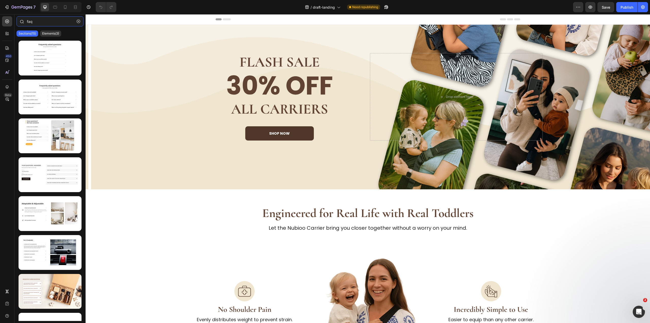
click at [37, 24] on input "faq" at bounding box center [50, 21] width 67 height 10
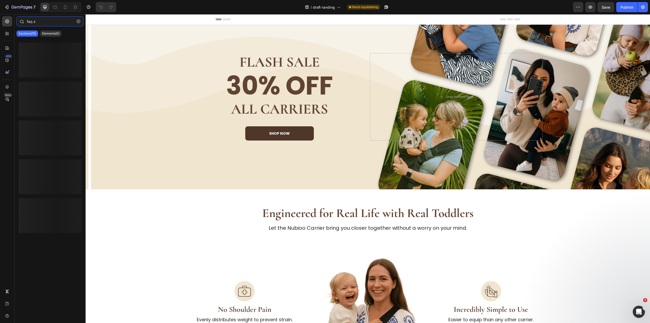
type input "faq se"
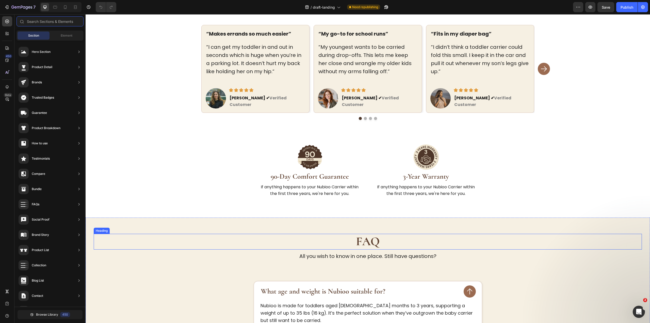
scroll to position [813, 0]
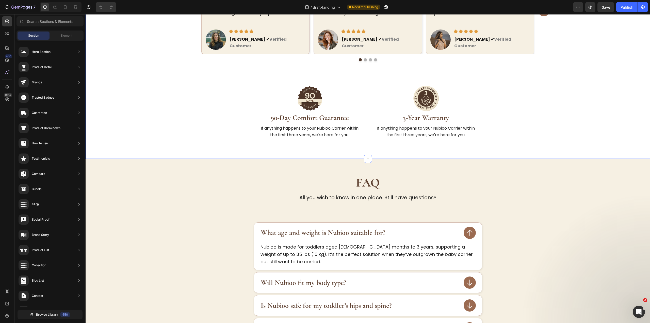
click at [621, 149] on div "150,000+ Happy Parents Heading Trusted by families who were tired of carriers t…" at bounding box center [368, 31] width 565 height 256
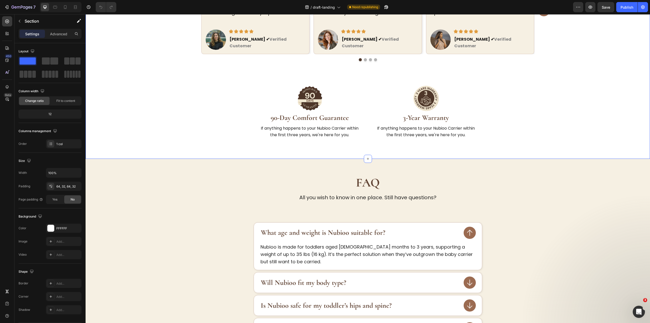
click at [556, 152] on div "Section 5" at bounding box center [558, 154] width 15 height 5
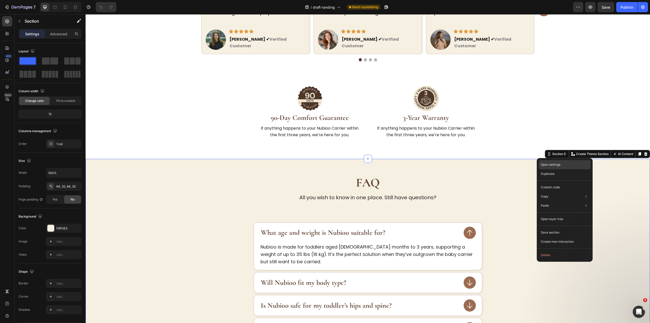
click at [577, 167] on div "Open settings" at bounding box center [565, 164] width 52 height 9
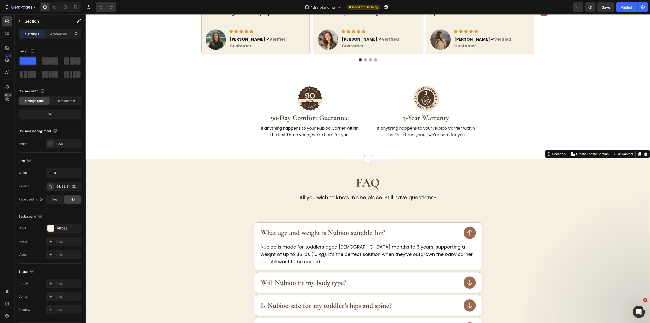
drag, startPoint x: 587, startPoint y: 166, endPoint x: 588, endPoint y: 164, distance: 3.1
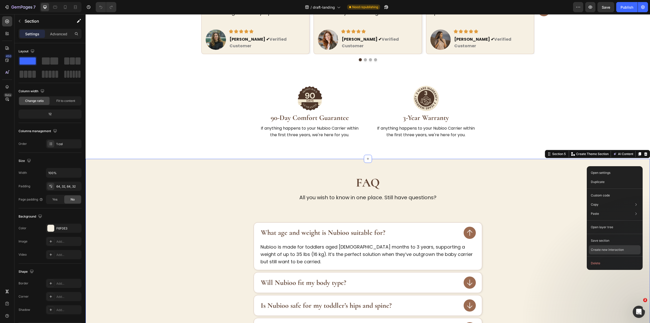
click at [620, 250] on p "Create new interaction" at bounding box center [607, 249] width 33 height 5
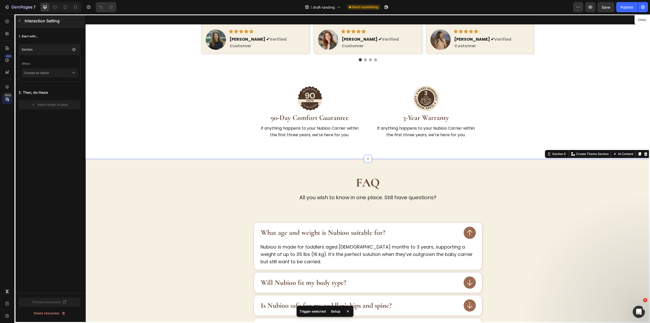
click at [22, 21] on button "button" at bounding box center [19, 21] width 8 height 8
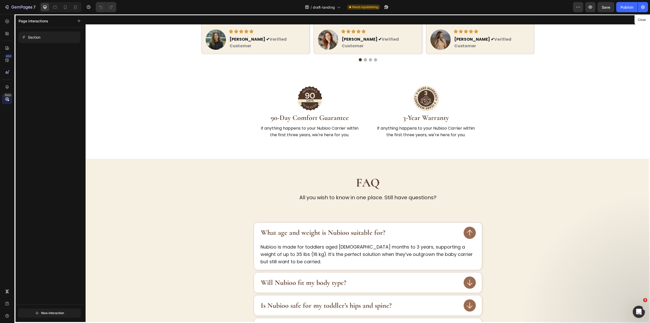
click at [531, 163] on div at bounding box center [368, 168] width 565 height 309
click at [639, 19] on button "Close" at bounding box center [642, 19] width 12 height 7
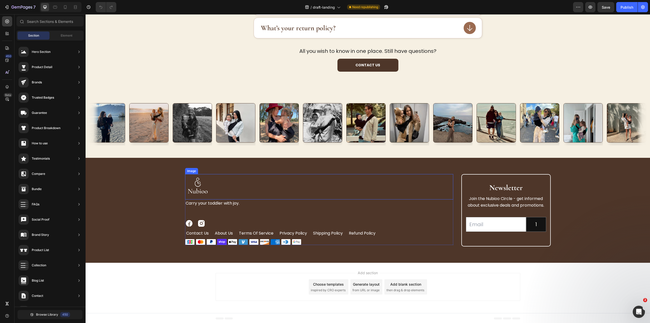
scroll to position [1220, 0]
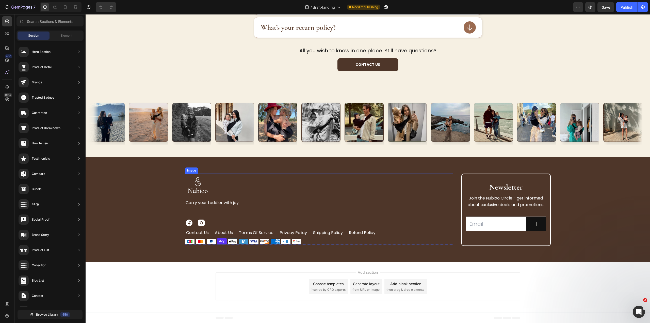
click at [249, 189] on div at bounding box center [319, 185] width 268 height 25
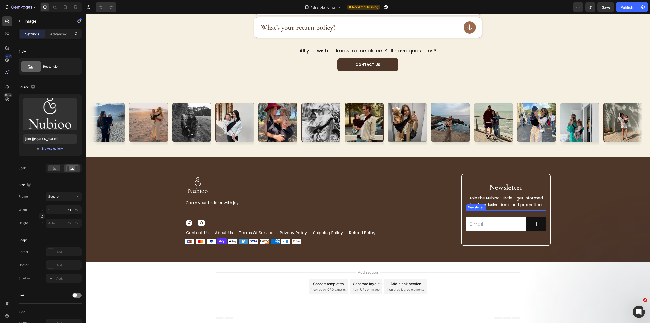
click at [523, 215] on div "Email Field 1 Submit Button Row Newsletter" at bounding box center [506, 223] width 80 height 27
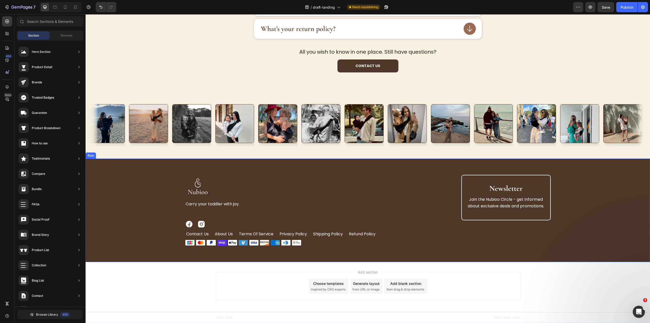
scroll to position [1218, 0]
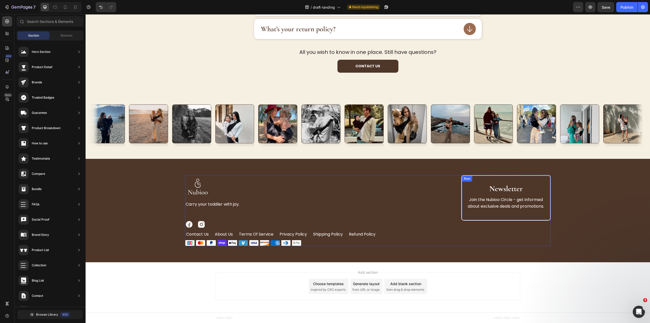
click at [544, 183] on div "Newsletter Heading Join the Nubioo Circle - get informed about exclusive deals …" at bounding box center [506, 197] width 89 height 45
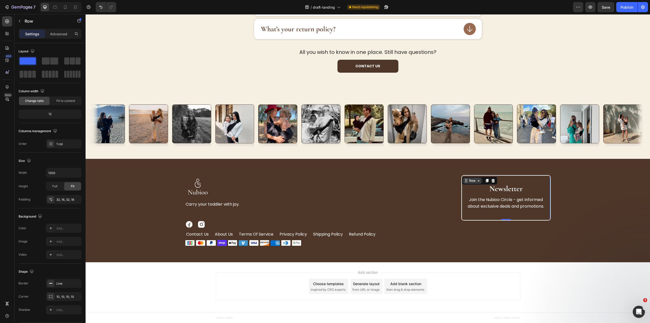
click at [468, 179] on div "Row" at bounding box center [472, 180] width 8 height 5
click at [394, 210] on div "Image Carry your toddler with joy. Text Block Image Image Row contact us Button…" at bounding box center [319, 210] width 268 height 71
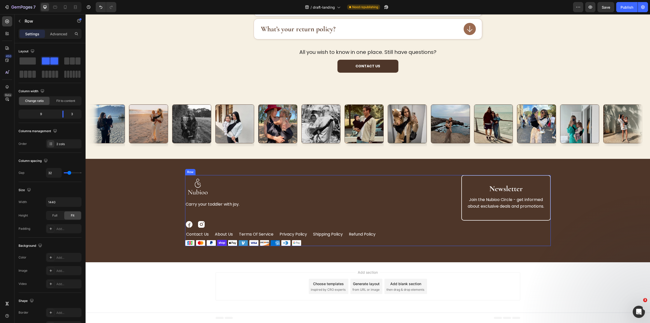
click at [453, 212] on div "Image Carry your toddler with joy. Text Block Image Image Row contact us Button…" at bounding box center [368, 210] width 366 height 71
click at [234, 241] on img at bounding box center [243, 243] width 116 height 6
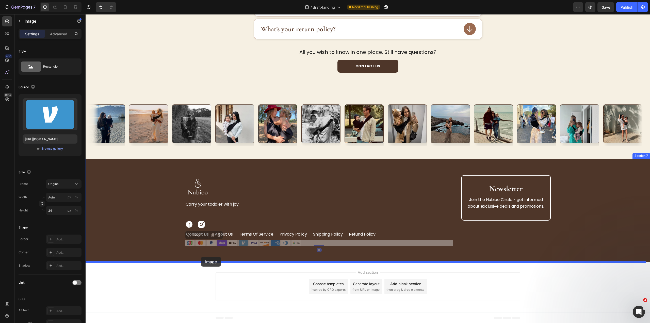
drag, startPoint x: 191, startPoint y: 235, endPoint x: 201, endPoint y: 257, distance: 23.4
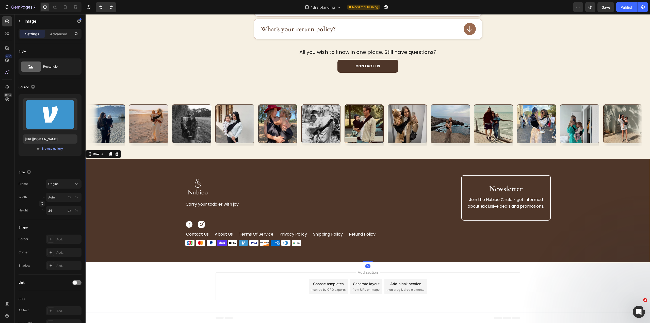
click at [533, 259] on div "Image Carry your toddler with joy. Text Block Image Image Row contact us Button…" at bounding box center [368, 210] width 565 height 103
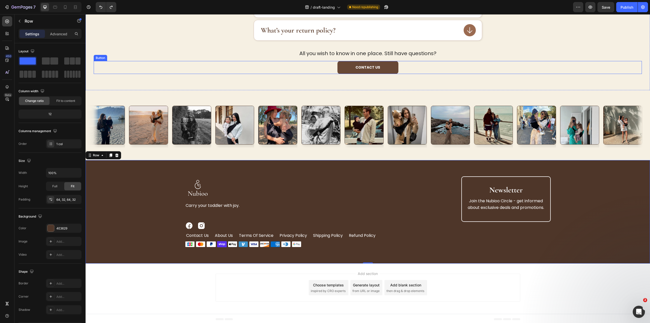
scroll to position [1040, 0]
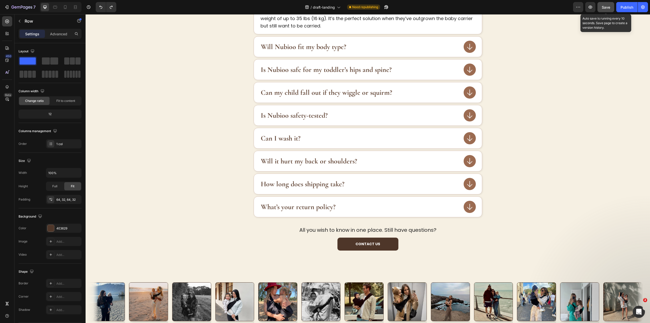
click at [607, 6] on span "Save" at bounding box center [606, 7] width 8 height 4
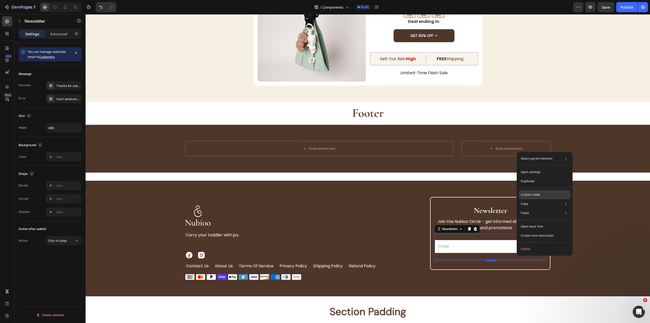
click at [548, 208] on div "Custom code" at bounding box center [545, 212] width 52 height 9
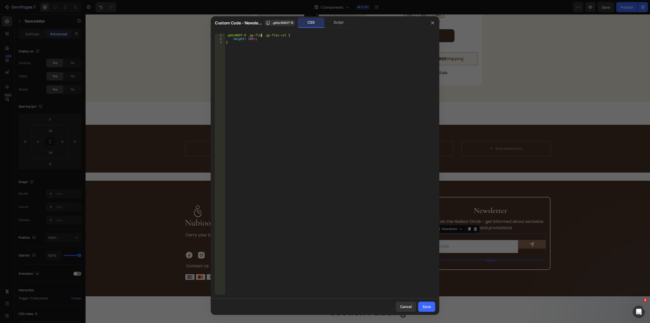
click at [262, 35] on div ".gAbzW80T-R .gp-flex .gp-flex-col { height : 100 % ; }" at bounding box center [330, 168] width 210 height 268
drag, startPoint x: 251, startPoint y: 50, endPoint x: 129, endPoint y: 1, distance: 131.6
click at [129, 1] on div "Custom Code - Newsletter .gAbzW80T-R CSS Script .gAbzW80T-R .gp-flex .gp-flex-c…" at bounding box center [325, 161] width 650 height 323
type textarea ".gAbzW80T-R .gp-flex .gp-flex-col { height: 100%;"
click at [432, 306] on button "Save" at bounding box center [426, 307] width 17 height 10
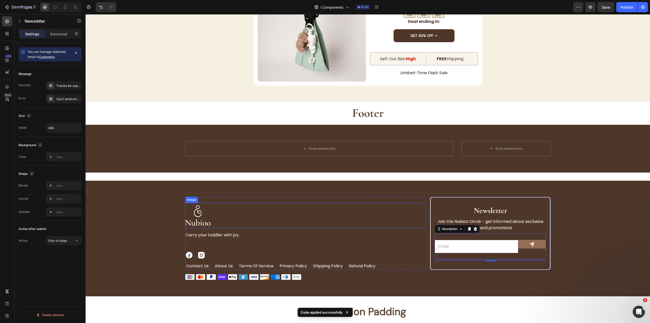
click at [326, 228] on div at bounding box center [305, 215] width 241 height 25
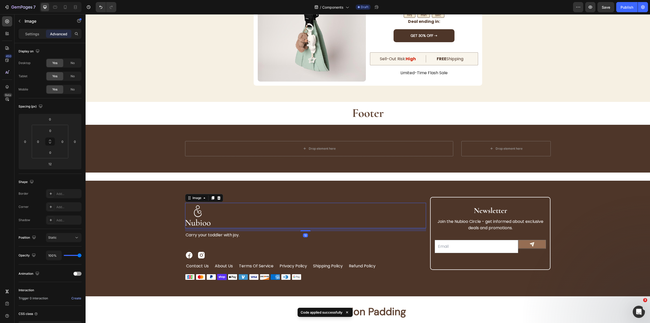
click at [287, 228] on div "12" at bounding box center [305, 228] width 241 height 0
click at [101, 6] on icon "Undo/Redo" at bounding box center [100, 7] width 3 height 3
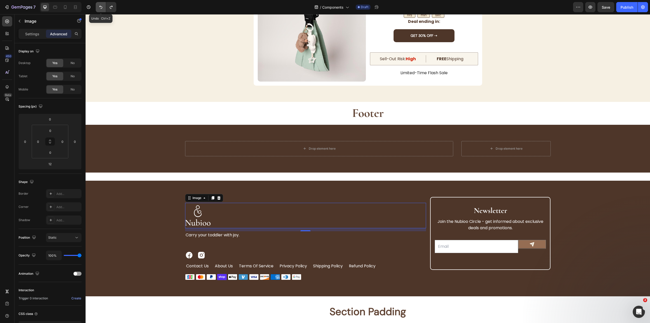
click at [101, 6] on icon "Undo/Redo" at bounding box center [100, 7] width 3 height 3
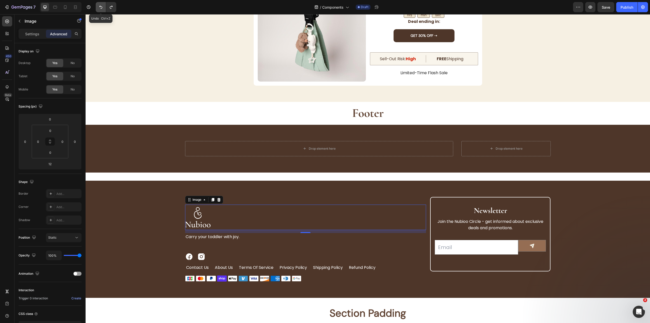
click at [101, 6] on icon "Undo/Redo" at bounding box center [100, 7] width 3 height 3
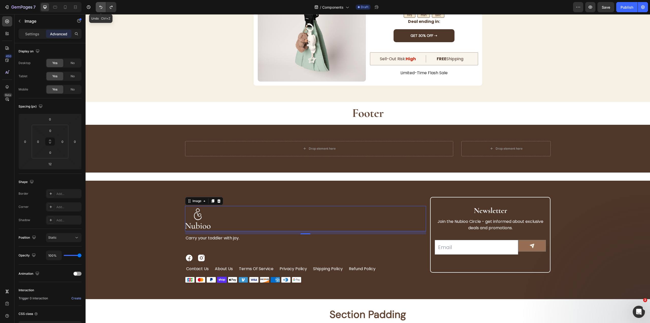
click at [101, 6] on icon "Undo/Redo" at bounding box center [100, 7] width 3 height 3
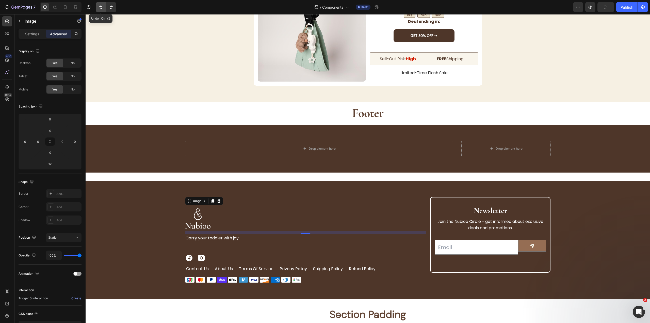
click at [101, 6] on icon "Undo/Redo" at bounding box center [100, 7] width 3 height 3
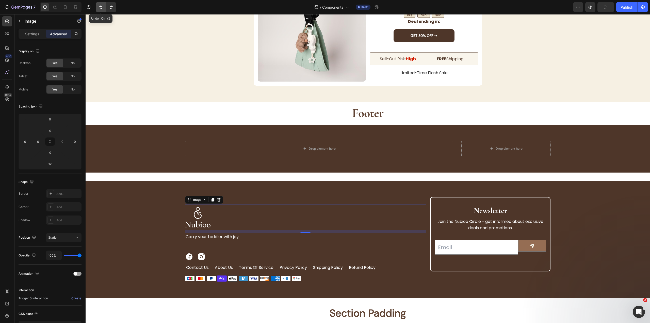
click at [101, 6] on icon "Undo/Redo" at bounding box center [100, 7] width 3 height 3
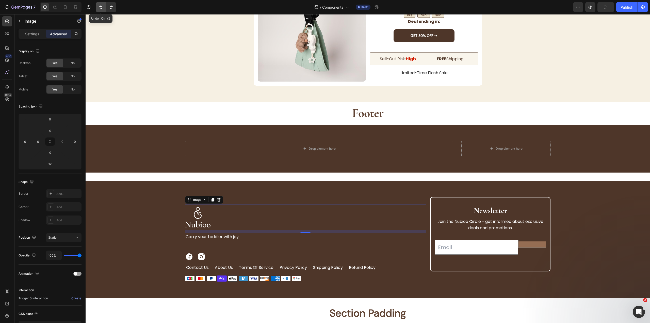
click at [101, 6] on icon "Undo/Redo" at bounding box center [100, 7] width 3 height 3
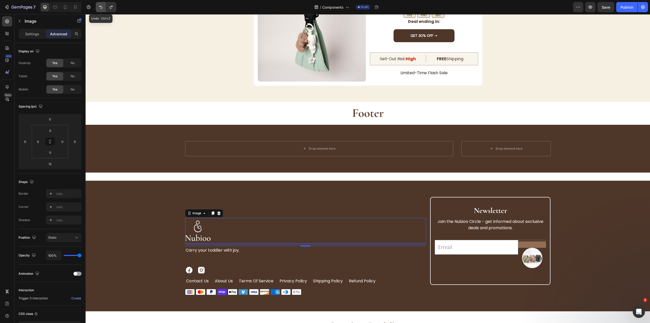
click at [101, 6] on icon "Undo/Redo" at bounding box center [100, 7] width 3 height 3
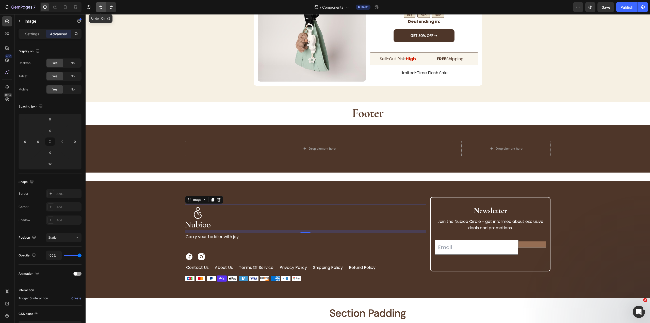
click at [101, 6] on icon "Undo/Redo" at bounding box center [100, 7] width 3 height 3
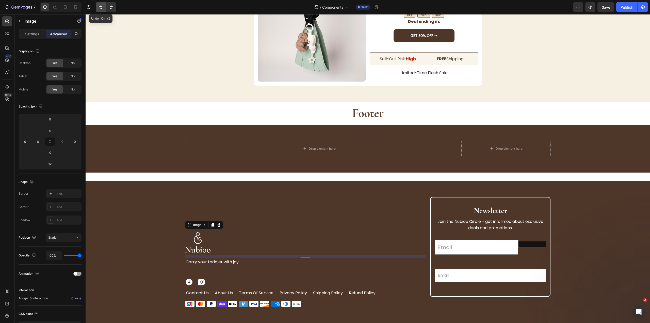
click at [101, 6] on icon "Undo/Redo" at bounding box center [100, 7] width 3 height 3
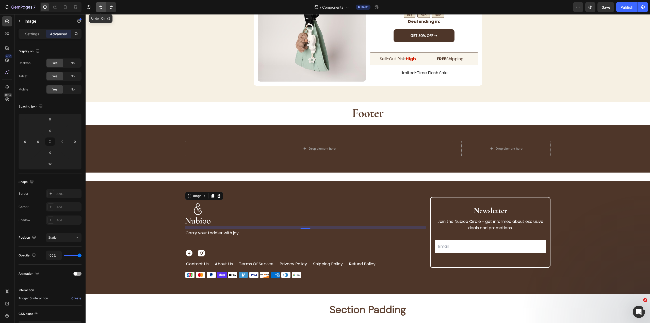
click at [101, 6] on icon "Undo/Redo" at bounding box center [100, 7] width 3 height 3
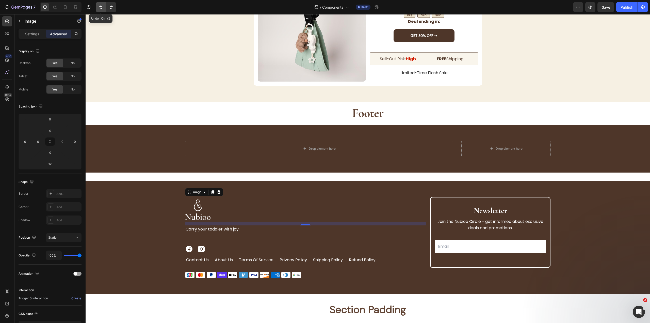
click at [101, 6] on icon "Undo/Redo" at bounding box center [100, 7] width 3 height 3
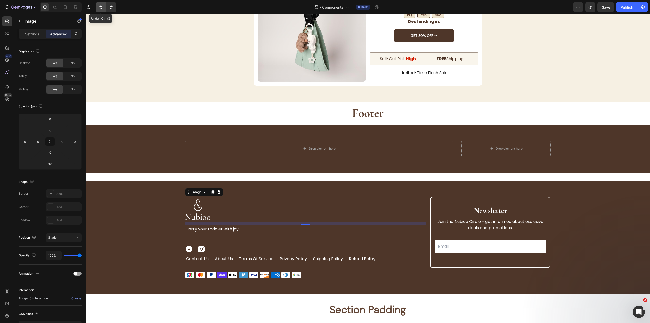
type input "0"
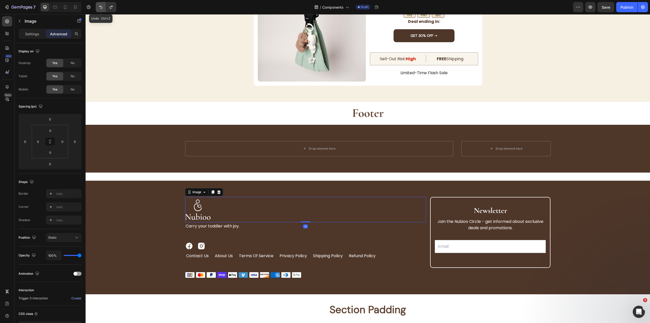
click at [101, 6] on icon "Undo/Redo" at bounding box center [100, 7] width 3 height 3
click at [101, 6] on icon "Undo/Redo" at bounding box center [100, 7] width 5 height 5
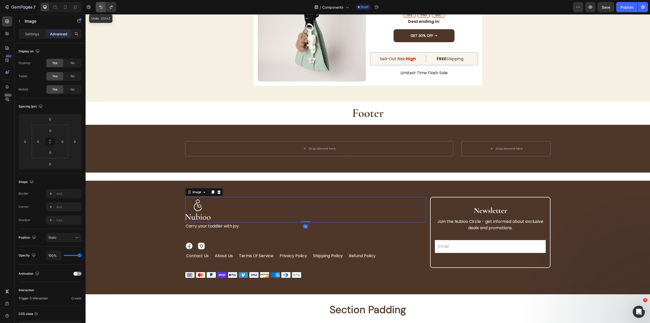
click at [101, 6] on icon "Undo/Redo" at bounding box center [100, 7] width 5 height 5
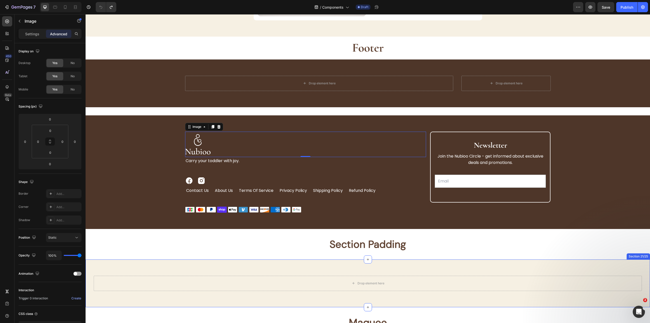
scroll to position [2327, 0]
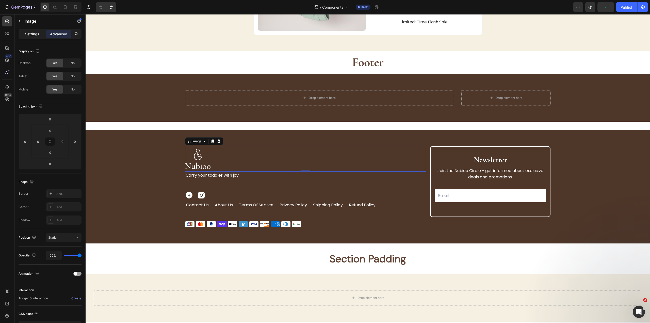
click at [30, 32] on p "Settings" at bounding box center [32, 33] width 14 height 5
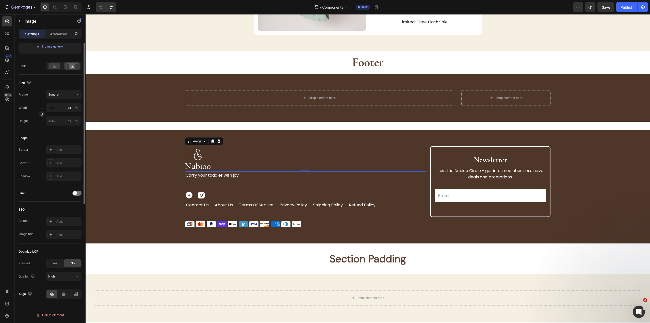
scroll to position [0, 0]
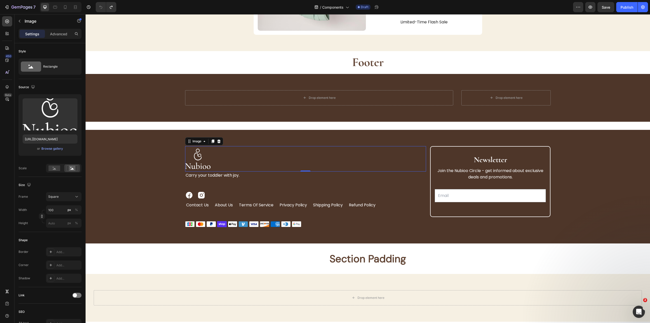
click at [234, 171] on div "0" at bounding box center [305, 171] width 241 height 0
click at [198, 171] on div "0" at bounding box center [305, 171] width 241 height 0
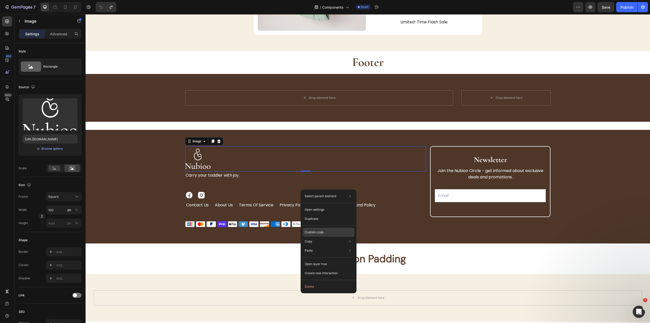
click at [326, 246] on div "Custom code" at bounding box center [329, 250] width 52 height 9
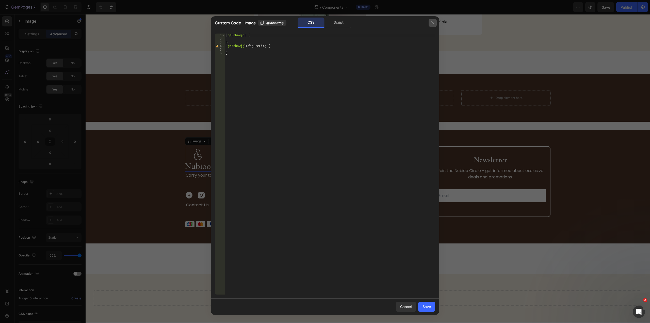
click at [431, 21] on icon "button" at bounding box center [433, 23] width 4 height 4
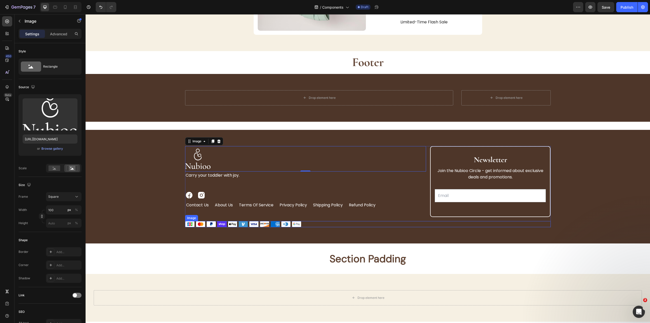
click at [424, 227] on div at bounding box center [368, 224] width 366 height 6
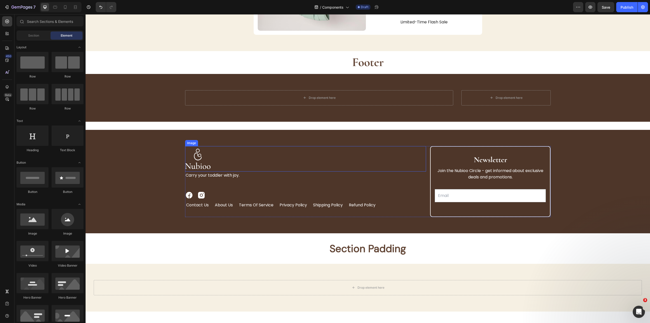
click at [418, 171] on div at bounding box center [305, 158] width 241 height 25
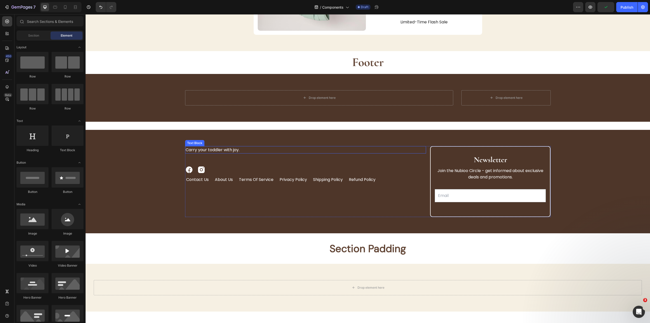
click at [249, 153] on p "Carry your toddler with joy." at bounding box center [306, 150] width 240 height 7
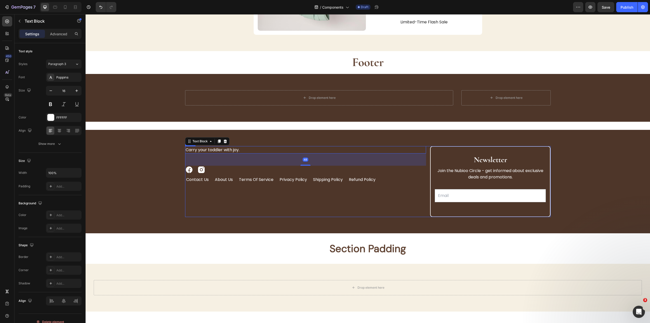
click at [346, 193] on div "Carry your toddler with joy. Text Block 48 Image Image Row contact us Button Ab…" at bounding box center [305, 181] width 241 height 71
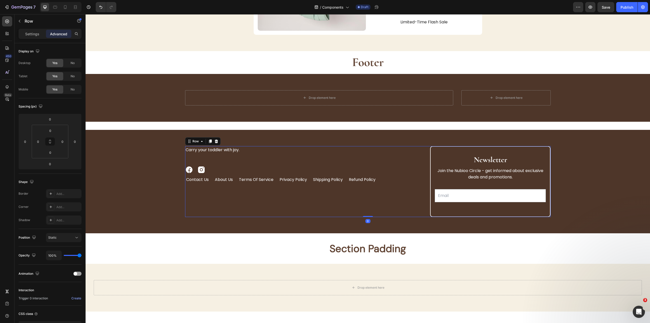
click at [320, 217] on div "0" at bounding box center [368, 217] width 366 height 0
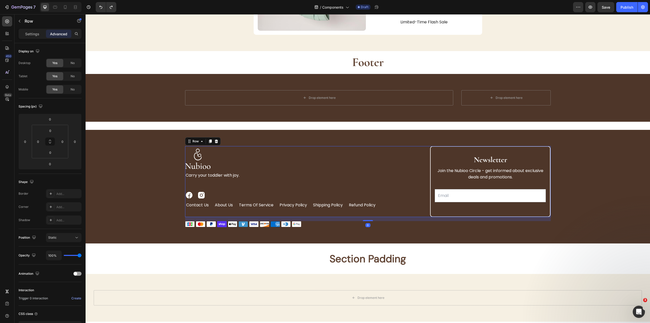
type input "16"
click at [314, 217] on div "16" at bounding box center [368, 217] width 366 height 0
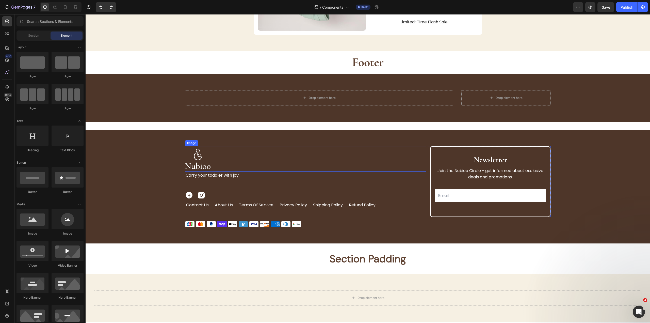
click at [409, 171] on div "Image" at bounding box center [305, 158] width 241 height 25
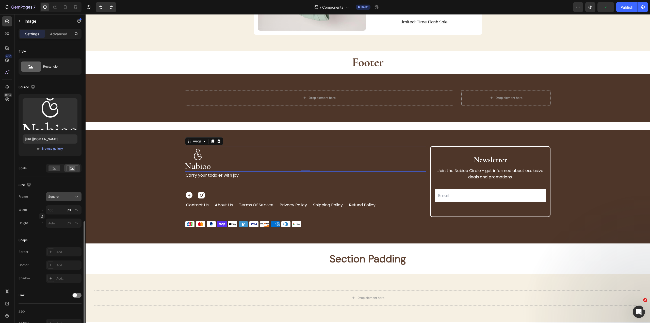
scroll to position [102, 0]
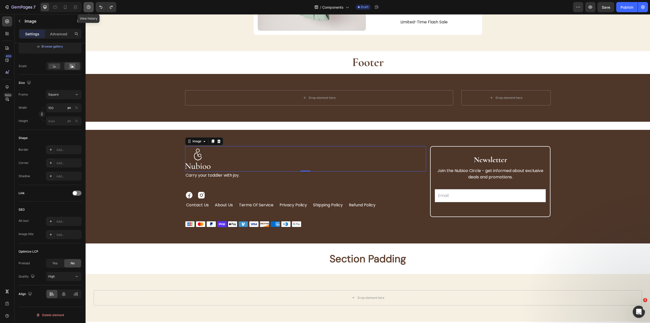
click at [88, 6] on icon "button" at bounding box center [89, 7] width 4 height 4
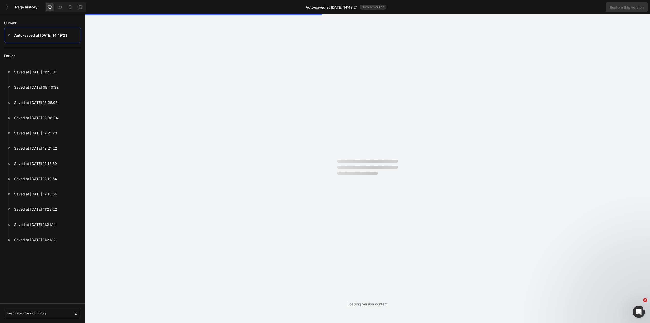
scroll to position [2300, 0]
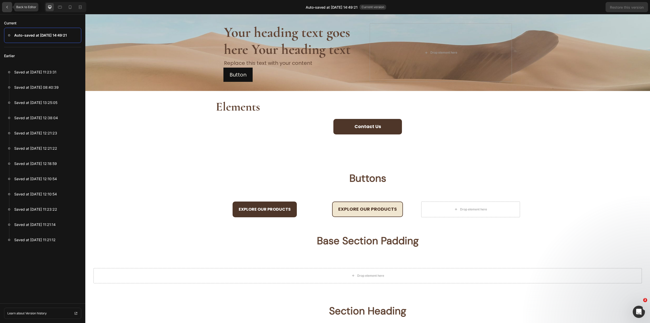
click at [11, 8] on div at bounding box center [7, 7] width 10 height 10
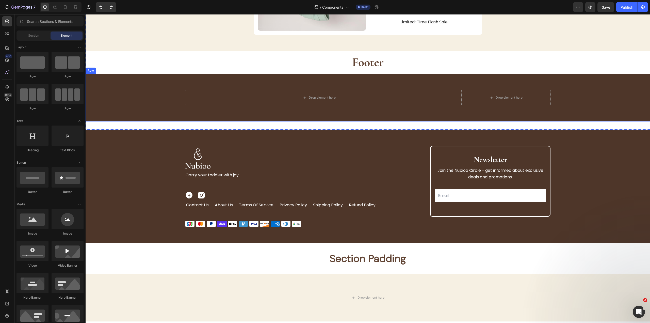
click at [172, 106] on div "Drop element here Row Drop element here Row Row Row" at bounding box center [368, 98] width 565 height 48
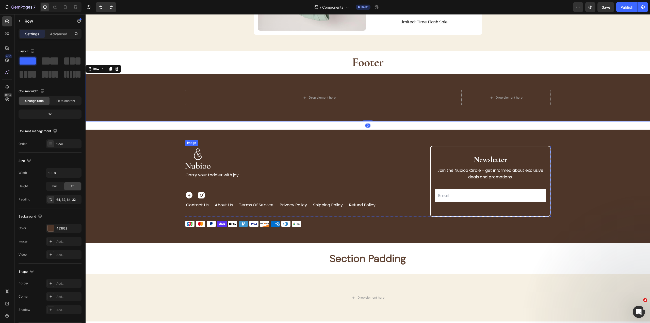
click at [267, 163] on div "Image" at bounding box center [305, 158] width 241 height 25
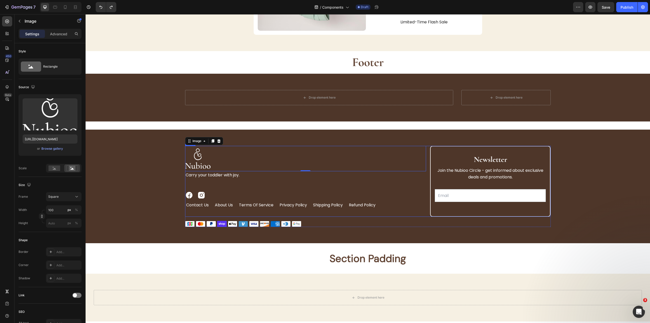
click at [426, 157] on div "Image 0 Carry your toddler with joy. Text Block Image Image Row contact us Butt…" at bounding box center [368, 181] width 366 height 71
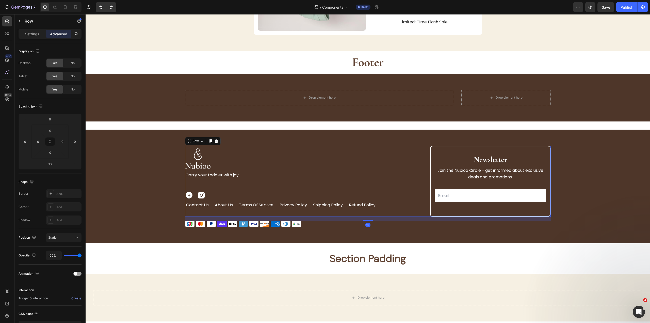
click at [225, 217] on div "16" at bounding box center [368, 217] width 366 height 0
click at [192, 217] on div "16" at bounding box center [368, 217] width 366 height 0
click at [195, 139] on div "Row" at bounding box center [196, 141] width 8 height 5
click at [7, 86] on icon at bounding box center [7, 87] width 3 height 4
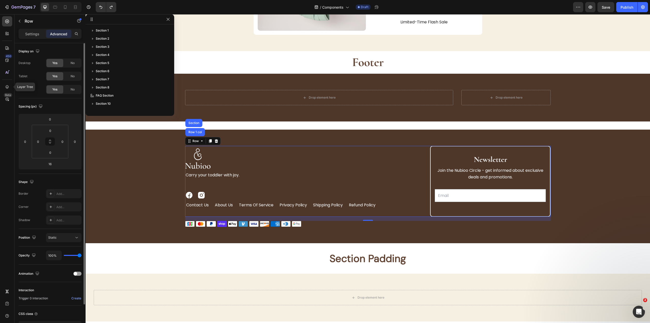
scroll to position [144, 0]
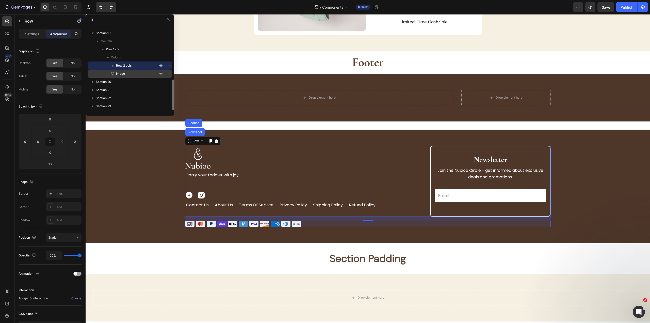
click at [132, 71] on p "Image" at bounding box center [131, 73] width 43 height 5
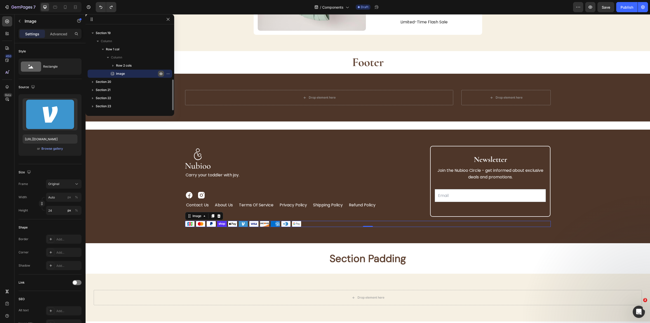
click at [160, 73] on icon "button" at bounding box center [161, 74] width 4 height 4
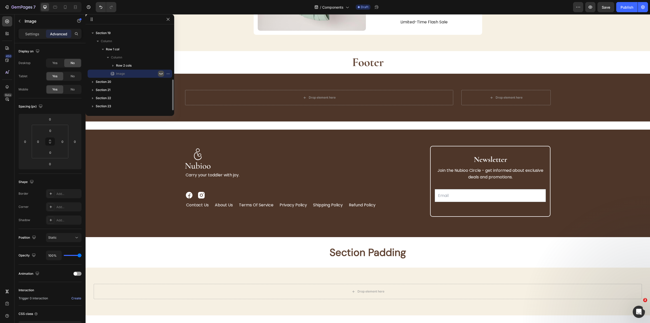
click at [160, 73] on icon "button" at bounding box center [161, 74] width 4 height 4
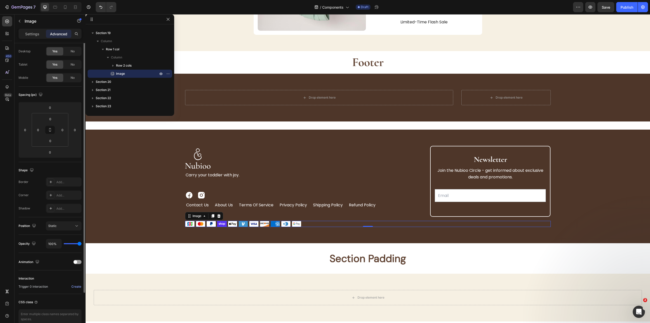
scroll to position [0, 0]
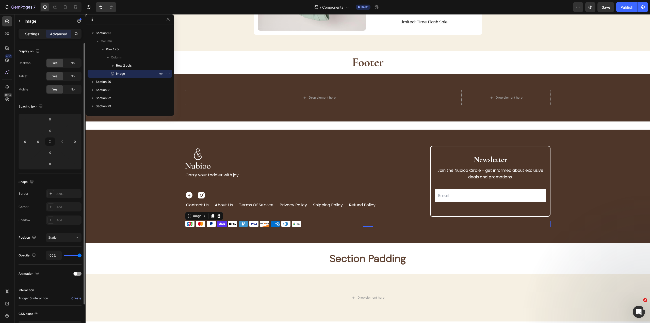
click at [38, 35] on p "Settings" at bounding box center [32, 33] width 14 height 5
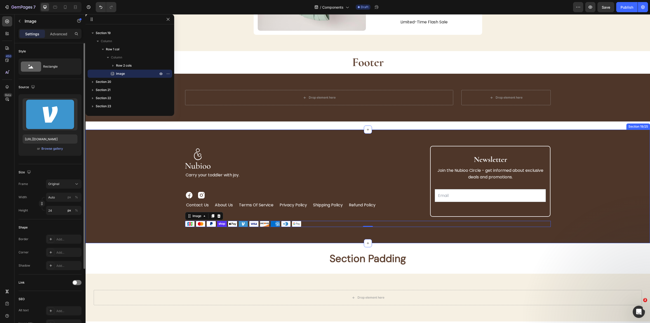
click at [590, 207] on div "Image Carry your toddler with joy. Text Block Image Image Row contact us Button…" at bounding box center [368, 186] width 548 height 81
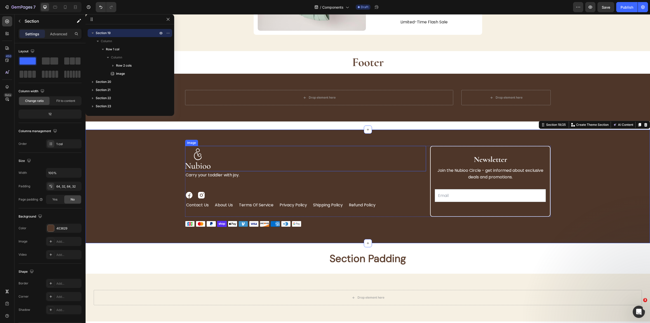
click at [356, 171] on div at bounding box center [305, 158] width 241 height 25
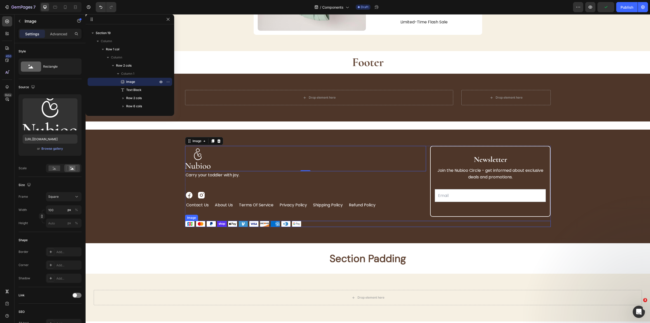
click at [367, 221] on div "Image" at bounding box center [368, 224] width 366 height 6
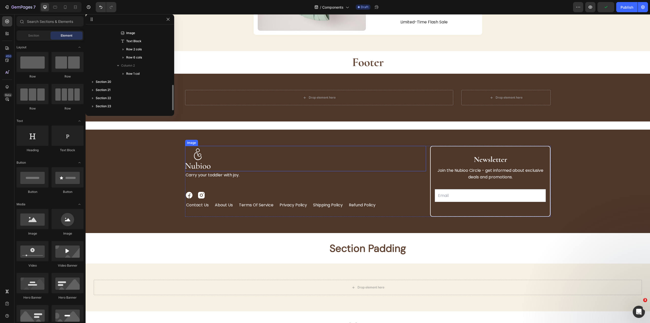
scroll to position [193, 0]
click at [329, 171] on div at bounding box center [305, 158] width 241 height 25
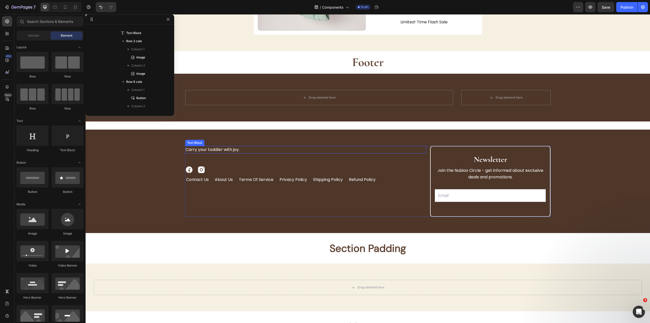
click at [241, 153] on p "Carry your toddler with joy." at bounding box center [306, 149] width 240 height 7
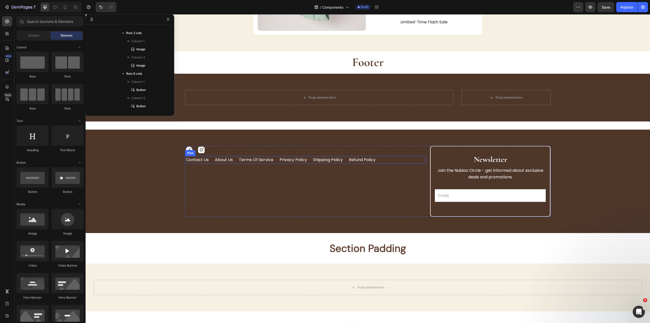
click at [283, 149] on div "Image Image Row" at bounding box center [305, 150] width 241 height 8
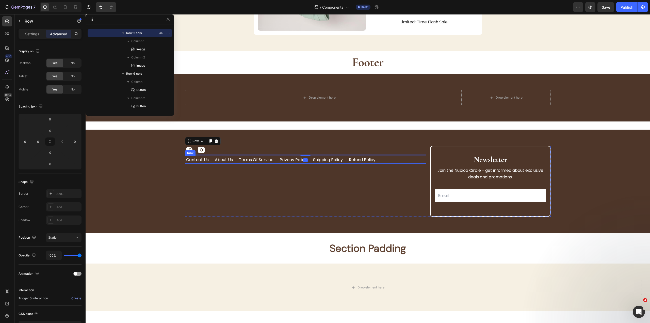
click at [401, 156] on div "contact us Button About Us Button Terms of Service Button Privacy Policy Button…" at bounding box center [305, 160] width 241 height 8
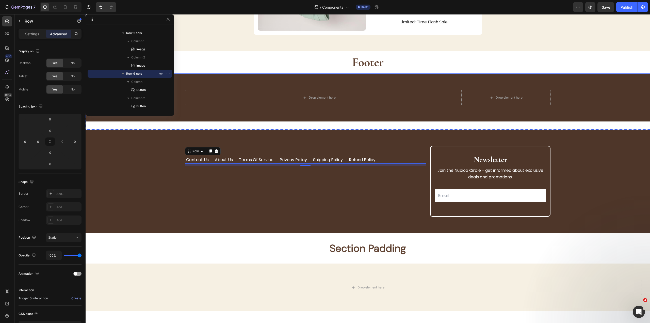
click at [254, 60] on h2 "Footer" at bounding box center [368, 62] width 565 height 23
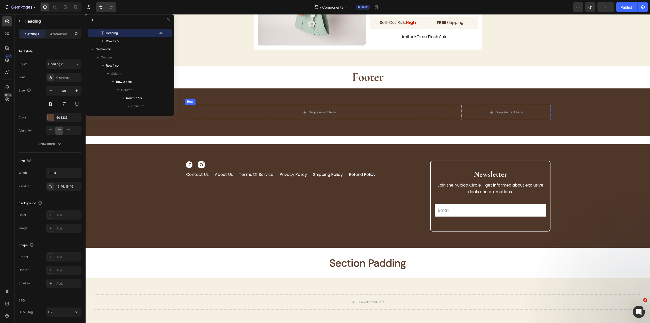
scroll to position [2297, 0]
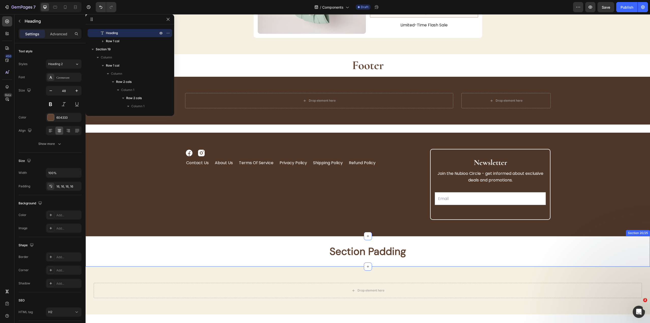
click at [296, 236] on div "Image Image Row contact us Button About Us Button Terms of Service Button Priva…" at bounding box center [368, 184] width 565 height 103
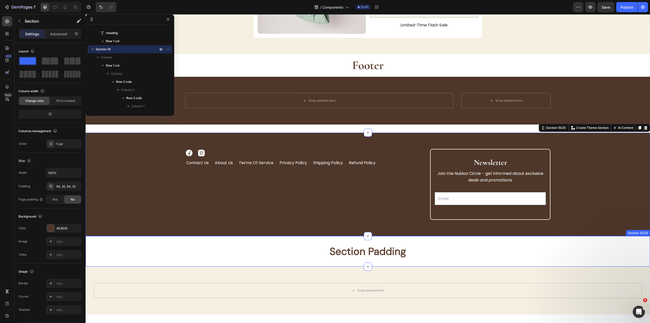
click at [288, 245] on h2 "Section Padding" at bounding box center [368, 251] width 565 height 14
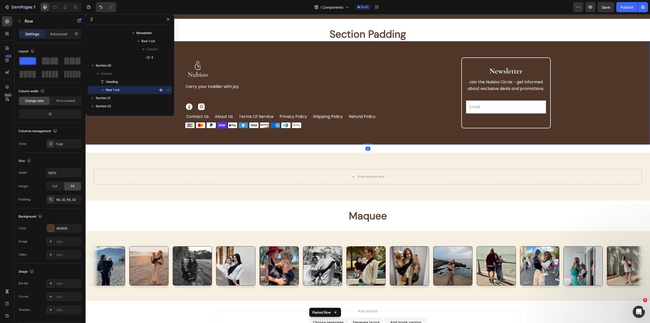
scroll to position [2523, 0]
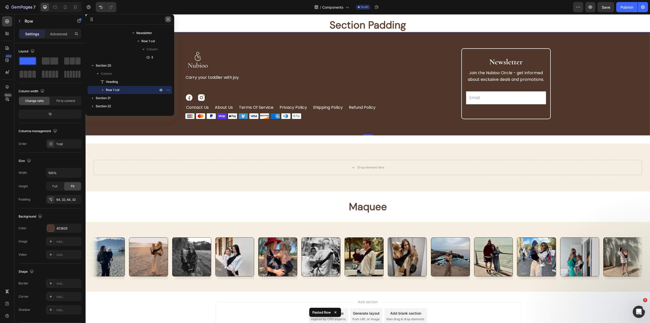
click at [170, 19] on icon "button" at bounding box center [168, 19] width 4 height 4
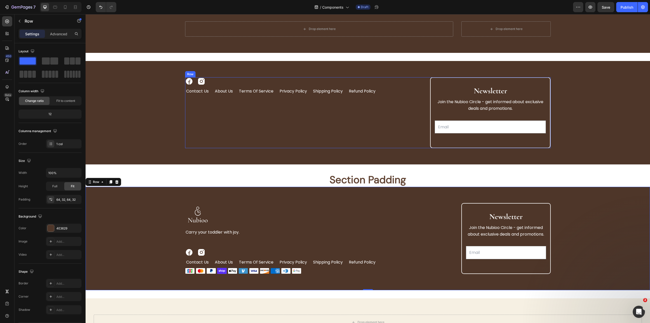
scroll to position [2384, 0]
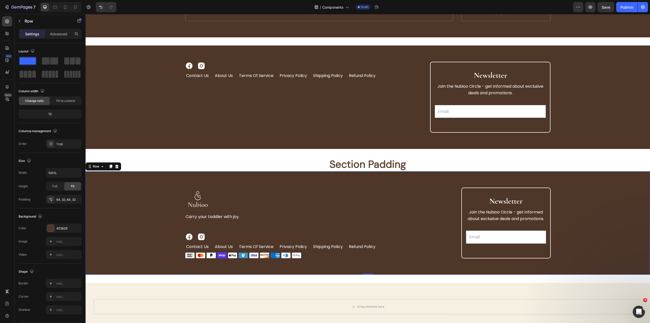
click at [220, 275] on div "0" at bounding box center [368, 275] width 565 height 0
click at [313, 275] on div "0" at bounding box center [368, 275] width 565 height 0
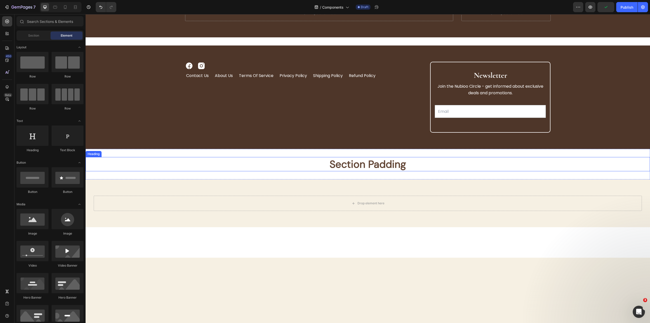
click at [385, 160] on strong "Section Padding" at bounding box center [368, 163] width 76 height 13
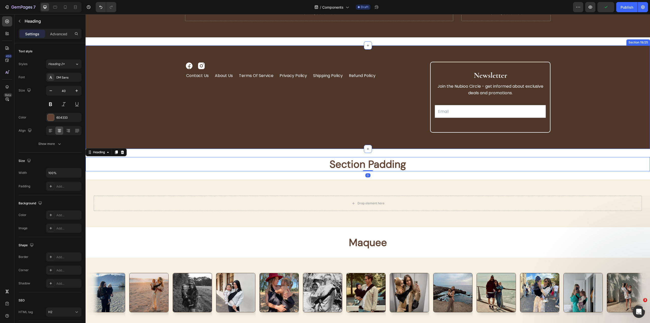
scroll to position [2257, 0]
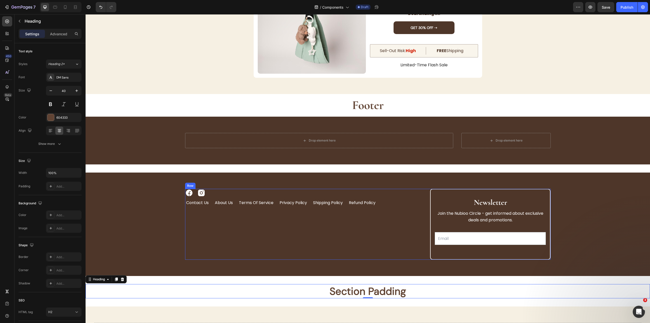
click at [420, 220] on div "Image Image Row contact us Button About Us Button Terms of Service Button Priva…" at bounding box center [305, 224] width 241 height 71
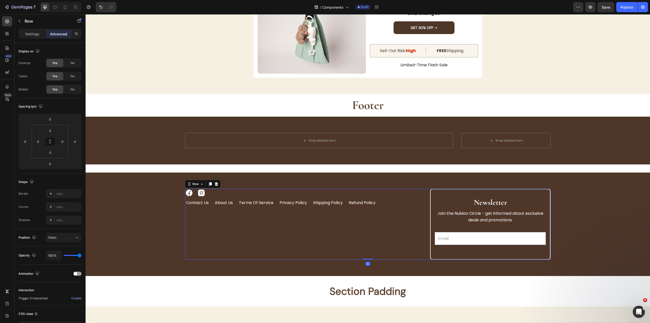
click at [489, 260] on div "0" at bounding box center [368, 260] width 366 height 0
click at [471, 260] on div "0" at bounding box center [368, 260] width 366 height 0
click at [419, 260] on div "0" at bounding box center [368, 260] width 366 height 0
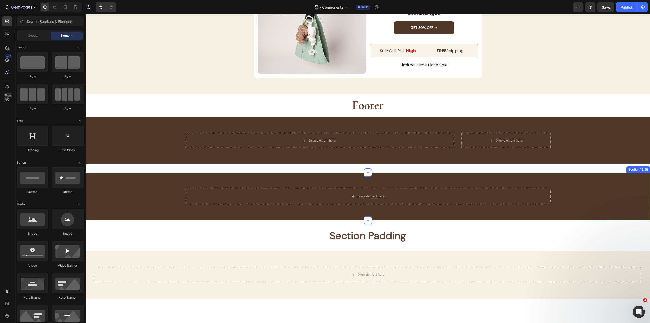
click at [176, 212] on div "Drop element here Row Section 19/25" at bounding box center [368, 196] width 565 height 48
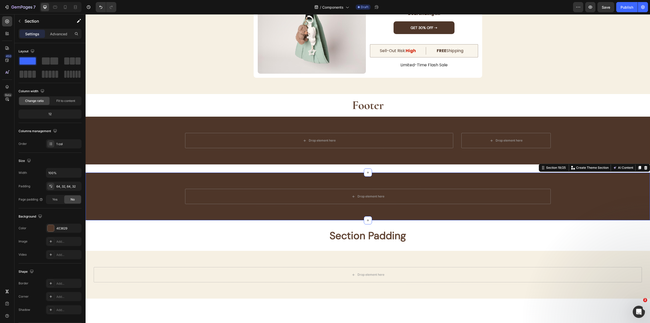
click at [149, 188] on div "Drop element here Row Section 19/25 Create Theme Section AI Content Write with …" at bounding box center [368, 196] width 565 height 48
click at [495, 198] on div "Drop element here" at bounding box center [368, 196] width 366 height 15
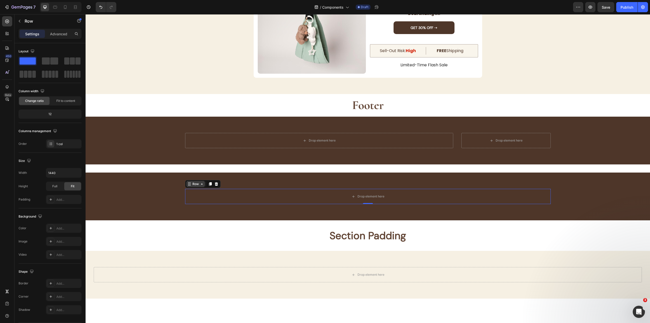
click at [200, 185] on icon at bounding box center [202, 184] width 4 height 4
click at [197, 181] on div "Row" at bounding box center [195, 184] width 19 height 6
drag, startPoint x: 58, startPoint y: 62, endPoint x: 304, endPoint y: 174, distance: 270.3
click at [58, 62] on span at bounding box center [54, 60] width 8 height 7
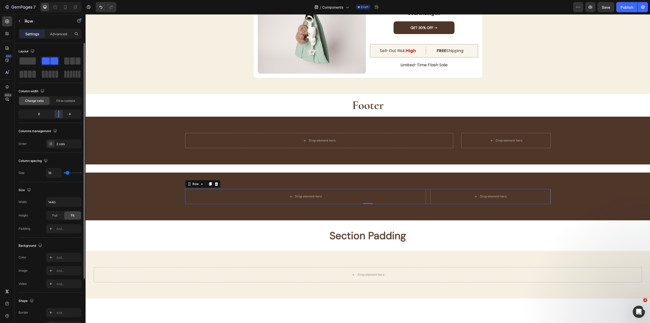
drag, startPoint x: 52, startPoint y: 114, endPoint x: 282, endPoint y: 178, distance: 239.1
click at [59, 114] on div at bounding box center [58, 113] width 9 height 7
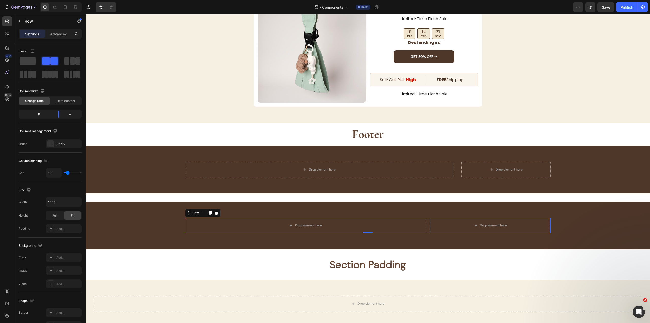
scroll to position [2406, 0]
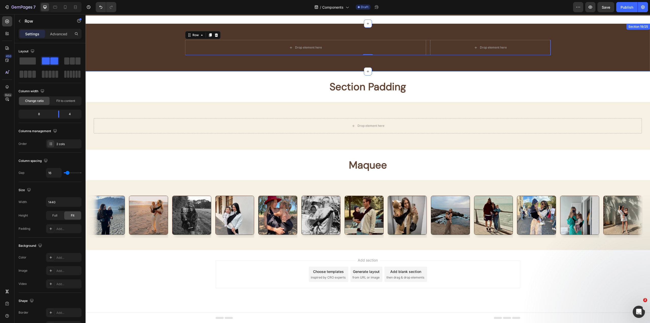
click at [319, 71] on div "Drop element here Drop element here Row 0 Section 19/25" at bounding box center [368, 48] width 565 height 48
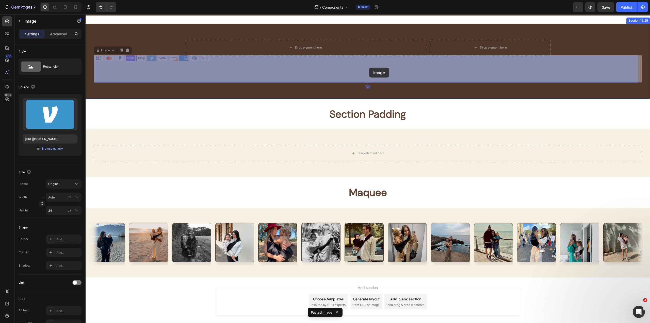
drag, startPoint x: 284, startPoint y: 98, endPoint x: 370, endPoint y: 67, distance: 91.5
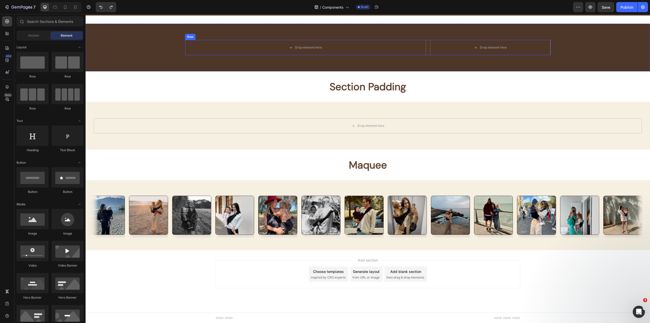
click at [426, 43] on div "Drop element here Drop element here Row" at bounding box center [368, 47] width 366 height 15
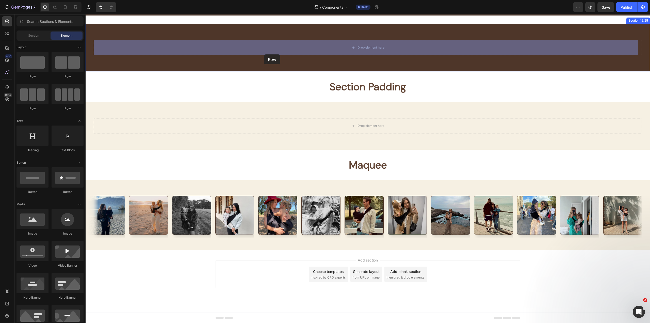
drag, startPoint x: 116, startPoint y: 78, endPoint x: 264, endPoint y: 54, distance: 149.8
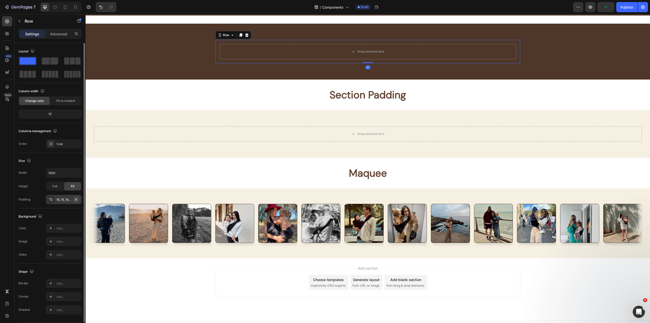
click at [76, 197] on icon "button" at bounding box center [76, 199] width 4 height 4
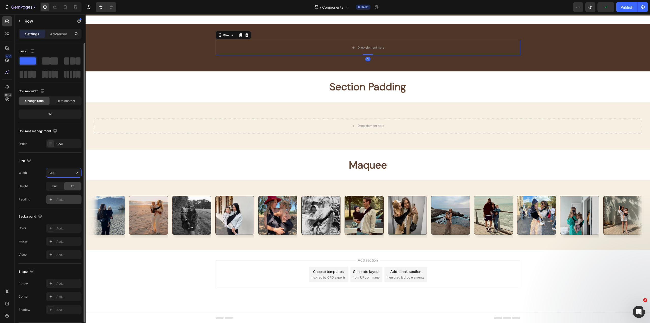
click at [62, 171] on input "1200" at bounding box center [63, 172] width 35 height 9
type input "1440"
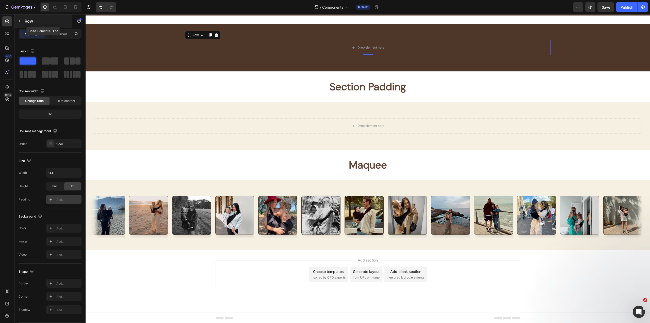
click at [27, 25] on div "Row" at bounding box center [43, 20] width 58 height 13
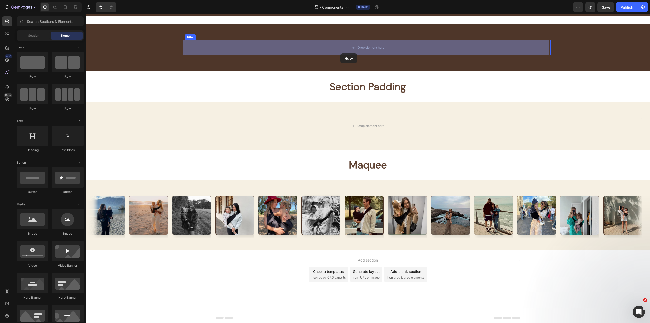
drag, startPoint x: 257, startPoint y: 73, endPoint x: 341, endPoint y: 53, distance: 86.1
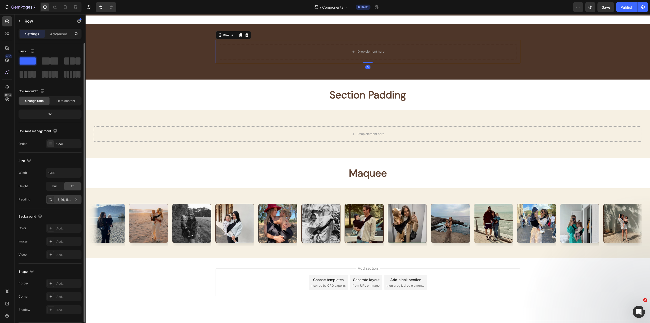
click at [74, 202] on div at bounding box center [76, 199] width 6 height 6
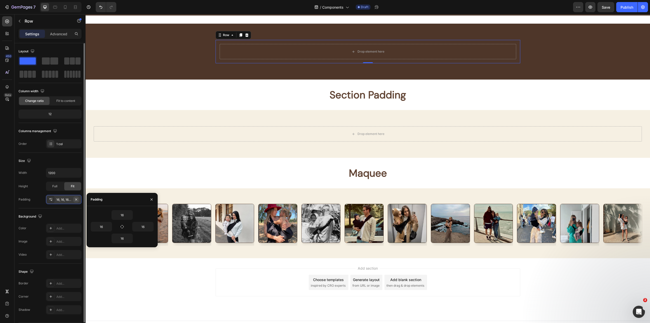
click at [77, 199] on icon "button" at bounding box center [76, 199] width 4 height 4
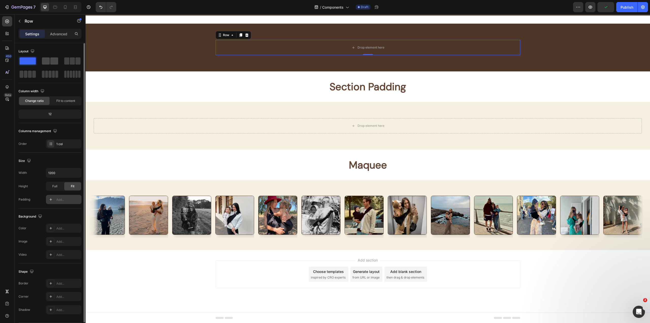
click at [50, 61] on div at bounding box center [50, 60] width 16 height 7
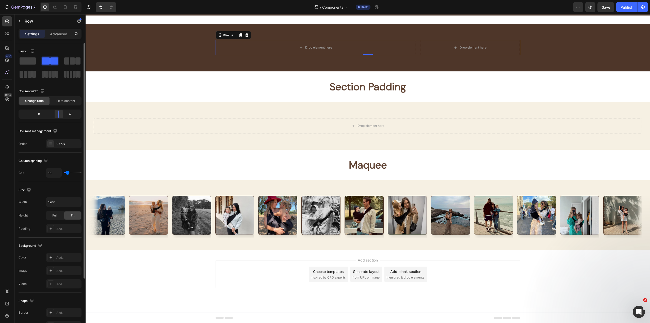
drag, startPoint x: 49, startPoint y: 114, endPoint x: 61, endPoint y: 117, distance: 12.2
click at [61, 117] on div at bounding box center [58, 113] width 9 height 7
click at [208, 52] on div "Drop element here Drop element here Row 0 Row" at bounding box center [368, 47] width 366 height 15
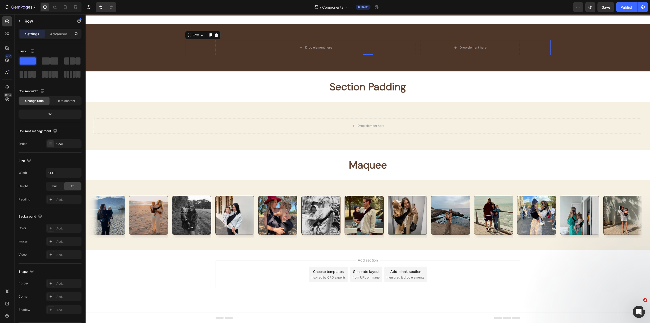
click at [229, 55] on div "0" at bounding box center [368, 55] width 366 height 0
click at [232, 55] on div "0" at bounding box center [368, 55] width 366 height 0
click at [212, 102] on div "Drop element here Section 21/25" at bounding box center [368, 126] width 565 height 48
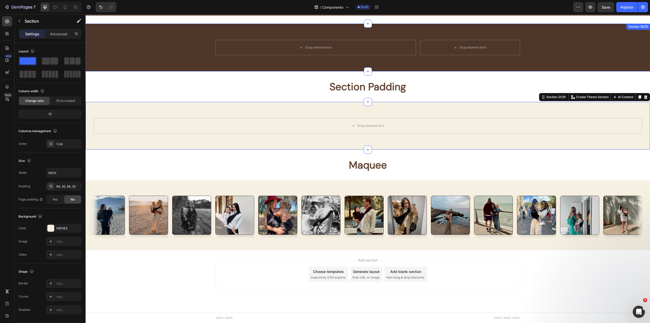
click at [230, 46] on div "Drop element here Drop element here Row" at bounding box center [368, 47] width 305 height 15
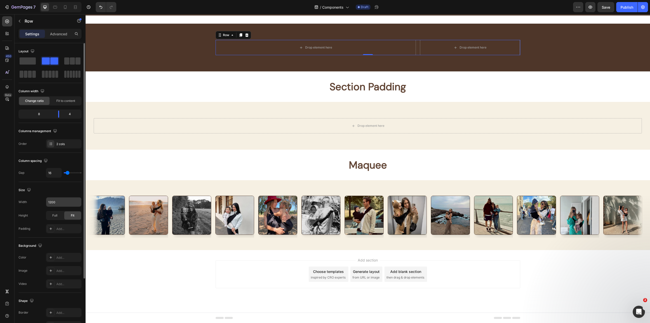
click at [57, 204] on input "1200" at bounding box center [63, 201] width 35 height 9
click at [76, 200] on icon "button" at bounding box center [76, 201] width 5 height 5
click at [59, 223] on p "Full 100%" at bounding box center [62, 224] width 29 height 5
type input "100%"
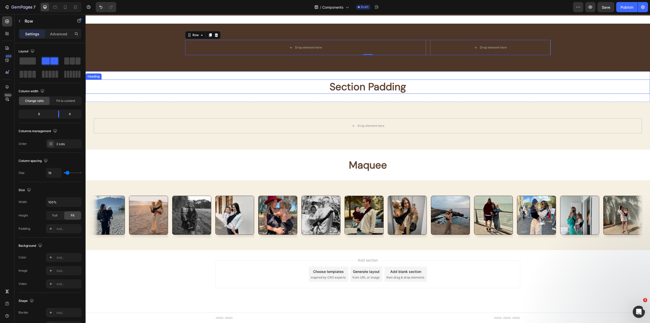
click at [477, 91] on h2 "Section Padding" at bounding box center [368, 87] width 565 height 14
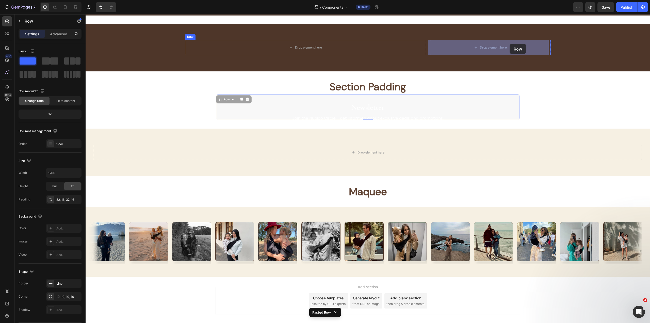
drag, startPoint x: 222, startPoint y: 110, endPoint x: 497, endPoint y: 44, distance: 282.9
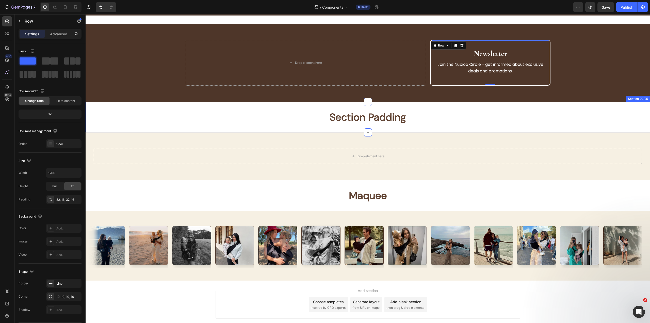
click at [159, 96] on div "Drop element here Newsletter Heading Join the Nubioo Circle - get informed abou…" at bounding box center [368, 63] width 565 height 78
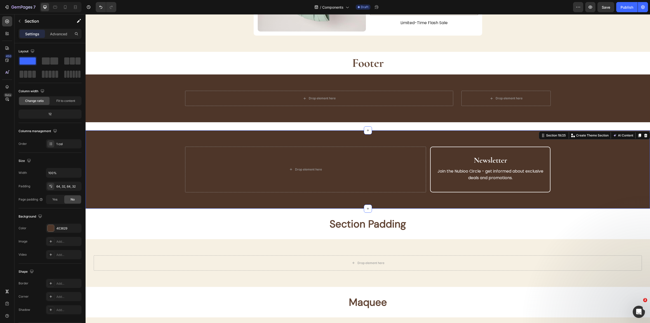
scroll to position [2304, 0]
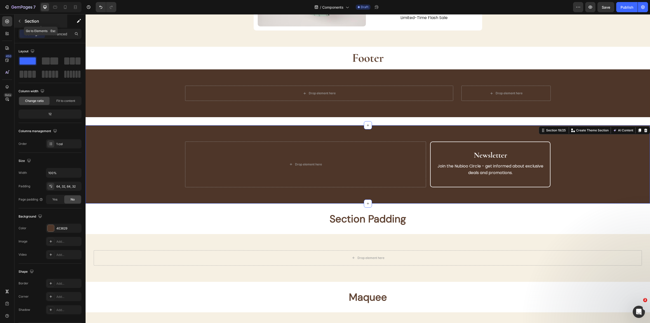
click at [33, 24] on div "Section" at bounding box center [40, 20] width 53 height 13
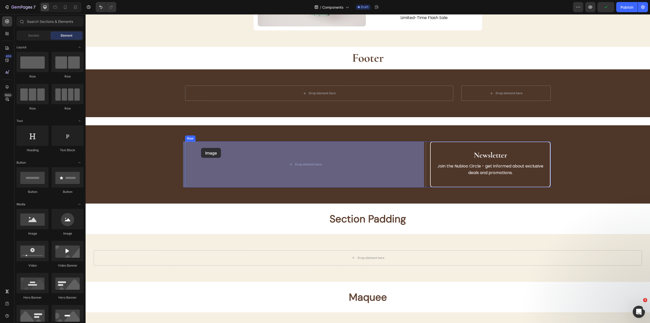
drag, startPoint x: 125, startPoint y: 235, endPoint x: 201, endPoint y: 148, distance: 115.6
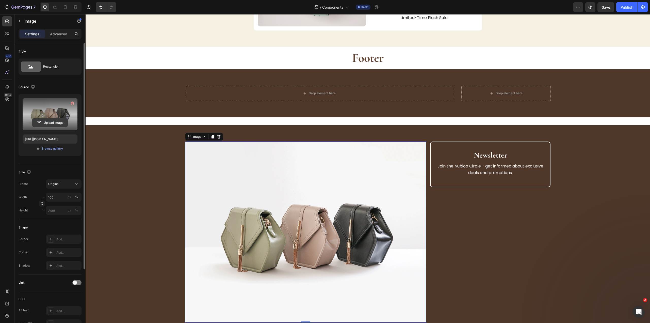
click at [53, 121] on input "file" at bounding box center [50, 122] width 35 height 9
type input "https://cdn.shopify.com/s/files/1/0946/2300/7027/files/gempages_571521811703923…"
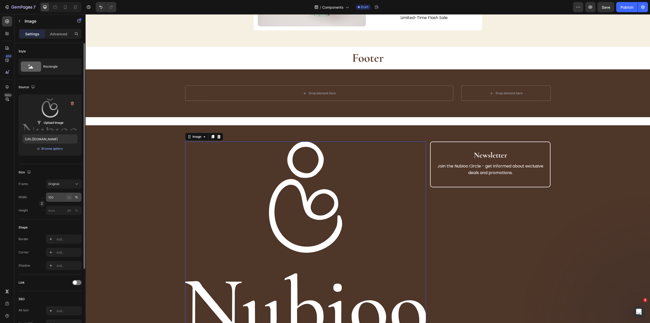
click at [73, 207] on button "px" at bounding box center [76, 210] width 6 height 6
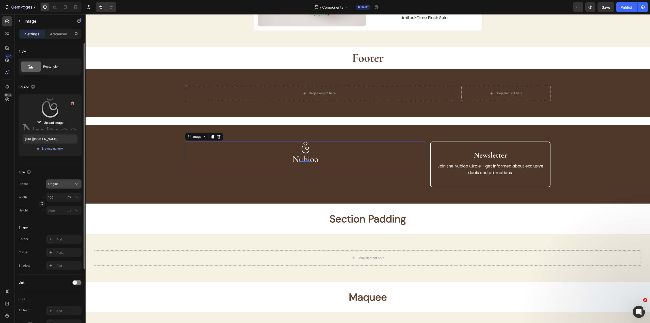
click at [62, 182] on div "Original" at bounding box center [60, 184] width 25 height 5
click at [58, 199] on div "Square" at bounding box center [59, 197] width 41 height 10
type input "100"
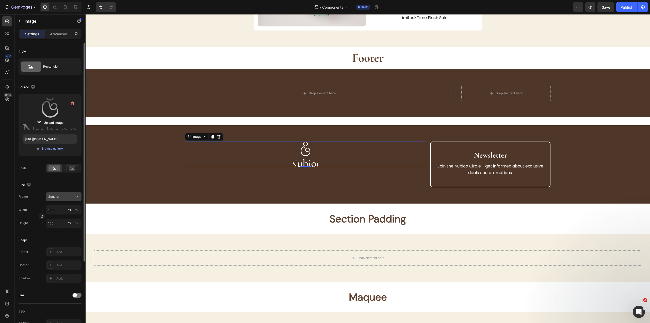
click at [70, 193] on button "Square" at bounding box center [64, 196] width 36 height 9
click at [131, 209] on div "Section Padding Heading Section 20/25" at bounding box center [368, 218] width 565 height 30
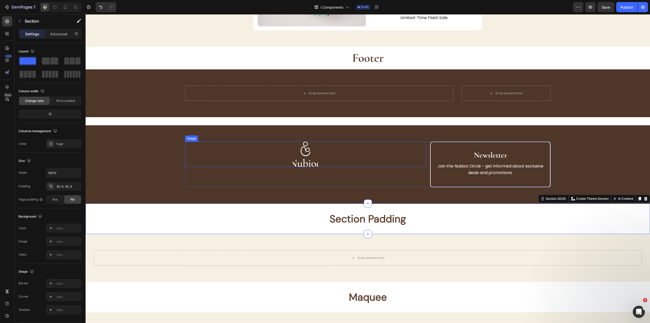
click at [306, 167] on img at bounding box center [305, 153] width 25 height 25
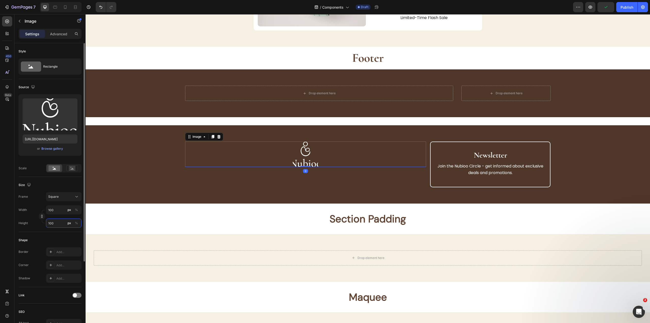
click at [50, 223] on input "100" at bounding box center [64, 222] width 36 height 9
click at [310, 167] on div "0" at bounding box center [305, 167] width 241 height 0
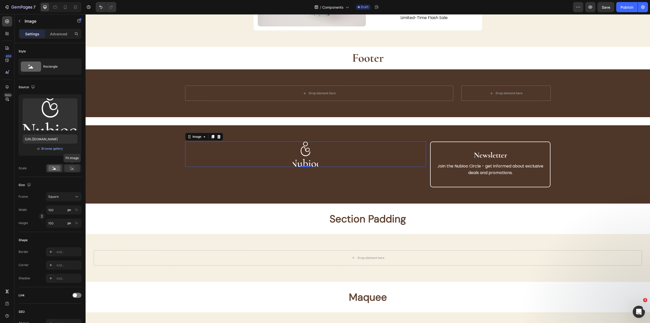
click at [76, 167] on icon at bounding box center [72, 168] width 12 height 6
click at [329, 167] on div "0" at bounding box center [305, 167] width 241 height 0
click at [314, 167] on div "0" at bounding box center [305, 167] width 241 height 0
click at [284, 212] on h2 "Section Padding" at bounding box center [368, 219] width 565 height 14
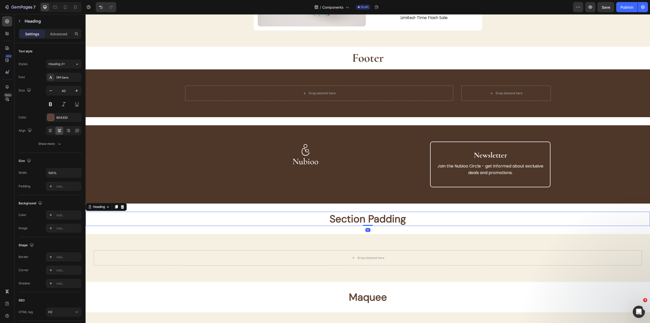
click at [284, 226] on div "0" at bounding box center [368, 226] width 565 height 0
click at [315, 155] on div "Image" at bounding box center [305, 153] width 241 height 25
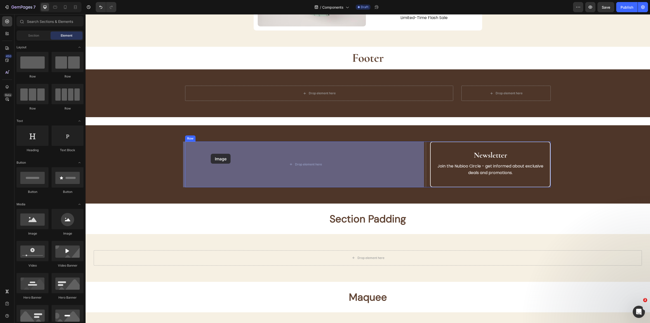
drag, startPoint x: 155, startPoint y: 240, endPoint x: 211, endPoint y: 154, distance: 102.4
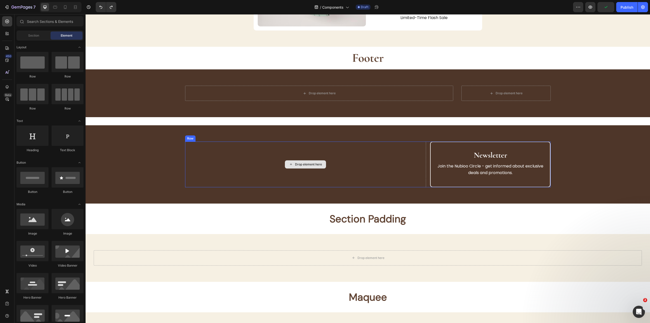
click at [351, 159] on div "Drop element here" at bounding box center [305, 163] width 241 height 45
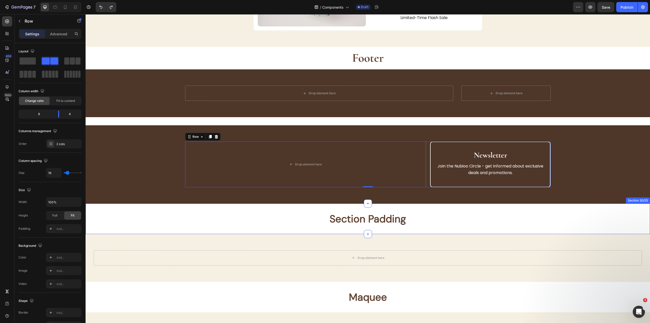
click at [266, 220] on h2 "Section Padding" at bounding box center [368, 219] width 565 height 14
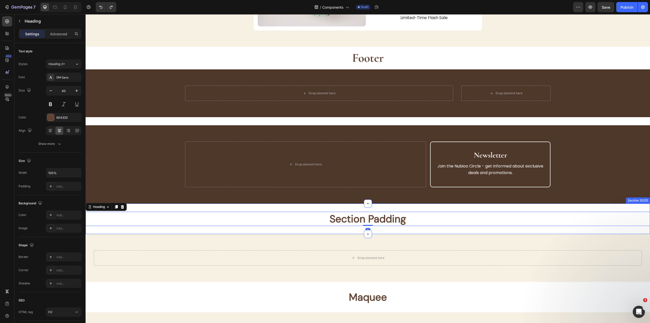
click at [333, 157] on div "Drop element here Newsletter Heading Join the Nubioo Circle - get informed abou…" at bounding box center [368, 163] width 366 height 45
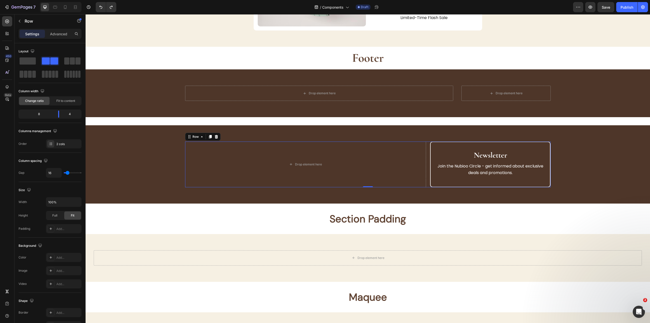
click at [225, 219] on h2 "Section Padding" at bounding box center [368, 219] width 565 height 14
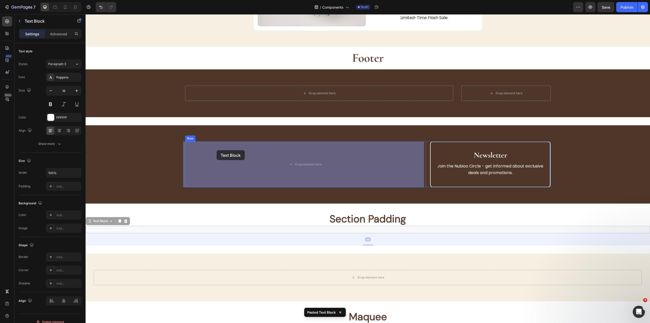
drag, startPoint x: 92, startPoint y: 221, endPoint x: 216, endPoint y: 150, distance: 143.3
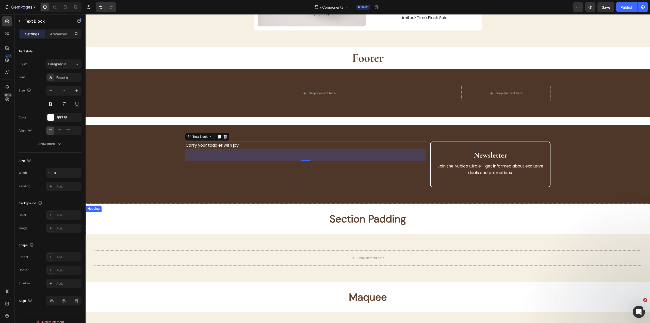
click at [178, 211] on div "Section Padding Heading Section 20/25" at bounding box center [368, 218] width 565 height 30
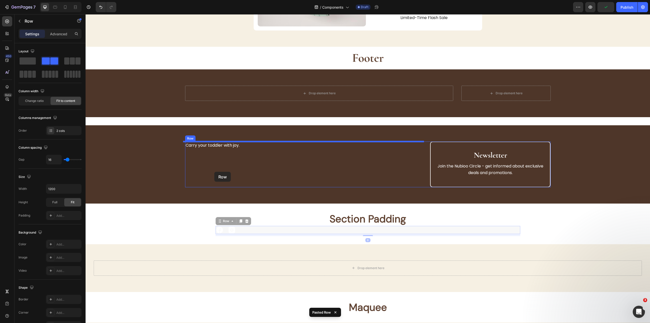
drag, startPoint x: 219, startPoint y: 220, endPoint x: 214, endPoint y: 172, distance: 48.5
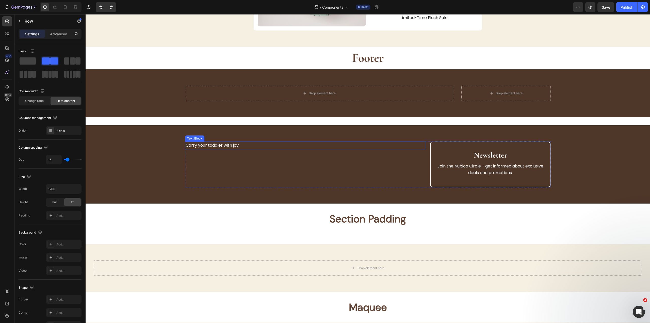
click at [243, 149] on p "Carry your toddler with joy." at bounding box center [306, 145] width 240 height 7
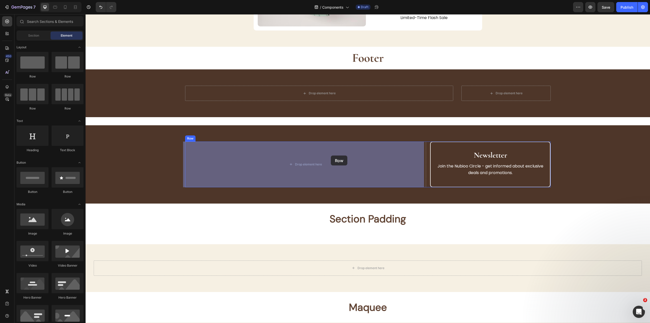
drag, startPoint x: 114, startPoint y: 76, endPoint x: 324, endPoint y: 159, distance: 225.8
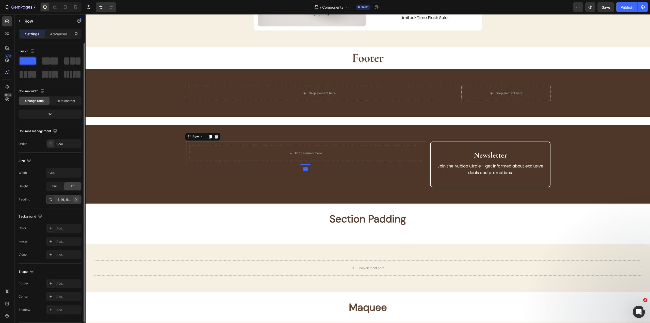
click at [75, 197] on button "button" at bounding box center [76, 199] width 6 height 6
click at [390, 157] on div "0" at bounding box center [305, 157] width 241 height 0
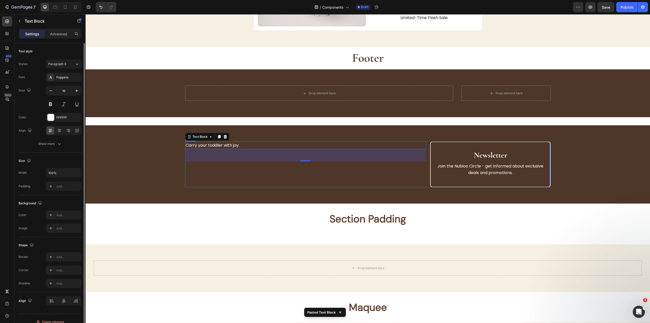
click at [263, 167] on div "Carry your toddler with joy. Text Block 48 Row" at bounding box center [305, 163] width 241 height 45
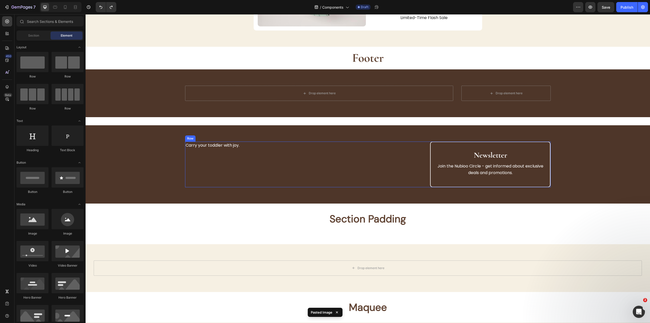
click at [241, 163] on div "Carry your toddler with joy. Text Block Row Newsletter Heading Join the Nubioo …" at bounding box center [368, 163] width 366 height 45
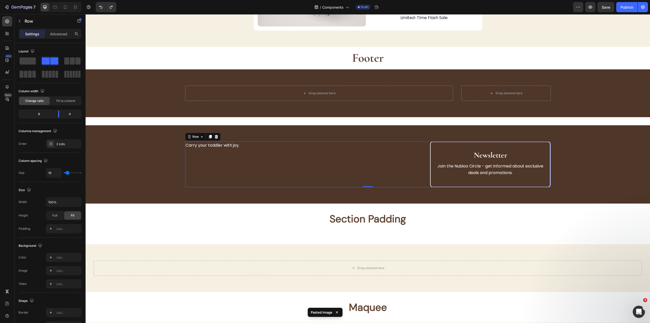
click at [241, 187] on div "0" at bounding box center [368, 187] width 366 height 0
click at [369, 187] on div "0" at bounding box center [368, 187] width 366 height 0
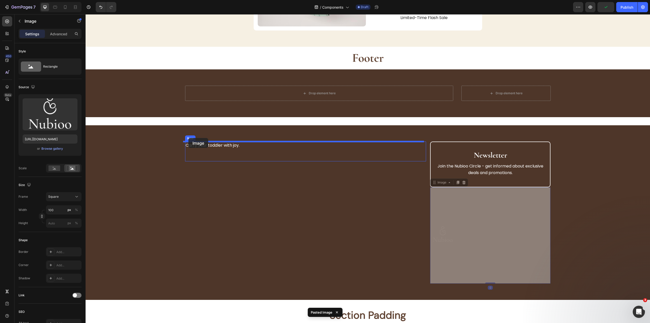
drag, startPoint x: 434, startPoint y: 154, endPoint x: 190, endPoint y: 139, distance: 244.3
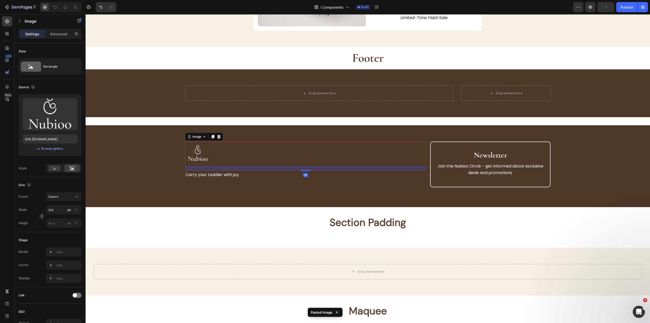
click at [200, 167] on div "16" at bounding box center [305, 167] width 241 height 0
click at [263, 167] on div "16" at bounding box center [305, 167] width 241 height 0
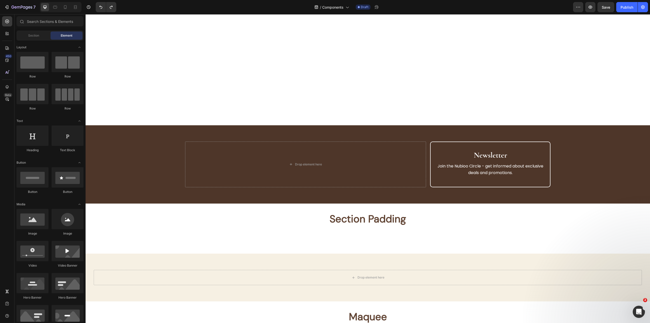
scroll to position [2456, 0]
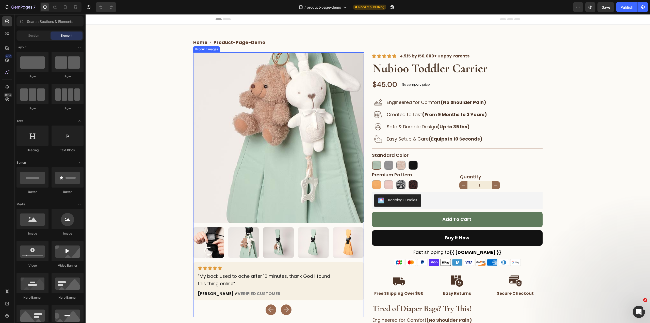
click at [303, 214] on img at bounding box center [278, 137] width 171 height 171
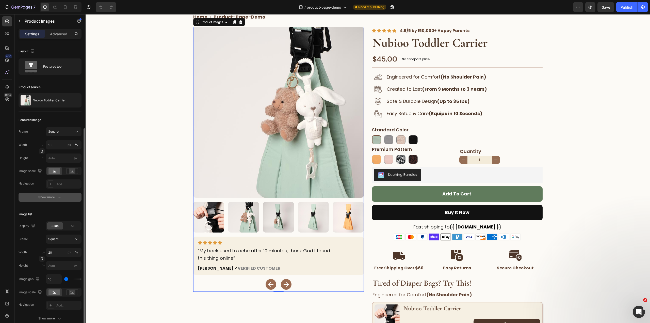
scroll to position [51, 0]
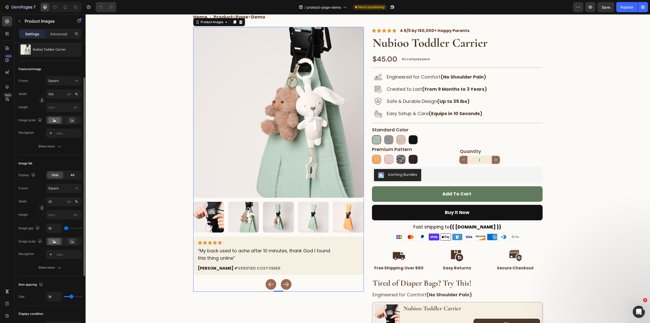
click at [69, 175] on div "All" at bounding box center [72, 174] width 16 height 7
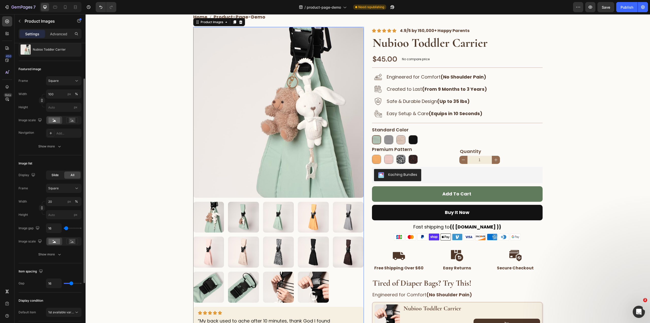
click at [59, 176] on div "Slide" at bounding box center [55, 174] width 16 height 7
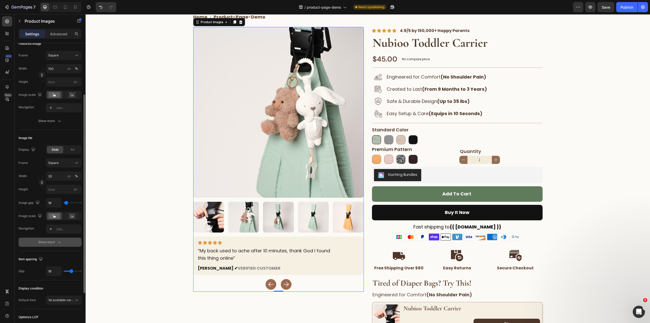
click at [55, 239] on button "Show more" at bounding box center [50, 242] width 63 height 9
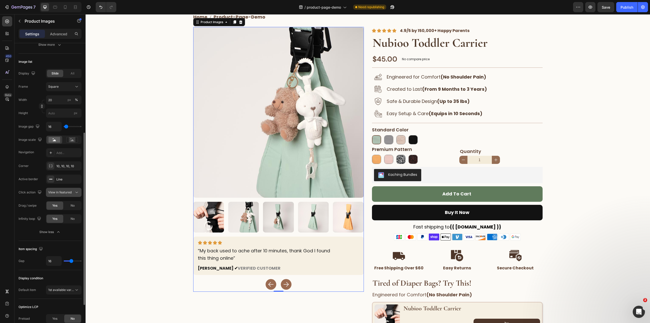
click at [57, 192] on span "View in featured" at bounding box center [59, 192] width 23 height 4
click at [60, 178] on div "Line" at bounding box center [63, 179] width 15 height 5
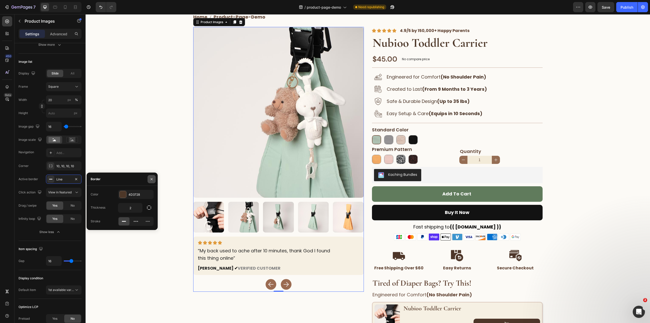
click at [152, 181] on button "button" at bounding box center [152, 179] width 8 height 8
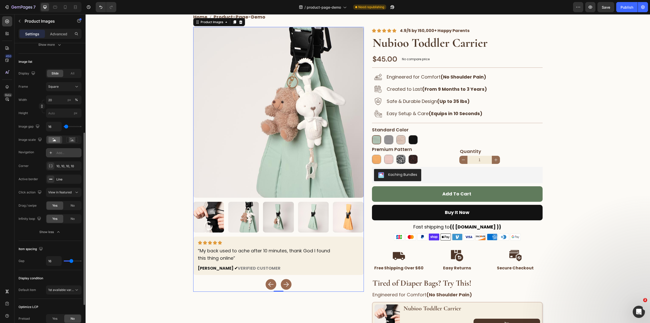
click at [55, 153] on div "Add..." at bounding box center [64, 152] width 36 height 9
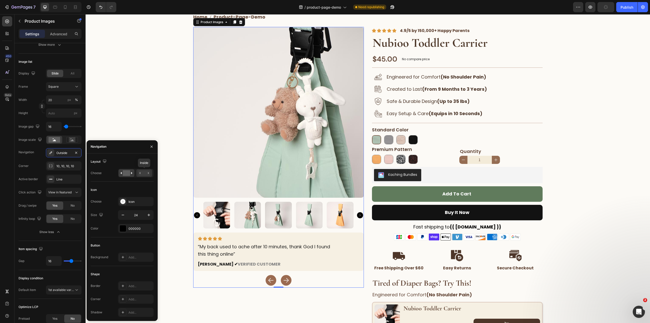
click at [142, 171] on rect at bounding box center [144, 173] width 12 height 6
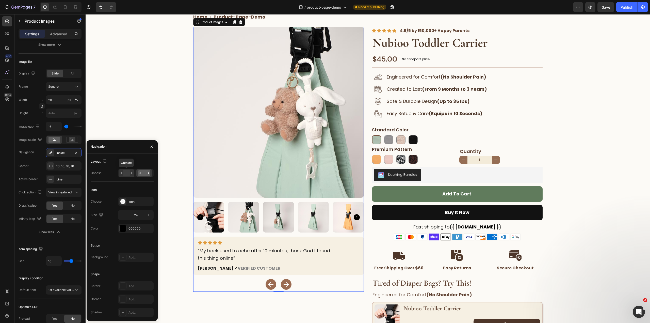
click at [123, 170] on rect at bounding box center [126, 173] width 7 height 6
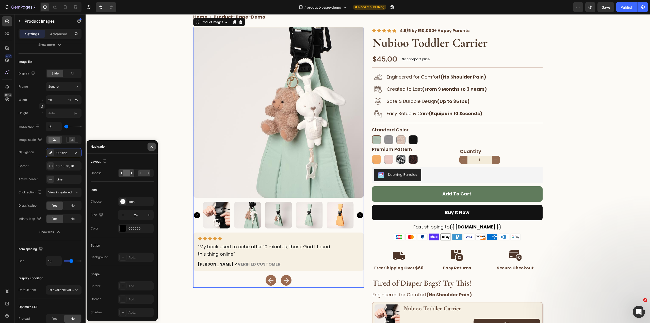
click at [154, 144] on button "button" at bounding box center [152, 147] width 8 height 8
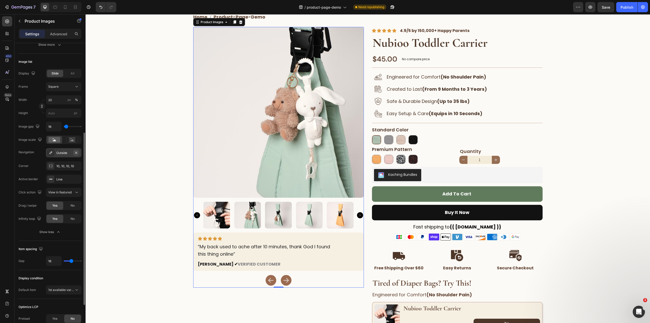
click at [76, 151] on icon "button" at bounding box center [76, 153] width 4 height 4
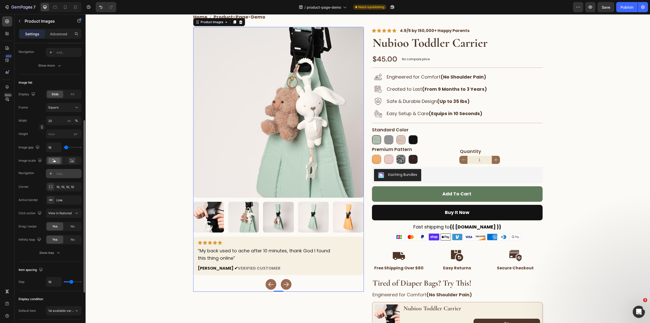
scroll to position [0, 0]
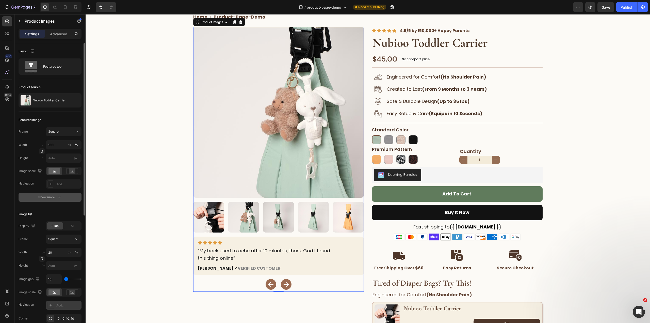
click at [51, 198] on div "Show more" at bounding box center [50, 197] width 24 height 5
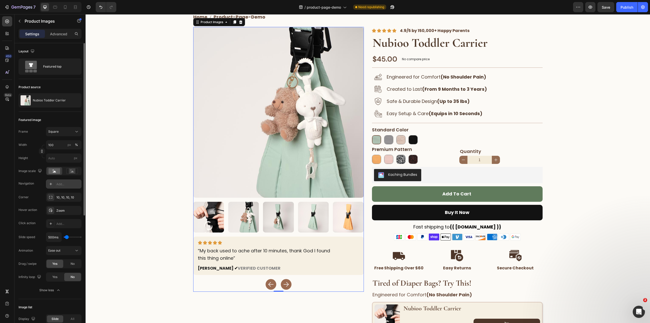
click at [55, 186] on div "Add..." at bounding box center [64, 183] width 36 height 9
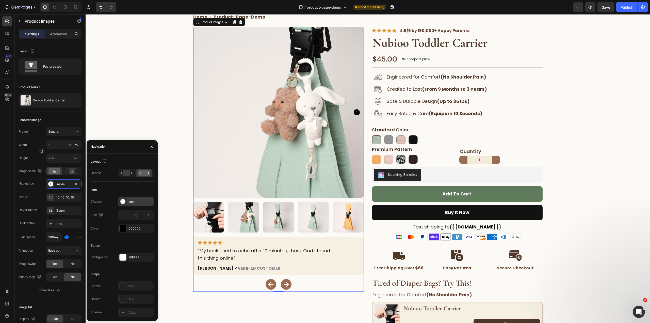
click at [120, 199] on div at bounding box center [122, 201] width 7 height 7
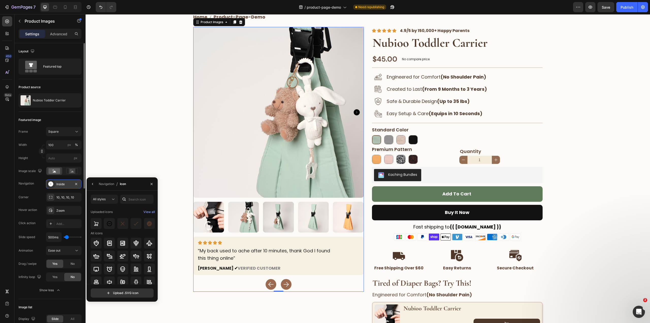
click at [50, 186] on icon at bounding box center [50, 183] width 5 height 5
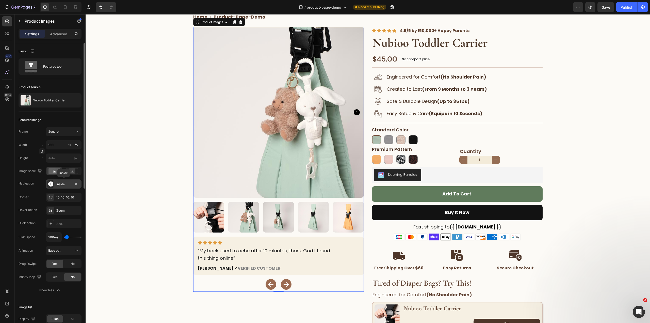
click at [50, 186] on icon at bounding box center [50, 183] width 5 height 5
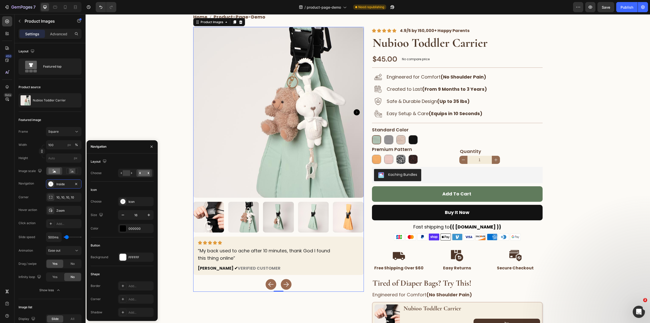
click at [124, 241] on div "Layout Choose" at bounding box center [122, 253] width 63 height 25
click at [124, 172] on rect at bounding box center [126, 173] width 7 height 6
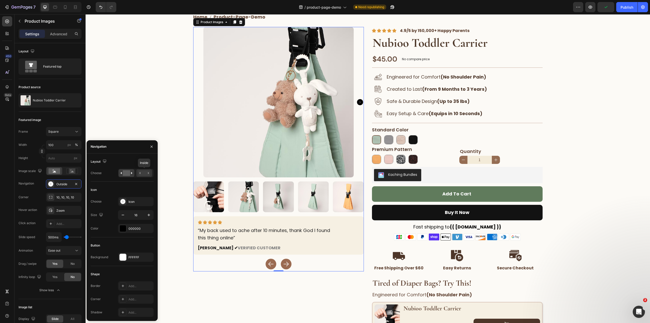
click at [143, 174] on rect at bounding box center [144, 173] width 12 height 6
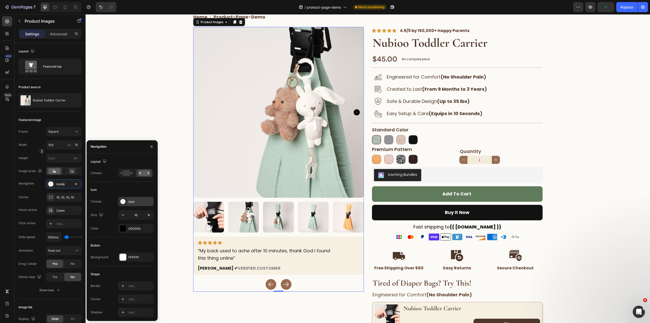
click at [124, 204] on div at bounding box center [122, 201] width 7 height 7
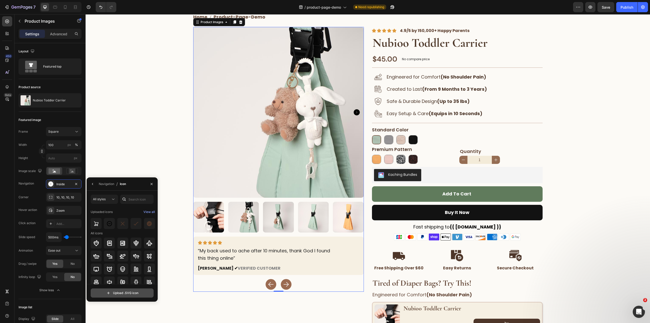
click at [110, 290] on input "file" at bounding box center [122, 293] width 62 height 9
type input "C:\fakepath\arrow_left.svg"
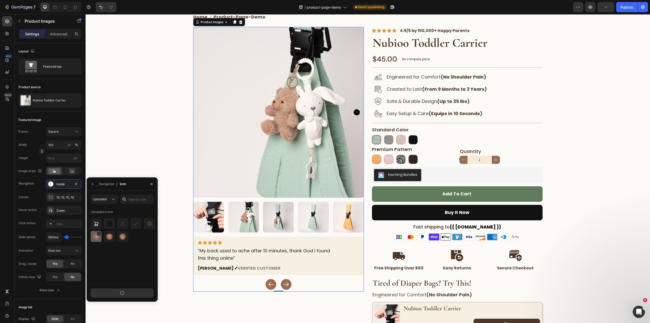
click at [93, 238] on img at bounding box center [96, 236] width 6 height 6
click at [76, 197] on icon "button" at bounding box center [76, 197] width 2 height 2
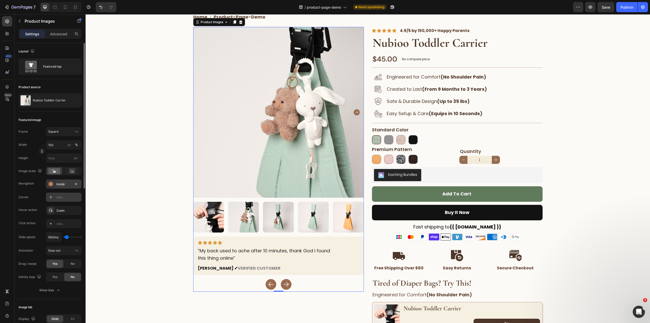
click at [57, 187] on div "Inside" at bounding box center [64, 183] width 36 height 9
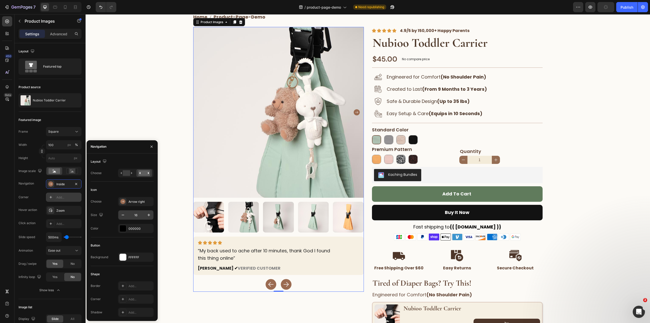
click at [138, 216] on input "16" at bounding box center [136, 214] width 17 height 9
type input "32"
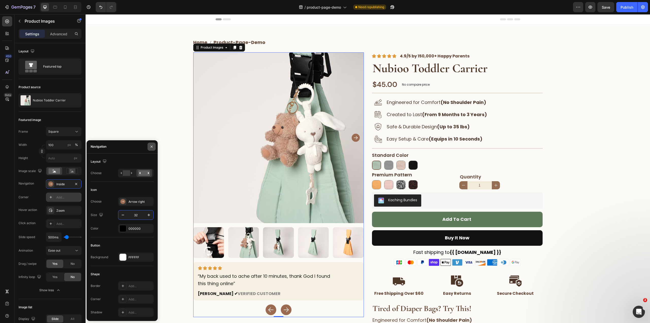
click at [153, 147] on icon "button" at bounding box center [152, 147] width 4 height 4
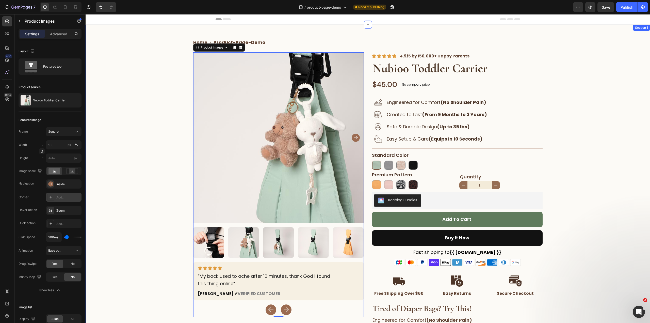
click at [121, 233] on div "Home product-page-demo Breadcrumb Row Product Images 0 Image “My back used to a…" at bounding box center [368, 196] width 565 height 326
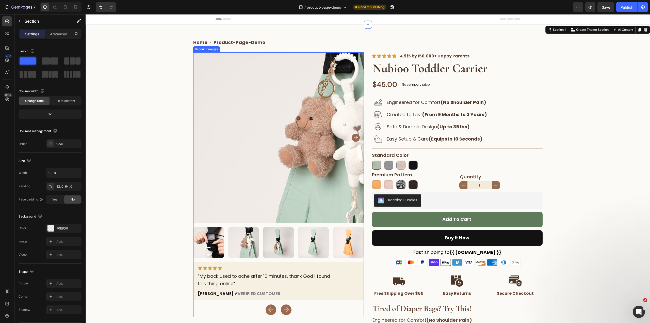
click at [223, 145] on img at bounding box center [278, 137] width 171 height 171
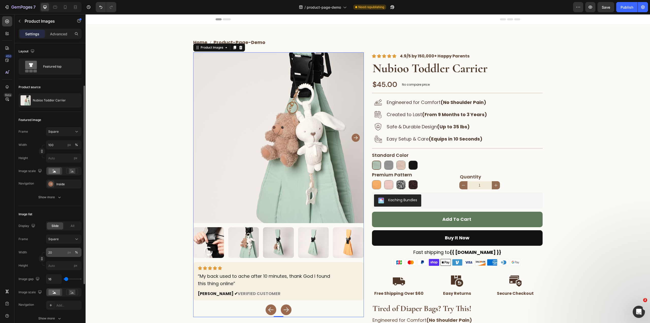
scroll to position [51, 0]
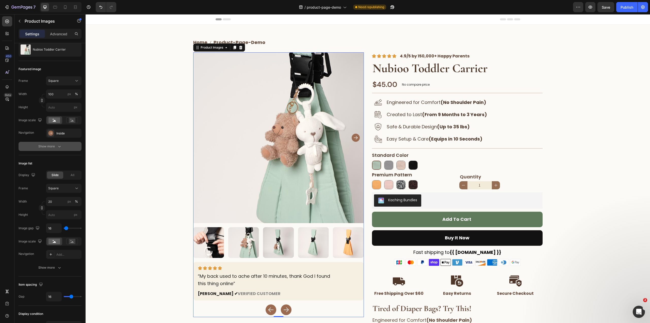
click at [51, 147] on div "Show more" at bounding box center [50, 146] width 24 height 5
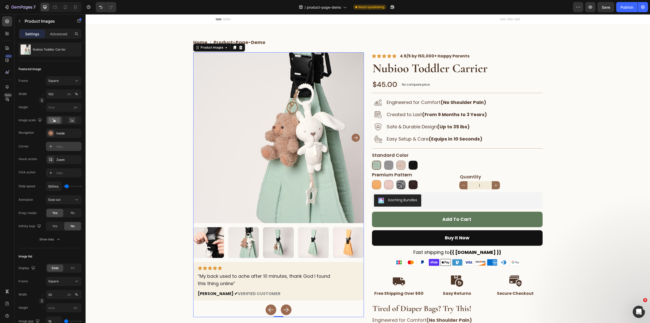
click at [60, 146] on div "Add..." at bounding box center [68, 146] width 24 height 5
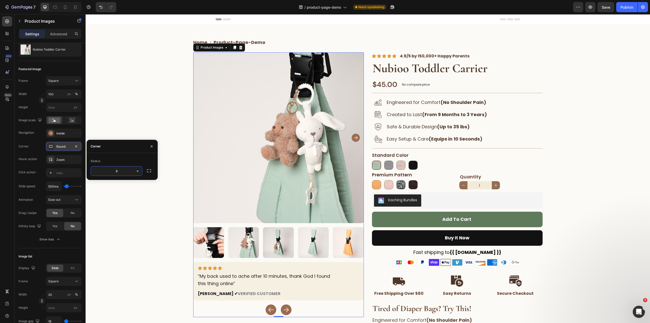
click at [120, 169] on input "8" at bounding box center [116, 170] width 51 height 9
type input "10"
click at [59, 175] on div "Add..." at bounding box center [68, 173] width 24 height 5
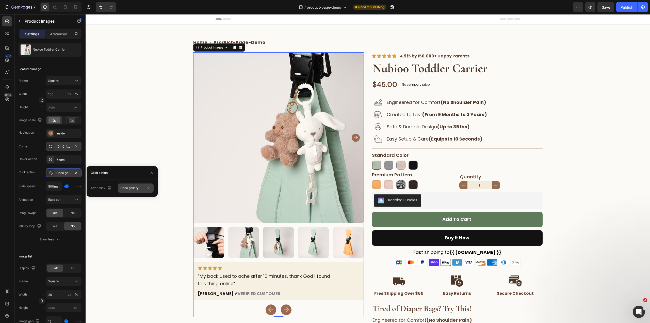
click at [133, 185] on button "Open gallery" at bounding box center [136, 187] width 36 height 9
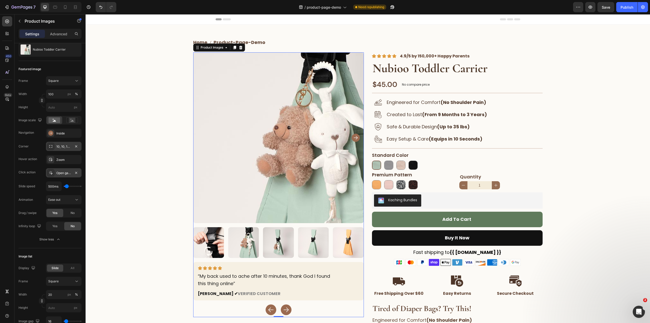
click at [267, 127] on img at bounding box center [278, 137] width 171 height 171
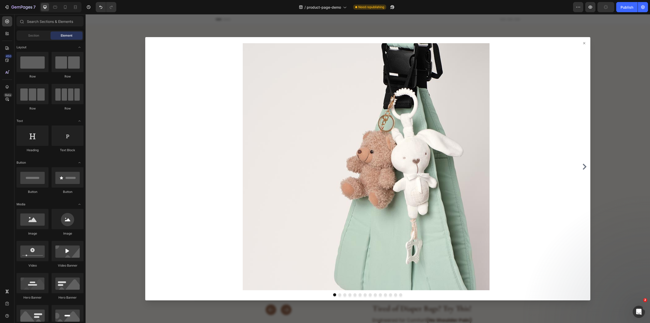
click at [582, 41] on icon at bounding box center [584, 43] width 4 height 4
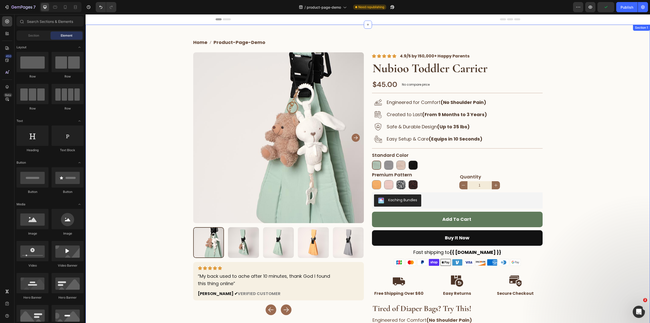
click at [225, 158] on img at bounding box center [278, 137] width 171 height 171
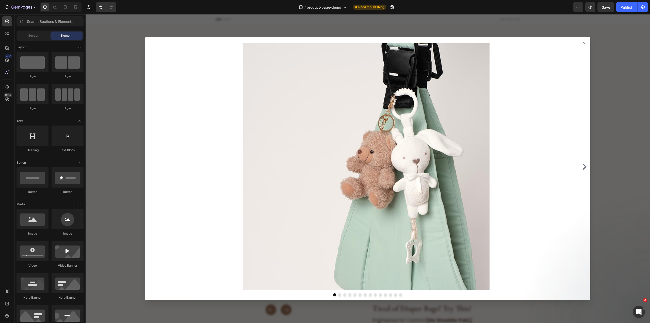
click at [582, 44] on icon at bounding box center [584, 43] width 4 height 4
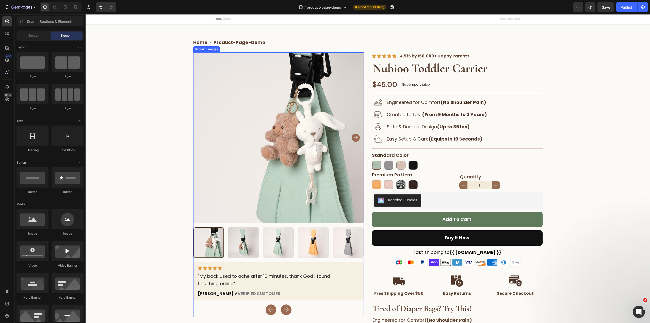
click at [256, 227] on img at bounding box center [243, 242] width 31 height 31
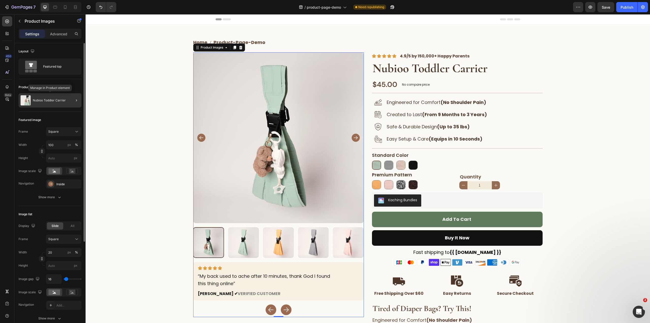
click at [50, 95] on div "Nubioo Toddler Carrier" at bounding box center [50, 100] width 63 height 14
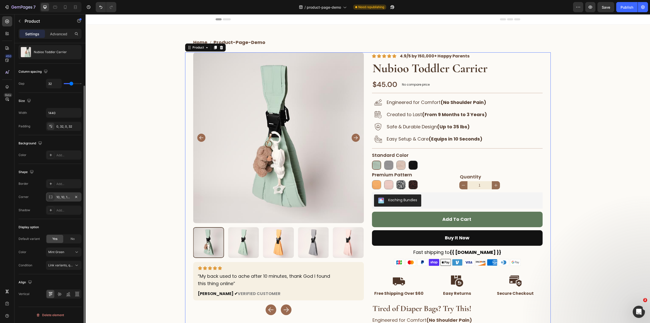
scroll to position [24, 0]
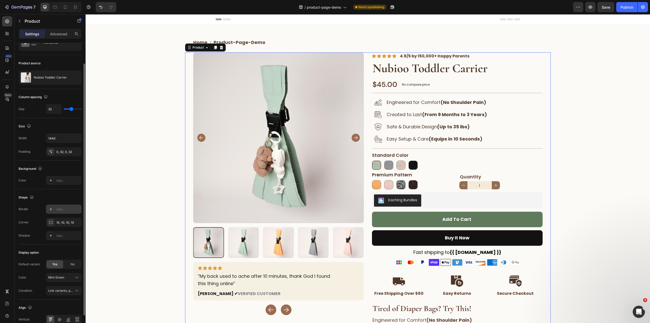
click at [62, 210] on div "Add..." at bounding box center [68, 209] width 24 height 5
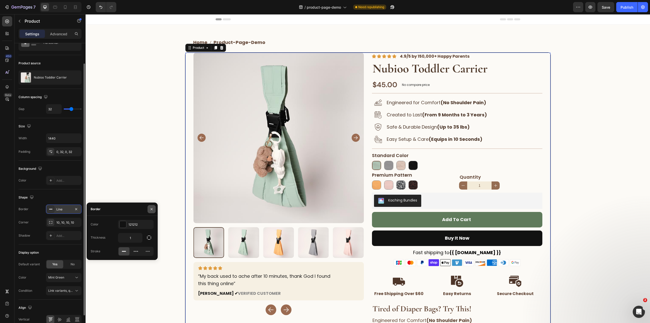
click at [152, 208] on icon "button" at bounding box center [152, 209] width 4 height 4
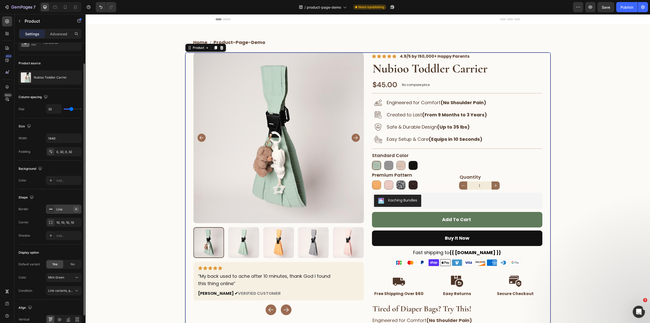
click at [76, 209] on icon "button" at bounding box center [76, 209] width 2 height 2
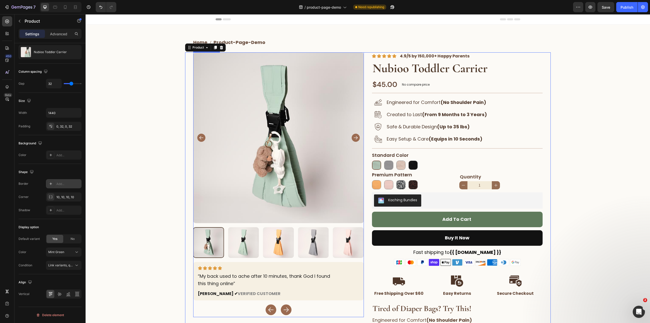
click at [265, 224] on div at bounding box center [278, 155] width 171 height 206
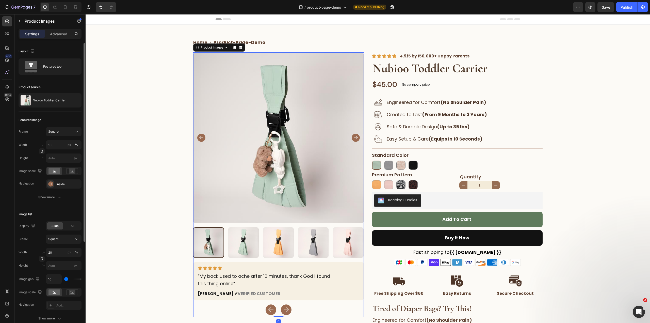
scroll to position [51, 0]
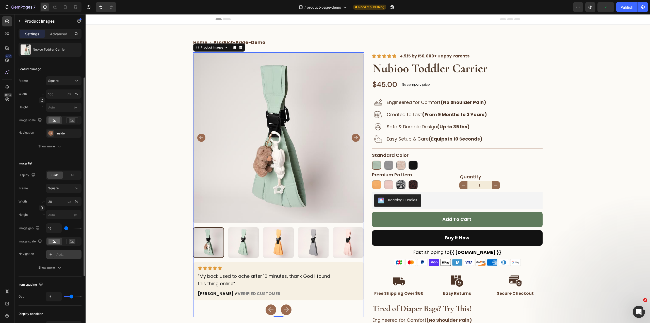
click at [53, 252] on div at bounding box center [50, 254] width 7 height 7
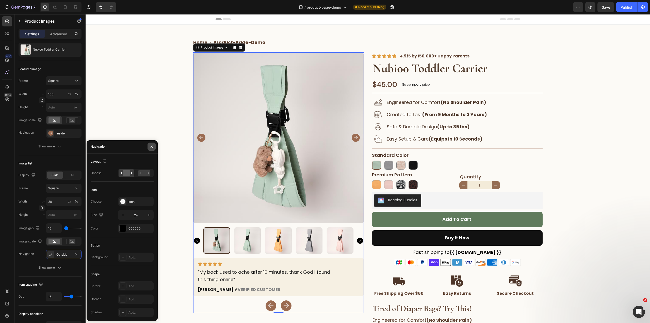
drag, startPoint x: 148, startPoint y: 149, endPoint x: 62, endPoint y: 138, distance: 87.1
click at [148, 149] on button "button" at bounding box center [152, 147] width 8 height 8
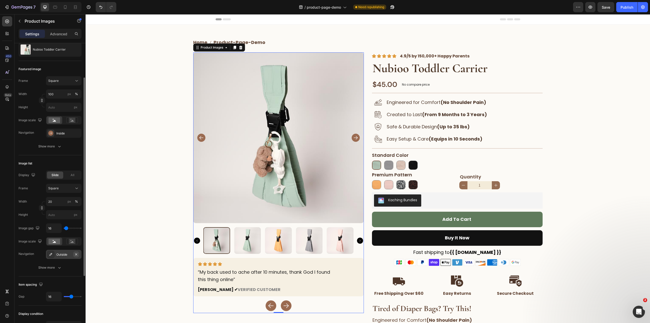
click at [76, 253] on icon "button" at bounding box center [76, 254] width 4 height 4
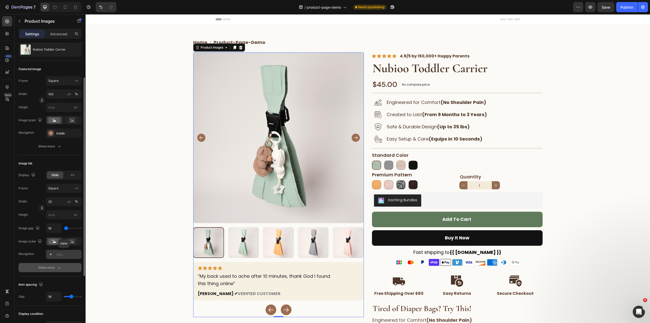
click at [54, 268] on div "Show more" at bounding box center [50, 267] width 24 height 5
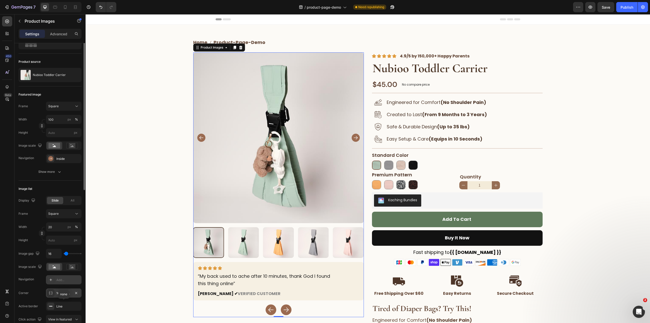
scroll to position [0, 0]
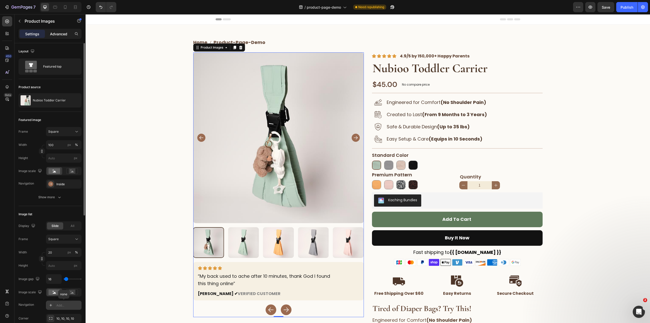
click at [56, 34] on p "Advanced" at bounding box center [58, 33] width 17 height 5
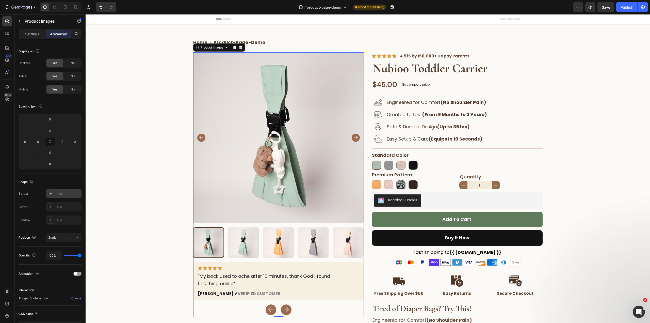
scroll to position [37, 0]
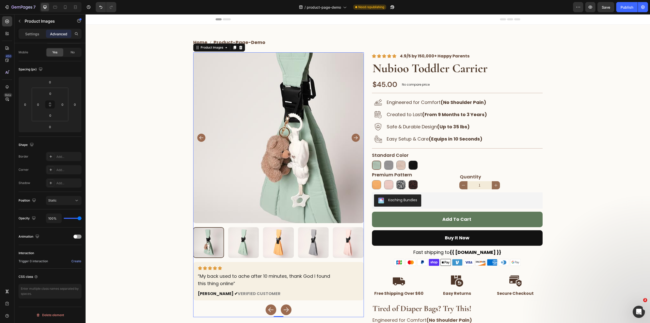
click at [235, 167] on img at bounding box center [278, 137] width 171 height 171
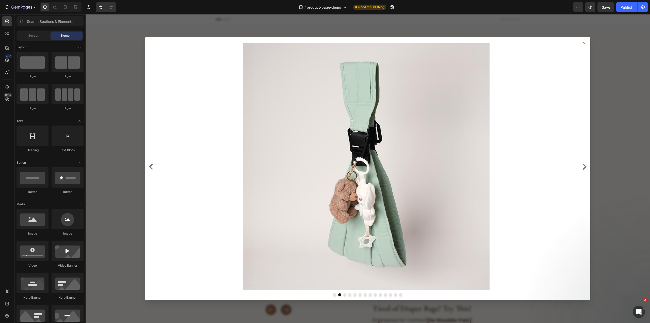
click at [583, 41] on icon at bounding box center [584, 43] width 4 height 4
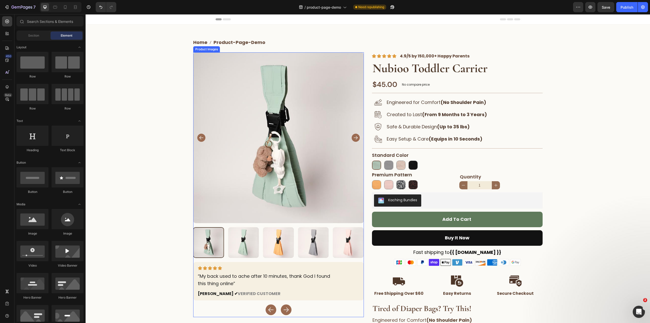
click at [260, 224] on div at bounding box center [278, 155] width 171 height 206
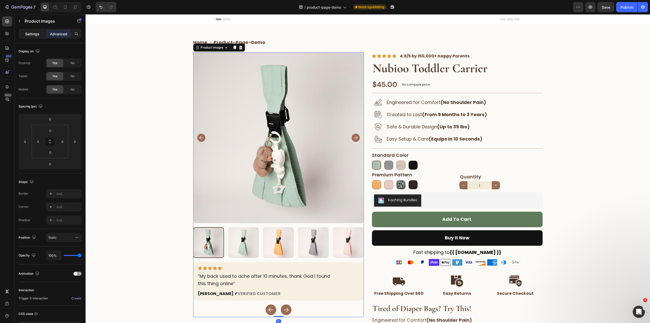
click at [30, 34] on p "Settings" at bounding box center [32, 33] width 14 height 5
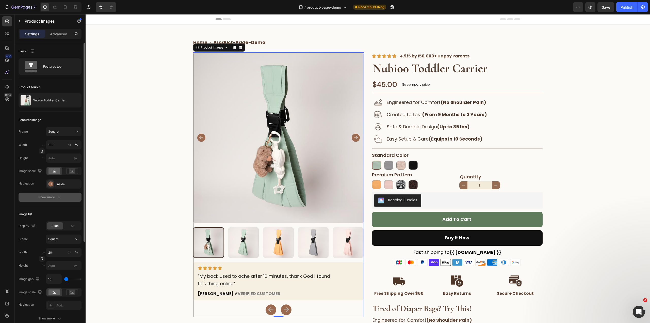
click at [51, 194] on button "Show more" at bounding box center [50, 197] width 63 height 9
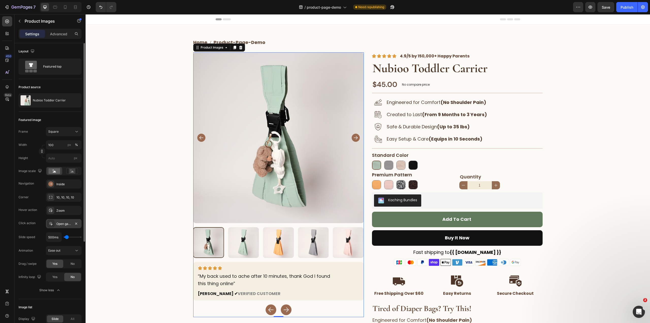
click at [59, 222] on div "Open gallery" at bounding box center [63, 224] width 15 height 5
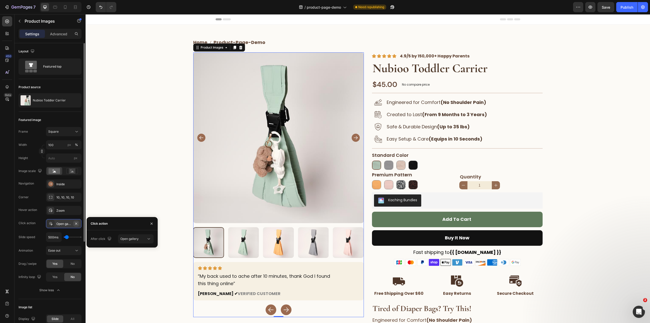
click at [77, 223] on icon "button" at bounding box center [76, 224] width 4 height 4
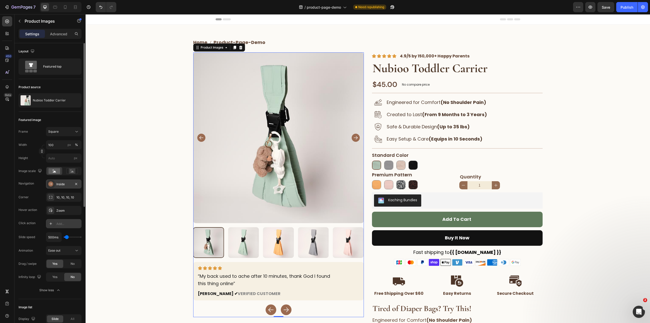
click at [53, 184] on rect at bounding box center [50, 183] width 5 height 5
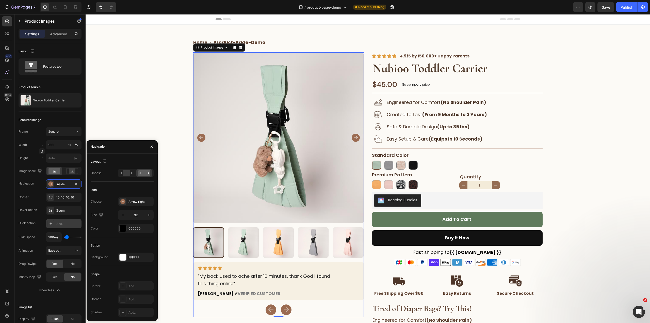
scroll to position [102, 0]
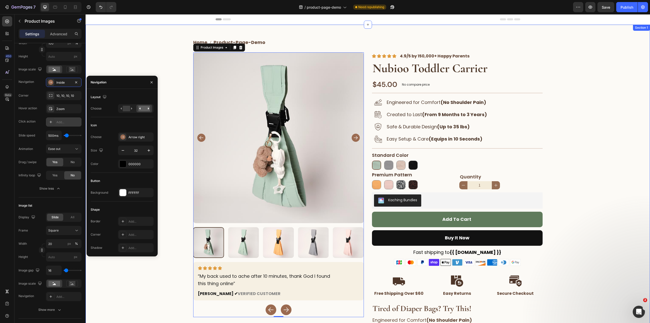
click at [132, 287] on div "Home product-page-demo Breadcrumb Row Product Images 0 Image “My back used to a…" at bounding box center [368, 196] width 565 height 326
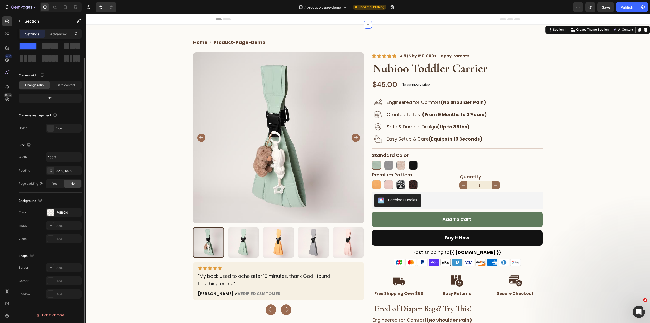
scroll to position [0, 0]
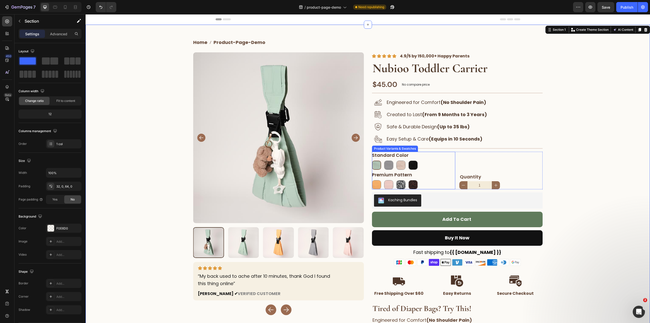
click at [406, 159] on div "Mint Green Mint Green Summer Yellow Summer Yellow City Grey City Grey Pastel Pi…" at bounding box center [413, 171] width 83 height 38
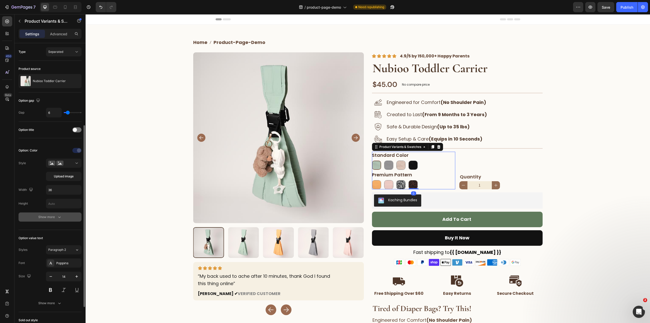
scroll to position [76, 0]
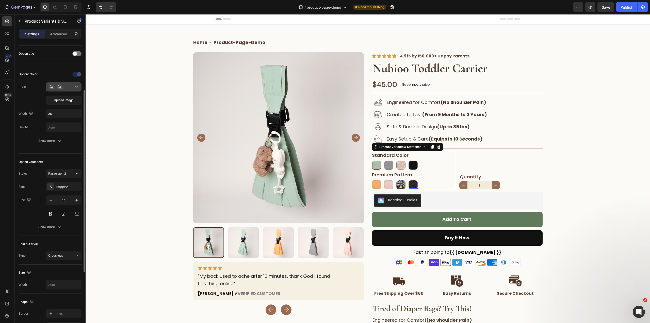
click at [71, 82] on button at bounding box center [64, 86] width 36 height 9
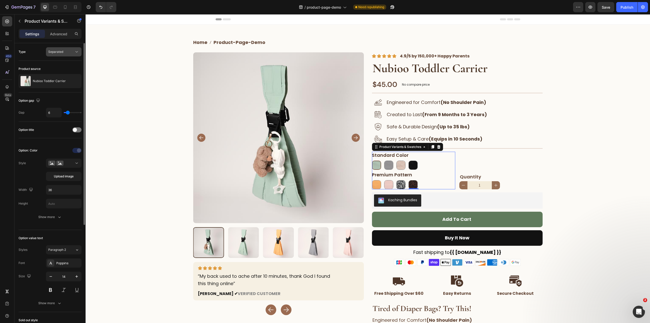
click at [60, 48] on button "Separated" at bounding box center [64, 51] width 36 height 9
click at [0, 0] on div "Combine" at bounding box center [0, 0] width 0 height 0
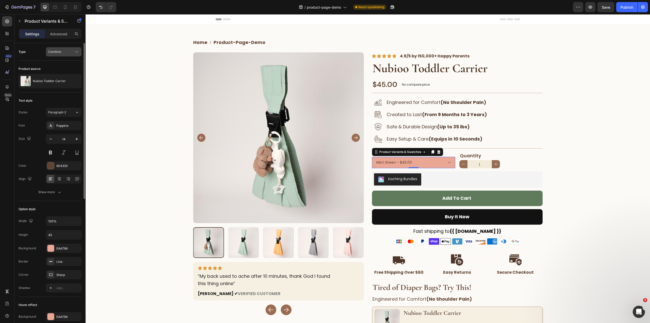
click at [66, 53] on div "Combine" at bounding box center [61, 52] width 26 height 5
click at [68, 65] on p "Separated" at bounding box center [62, 64] width 29 height 5
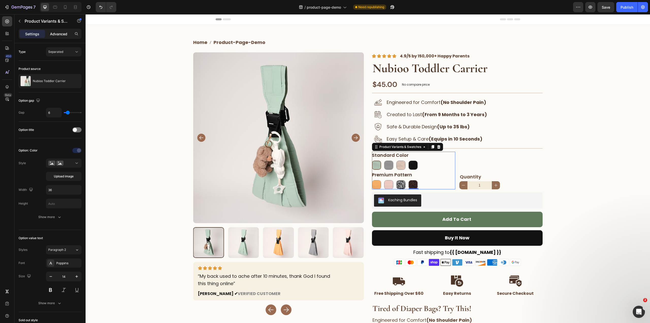
click at [62, 34] on p "Advanced" at bounding box center [58, 33] width 17 height 5
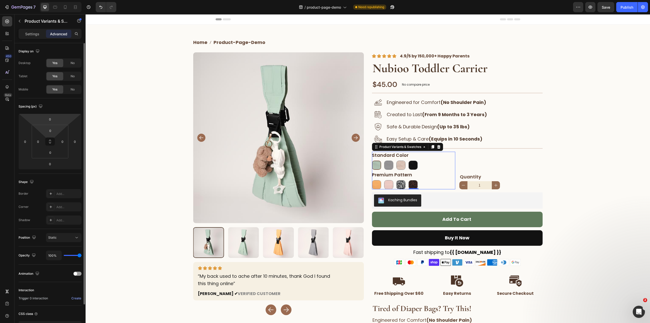
scroll to position [37, 0]
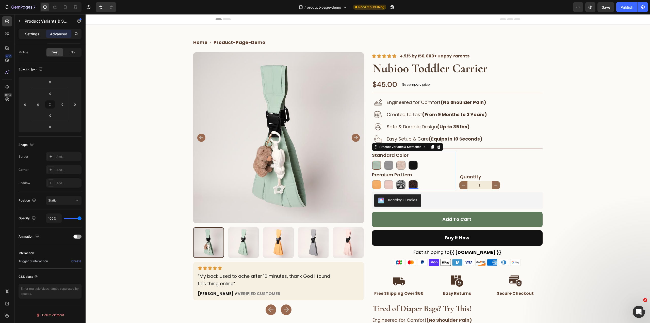
click at [41, 36] on div "Settings" at bounding box center [32, 34] width 25 height 8
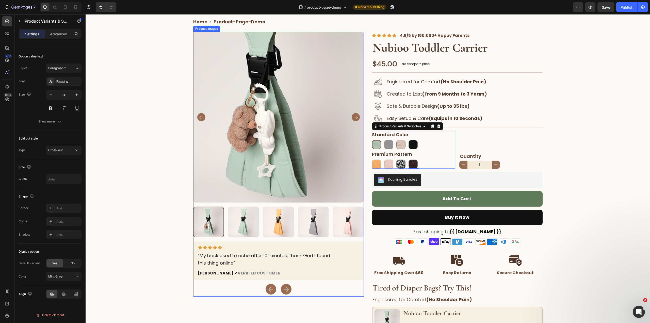
scroll to position [102, 0]
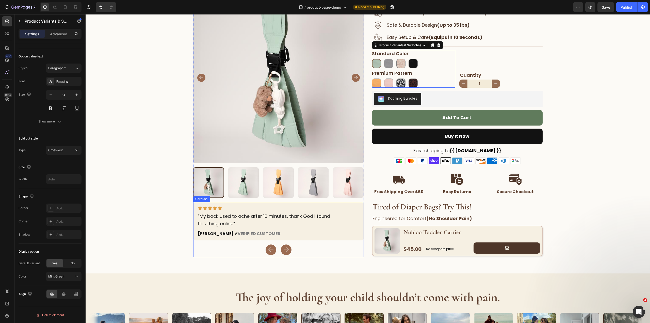
click at [279, 257] on button "Carousel Next Arrow" at bounding box center [286, 249] width 15 height 15
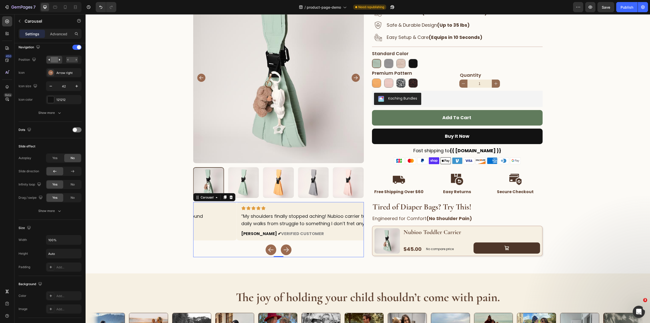
scroll to position [0, 0]
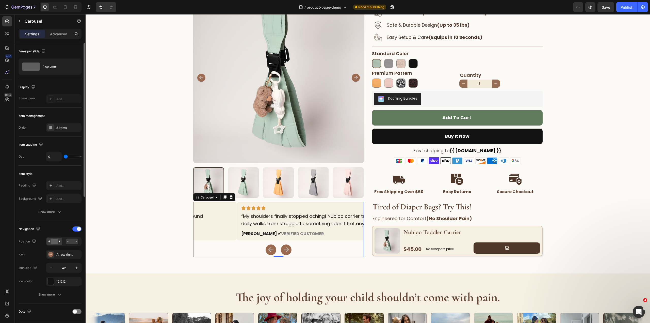
click at [283, 252] on rect "Carousel Next Arrow" at bounding box center [286, 249] width 7 height 7
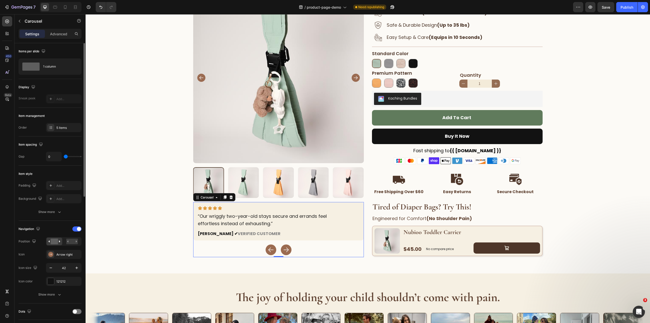
click at [283, 252] on rect "Carousel Next Arrow" at bounding box center [286, 249] width 7 height 7
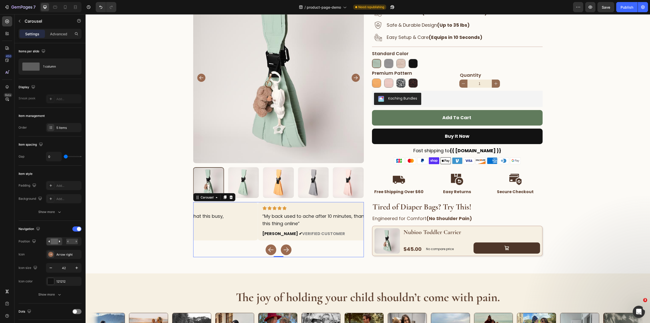
click at [283, 252] on rect "Carousel Next Arrow" at bounding box center [286, 249] width 7 height 7
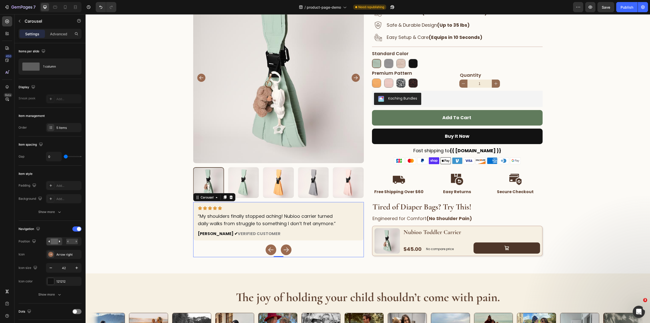
click at [283, 252] on rect "Carousel Next Arrow" at bounding box center [286, 249] width 7 height 7
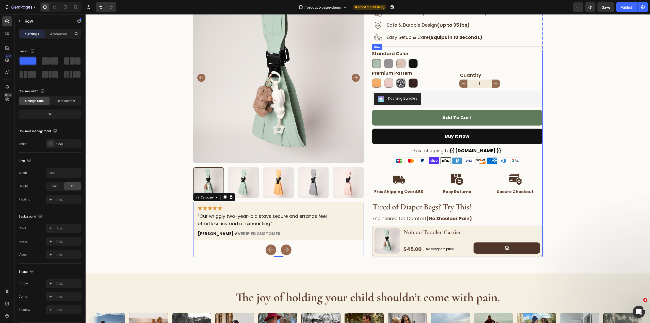
click at [481, 224] on div "Mint Green Mint Green Summer Yellow Summer Yellow City Grey City Grey Pastel Pi…" at bounding box center [457, 153] width 171 height 206
click at [24, 21] on div "Row" at bounding box center [43, 20] width 58 height 13
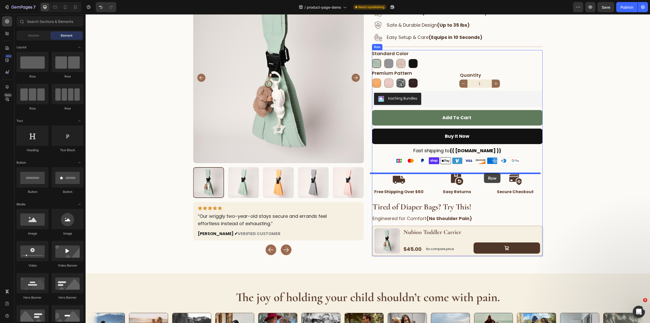
drag, startPoint x: 109, startPoint y: 77, endPoint x: 484, endPoint y: 173, distance: 386.7
click at [515, 239] on div "Nubioo Toddler Carrier Product Title $45.00 Product Price Product Price No comp…" at bounding box center [471, 240] width 137 height 25
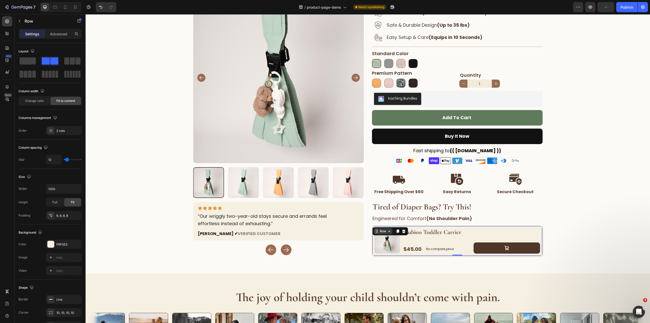
click at [384, 231] on div "Row" at bounding box center [383, 231] width 8 height 5
click at [31, 23] on p "Row" at bounding box center [46, 21] width 43 height 6
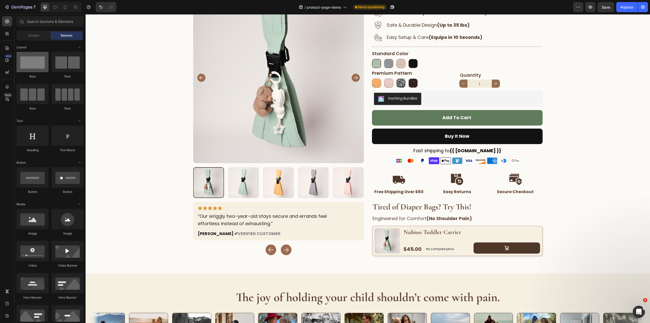
click at [34, 66] on div at bounding box center [33, 62] width 32 height 20
click at [330, 246] on div "Image “My back used to ache after 10 minutes, thank God I found this thing onli…" at bounding box center [278, 229] width 171 height 55
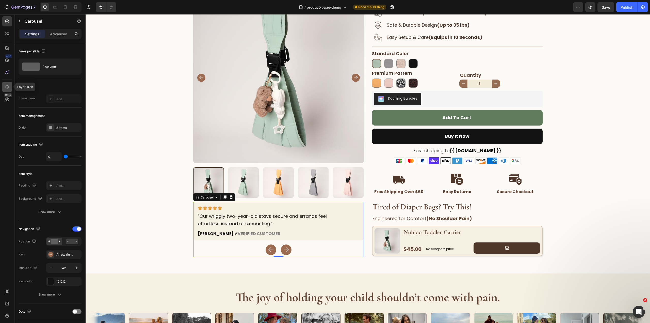
click at [4, 85] on div at bounding box center [7, 87] width 10 height 10
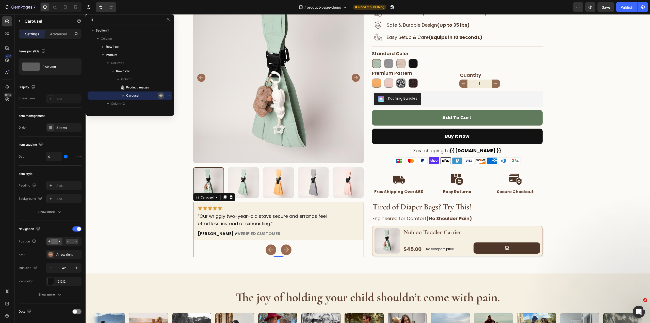
click at [169, 96] on icon "button" at bounding box center [169, 95] width 1 height 1
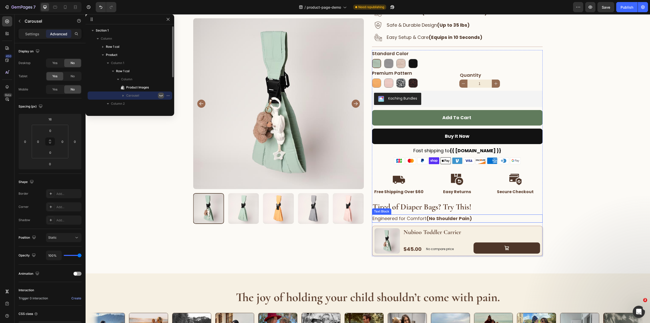
click at [493, 219] on p "Engineered for Comfort (No Shoulder Pain)" at bounding box center [458, 218] width 170 height 7
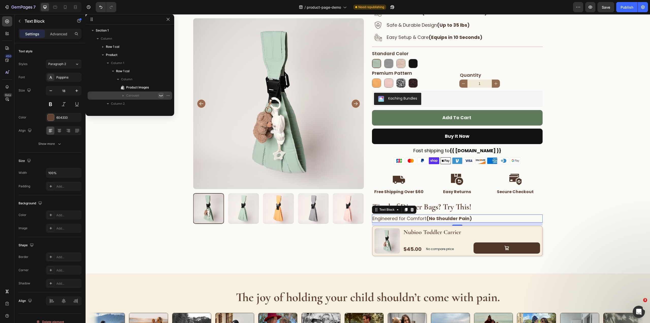
scroll to position [210, 0]
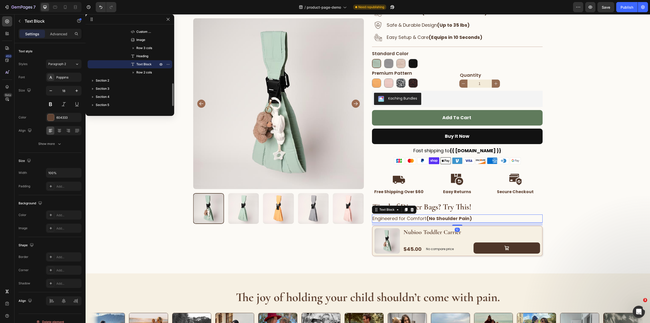
click at [489, 224] on div "12" at bounding box center [457, 224] width 171 height 3
click at [494, 208] on h2 "Tired of Diaper Bags? Try This!" at bounding box center [457, 206] width 171 height 11
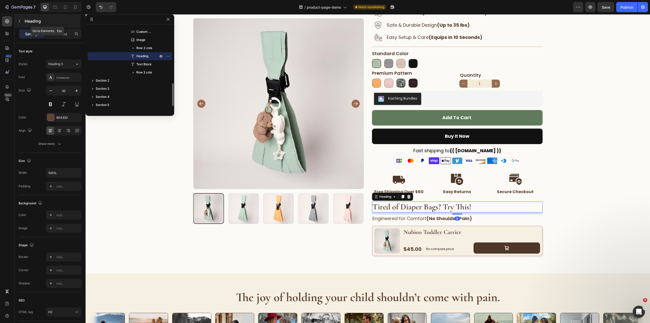
click at [26, 23] on p "Heading" at bounding box center [52, 21] width 55 height 6
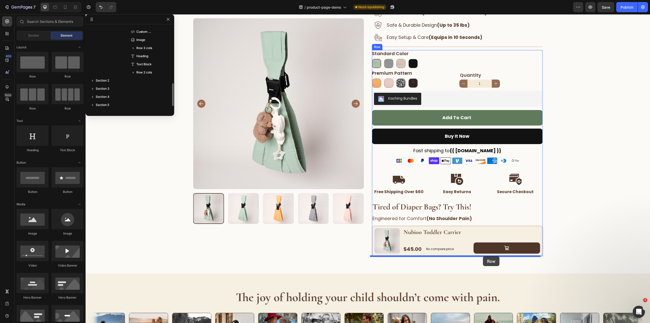
drag, startPoint x: 119, startPoint y: 84, endPoint x: 483, endPoint y: 256, distance: 402.8
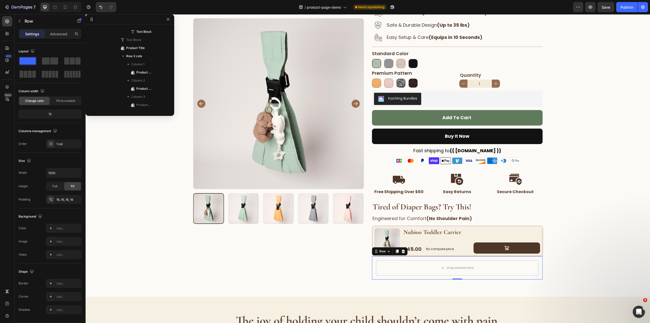
scroll to position [665, 0]
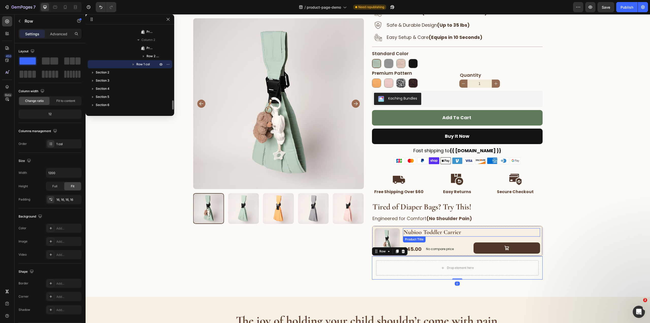
click at [462, 229] on h2 "Nubioo Toddler Carrier" at bounding box center [471, 232] width 137 height 8
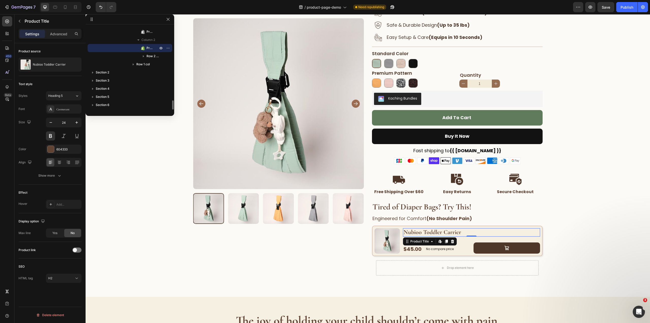
click at [461, 238] on div "Nubioo Toddler Carrier Product Title Edit content in Shopify 0 $45.00 Product P…" at bounding box center [471, 240] width 137 height 25
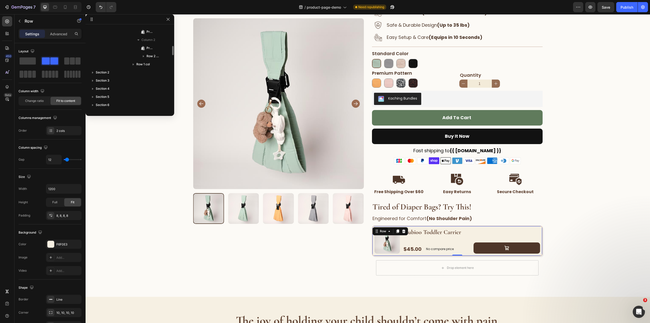
scroll to position [616, 0]
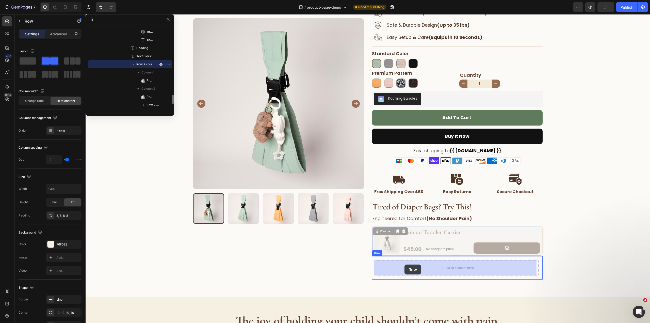
drag, startPoint x: 377, startPoint y: 233, endPoint x: 405, endPoint y: 264, distance: 41.9
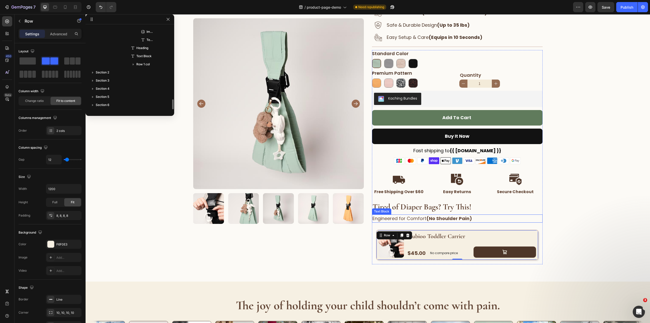
click at [537, 215] on p "Engineered for Comfort (No Shoulder Pain)" at bounding box center [458, 218] width 170 height 7
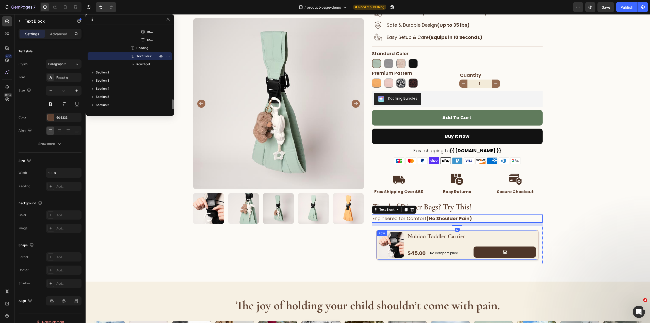
click at [534, 235] on h2 "Nubioo Toddler Carrier" at bounding box center [471, 236] width 129 height 8
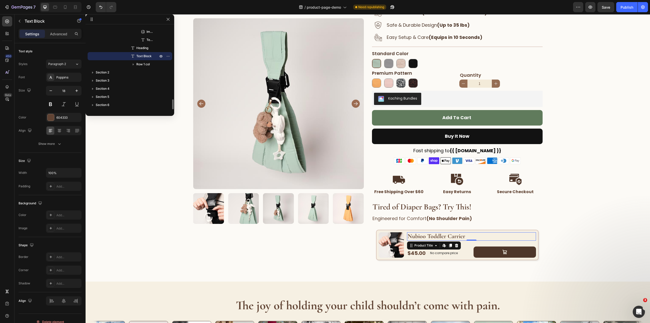
scroll to position [665, 0]
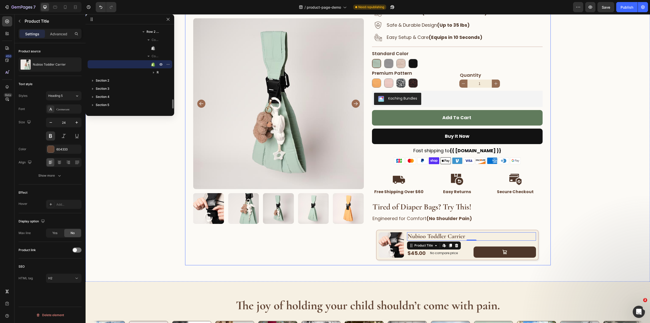
click at [364, 235] on div "Product Images Image “My back used to ache after 10 minutes, thank God I found …" at bounding box center [368, 108] width 366 height 315
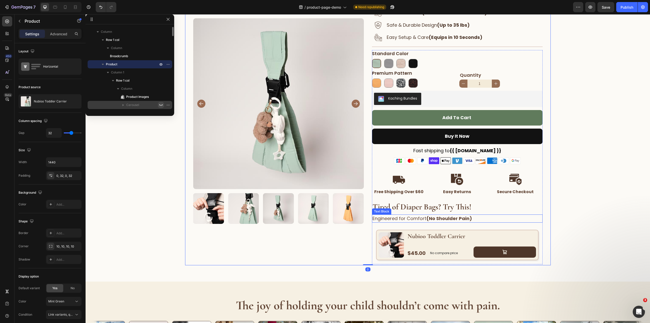
click at [484, 214] on div "Engineered for Comfort (No Shoulder Pain)" at bounding box center [457, 218] width 171 height 8
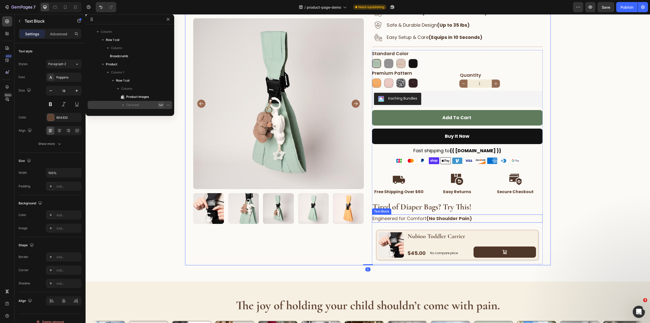
scroll to position [608, 0]
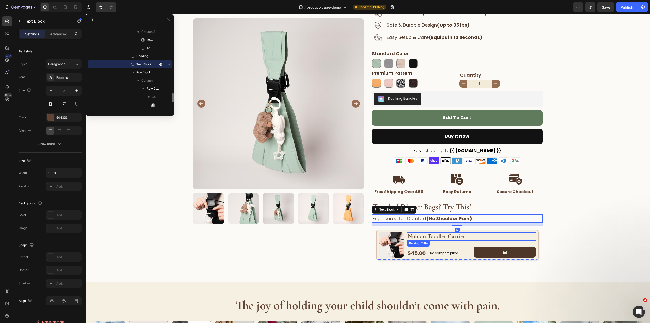
click at [479, 235] on h2 "Nubioo Toddler Carrier" at bounding box center [471, 236] width 129 height 8
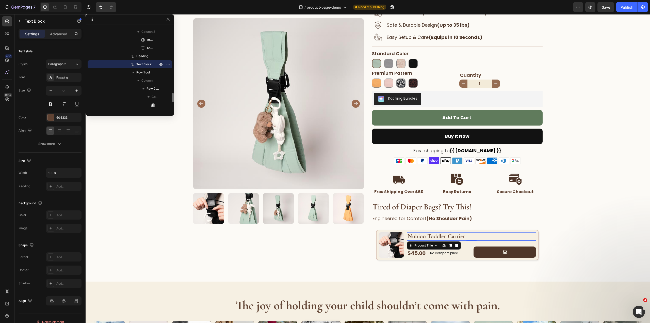
scroll to position [665, 0]
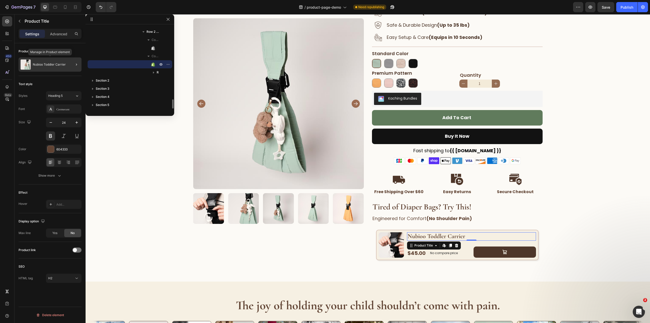
click at [46, 66] on p "Nubioo Toddler Carrier" at bounding box center [49, 65] width 33 height 4
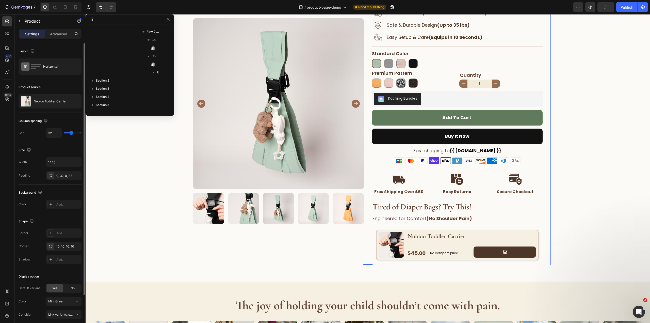
scroll to position [7, 0]
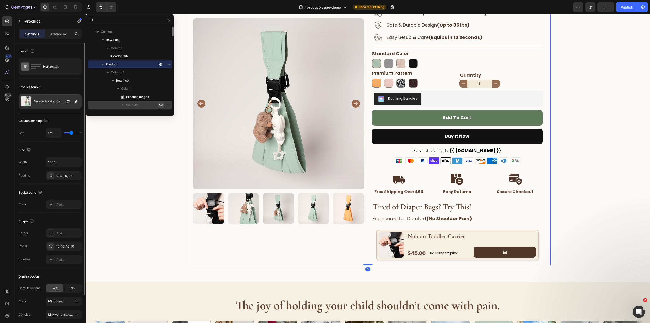
click at [52, 100] on p "Nubioo Toddler Carrier" at bounding box center [50, 102] width 33 height 4
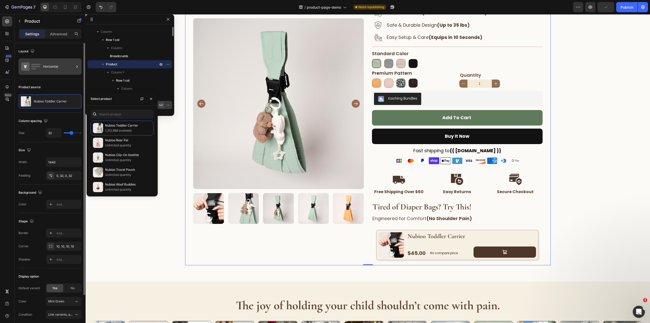
click at [51, 64] on div "Horizontal" at bounding box center [58, 67] width 31 height 12
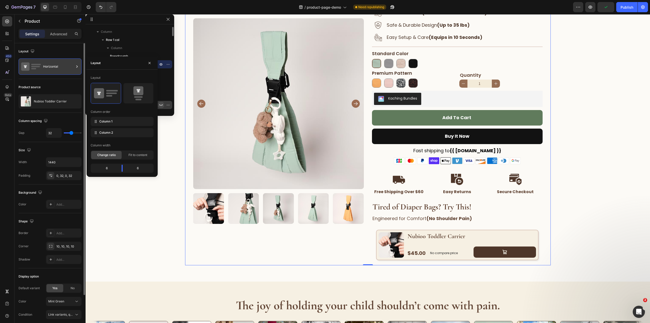
click at [51, 64] on div "Horizontal" at bounding box center [58, 67] width 31 height 12
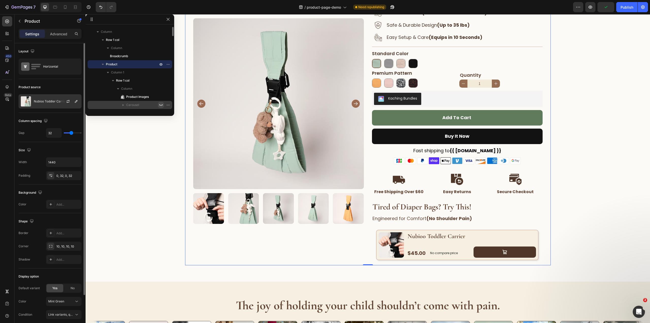
click at [54, 99] on div "Nubioo Toddler Carrier" at bounding box center [50, 101] width 63 height 14
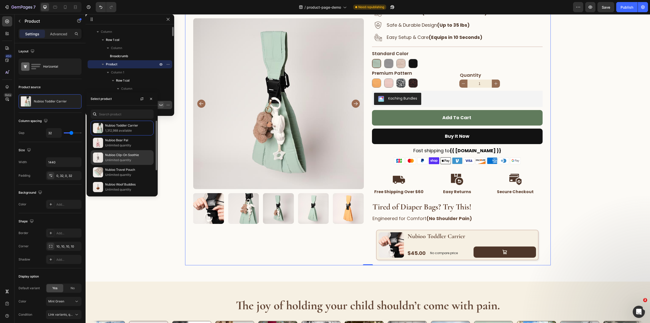
click at [121, 159] on p "Unlimited quantity" at bounding box center [128, 159] width 46 height 5
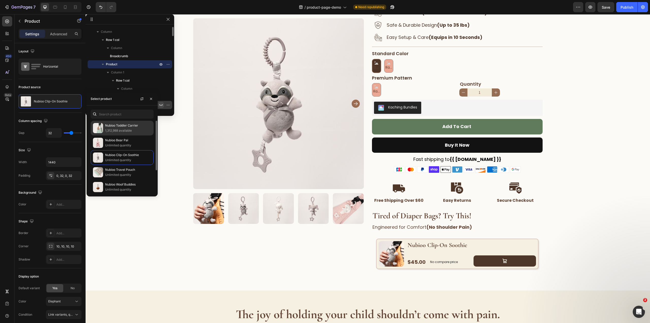
click at [104, 135] on div "Nubioo Toddler Carrier 1,312,988 available" at bounding box center [122, 142] width 63 height 15
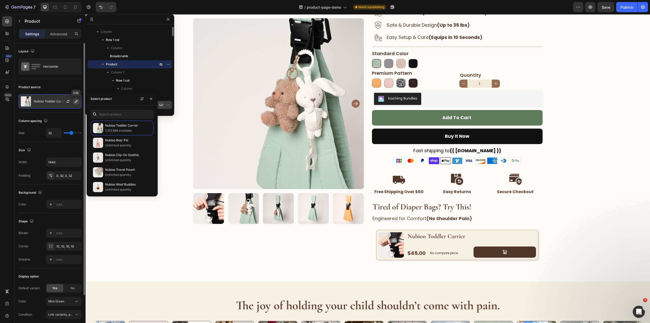
click at [74, 101] on icon "button" at bounding box center [76, 101] width 4 height 4
click at [168, 18] on icon "button" at bounding box center [168, 19] width 4 height 4
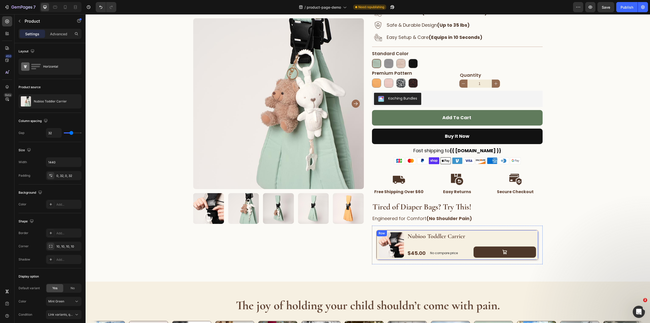
drag, startPoint x: 465, startPoint y: 230, endPoint x: 423, endPoint y: 231, distance: 41.2
click at [465, 230] on div "Product Images Nubioo Toddler Carrier Product Title $45.00 Product Price Produc…" at bounding box center [457, 245] width 163 height 30
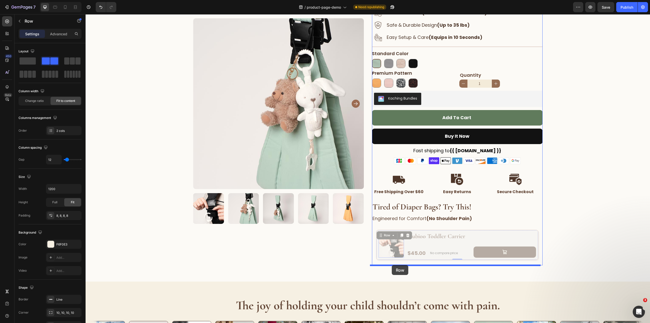
drag, startPoint x: 380, startPoint y: 234, endPoint x: 392, endPoint y: 265, distance: 32.9
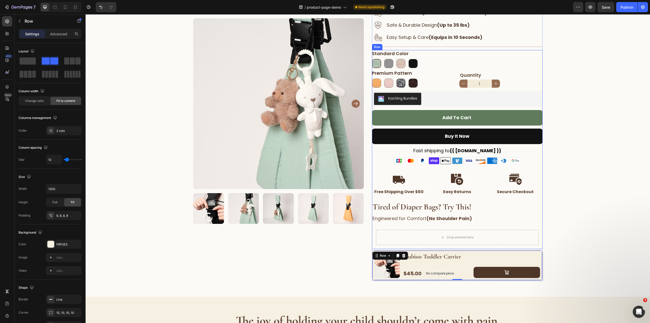
click at [406, 223] on div "Mint Green Mint Green Summer Yellow Summer Yellow City Grey City Grey Pastel Pi…" at bounding box center [457, 149] width 171 height 199
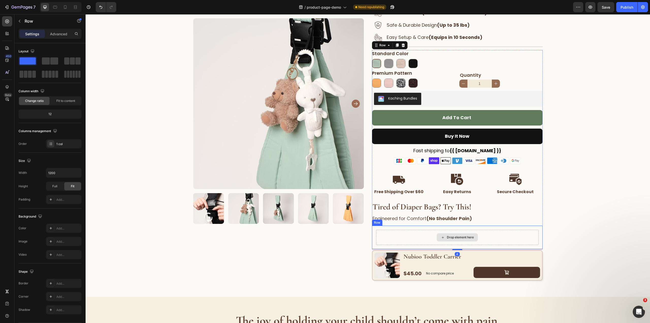
click at [405, 231] on div "Drop element here" at bounding box center [457, 237] width 163 height 15
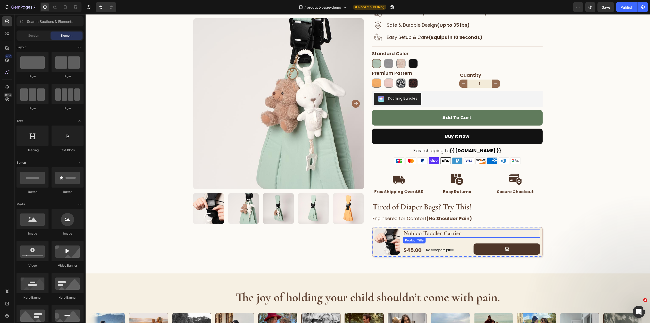
click at [466, 230] on h2 "Nubioo Toddler Carrier" at bounding box center [471, 233] width 137 height 8
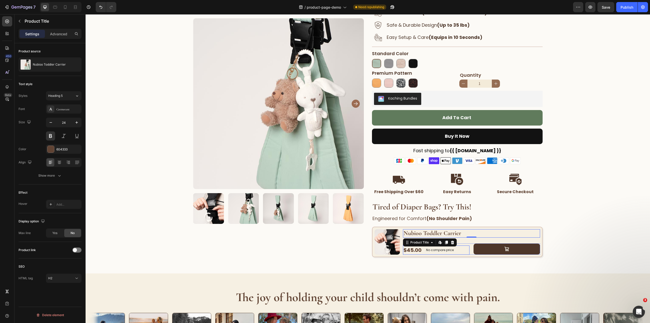
click at [463, 246] on div "$45.00 Product Price Product Price No compare price Product Price Row" at bounding box center [436, 249] width 67 height 9
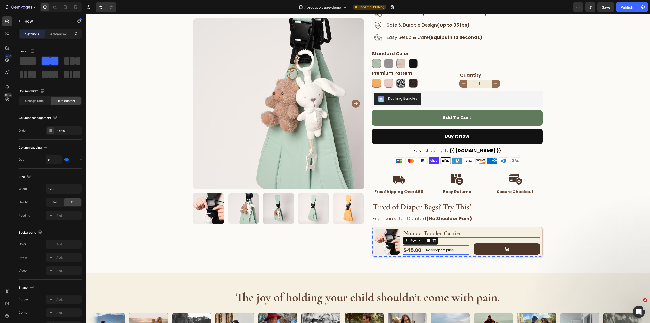
click at [490, 232] on h2 "Nubioo Toddler Carrier" at bounding box center [471, 233] width 137 height 8
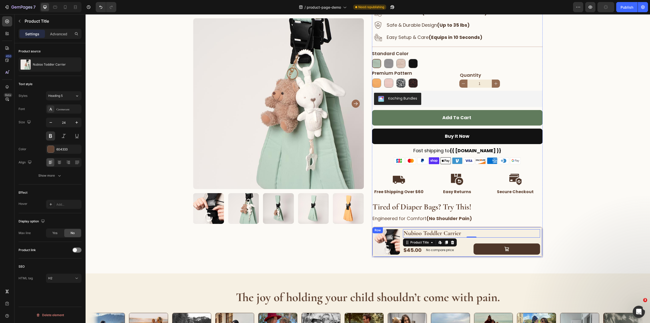
click at [529, 239] on div "Nubioo Toddler Carrier Product Title Edit content in Shopify 0 $45.00 Product P…" at bounding box center [471, 241] width 137 height 25
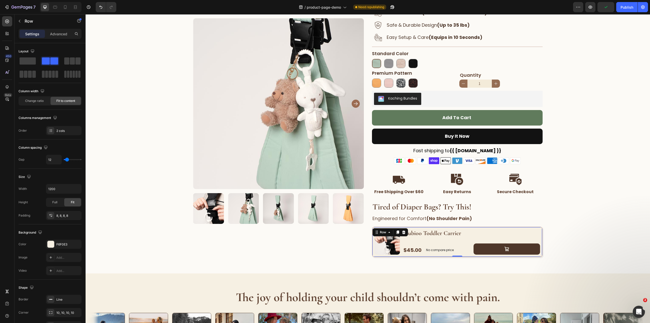
click at [422, 243] on div "Nubioo Toddler Carrier Product Title $45.00 Product Price Product Price No comp…" at bounding box center [471, 241] width 137 height 25
click at [392, 232] on div "Row" at bounding box center [391, 232] width 36 height 8
click at [387, 233] on icon at bounding box center [389, 232] width 4 height 4
click at [582, 221] on div "Home product-page-demo Breadcrumb Row Product Images Image “My back used to ach…" at bounding box center [368, 94] width 565 height 326
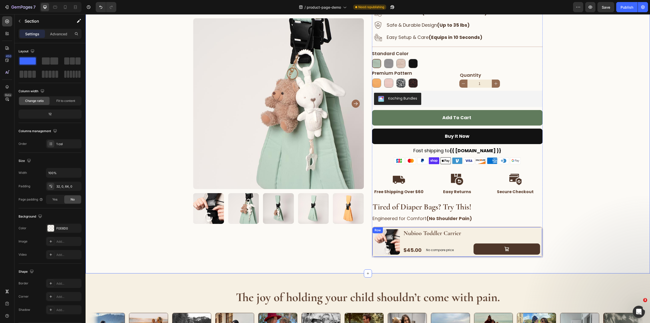
click at [399, 239] on div "Product Images Nubioo Toddler Carrier Product Title $45.00 Product Price Produc…" at bounding box center [457, 242] width 171 height 30
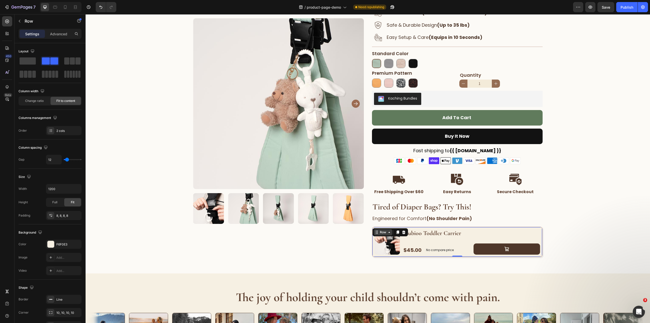
click at [384, 235] on div "Row" at bounding box center [383, 232] width 19 height 6
click at [609, 231] on div "Home product-page-demo Breadcrumb Row Product Images Image “My back used to ach…" at bounding box center [368, 94] width 565 height 326
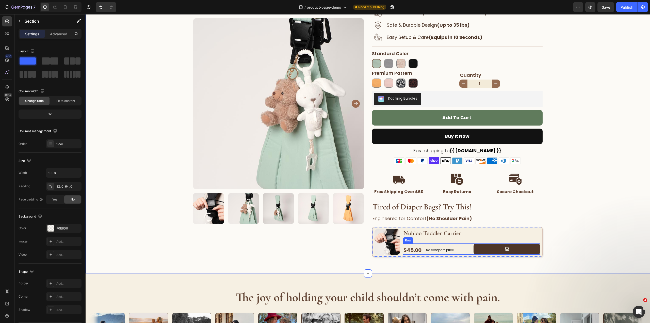
click at [465, 243] on div "$45.00 Product Price Product Price No compare price Product Price Row" at bounding box center [436, 248] width 67 height 11
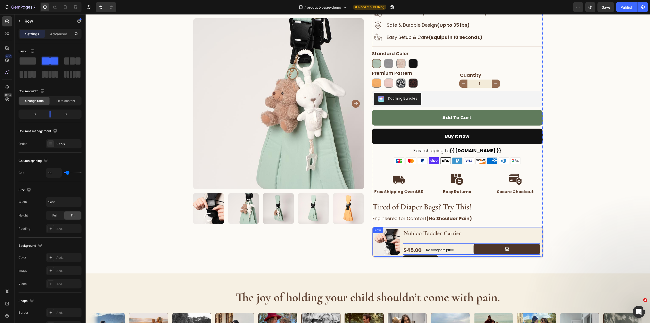
click at [464, 241] on div "Nubioo Toddler Carrier Product Title $45.00 Product Price Product Price No comp…" at bounding box center [471, 241] width 137 height 25
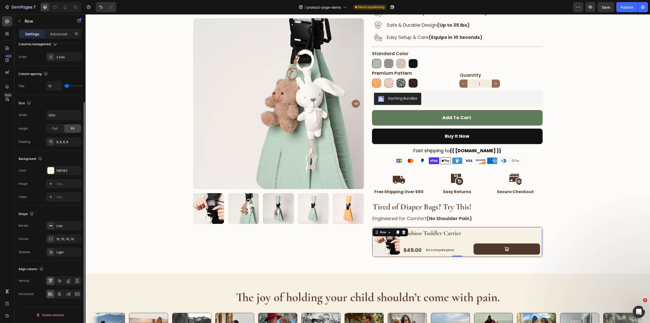
scroll to position [0, 0]
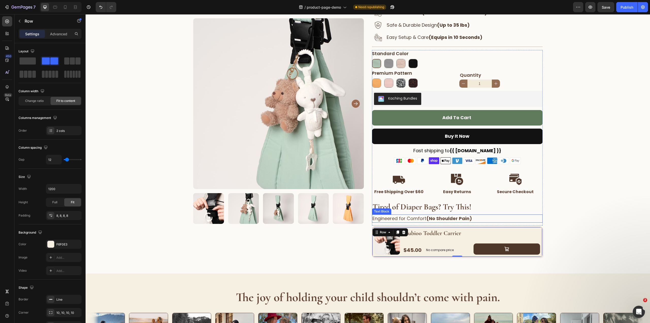
click at [520, 221] on p "Engineered for Comfort (No Shoulder Pain)" at bounding box center [458, 218] width 170 height 7
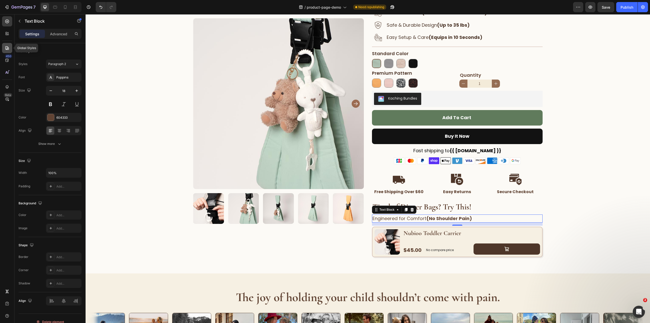
click at [8, 49] on icon at bounding box center [7, 47] width 5 height 5
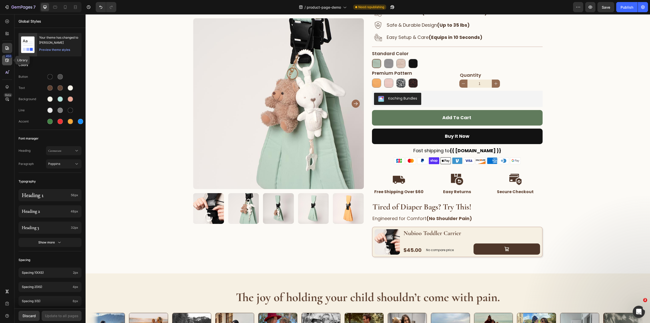
click at [7, 57] on div "450" at bounding box center [8, 56] width 7 height 4
click at [5, 84] on div at bounding box center [7, 87] width 10 height 10
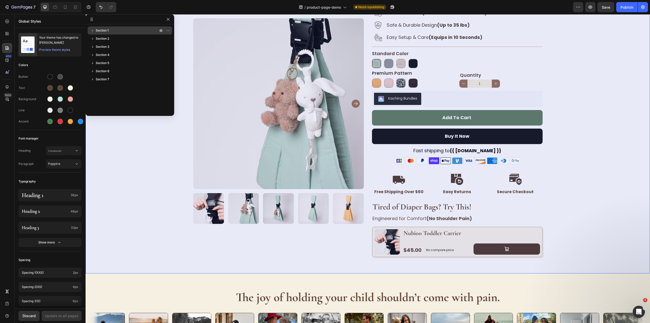
click at [131, 29] on p "Section 1" at bounding box center [127, 30] width 63 height 5
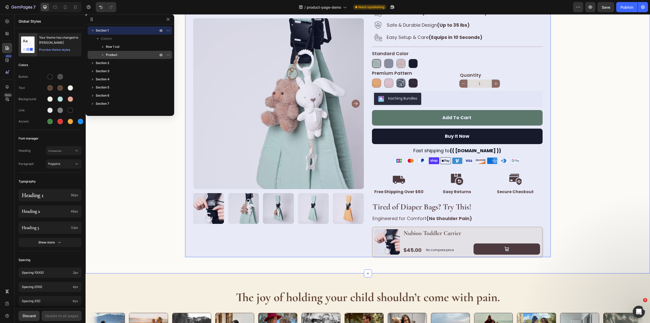
click at [115, 55] on span "Product" at bounding box center [111, 54] width 11 height 5
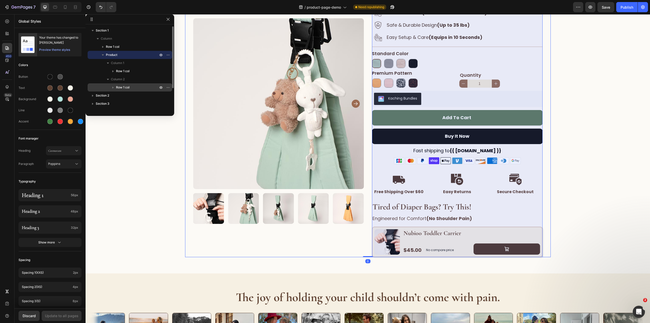
click at [130, 87] on p "Row 1 col" at bounding box center [137, 87] width 43 height 5
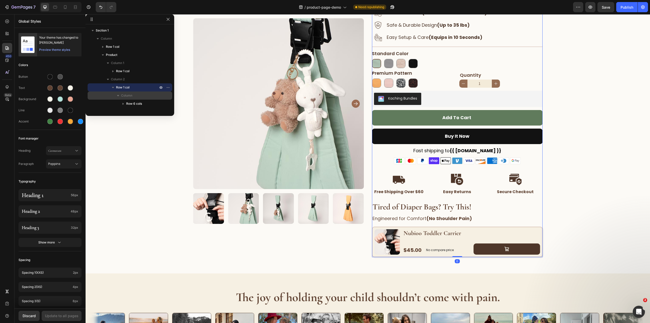
scroll to position [76, 0]
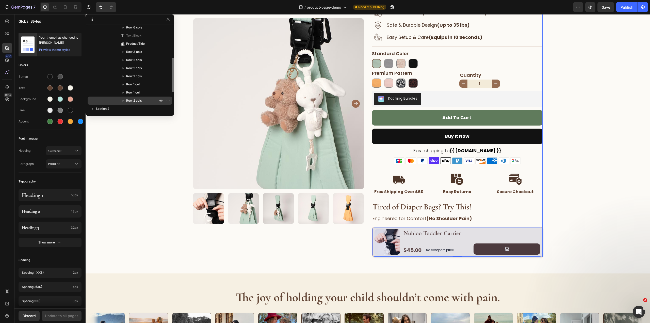
click at [133, 100] on span "Row 2 cols" at bounding box center [133, 100] width 15 height 5
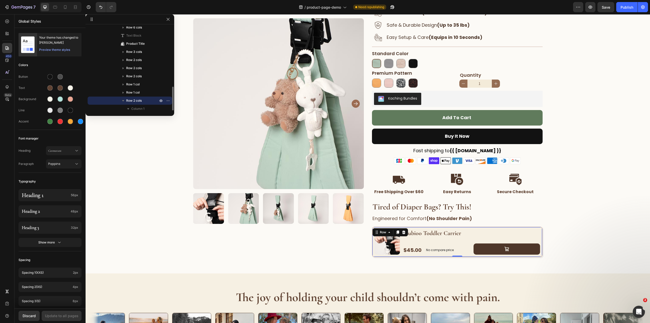
scroll to position [127, 0]
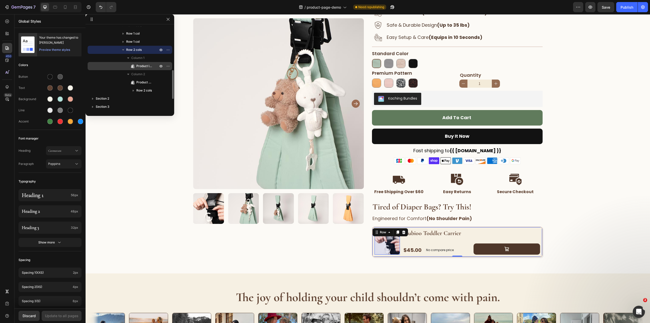
click at [147, 66] on span "Product Images" at bounding box center [144, 66] width 17 height 5
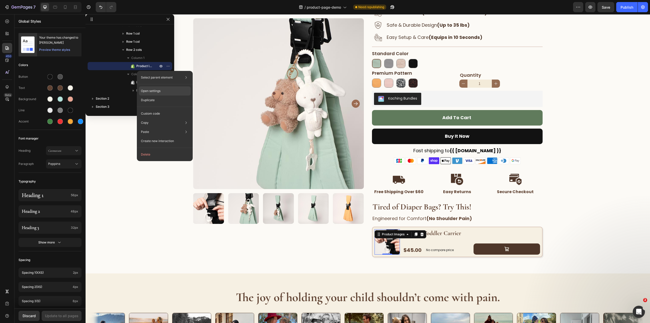
click at [160, 88] on div "Open settings" at bounding box center [165, 90] width 52 height 9
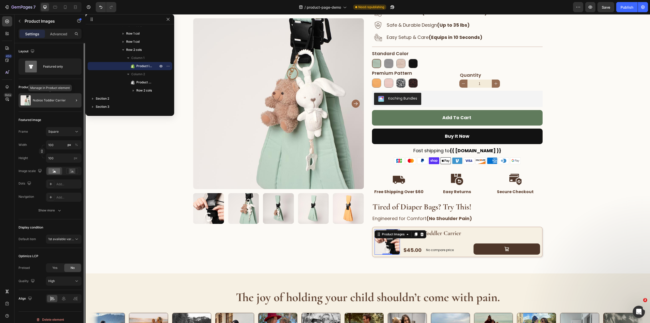
click at [53, 98] on div "Nubioo Toddler Carrier" at bounding box center [50, 100] width 63 height 14
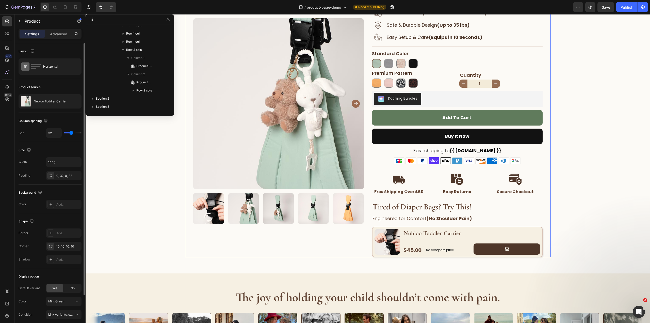
scroll to position [0, 0]
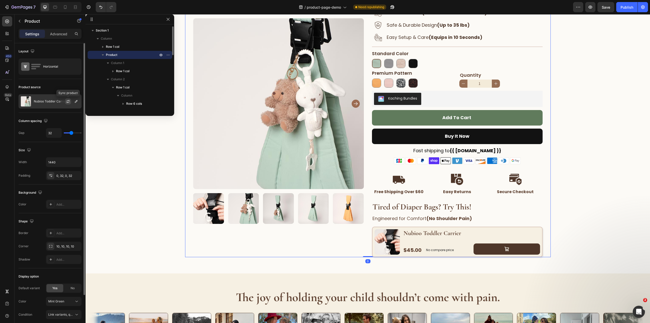
click at [66, 102] on button "button" at bounding box center [68, 101] width 6 height 6
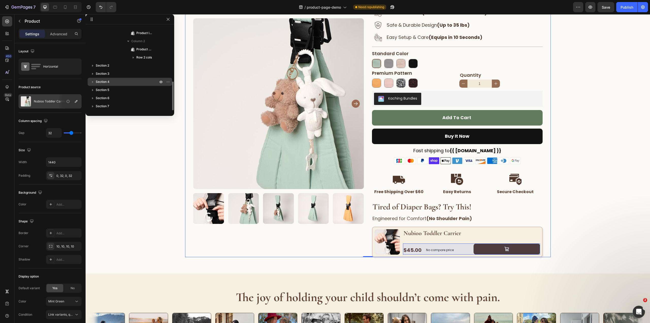
scroll to position [135, 0]
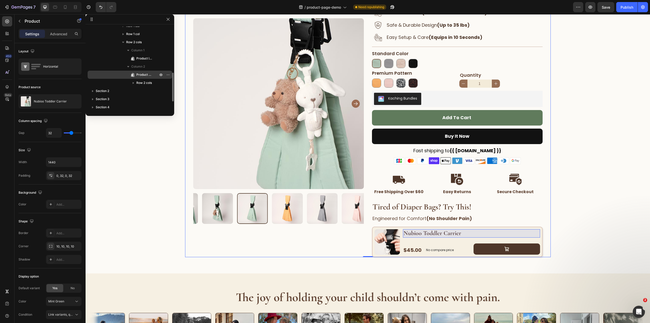
click at [141, 76] on span "Product Title" at bounding box center [144, 74] width 17 height 5
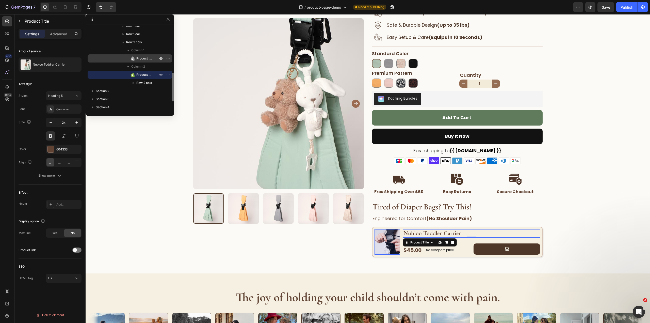
click at [149, 57] on span "Product Images" at bounding box center [144, 58] width 17 height 5
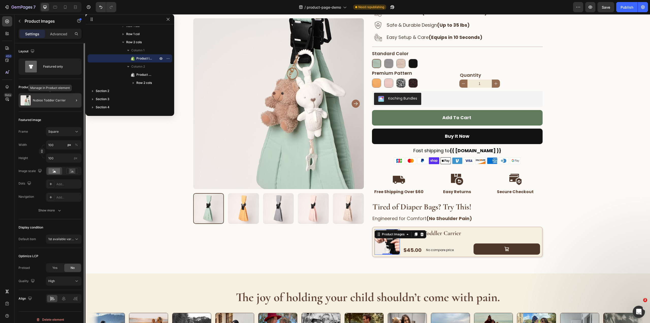
click at [45, 100] on p "Nubioo Toddler Carrier" at bounding box center [49, 101] width 33 height 4
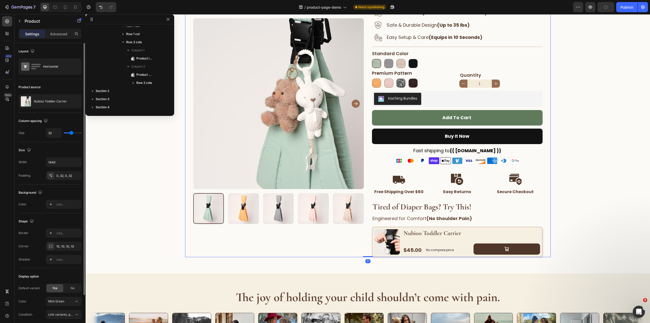
scroll to position [0, 0]
click at [606, 230] on div "Home product-page-demo Breadcrumb Row Product Images Image “My back used to ach…" at bounding box center [368, 94] width 565 height 326
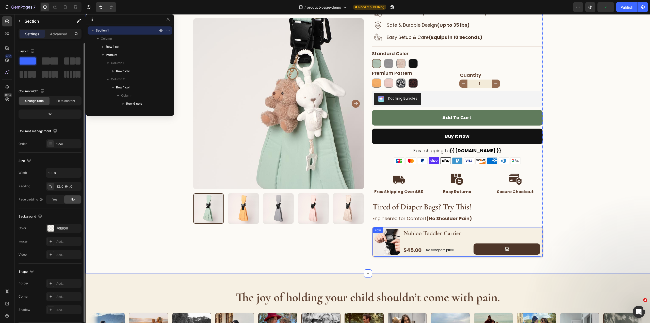
click at [535, 229] on div "Product Images Nubioo Toddler Carrier Product Title $45.00 Product Price Produc…" at bounding box center [457, 242] width 171 height 30
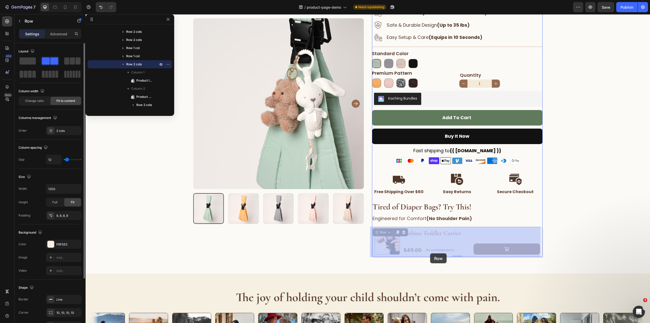
drag, startPoint x: 376, startPoint y: 232, endPoint x: 430, endPoint y: 253, distance: 57.7
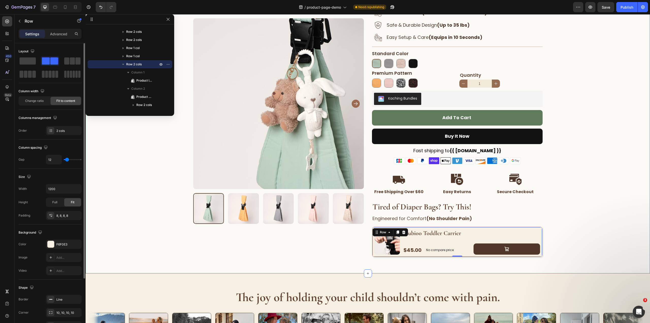
click at [584, 205] on div "Home product-page-demo Breadcrumb Row Product Images Image “My back used to ach…" at bounding box center [368, 94] width 565 height 326
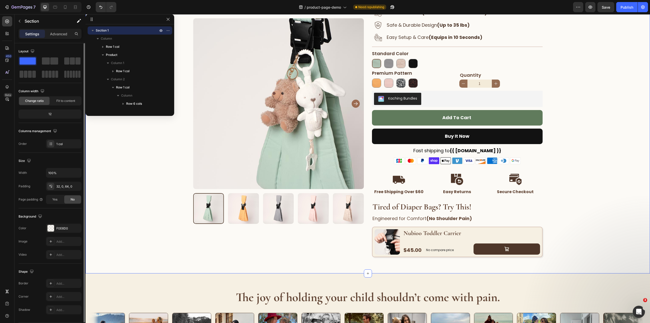
click at [594, 213] on div "Home product-page-demo Breadcrumb Row Product Images Image “My back used to ach…" at bounding box center [368, 94] width 565 height 326
click at [503, 83] on div "1" at bounding box center [501, 84] width 83 height 8
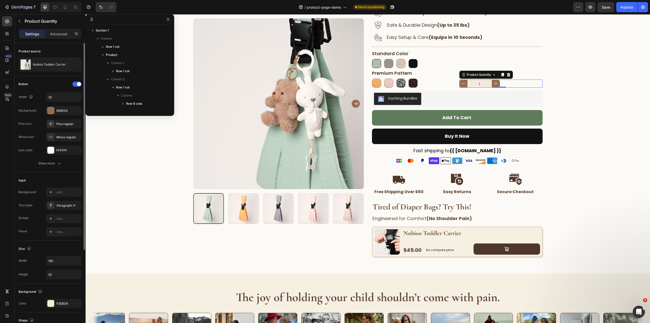
scroll to position [178, 0]
click at [169, 20] on icon "button" at bounding box center [168, 19] width 4 height 4
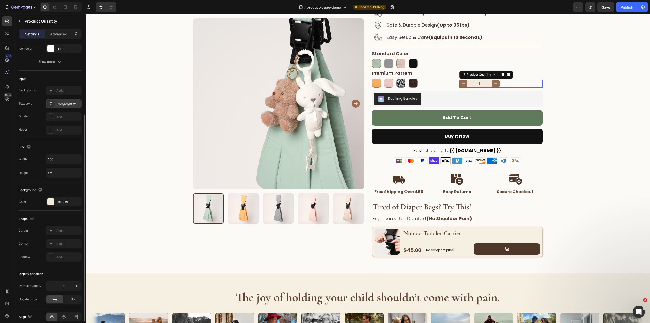
scroll to position [124, 0]
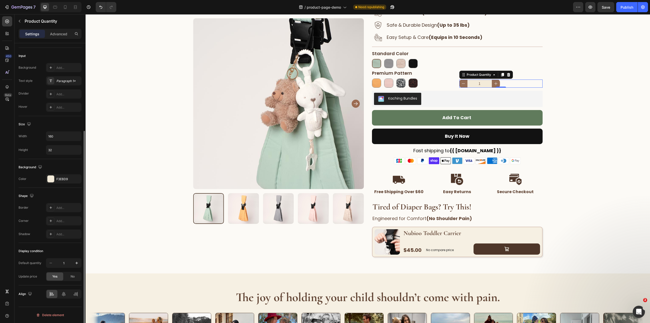
click at [29, 275] on div "Update price" at bounding box center [28, 276] width 19 height 5
click at [71, 278] on span "No" at bounding box center [73, 276] width 4 height 5
click at [58, 277] on div "Yes" at bounding box center [54, 276] width 17 height 8
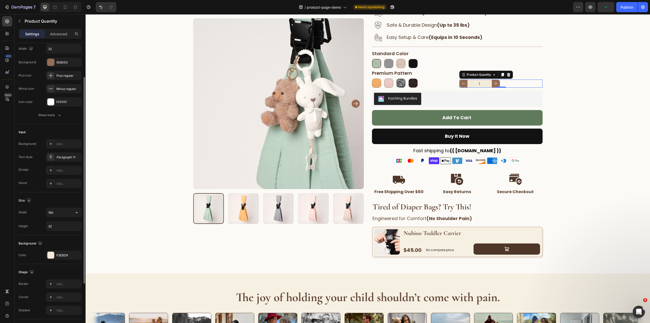
scroll to position [23, 0]
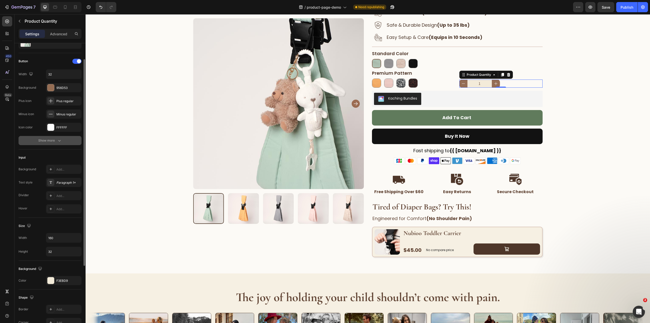
click at [53, 138] on div "Show more" at bounding box center [50, 140] width 24 height 5
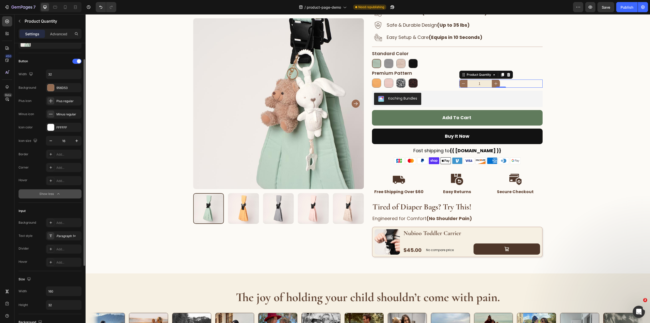
scroll to position [0, 0]
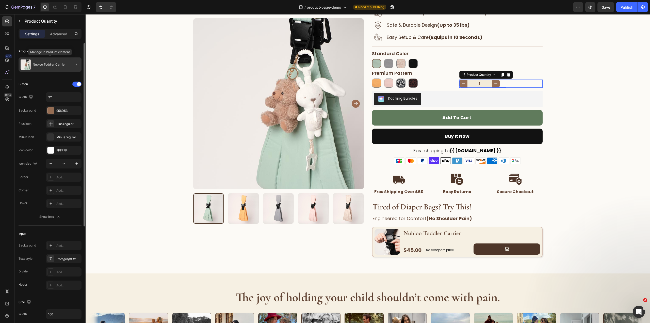
click at [35, 61] on div "Nubioo Toddler Carrier" at bounding box center [50, 64] width 63 height 14
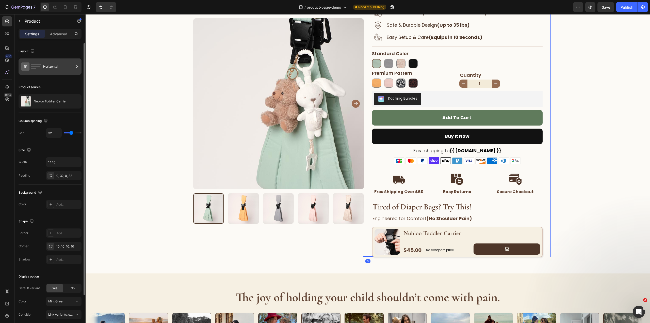
click at [55, 62] on div "Horizontal" at bounding box center [58, 67] width 31 height 12
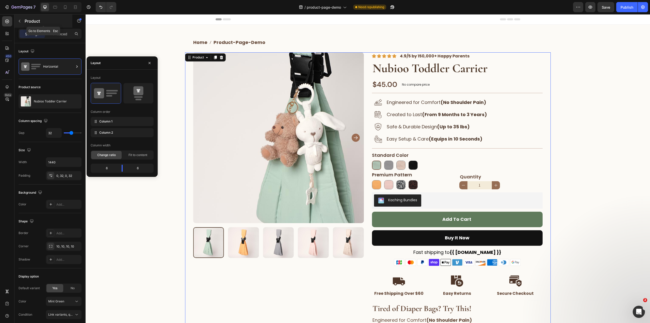
click at [32, 21] on p "Product" at bounding box center [46, 21] width 43 height 6
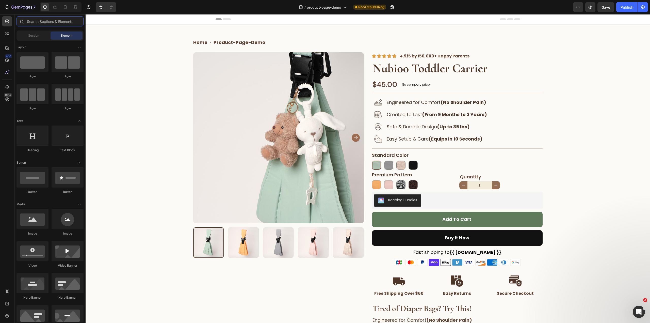
click at [56, 22] on input "text" at bounding box center [50, 21] width 67 height 10
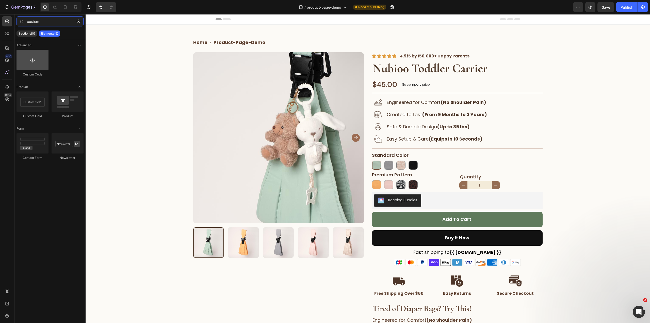
type input "custom"
click at [33, 58] on div at bounding box center [33, 60] width 32 height 20
drag, startPoint x: 121, startPoint y: 78, endPoint x: 481, endPoint y: 173, distance: 371.9
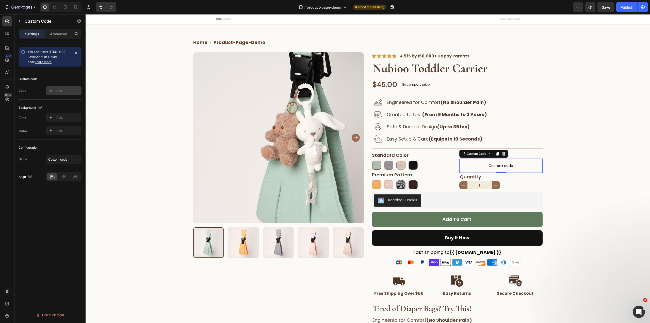
click at [65, 90] on div "Add..." at bounding box center [68, 91] width 24 height 5
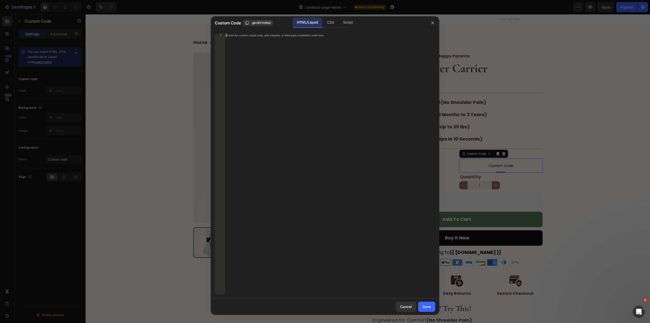
click at [318, 50] on div "Insert the custom Liquid code, add snippets, or third-party installation code h…" at bounding box center [330, 168] width 210 height 268
paste textarea "{% endif %}"
click at [328, 42] on div "{% if product.selected_or_first_available_variant.inventory_management %} {% if…" at bounding box center [330, 168] width 210 height 268
type textarea "<p>{{ product.selected_or_first_available_variant.inventory_quantity }} in stoc…"
click at [328, 42] on div "{% if product.selected_or_first_available_variant.inventory_management %} {% if…" at bounding box center [330, 168] width 210 height 268
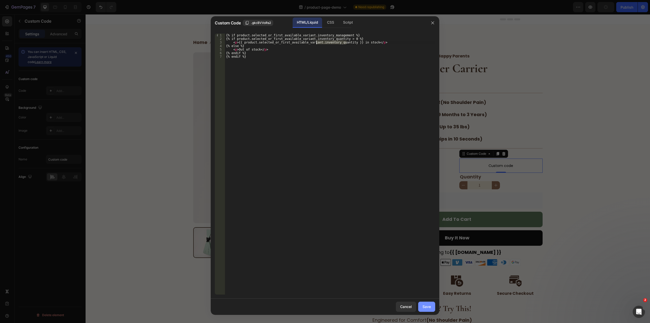
click at [425, 306] on div "Save" at bounding box center [427, 306] width 8 height 5
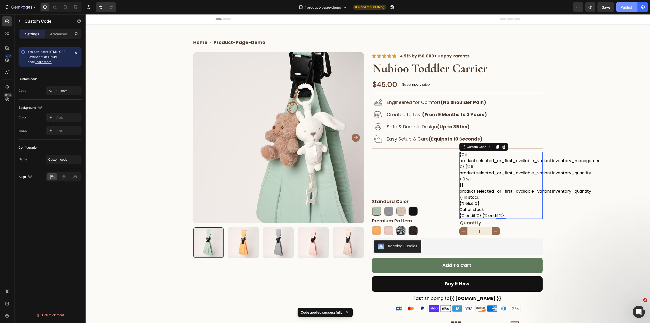
click at [629, 6] on div "Publish" at bounding box center [627, 7] width 13 height 5
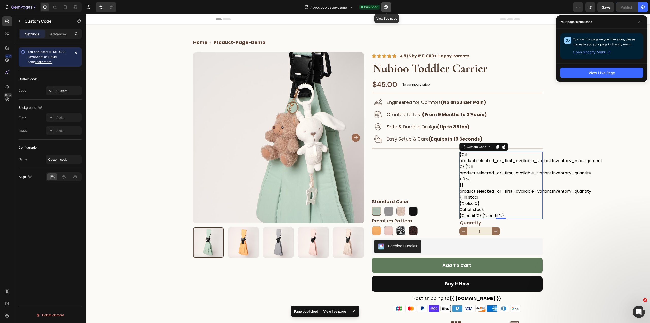
click at [391, 7] on button "button" at bounding box center [386, 7] width 10 height 10
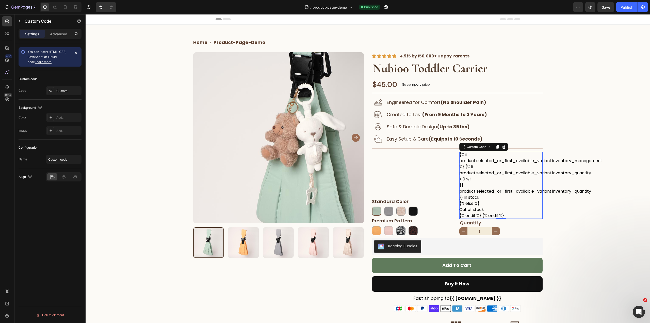
click at [511, 184] on p "{{ product.selected_or_first_available_variant.inventory_quantity }} in stock" at bounding box center [501, 191] width 83 height 18
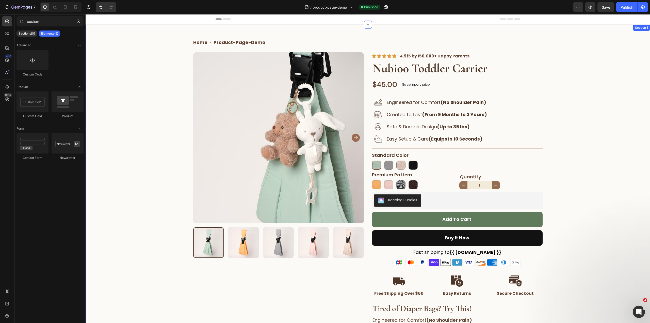
click at [571, 161] on div "Home product-page-demo Breadcrumb Row Product Images Image “My back used to ach…" at bounding box center [368, 196] width 565 height 326
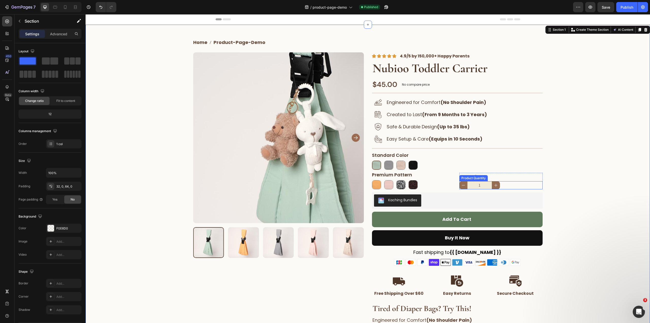
drag, startPoint x: 478, startPoint y: 184, endPoint x: 472, endPoint y: 183, distance: 5.9
click at [472, 183] on input "1" at bounding box center [480, 185] width 24 height 8
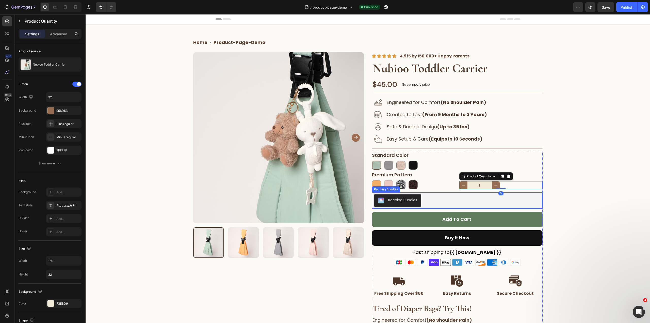
click at [587, 212] on div "Home product-page-demo Breadcrumb Row Product Images Image “My back used to ach…" at bounding box center [368, 196] width 565 height 326
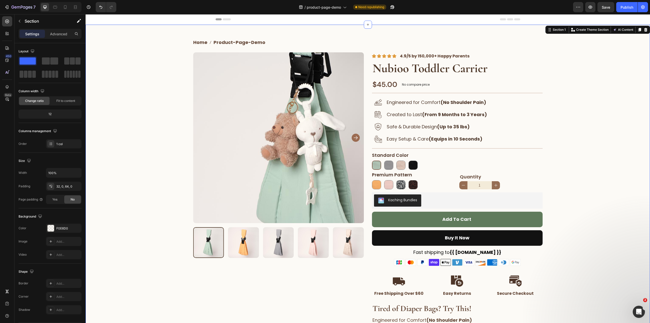
click at [582, 127] on div "Home product-page-demo Breadcrumb Row Product Images Image “My back used to ach…" at bounding box center [368, 196] width 565 height 326
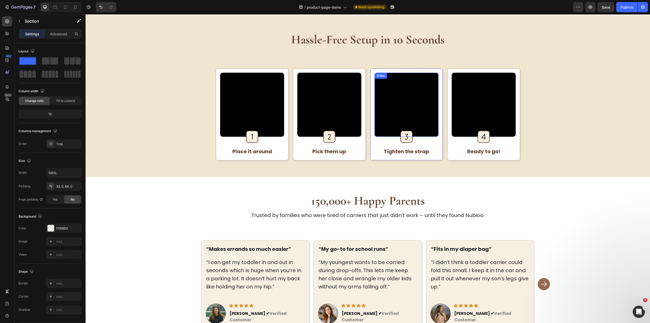
scroll to position [406, 0]
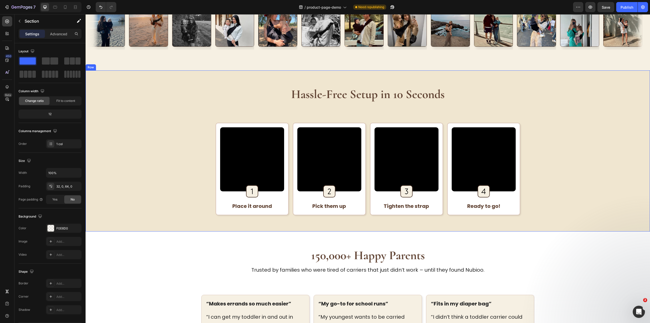
click at [481, 79] on div "Hassle-Free Setup in 10 Seconds Heading Video Image Row Place it around Text Bl…" at bounding box center [368, 150] width 565 height 161
click at [116, 81] on div "Hassle-Free Setup in 10 Seconds Heading Video Image Row Place it around Text Bl…" at bounding box center [368, 150] width 565 height 161
click at [180, 115] on div "Hassle-Free Setup in 10 Seconds Heading Video Image Row Place it around Text Bl…" at bounding box center [368, 151] width 548 height 129
click at [241, 114] on div "Hassle-Free Setup in 10 Seconds Heading Video Image Row Place it around Text Bl…" at bounding box center [368, 151] width 548 height 129
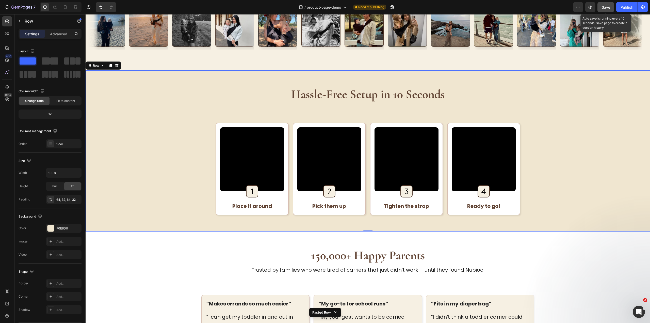
click at [608, 8] on span "Save" at bounding box center [606, 7] width 8 height 4
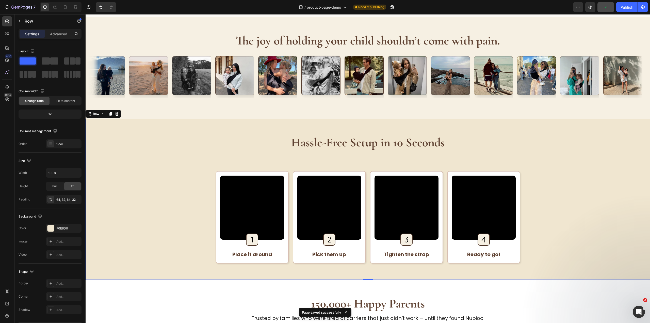
scroll to position [254, 0]
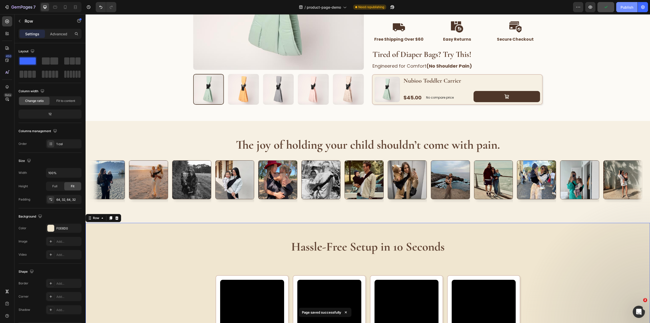
click at [626, 8] on div "Publish" at bounding box center [627, 7] width 13 height 5
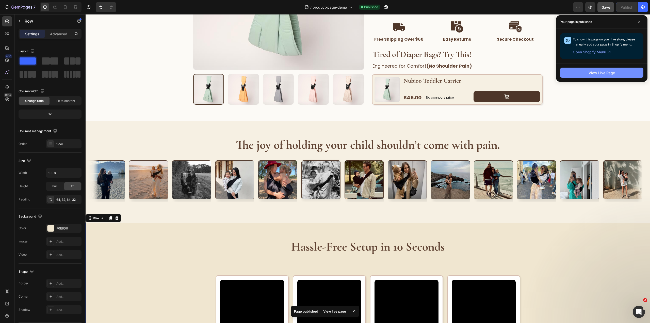
click at [611, 74] on div "View Live Page" at bounding box center [602, 72] width 26 height 5
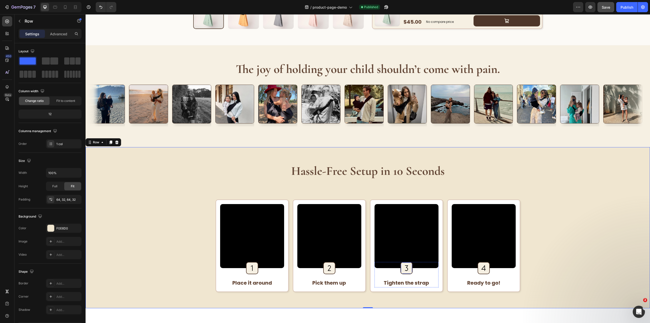
scroll to position [406, 0]
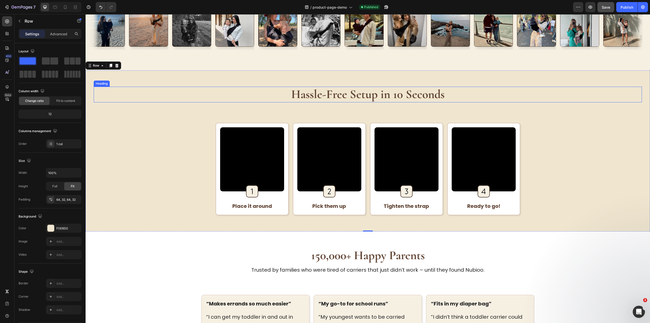
click at [553, 101] on h2 "Hassle-Free Setup in 10 Seconds" at bounding box center [368, 95] width 548 height 16
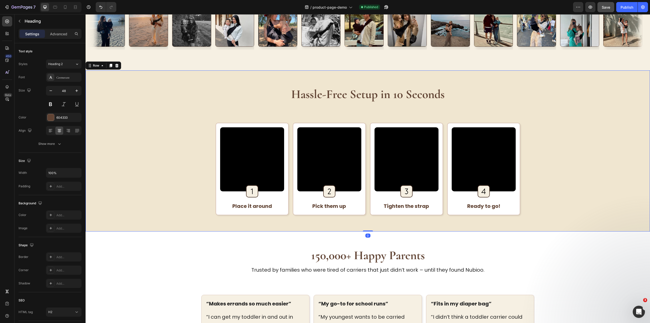
click at [570, 77] on div "Hassle-Free Setup in 10 Seconds Heading Video Image Row Place it around Text Bl…" at bounding box center [368, 150] width 565 height 161
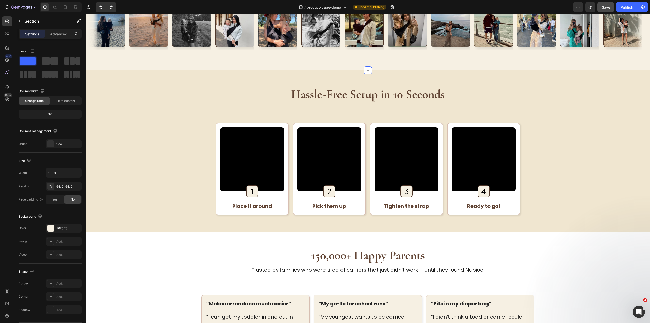
click at [508, 67] on div "The joy of holding your child shouldn’t come with pain. Heading Image Image Ima…" at bounding box center [368, 20] width 565 height 102
click at [607, 5] on span "Save" at bounding box center [606, 7] width 8 height 4
drag, startPoint x: 622, startPoint y: 6, endPoint x: 620, endPoint y: 11, distance: 6.4
click at [622, 5] on div "Publish" at bounding box center [627, 7] width 13 height 5
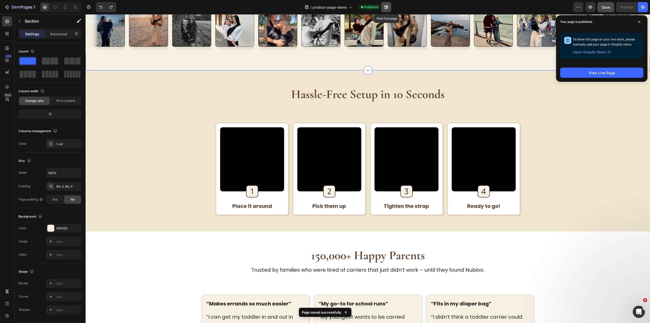
click at [384, 6] on icon "button" at bounding box center [386, 7] width 5 height 5
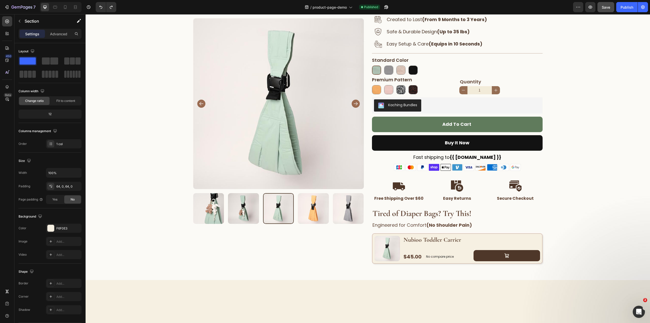
scroll to position [51, 0]
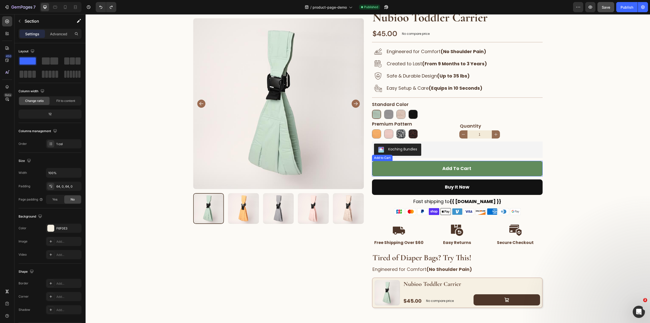
click at [504, 167] on button "Add to cart" at bounding box center [457, 168] width 171 height 15
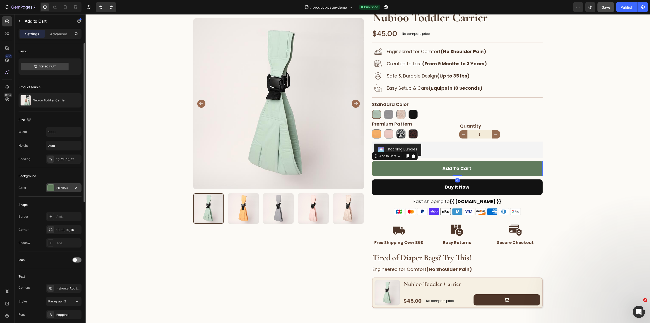
click at [60, 185] on div "607B5C" at bounding box center [64, 187] width 36 height 9
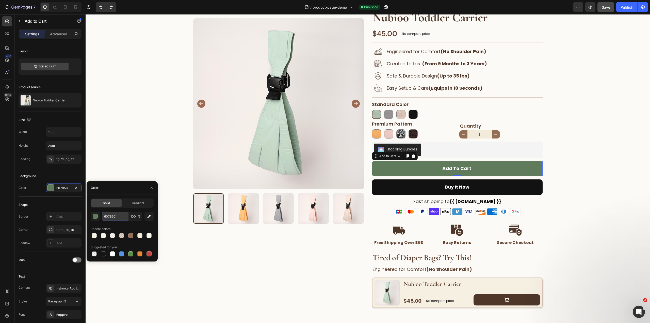
click at [108, 217] on input "607B5C" at bounding box center [115, 216] width 26 height 9
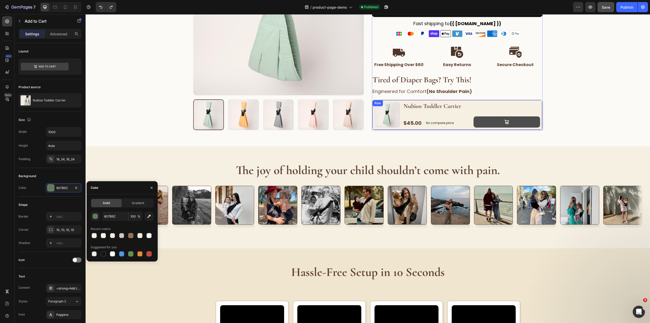
click at [521, 125] on button at bounding box center [507, 121] width 67 height 11
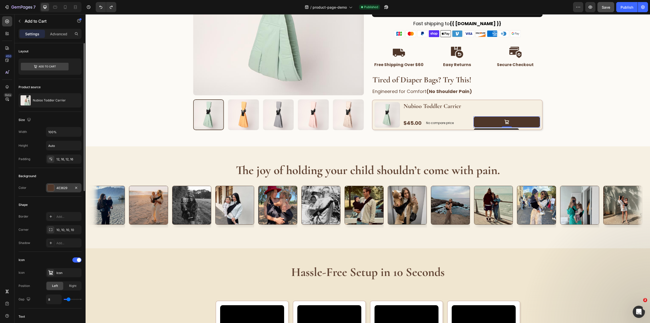
click at [67, 187] on div "4E3629" at bounding box center [63, 188] width 15 height 5
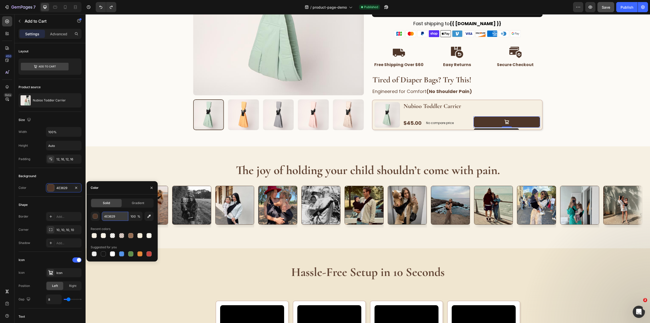
click at [121, 219] on input "4E3629" at bounding box center [115, 216] width 26 height 9
paste input "607B5C"
type input "607B5C"
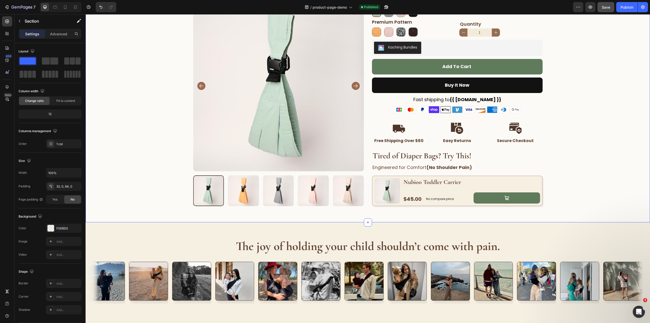
scroll to position [152, 0]
click at [470, 107] on img at bounding box center [457, 109] width 127 height 7
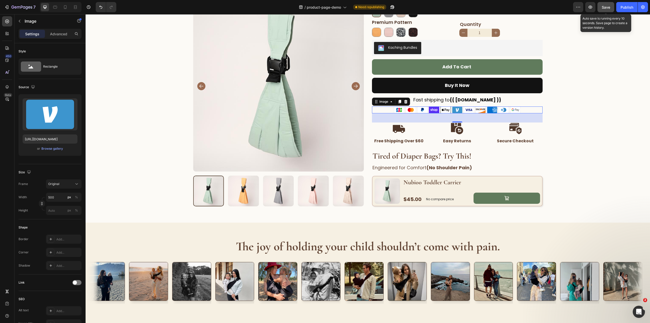
click at [606, 7] on span "Save" at bounding box center [606, 7] width 8 height 4
click at [475, 109] on img at bounding box center [457, 109] width 127 height 7
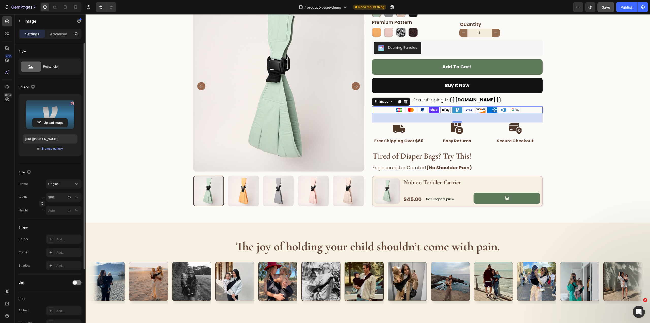
click at [49, 114] on label at bounding box center [50, 114] width 55 height 32
click at [49, 118] on input "file" at bounding box center [50, 122] width 35 height 9
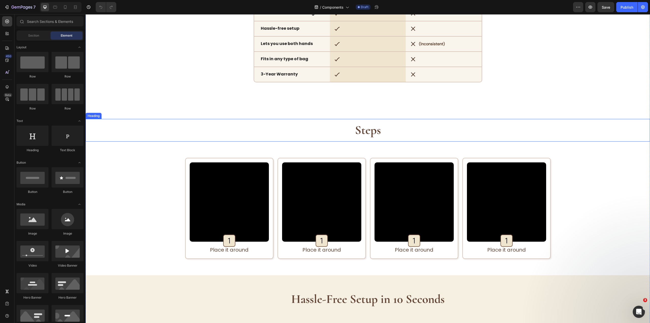
scroll to position [1727, 0]
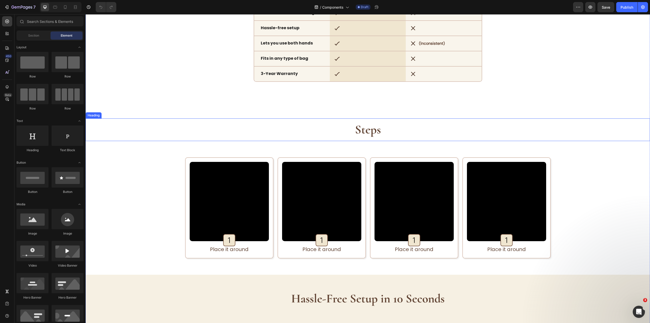
click at [599, 147] on div "Video Image Row Place it around Text Block Row Row Video Image Row Place it aro…" at bounding box center [368, 208] width 565 height 134
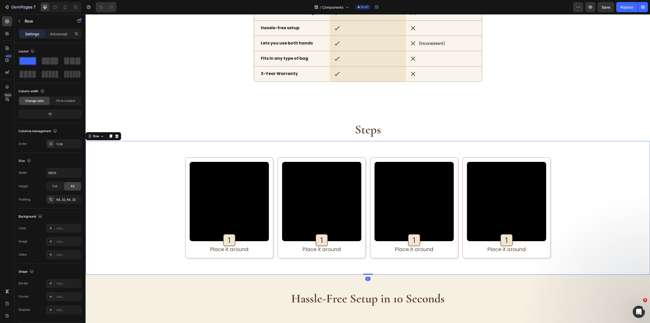
click at [634, 162] on div "Video Image Row Place it around Text Block Row Row Video Image Row Place it aro…" at bounding box center [368, 207] width 548 height 101
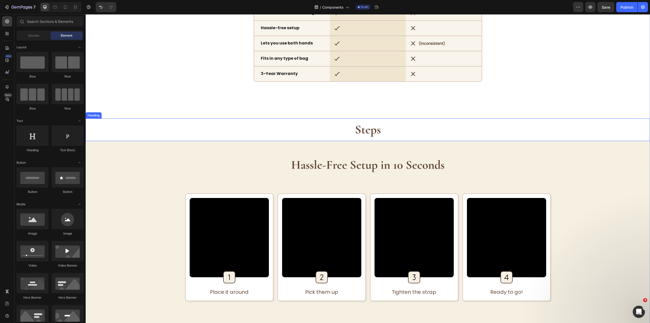
click at [609, 125] on h2 "Steps" at bounding box center [368, 129] width 565 height 23
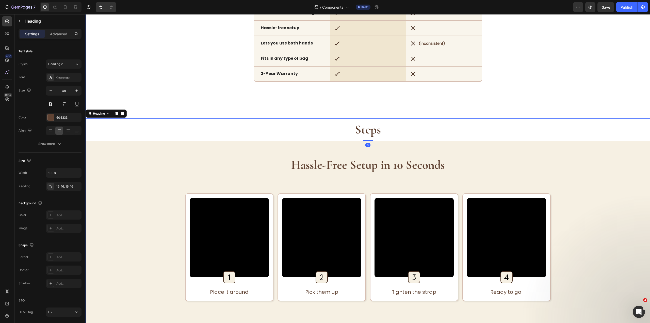
click at [604, 113] on div "FAQ Heading All you wish to know in one place. Still have questions? Text Block…" at bounding box center [368, 222] width 565 height 710
click at [600, 158] on h2 "Hassle-Free Setup in 10 Seconds" at bounding box center [368, 165] width 548 height 16
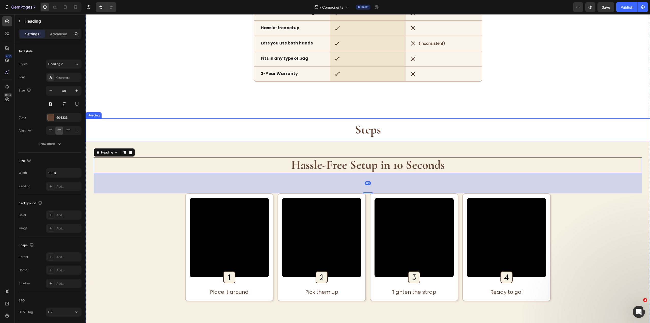
click at [603, 135] on h2 "Steps" at bounding box center [368, 129] width 565 height 23
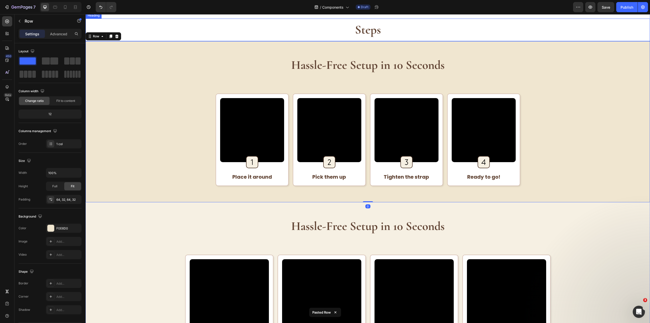
scroll to position [1829, 0]
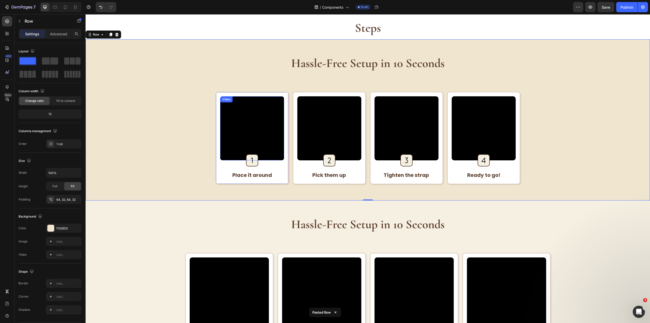
click at [254, 136] on video at bounding box center [252, 128] width 64 height 64
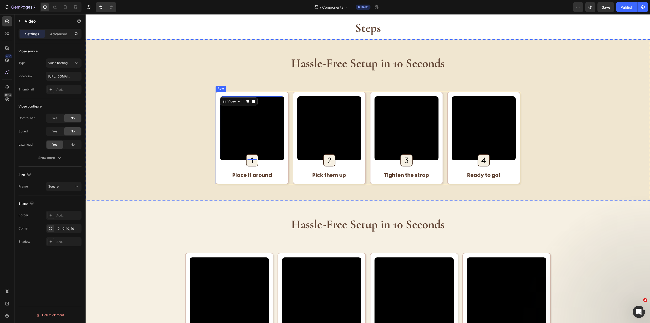
click at [366, 104] on div "Video 0 Image Row Place it around Text Block Row Row Video Image Row Pick them …" at bounding box center [368, 138] width 305 height 92
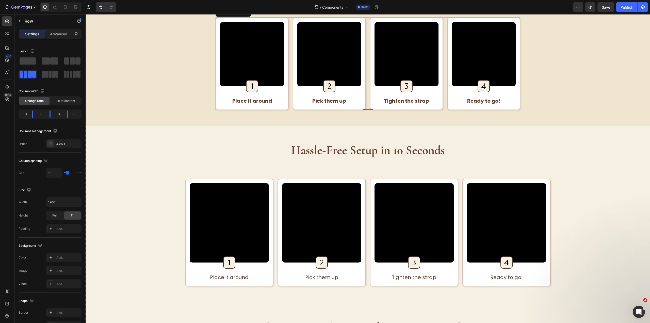
scroll to position [1905, 0]
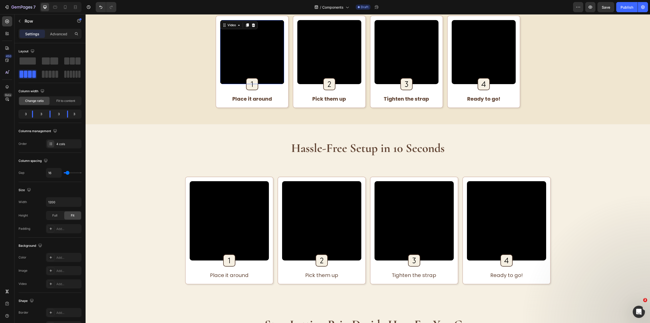
click at [272, 46] on video at bounding box center [252, 52] width 64 height 64
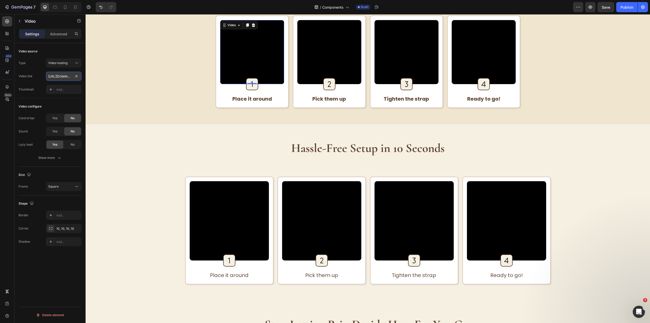
click at [55, 76] on input "https://cdn.shopify.com/videos/c/o/v/adc78dec7ded41d0b10b8425521c8a63.mp4" at bounding box center [64, 76] width 36 height 9
click at [263, 50] on video at bounding box center [252, 52] width 64 height 64
click at [58, 81] on div "Type Video hosting Video link https://cdn.shopify.com/videos/c/o/v/adc78dec7ded…" at bounding box center [50, 76] width 63 height 36
click at [59, 75] on input "https://cdn.shopify.com/videos/c/o/v/adc78dec7ded41d0b10b8425521c8a63.mp4" at bounding box center [64, 76] width 36 height 9
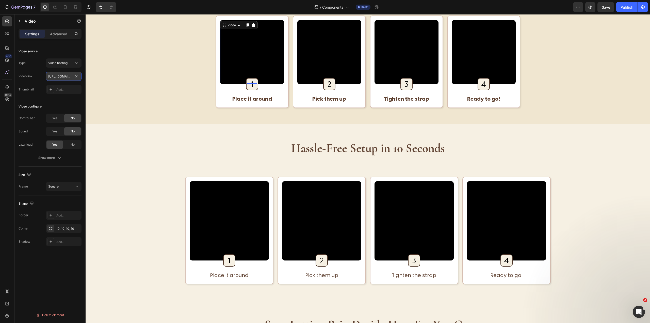
paste input "dd6c3fd027af44bcb7f6ebdfe44ccb0e.webm"
type input "https://cdn.shopify.com/videos/c/o/v/dd6c3fd027af44bcb7f6ebdfe44ccb0e.webm"
click at [40, 157] on div "Show more" at bounding box center [50, 157] width 24 height 5
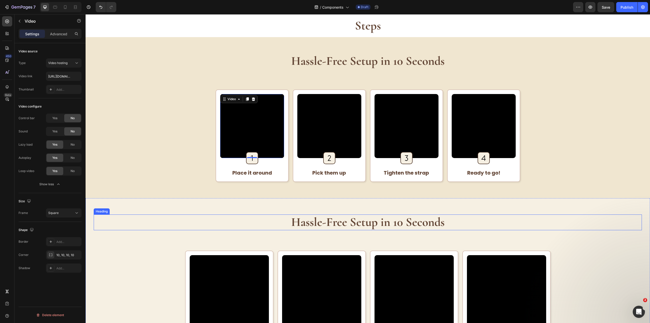
scroll to position [1829, 0]
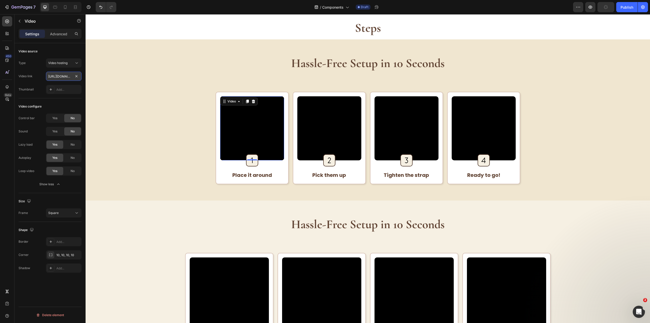
click at [59, 77] on input "https://cdn.shopify.com/videos/c/o/v/dd6c3fd027af44bcb7f6ebdfe44ccb0e.webm" at bounding box center [64, 76] width 36 height 9
click at [316, 119] on video at bounding box center [329, 128] width 64 height 64
click at [59, 75] on input "https://cdn.shopify.com/videos/c/o/v/526803a28dd64c28a3cd2472b7fbee41.mp4" at bounding box center [64, 76] width 36 height 9
paste input "a9bc33f6faa43808ed4503d9a76aa2a.webm"
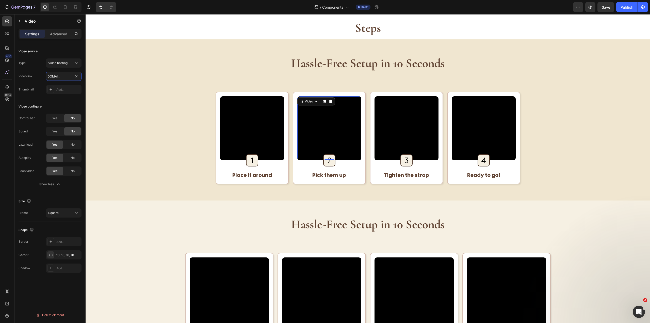
type input "https://cdn.shopify.com/videos/c/o/v/5a9bc33f6faa43808ed4503d9a76aa2a.webm"
click at [393, 131] on video at bounding box center [407, 128] width 64 height 64
click at [418, 139] on video at bounding box center [407, 128] width 64 height 64
click at [66, 77] on input "https://cdn.shopify.com/videos/c/o/v/adc78dec7ded41d0b10b8425521c8a63.mp4" at bounding box center [64, 76] width 36 height 9
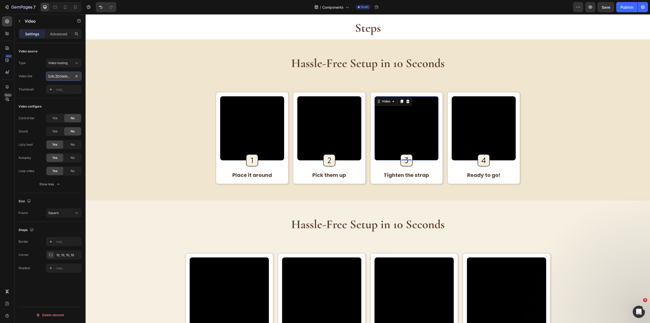
paste input "35898e0c120541458753df49580e7d0b.webm"
type input "https://cdn.shopify.com/videos/c/o/v/35898e0c120541458753df49580e7d0b.webm"
click at [482, 130] on video at bounding box center [484, 128] width 64 height 64
click at [503, 116] on video at bounding box center [484, 128] width 64 height 64
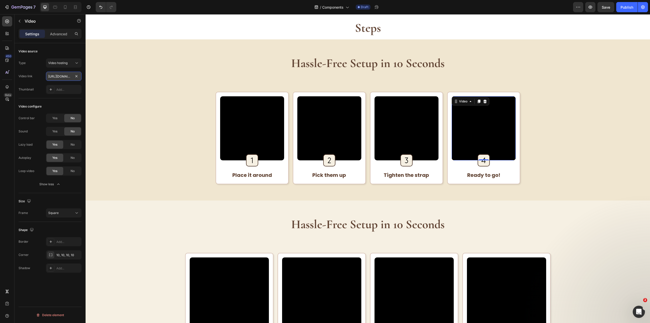
click at [69, 78] on input "https://cdn.shopify.com/videos/c/o/v/adc78dec7ded41d0b10b8425521c8a63.mp4" at bounding box center [64, 76] width 36 height 9
paste input "c07ccdc4617b4561b4f7c1421f3ef6f5.webm"
type input "https://cdn.shopify.com/videos/c/o/v/c07ccdc4617b4561b4f7c1421f3ef6f5.webm"
click at [571, 218] on h2 "Hassle-Free Setup in 10 Seconds" at bounding box center [368, 225] width 548 height 16
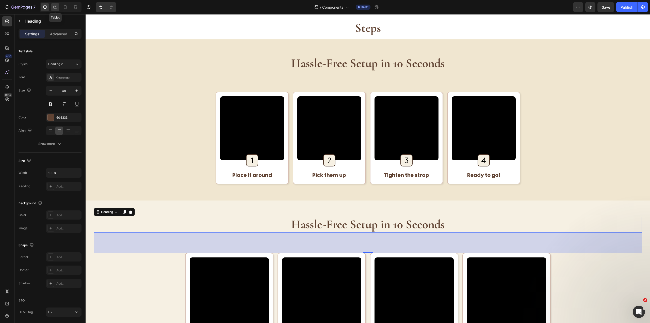
click at [57, 10] on div at bounding box center [55, 7] width 8 height 8
type input "36"
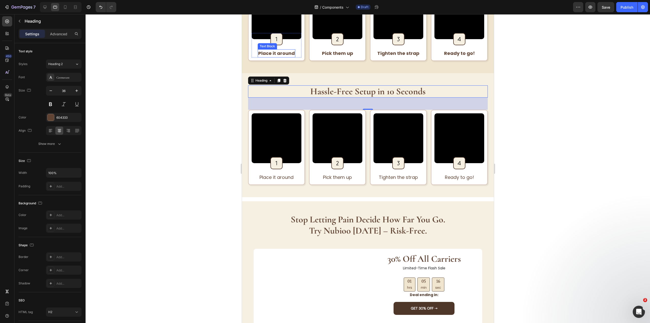
scroll to position [1731, 0]
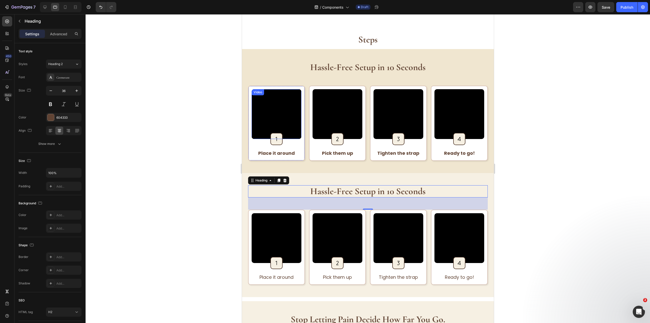
click at [252, 94] on div "Video" at bounding box center [257, 92] width 12 height 6
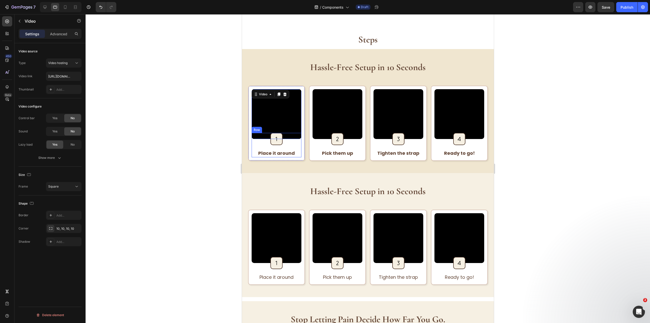
click at [255, 150] on div "Image Row Place it around Text Block Row" at bounding box center [276, 145] width 50 height 25
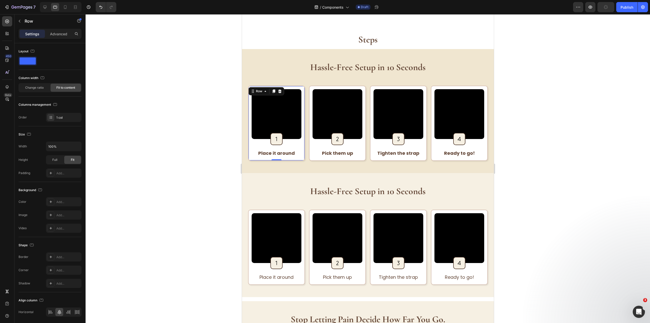
click at [250, 151] on div "Video Image Row Place it around Text Block Row Row 0" at bounding box center [276, 123] width 57 height 75
click at [64, 8] on icon at bounding box center [65, 7] width 3 height 4
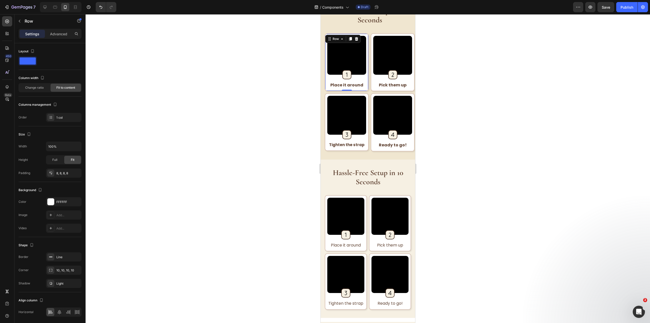
scroll to position [1699, 0]
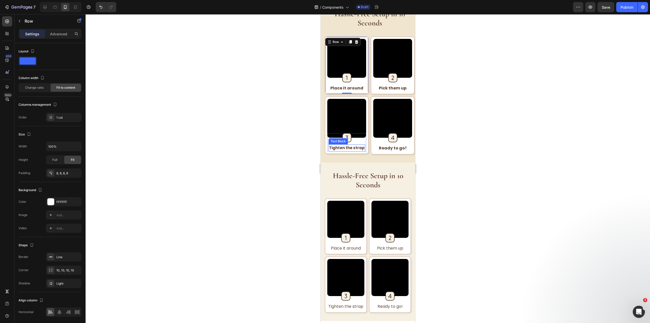
click at [358, 145] on strong "Tighten the strap" at bounding box center [347, 147] width 36 height 5
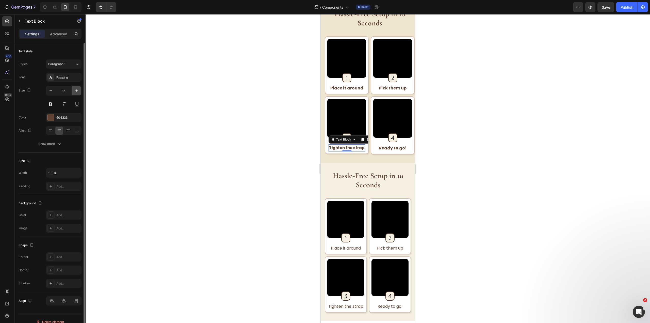
click at [75, 93] on button "button" at bounding box center [76, 90] width 9 height 9
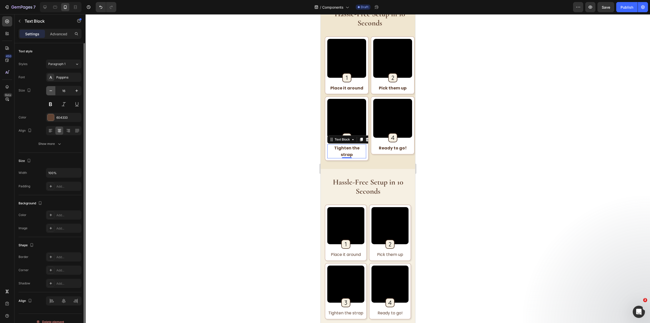
click at [52, 92] on icon "button" at bounding box center [50, 90] width 5 height 5
type input "15"
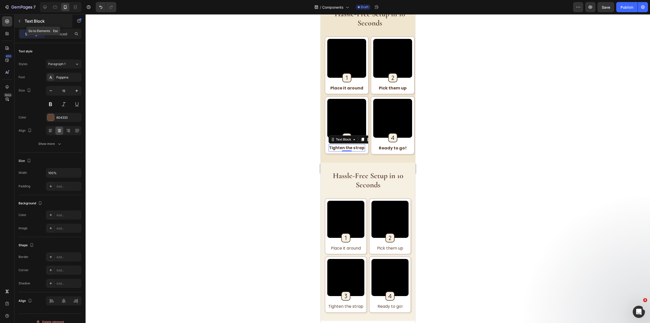
click at [31, 21] on p "Text Block" at bounding box center [46, 21] width 43 height 6
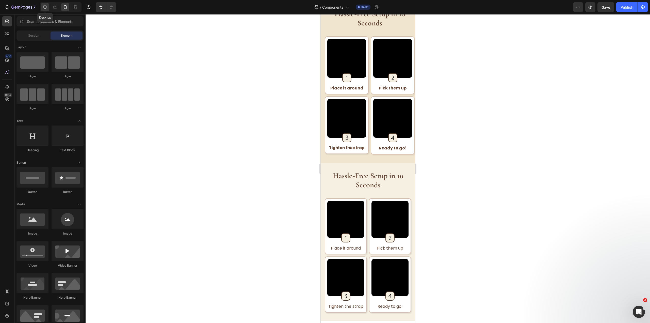
click at [49, 6] on div at bounding box center [45, 7] width 8 height 8
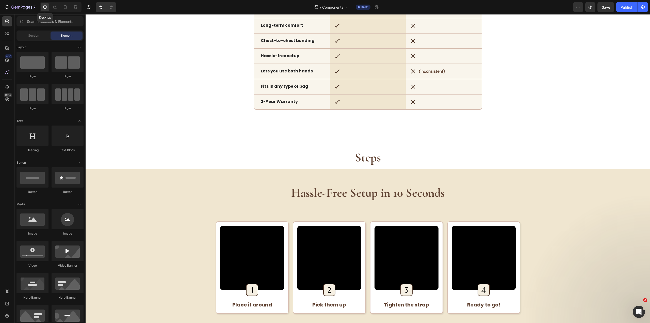
scroll to position [1679, 0]
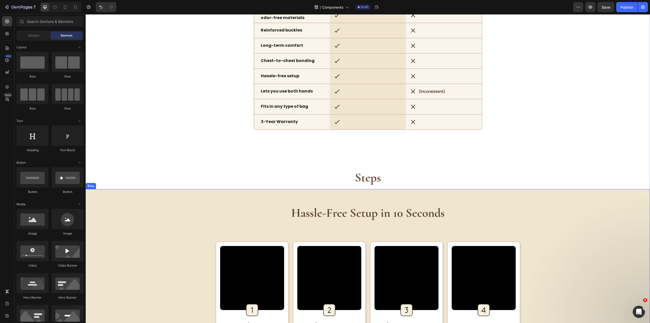
click at [479, 194] on div "Hassle-Free Setup in 10 Seconds Heading Video Image Row Place it around Text Bl…" at bounding box center [368, 269] width 565 height 161
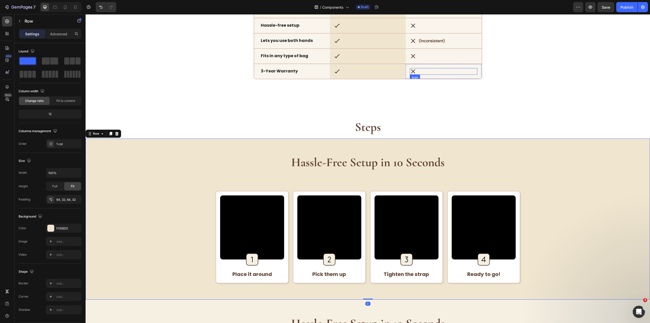
scroll to position [1730, 0]
click at [55, 31] on p "Advanced" at bounding box center [58, 33] width 17 height 5
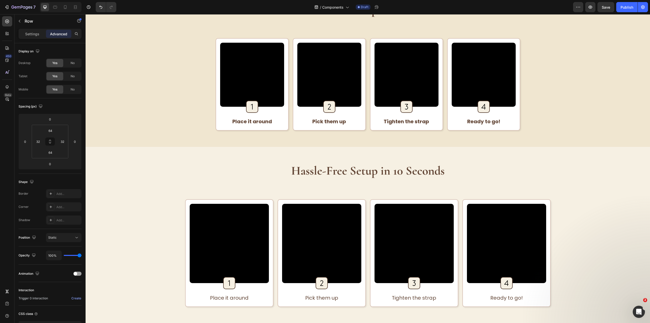
scroll to position [2010, 0]
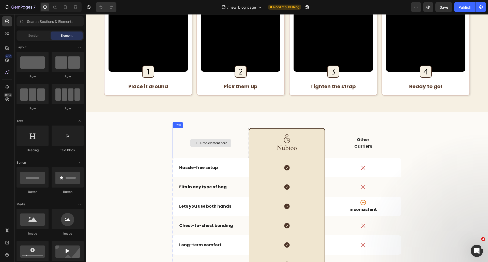
scroll to position [762, 0]
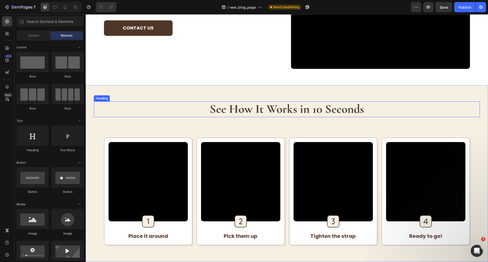
click at [386, 104] on h2 "See How It Works in 10 Seconds" at bounding box center [287, 109] width 386 height 16
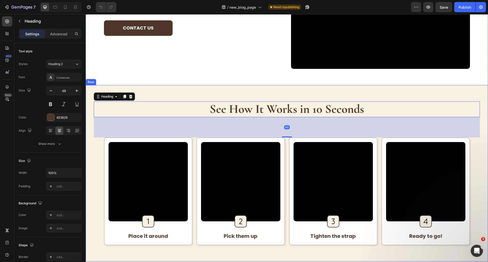
click at [392, 95] on div "See How It Works in 10 Seconds Heading 80 Video Image Row Place it around Text …" at bounding box center [287, 173] width 402 height 176
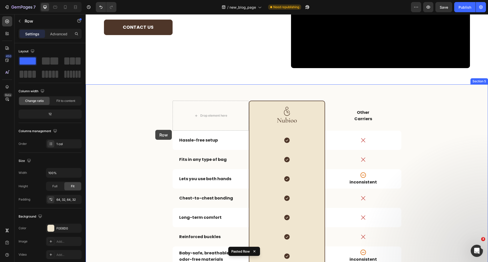
scroll to position [732, 0]
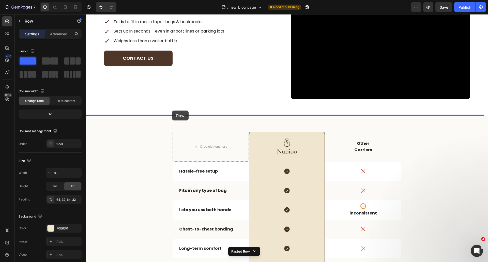
drag, startPoint x: 96, startPoint y: 153, endPoint x: 172, endPoint y: 110, distance: 87.0
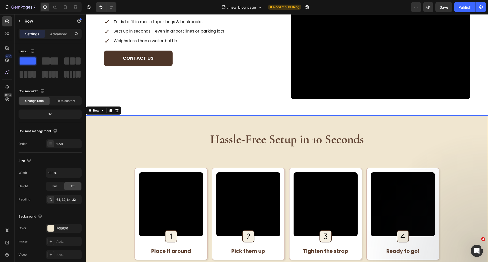
scroll to position [884, 0]
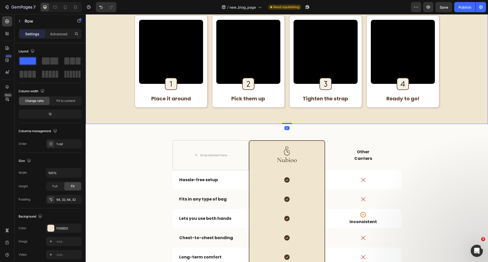
click at [449, 91] on div "Hassle-Free Setup in 10 Seconds Heading Video Image Row Place it around Text Bl…" at bounding box center [287, 43] width 386 height 129
click at [443, 10] on button "Save" at bounding box center [443, 7] width 17 height 10
click at [456, 7] on button "Publish" at bounding box center [464, 7] width 21 height 10
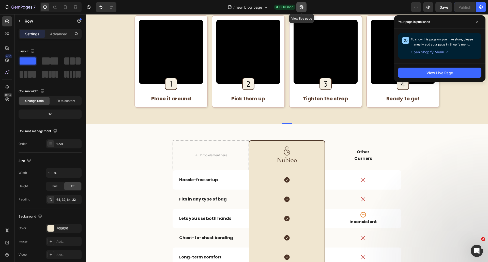
click at [302, 4] on button "button" at bounding box center [301, 7] width 10 height 10
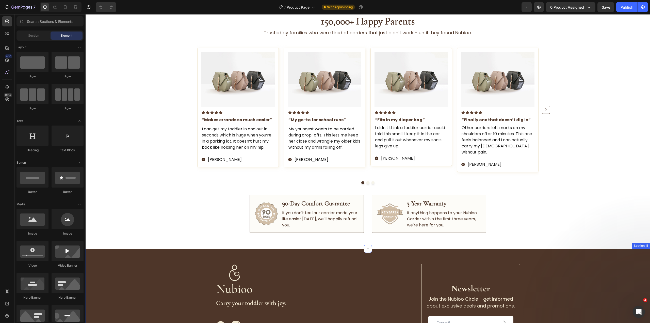
scroll to position [1307, 0]
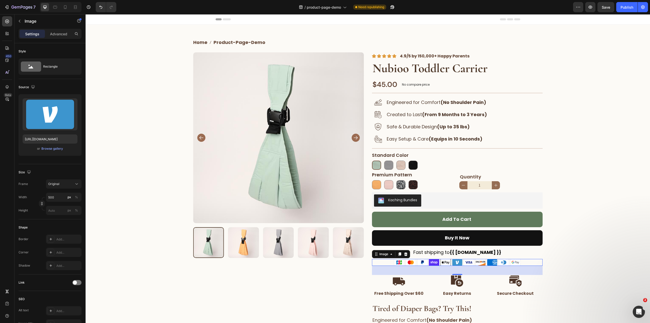
scroll to position [152, 0]
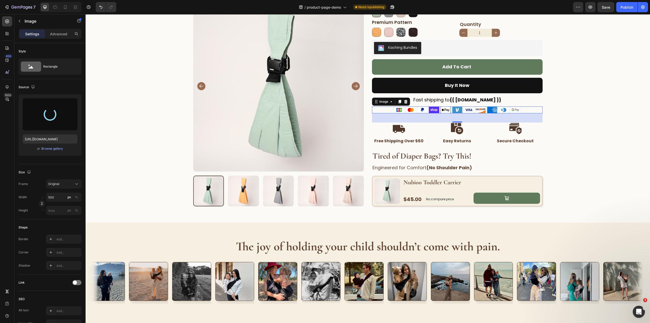
type input "[URL][DOMAIN_NAME]"
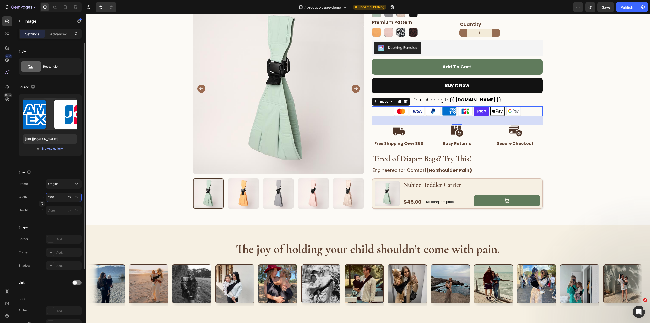
click at [56, 199] on input "500" at bounding box center [64, 197] width 36 height 9
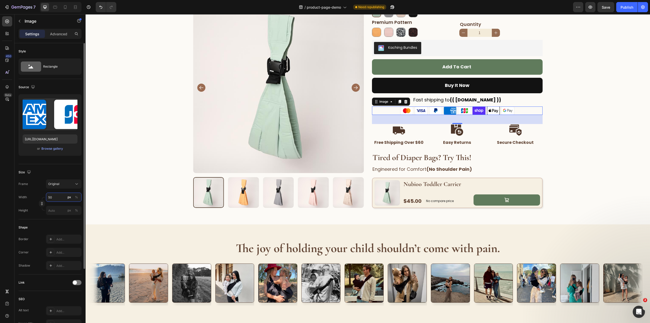
type input "350"
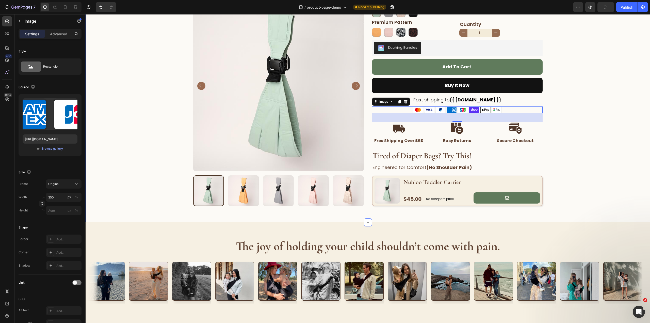
click at [608, 142] on div "Home product-page-demo Breadcrumb Row Product Images Image “My back used to ach…" at bounding box center [368, 43] width 565 height 326
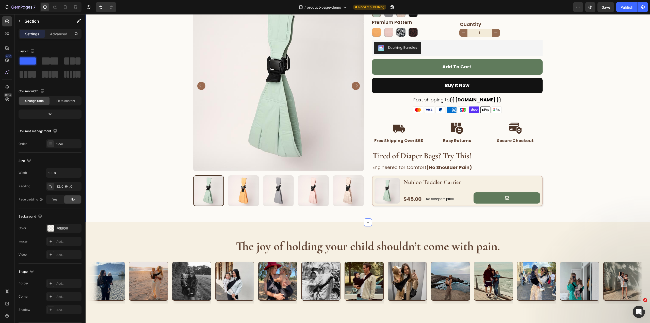
click at [595, 138] on div "Home product-page-demo Breadcrumb Row Product Images Image “My back used to ach…" at bounding box center [368, 43] width 565 height 326
